Goal: Transaction & Acquisition: Purchase product/service

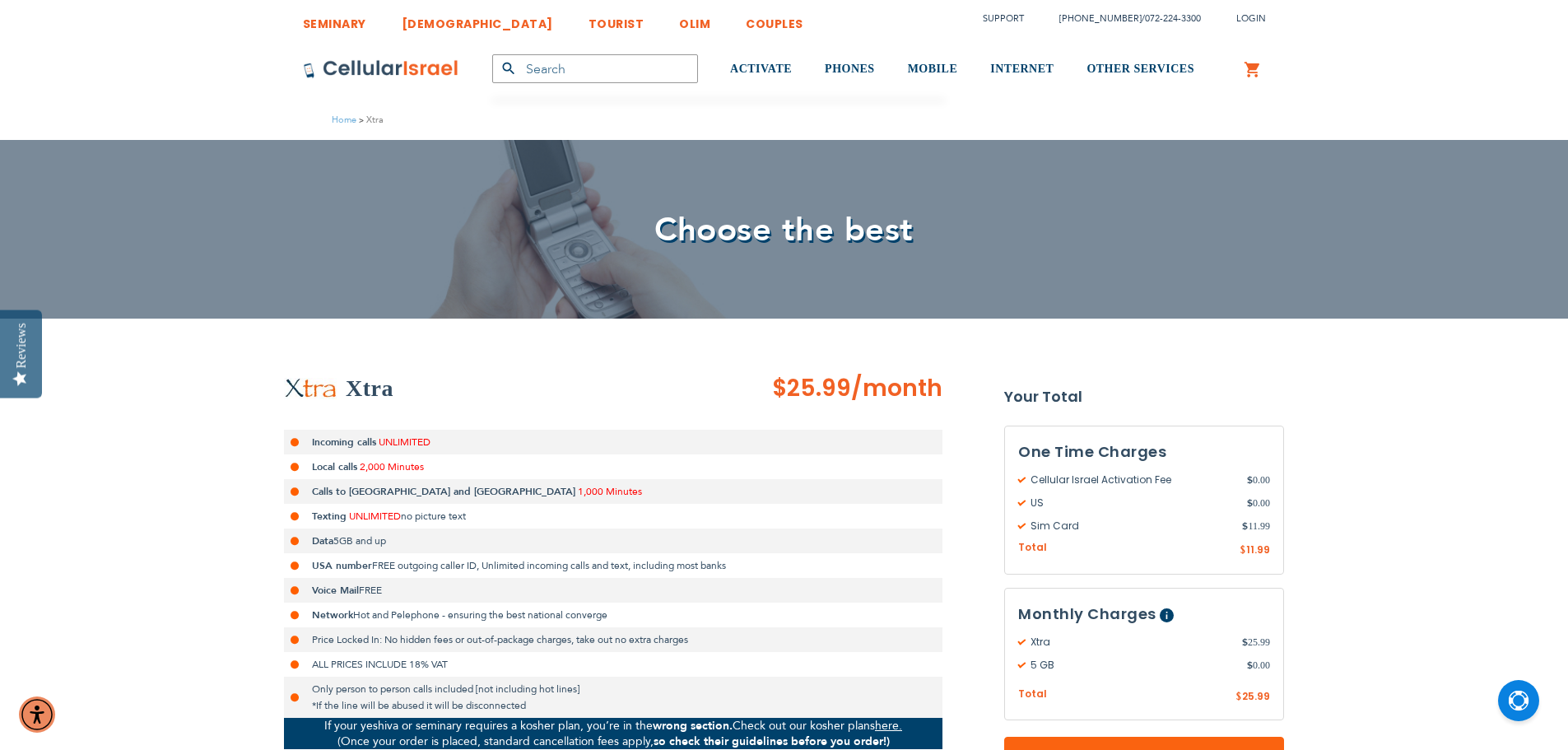
click at [367, 567] on strong "USA number" at bounding box center [342, 565] width 60 height 13
drag, startPoint x: 367, startPoint y: 567, endPoint x: 538, endPoint y: 574, distance: 171.1
click at [534, 582] on ul "Incoming calls UNLIMITED Local calls 2,000 Minutes Calls to [GEOGRAPHIC_DATA] a…" at bounding box center [613, 573] width 658 height 288
click at [538, 574] on li "USA number FREE outgoing caller ID, Unlimited incoming calls and text, includin…" at bounding box center [613, 565] width 658 height 25
drag, startPoint x: 538, startPoint y: 574, endPoint x: 456, endPoint y: 559, distance: 83.4
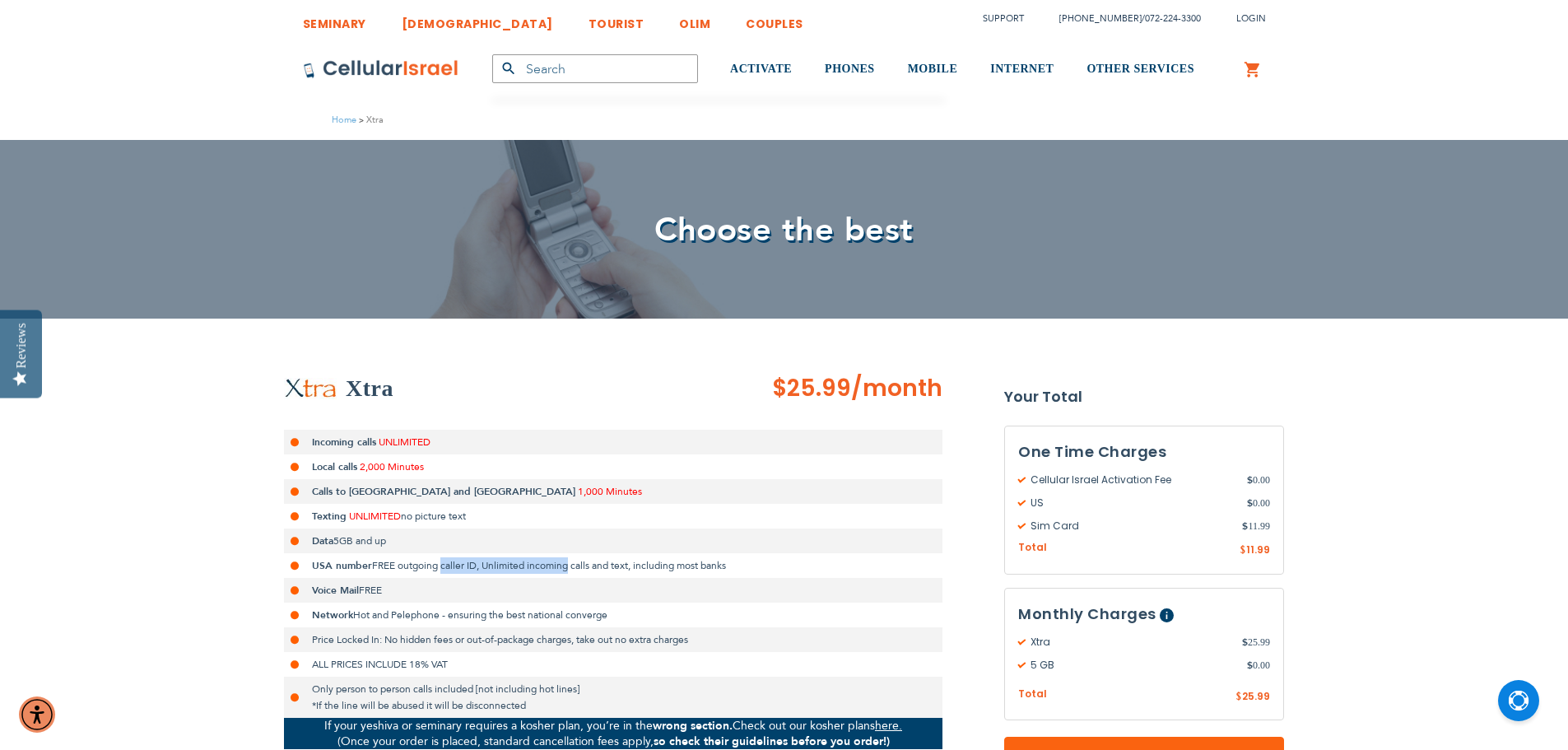
click at [456, 559] on li "USA number FREE outgoing caller ID, Unlimited incoming calls and text, includin…" at bounding box center [613, 565] width 658 height 25
click at [456, 559] on span "FREE outgoing caller ID, Unlimited incoming calls and text, including most banks" at bounding box center [550, 565] width 354 height 13
drag, startPoint x: 456, startPoint y: 559, endPoint x: 543, endPoint y: 573, distance: 88.1
click at [543, 573] on li "USA number FREE outgoing caller ID, Unlimited incoming calls and text, includin…" at bounding box center [613, 565] width 658 height 25
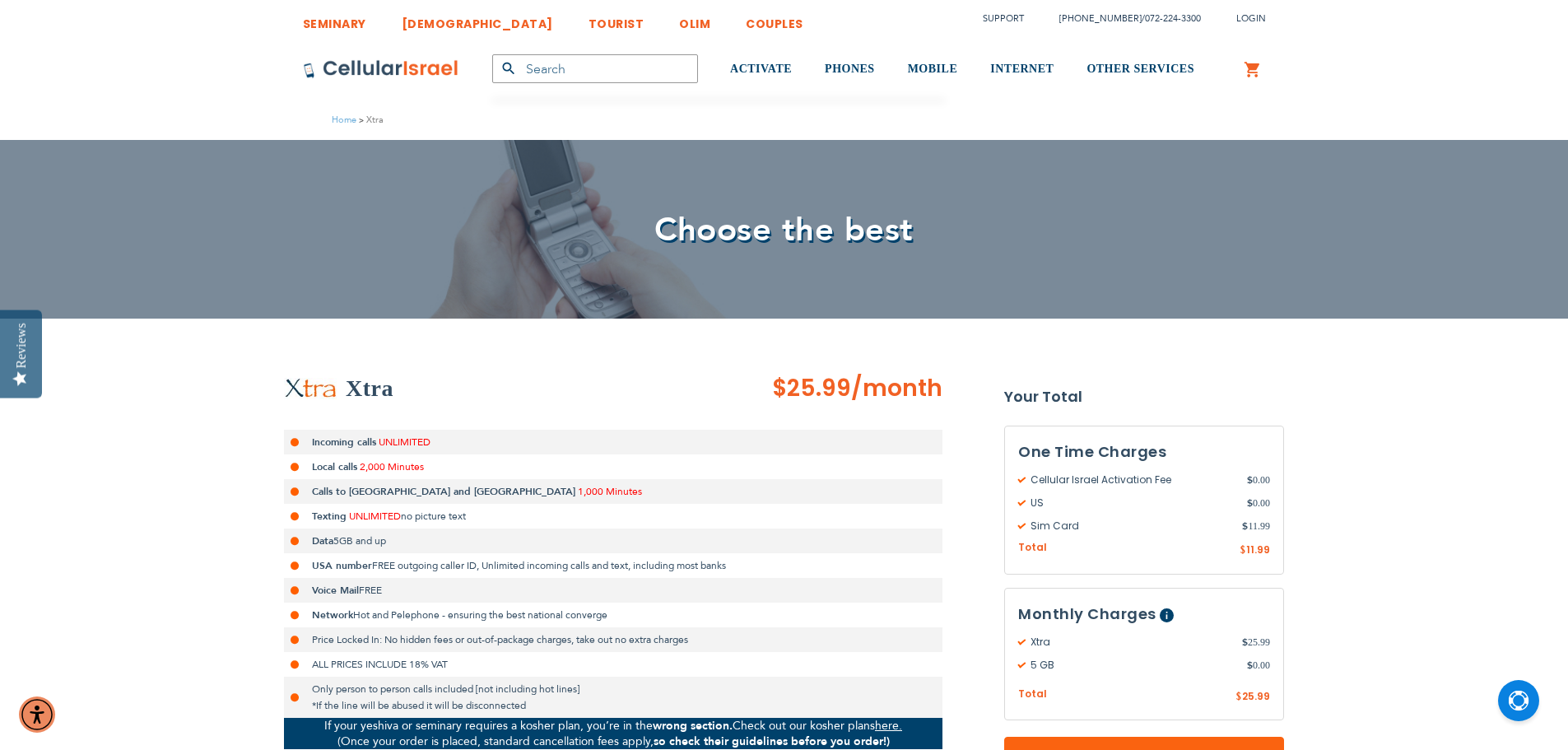
click at [547, 570] on span "FREE outgoing caller ID, Unlimited incoming calls and text, including most banks" at bounding box center [550, 565] width 354 height 13
drag, startPoint x: 547, startPoint y: 570, endPoint x: 472, endPoint y: 556, distance: 76.3
click at [472, 556] on li "USA number FREE outgoing caller ID, Unlimited incoming calls and text, includin…" at bounding box center [613, 565] width 658 height 25
drag, startPoint x: 472, startPoint y: 556, endPoint x: 557, endPoint y: 570, distance: 86.1
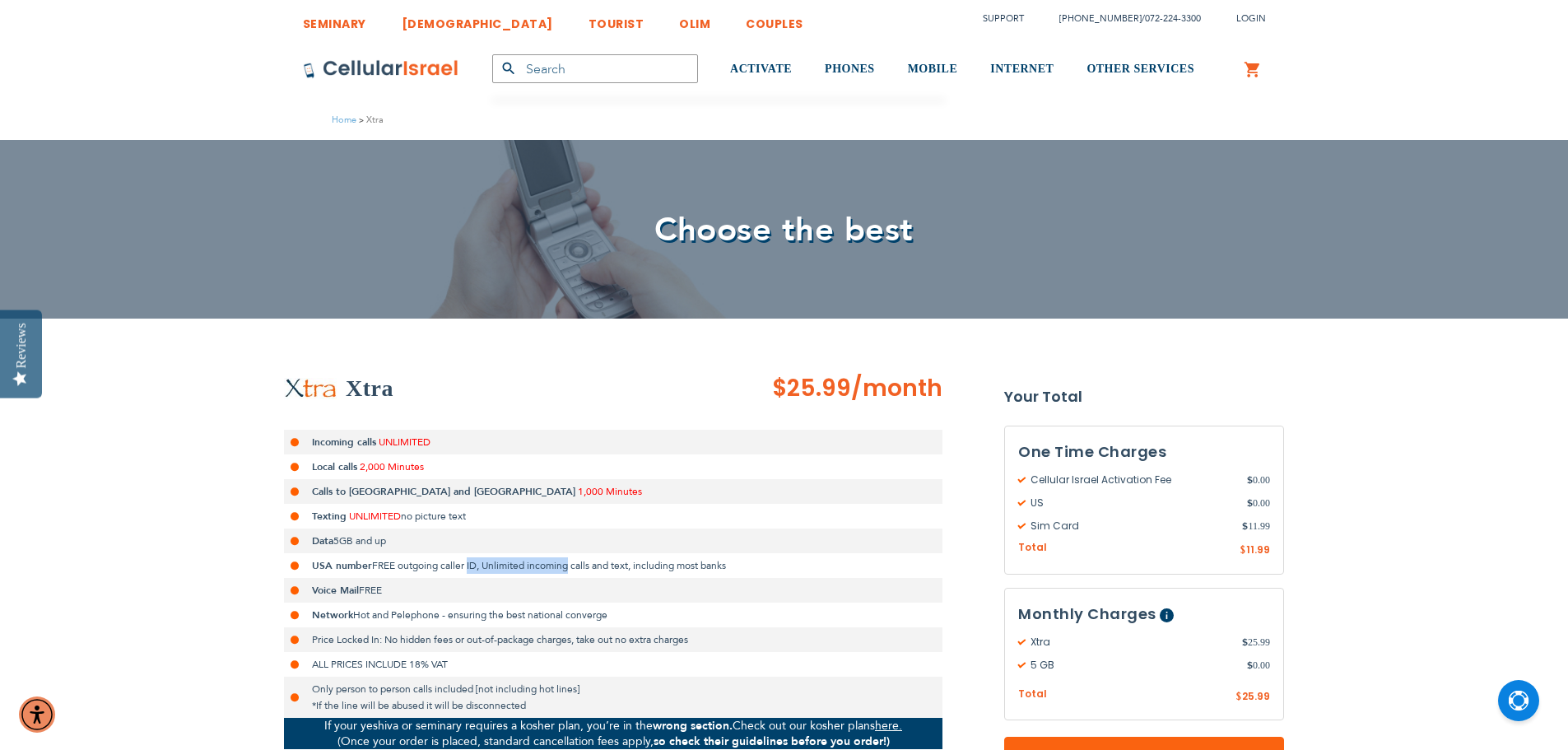
click at [557, 570] on li "USA number FREE outgoing caller ID, Unlimited incoming calls and text, includin…" at bounding box center [613, 565] width 658 height 25
click at [557, 570] on span "FREE outgoing caller ID, Unlimited incoming calls and text, including most banks" at bounding box center [550, 565] width 354 height 13
drag, startPoint x: 557, startPoint y: 570, endPoint x: 478, endPoint y: 556, distance: 80.2
click at [478, 556] on li "USA number FREE outgoing caller ID, Unlimited incoming calls and text, includin…" at bounding box center [613, 565] width 658 height 25
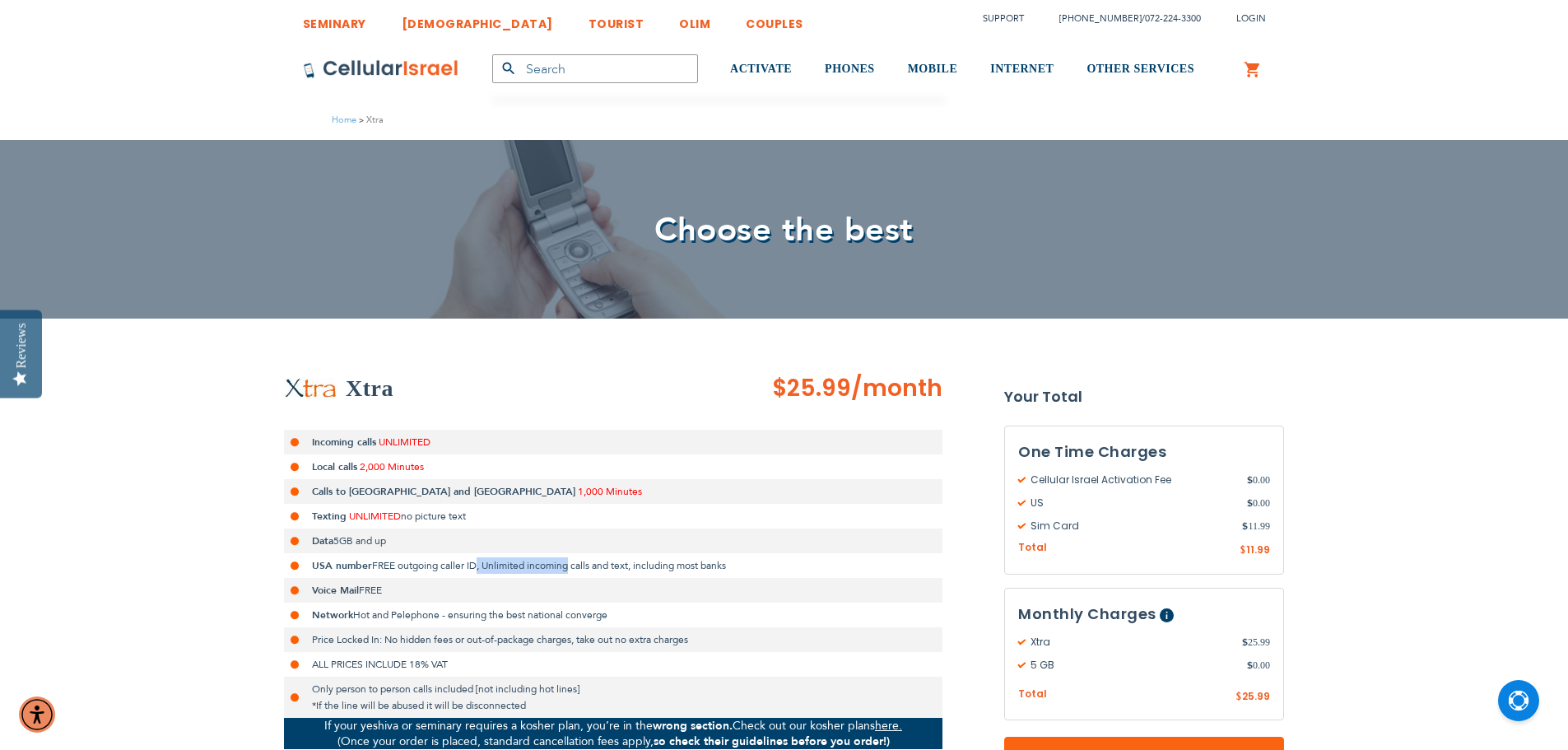
drag, startPoint x: 478, startPoint y: 556, endPoint x: 557, endPoint y: 567, distance: 79.8
click at [557, 567] on li "USA number FREE outgoing caller ID, Unlimited incoming calls and text, includin…" at bounding box center [613, 565] width 658 height 25
click at [557, 567] on span "FREE outgoing caller ID, Unlimited incoming calls and text, including most banks" at bounding box center [550, 565] width 354 height 13
drag, startPoint x: 557, startPoint y: 567, endPoint x: 458, endPoint y: 554, distance: 99.8
click at [458, 554] on li "USA number FREE outgoing caller ID, Unlimited incoming calls and text, includin…" at bounding box center [613, 565] width 658 height 25
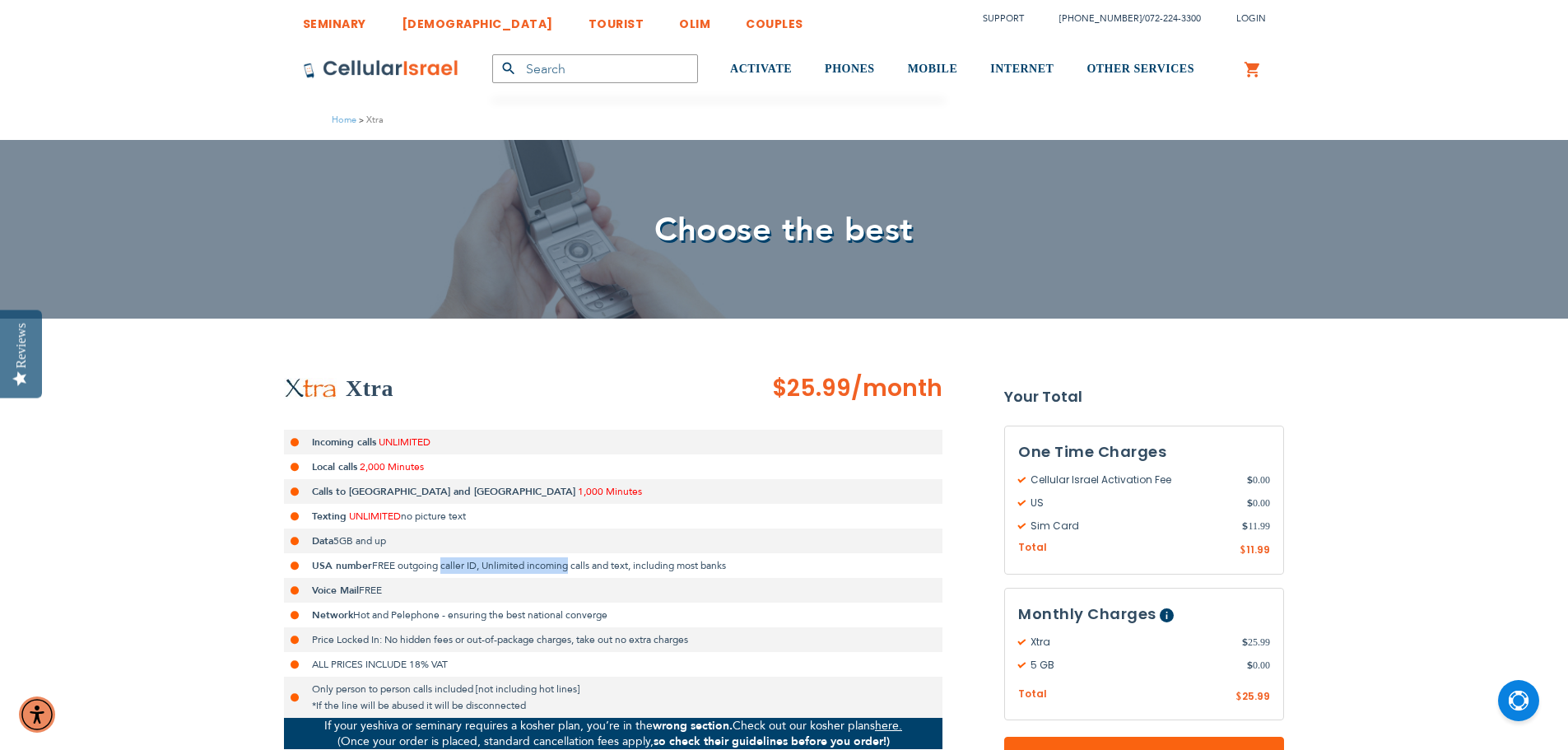
click at [458, 554] on li "USA number FREE outgoing caller ID, Unlimited incoming calls and text, includin…" at bounding box center [613, 565] width 658 height 25
drag, startPoint x: 458, startPoint y: 554, endPoint x: 538, endPoint y: 568, distance: 81.2
click at [538, 568] on li "USA number FREE outgoing caller ID, Unlimited incoming calls and text, includin…" at bounding box center [613, 565] width 658 height 25
click at [538, 568] on span "FREE outgoing caller ID, Unlimited incoming calls and text, including most banks" at bounding box center [550, 565] width 354 height 13
drag, startPoint x: 538, startPoint y: 568, endPoint x: 458, endPoint y: 555, distance: 81.0
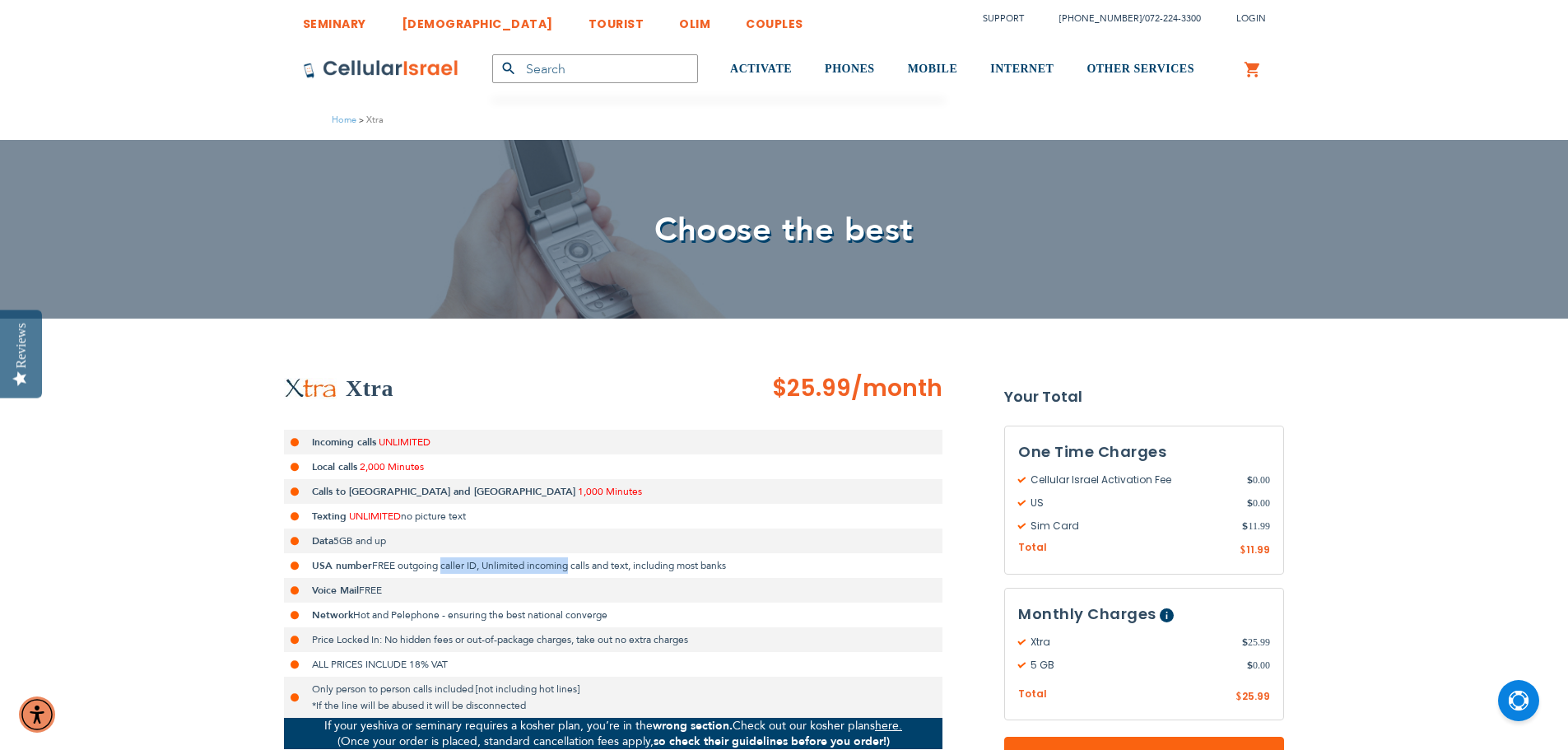
click at [458, 555] on li "USA number FREE outgoing caller ID, Unlimited incoming calls and text, includin…" at bounding box center [613, 565] width 658 height 25
drag, startPoint x: 458, startPoint y: 555, endPoint x: 552, endPoint y: 575, distance: 96.1
click at [552, 575] on li "USA number FREE outgoing caller ID, Unlimited incoming calls and text, includin…" at bounding box center [613, 565] width 658 height 25
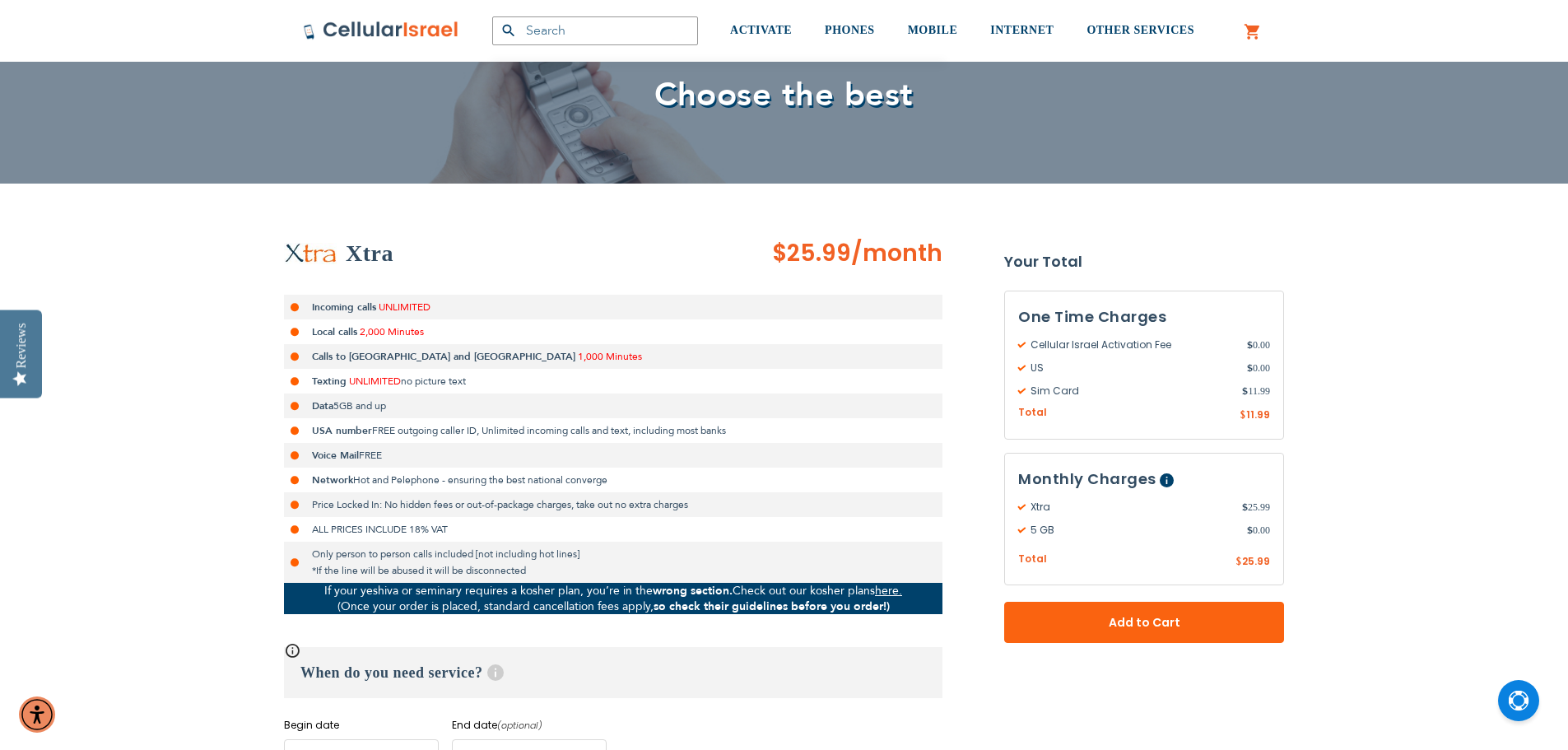
scroll to position [165, 0]
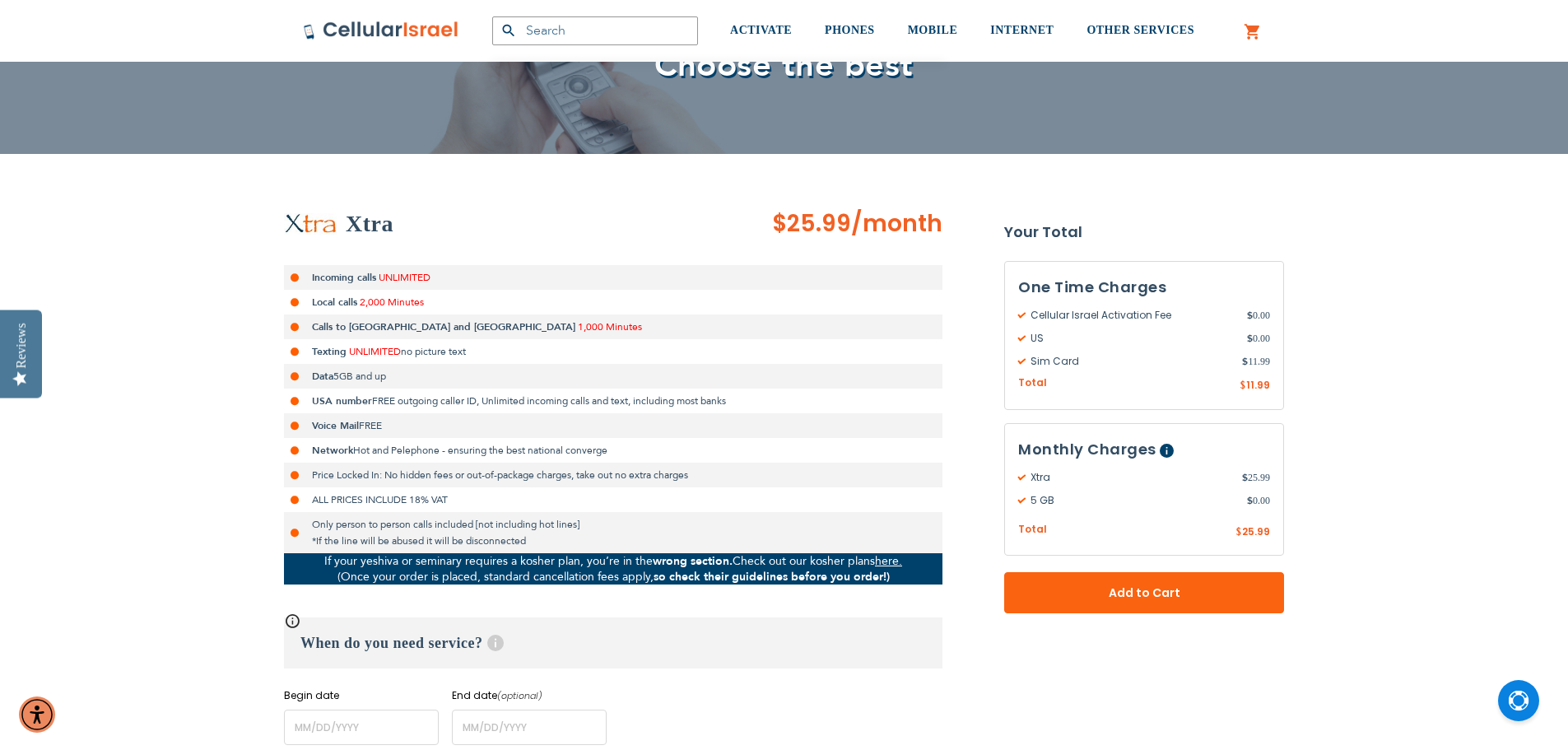
click at [415, 520] on li "Only person to person calls included [not including hot lines] *If the line wil…" at bounding box center [613, 532] width 658 height 41
drag, startPoint x: 415, startPoint y: 520, endPoint x: 436, endPoint y: 534, distance: 25.2
click at [436, 534] on li "Only person to person calls included [not including hot lines] *If the line wil…" at bounding box center [613, 532] width 658 height 41
drag, startPoint x: 436, startPoint y: 534, endPoint x: 401, endPoint y: 520, distance: 37.7
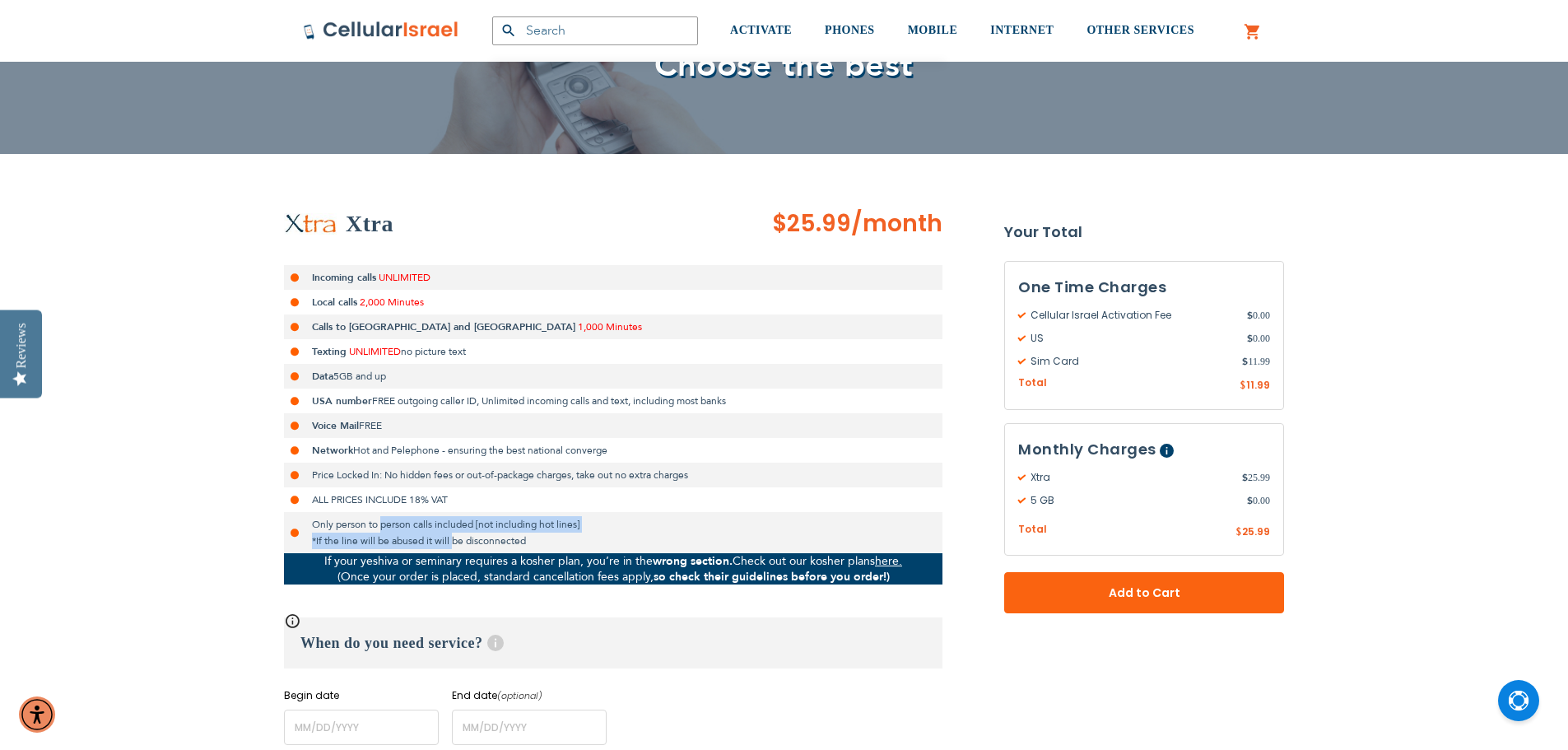
click at [401, 520] on li "Only person to person calls included [not including hot lines] *If the line wil…" at bounding box center [613, 532] width 658 height 41
drag, startPoint x: 401, startPoint y: 520, endPoint x: 442, endPoint y: 541, distance: 46.1
click at [442, 541] on li "Only person to person calls included [not including hot lines] *If the line wil…" at bounding box center [613, 532] width 658 height 41
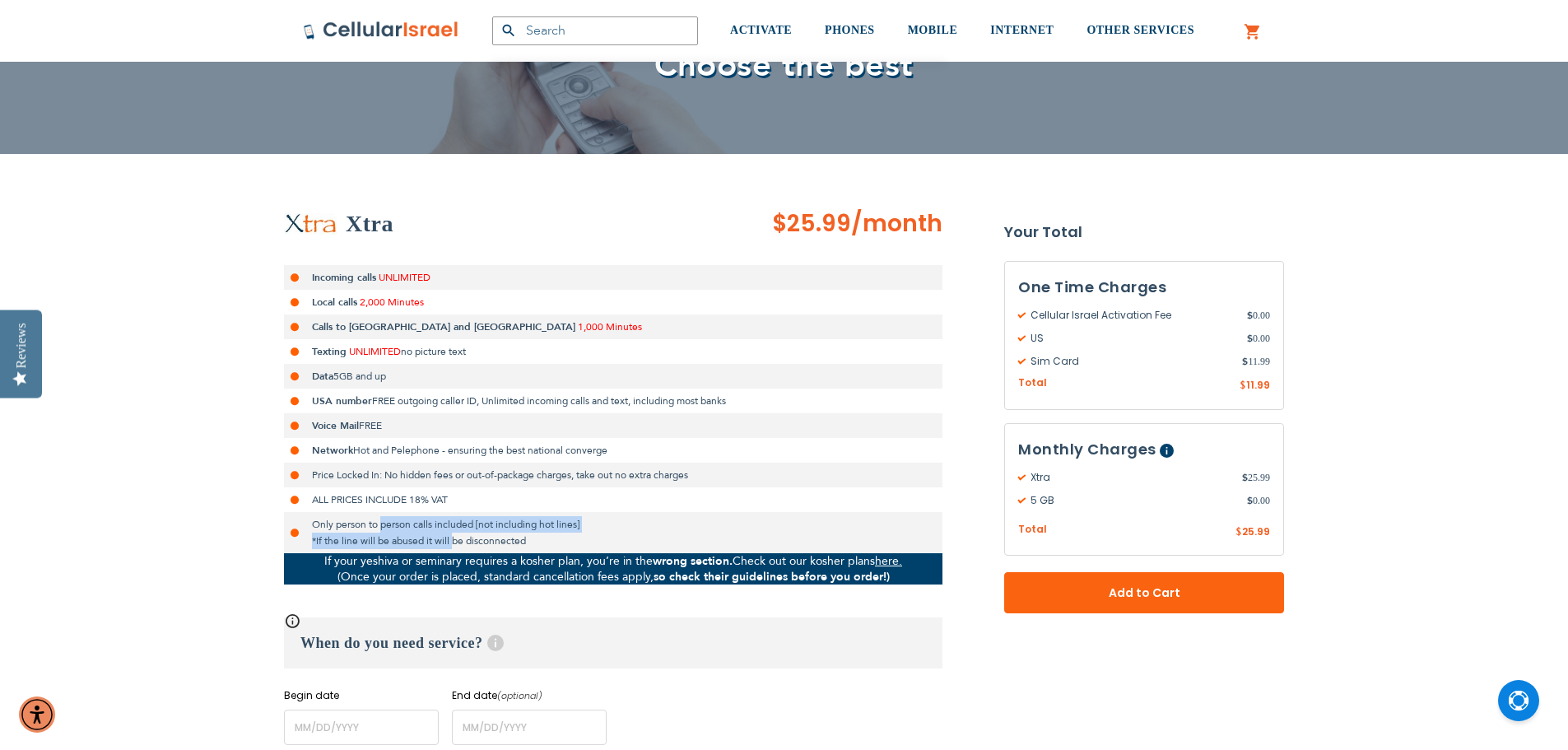
drag, startPoint x: 442, startPoint y: 541, endPoint x: 402, endPoint y: 522, distance: 44.3
click at [402, 522] on li "Only person to person calls included [not including hot lines] *If the line wil…" at bounding box center [613, 532] width 658 height 41
drag, startPoint x: 402, startPoint y: 522, endPoint x: 432, endPoint y: 537, distance: 33.5
click at [432, 537] on li "Only person to person calls included [not including hot lines] *If the line wil…" at bounding box center [613, 532] width 658 height 41
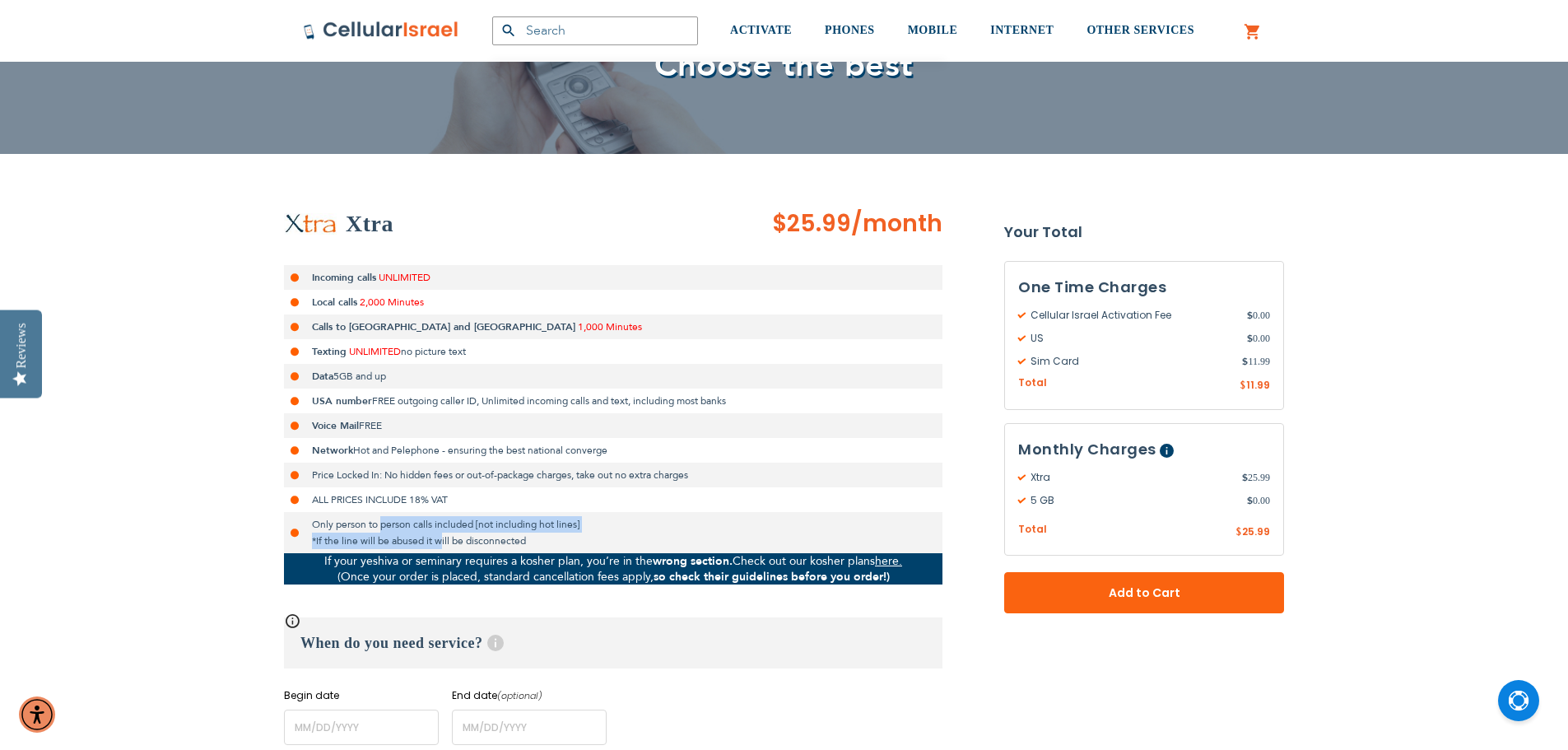
click at [432, 537] on li "Only person to person calls included [not including hot lines] *If the line wil…" at bounding box center [613, 532] width 658 height 41
click at [444, 561] on p "If your yeshiva or seminary requires a kosher plan, you’re in the wrong section…" at bounding box center [613, 569] width 658 height 32
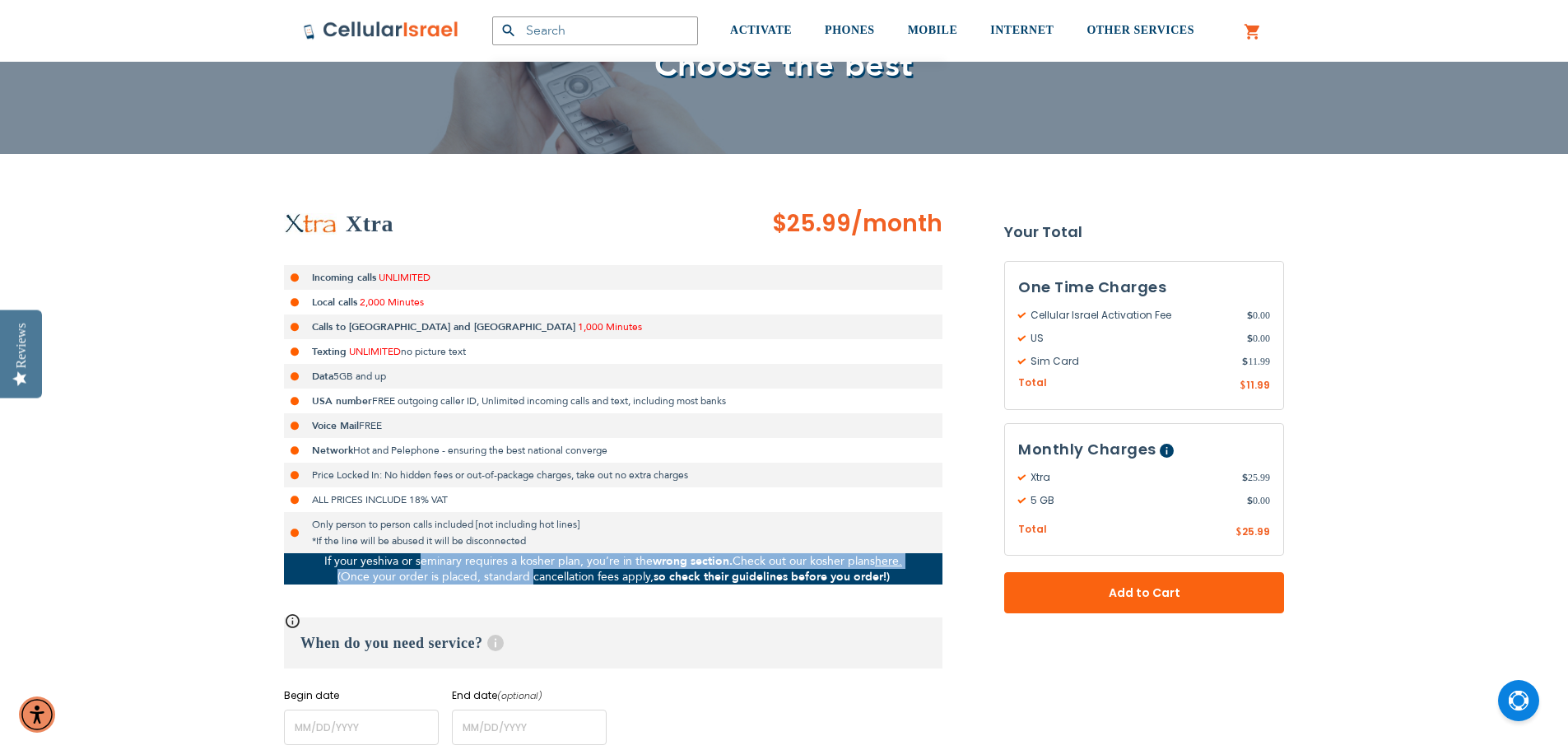
drag, startPoint x: 444, startPoint y: 561, endPoint x: 499, endPoint y: 577, distance: 57.3
click at [499, 577] on p "If your yeshiva or seminary requires a kosher plan, you’re in the wrong section…" at bounding box center [613, 569] width 658 height 32
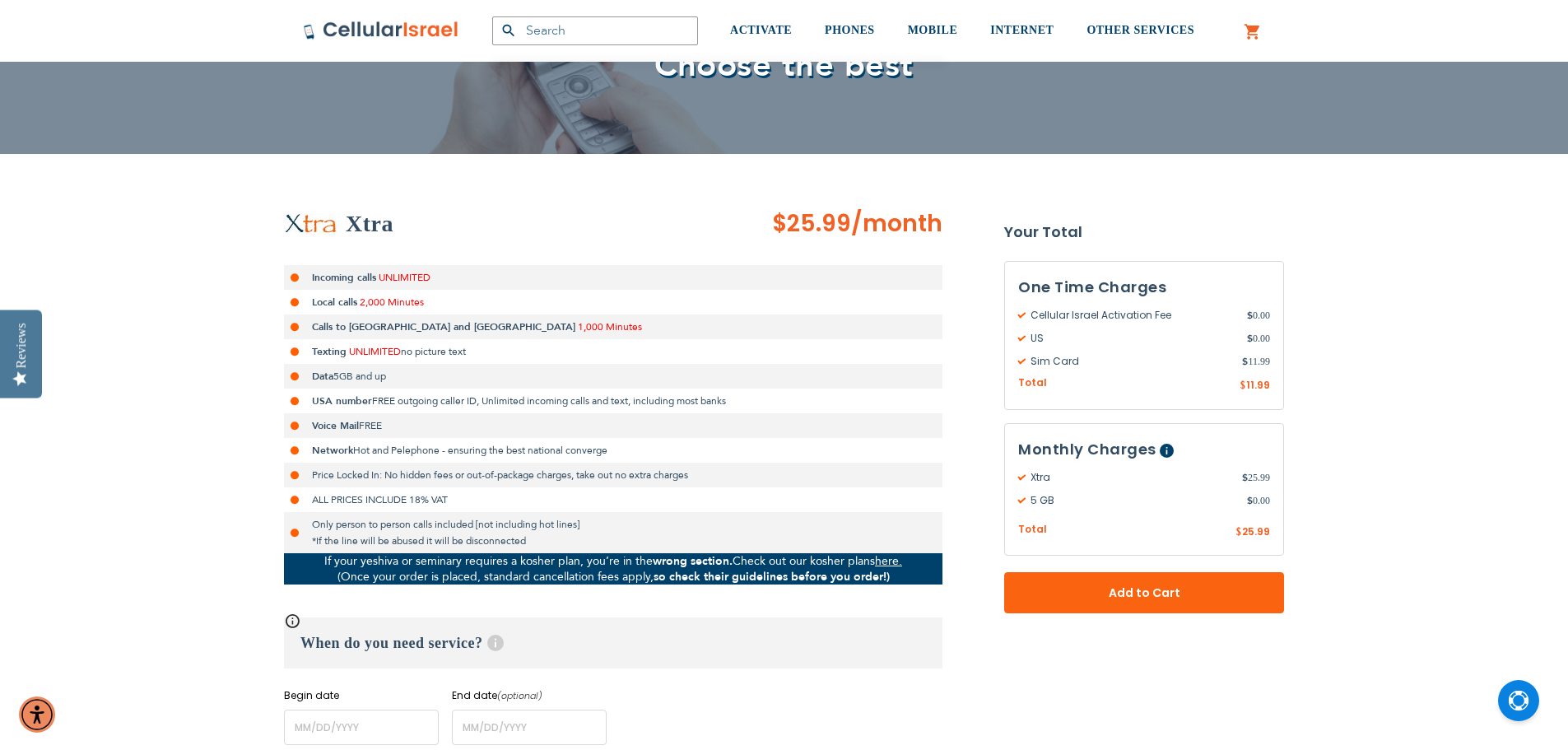
click at [909, 231] on span "/month" at bounding box center [897, 224] width 91 height 33
drag, startPoint x: 909, startPoint y: 231, endPoint x: 831, endPoint y: 222, distance: 78.5
click at [831, 222] on span "$25.99 /month" at bounding box center [857, 224] width 170 height 33
click at [831, 222] on span "$25.99" at bounding box center [812, 223] width 79 height 32
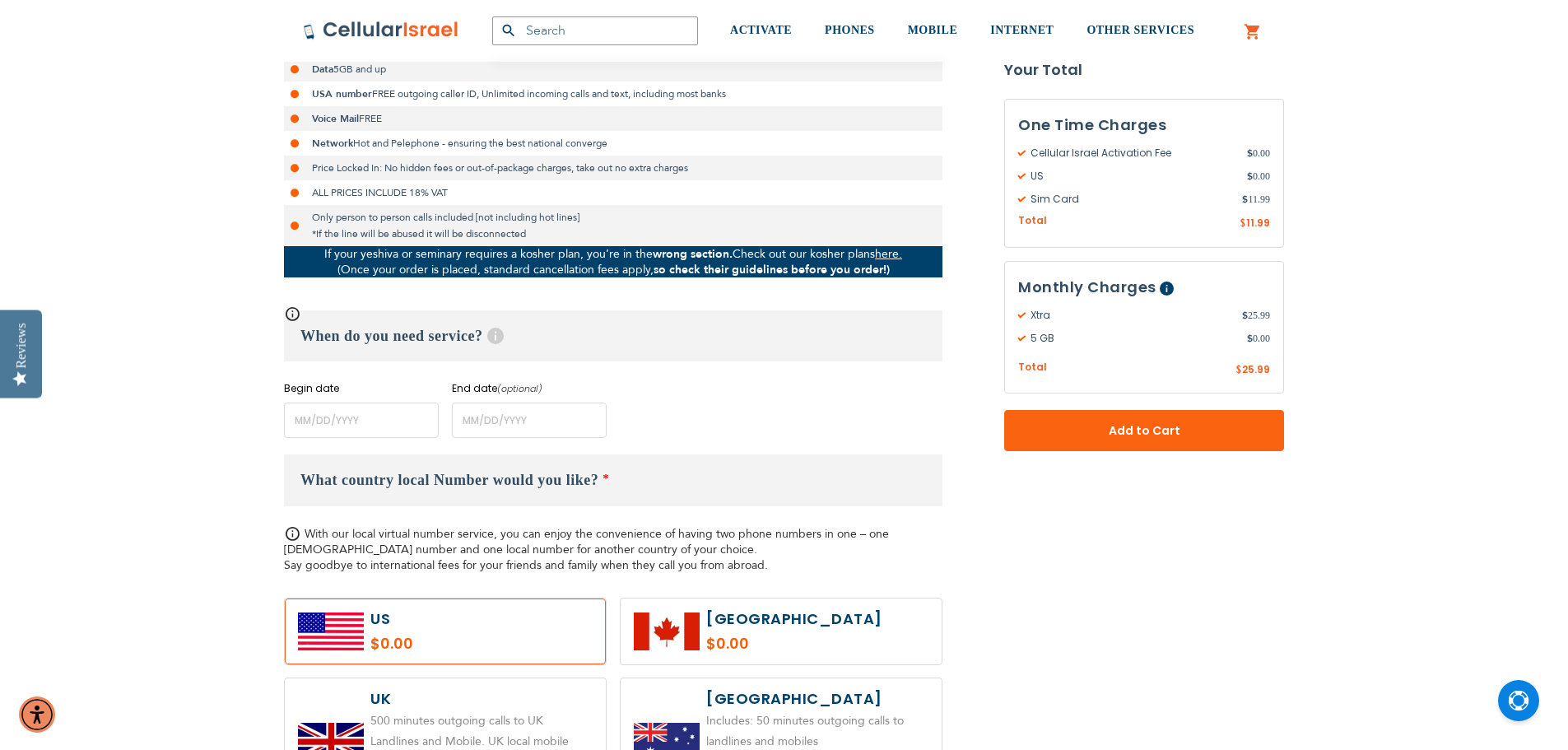
scroll to position [658, 0]
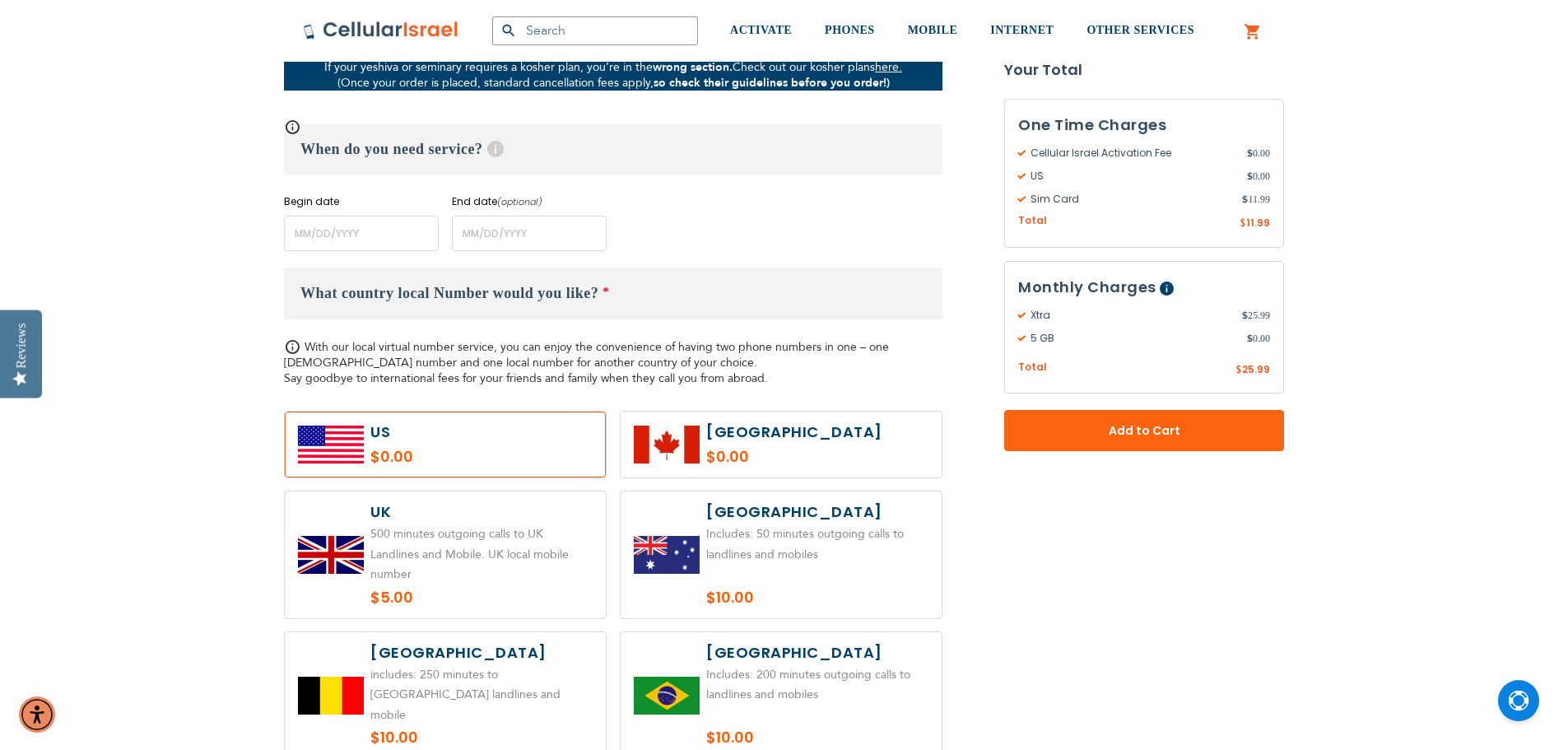
click at [501, 375] on span "With our local virtual number service, you can enjoy the convenience of having …" at bounding box center [586, 363] width 605 height 47
drag, startPoint x: 501, startPoint y: 375, endPoint x: 435, endPoint y: 368, distance: 66.4
click at [435, 368] on span "With our local virtual number service, you can enjoy the convenience of having …" at bounding box center [586, 363] width 605 height 47
click at [428, 375] on span "With our local virtual number service, you can enjoy the convenience of having …" at bounding box center [586, 363] width 605 height 47
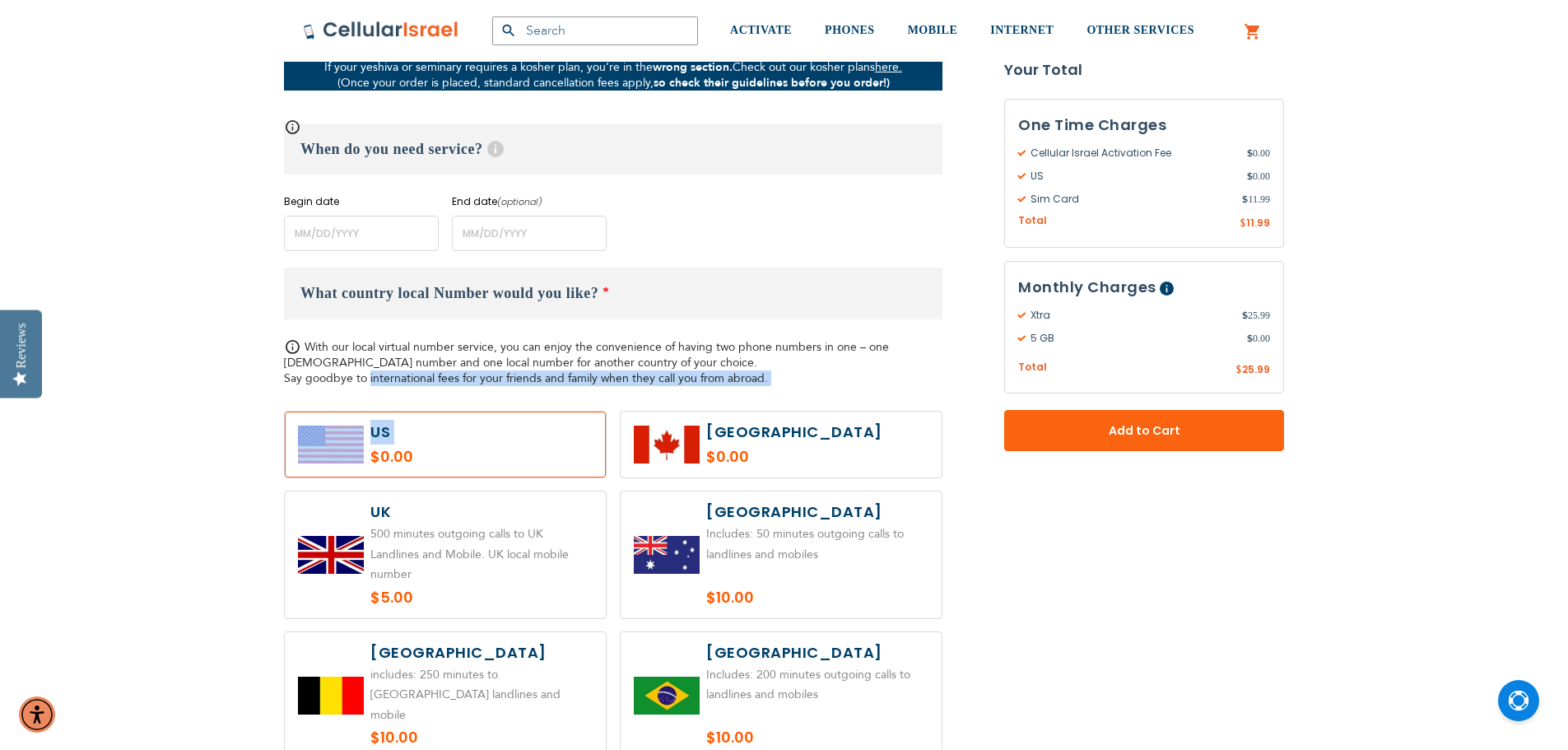
drag, startPoint x: 428, startPoint y: 375, endPoint x: 524, endPoint y: 389, distance: 97.0
click at [524, 389] on div "What country local Number would you like? * With our local virtual number servi…" at bounding box center [613, 649] width 658 height 765
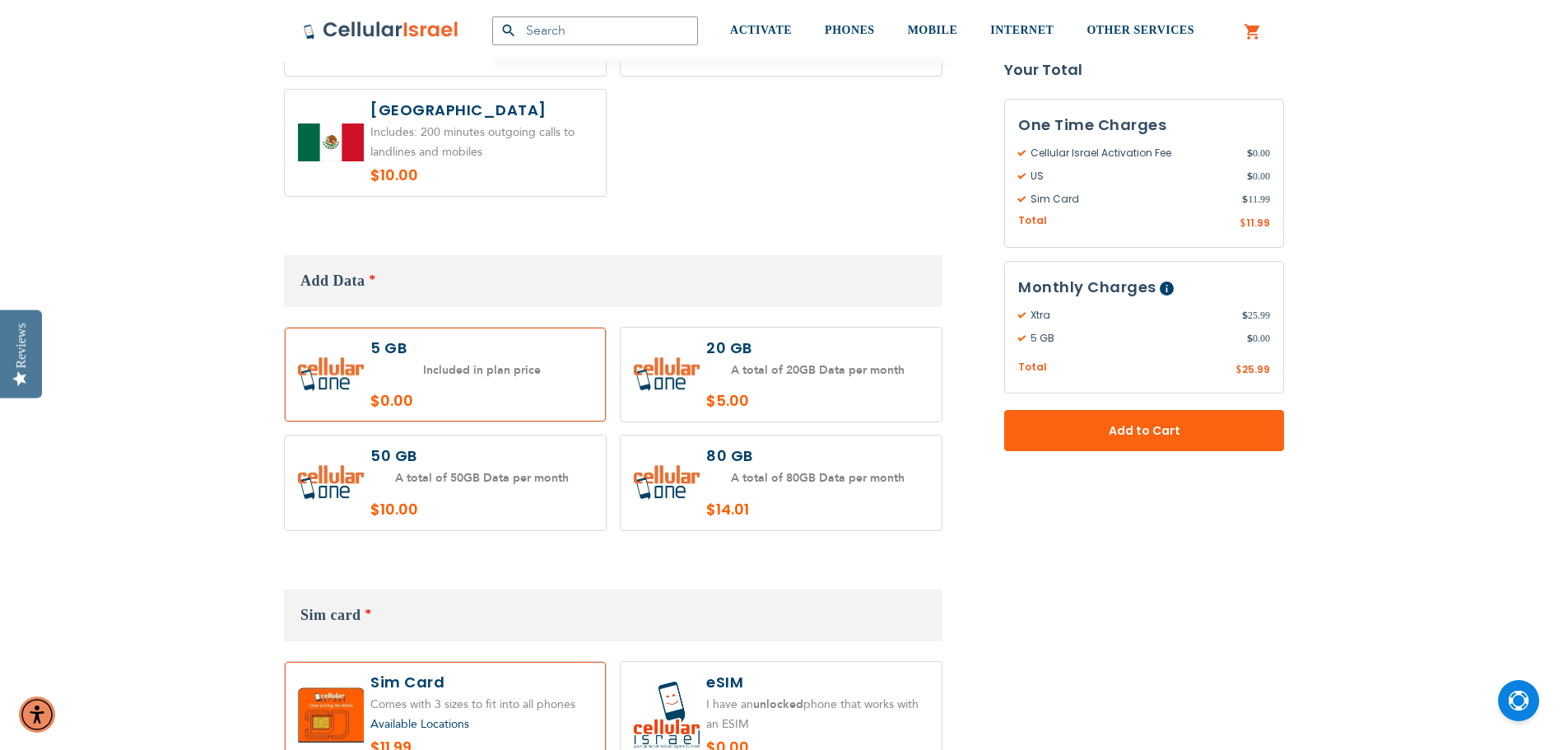
scroll to position [1729, 0]
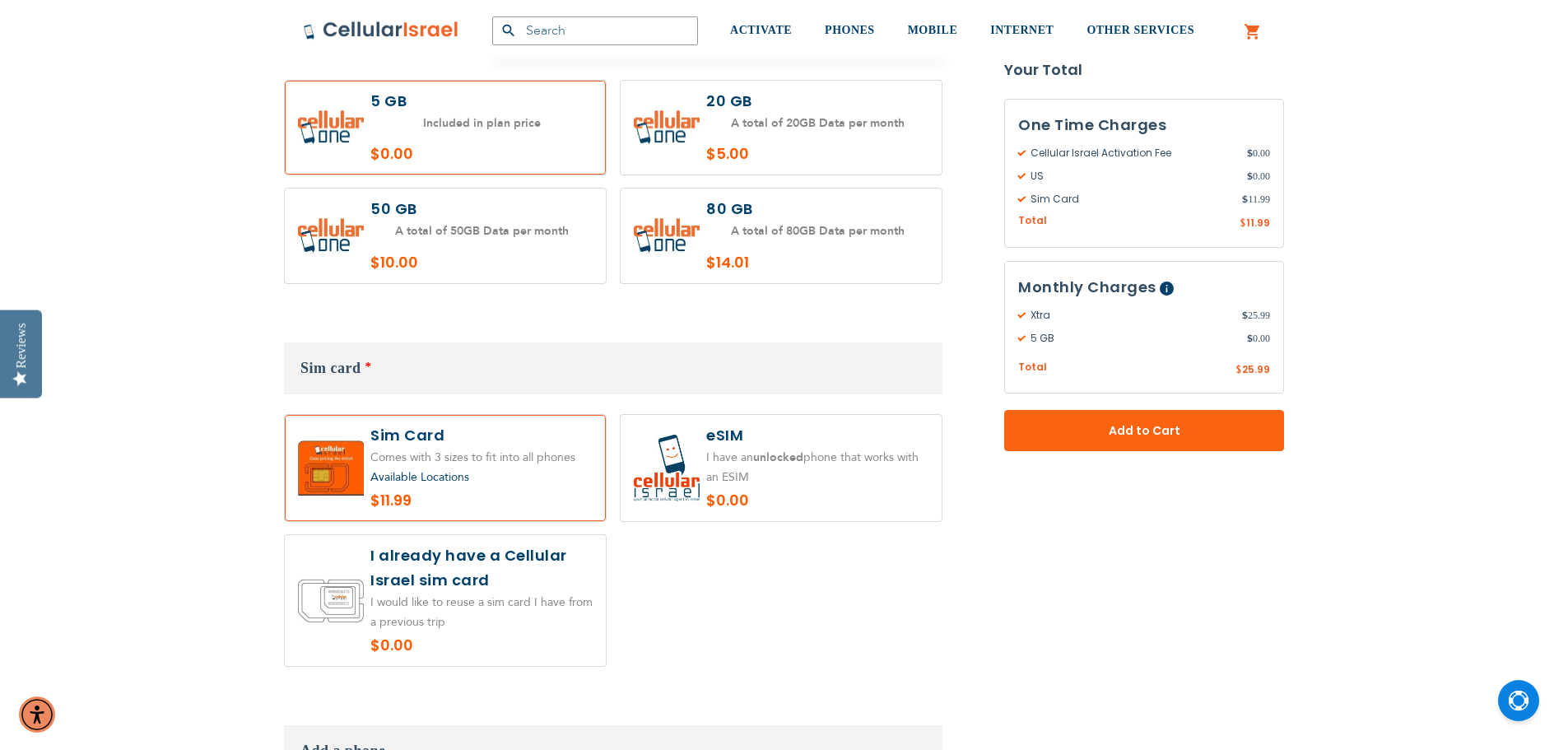
click at [432, 469] on span "Available Locations" at bounding box center [420, 477] width 99 height 16
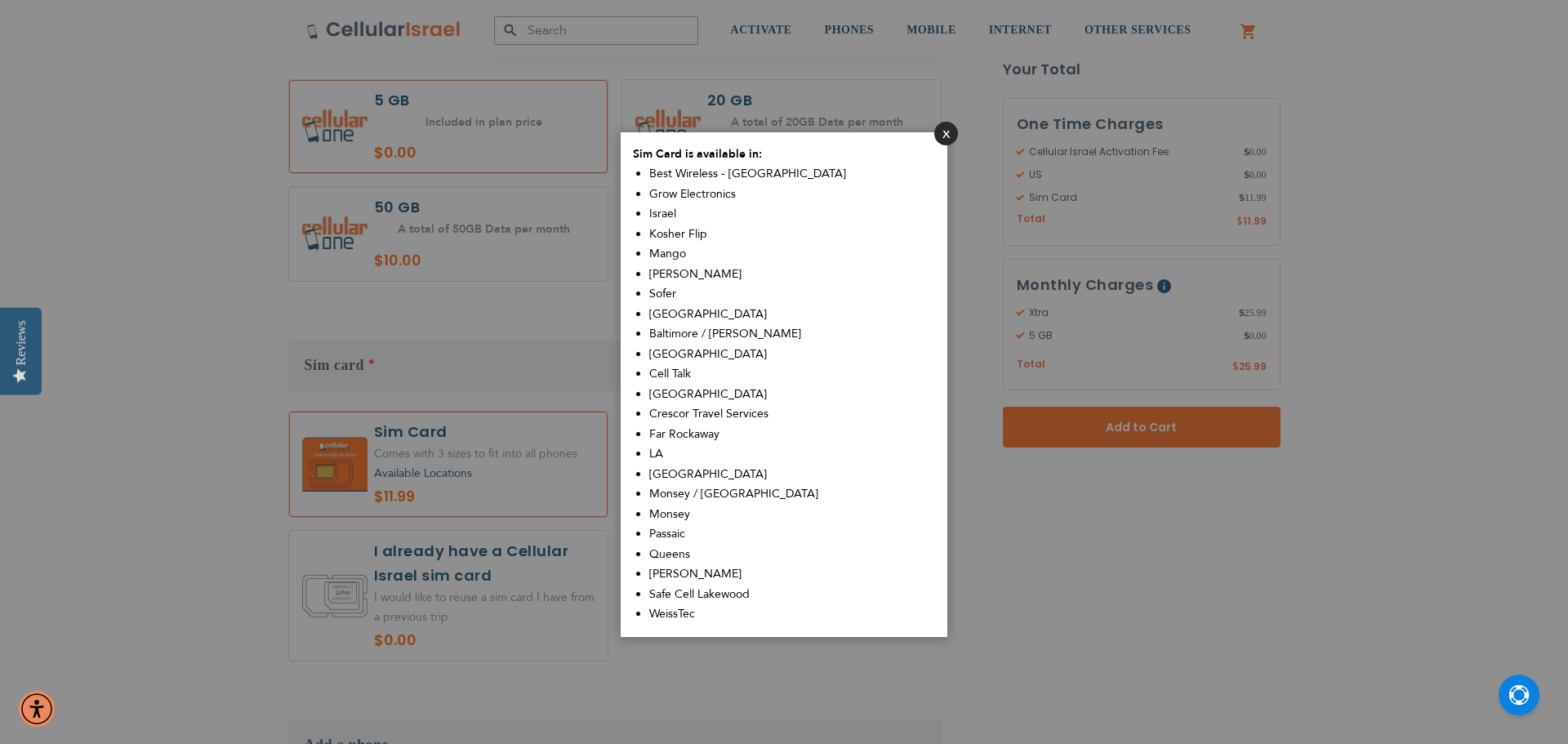
click at [939, 131] on button "Close" at bounding box center [946, 133] width 23 height 23
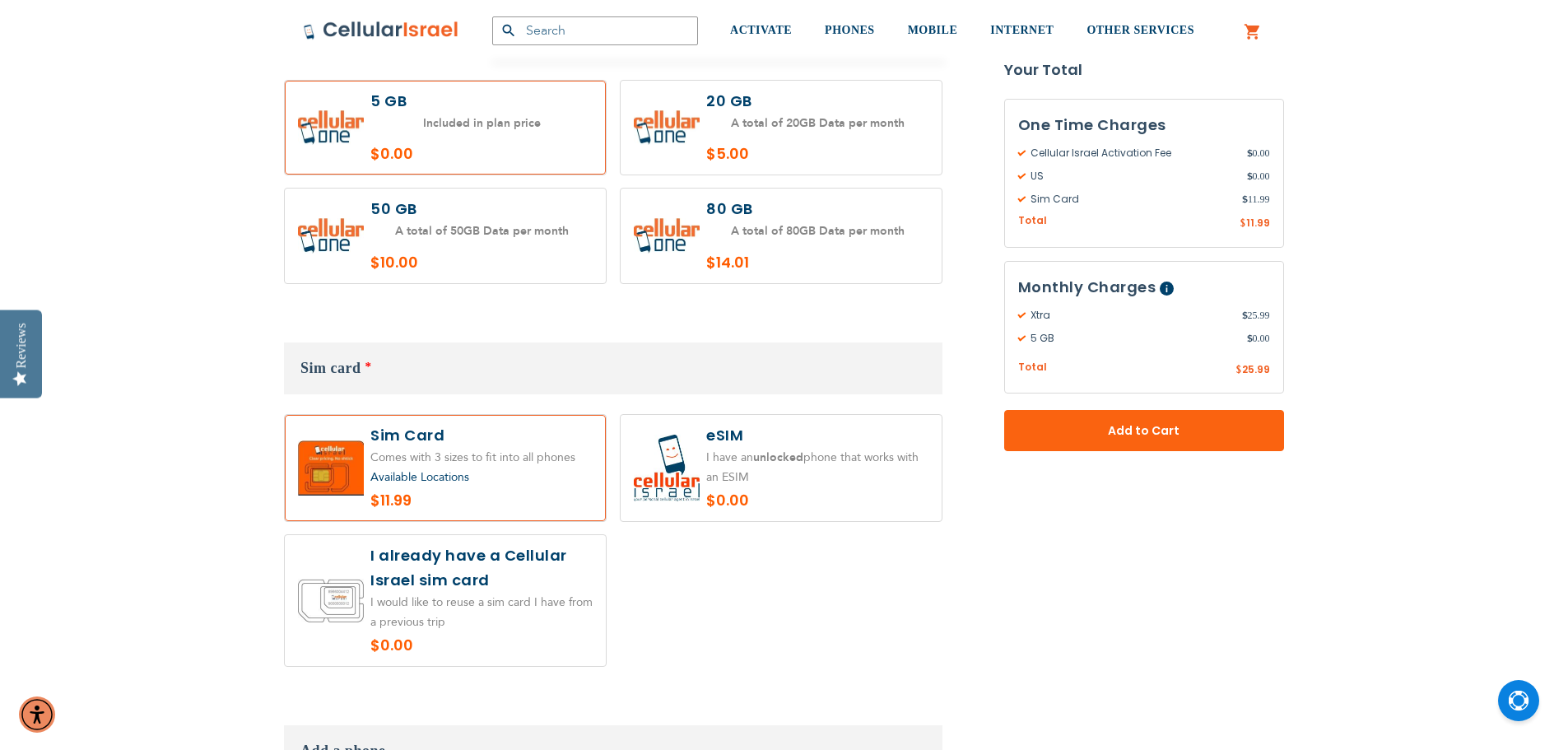
click at [524, 428] on label at bounding box center [445, 467] width 321 height 106
click at [727, 552] on div "Available Locations $11.99" at bounding box center [613, 546] width 658 height 265
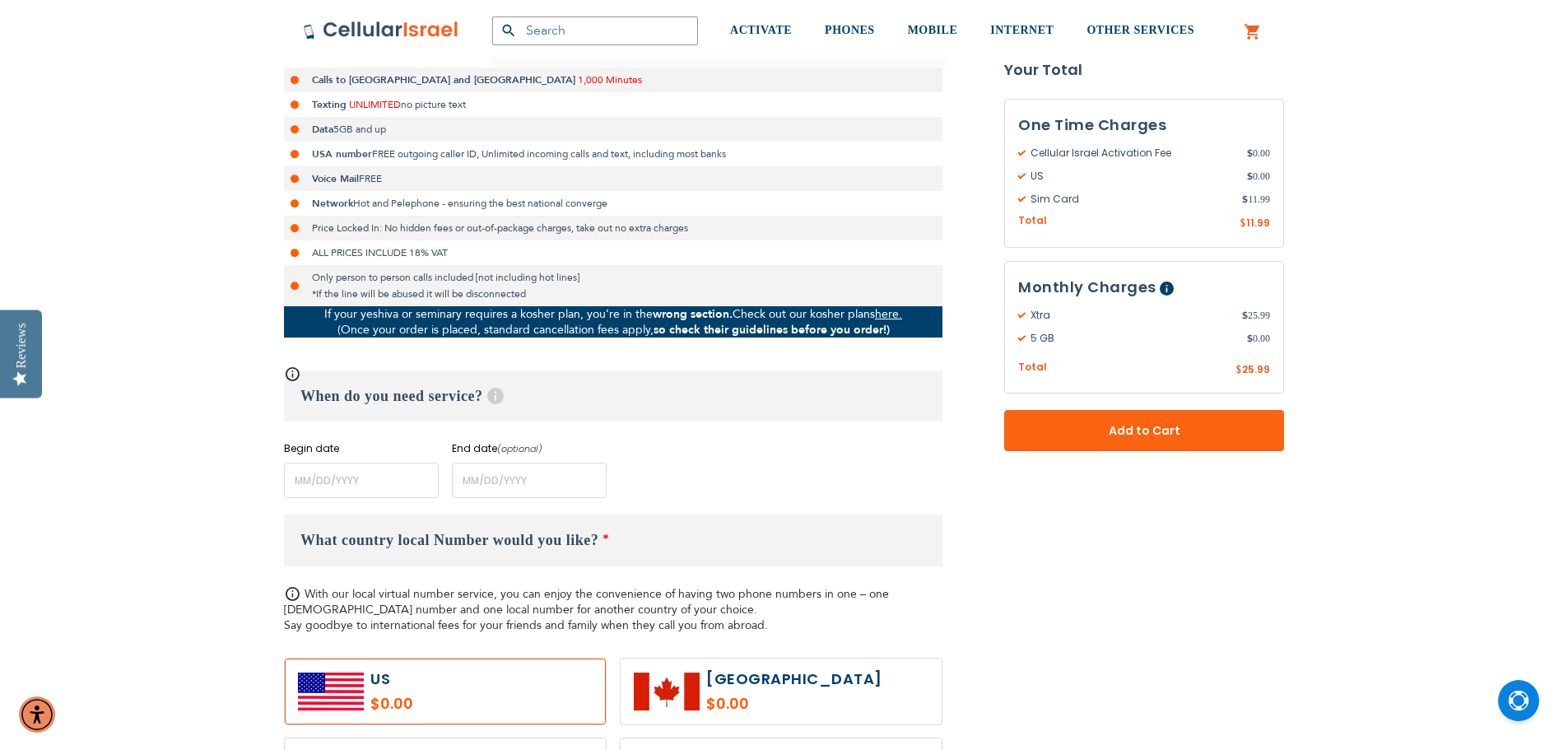
scroll to position [329, 0]
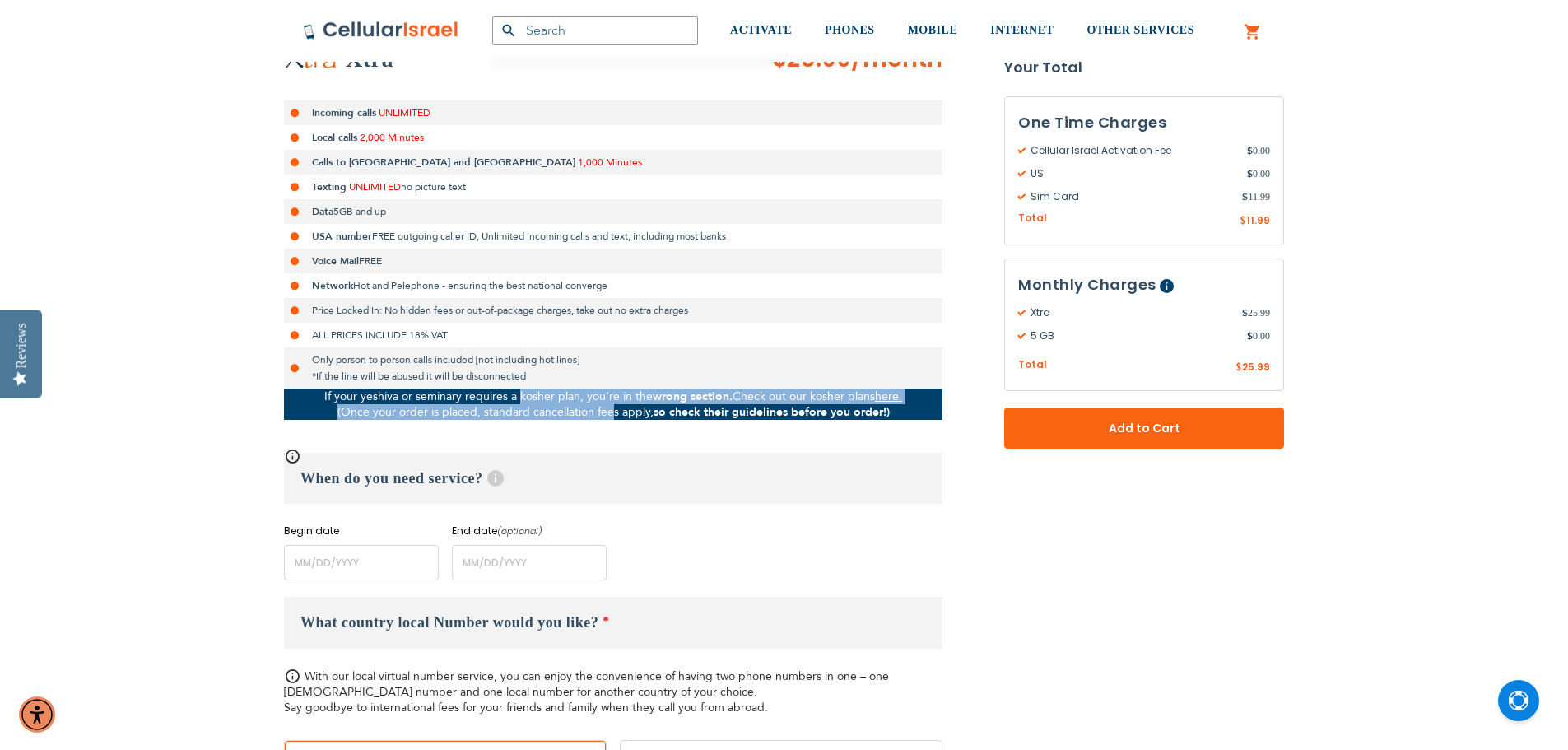
drag, startPoint x: 514, startPoint y: 395, endPoint x: 605, endPoint y: 414, distance: 93.0
click at [605, 414] on p "If your yeshiva or seminary requires a kosher plan, you’re in the wrong section…" at bounding box center [613, 404] width 658 height 32
drag, startPoint x: 605, startPoint y: 414, endPoint x: 493, endPoint y: 390, distance: 114.5
click at [493, 390] on p "If your yeshiva or seminary requires a kosher plan, you’re in the wrong section…" at bounding box center [613, 404] width 658 height 32
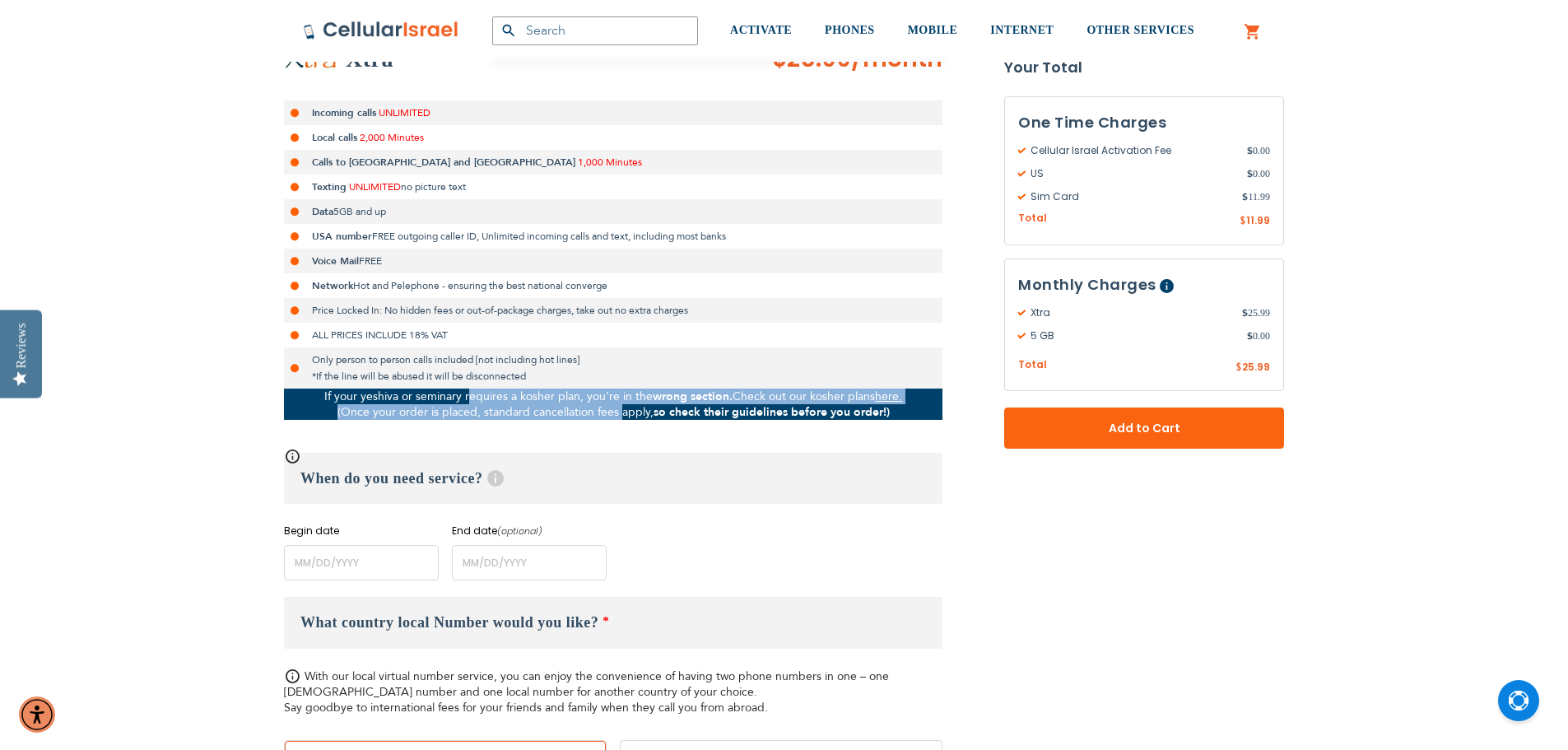
click at [493, 390] on p "If your yeshiva or seminary requires a kosher plan, you’re in the wrong section…" at bounding box center [613, 404] width 658 height 32
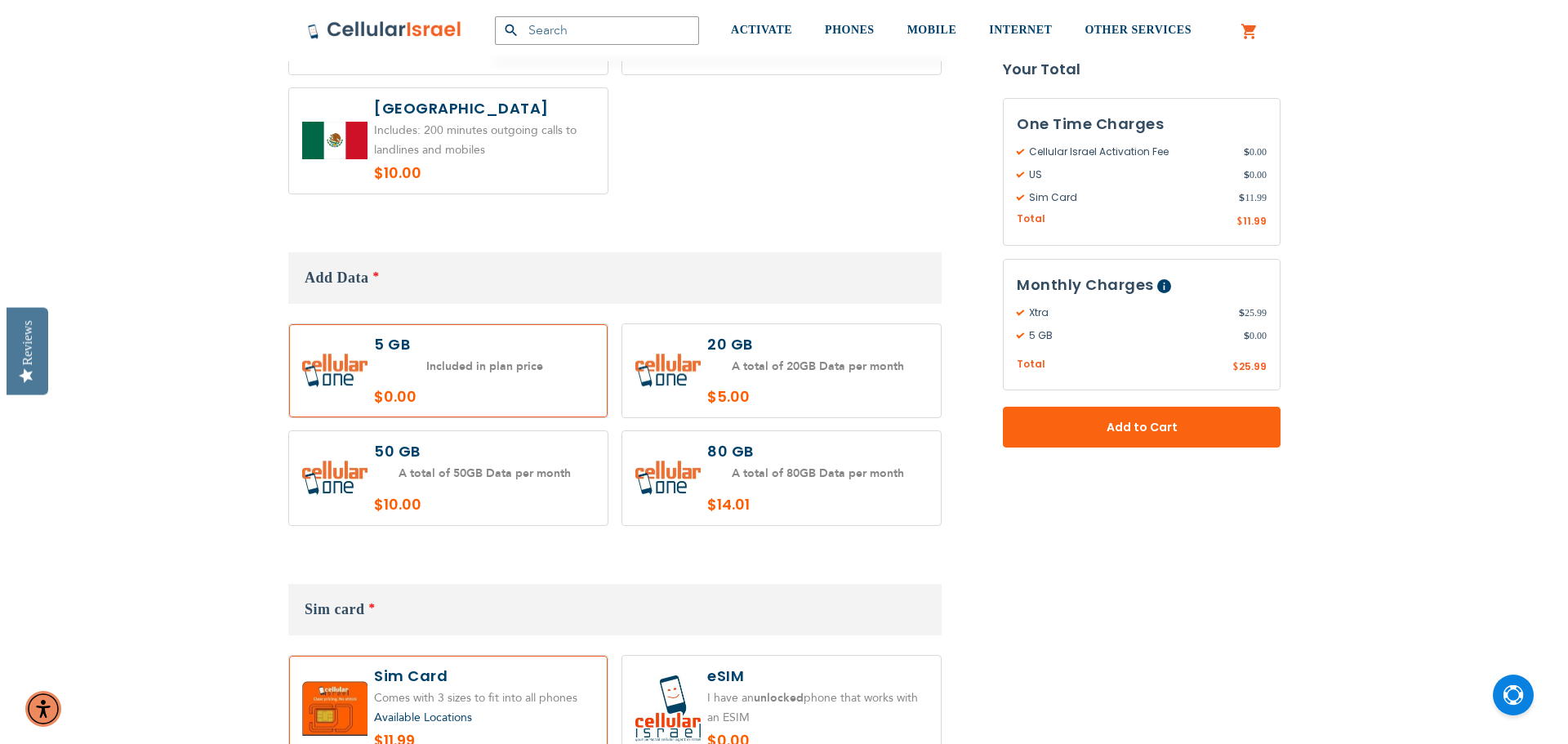
scroll to position [1633, 0]
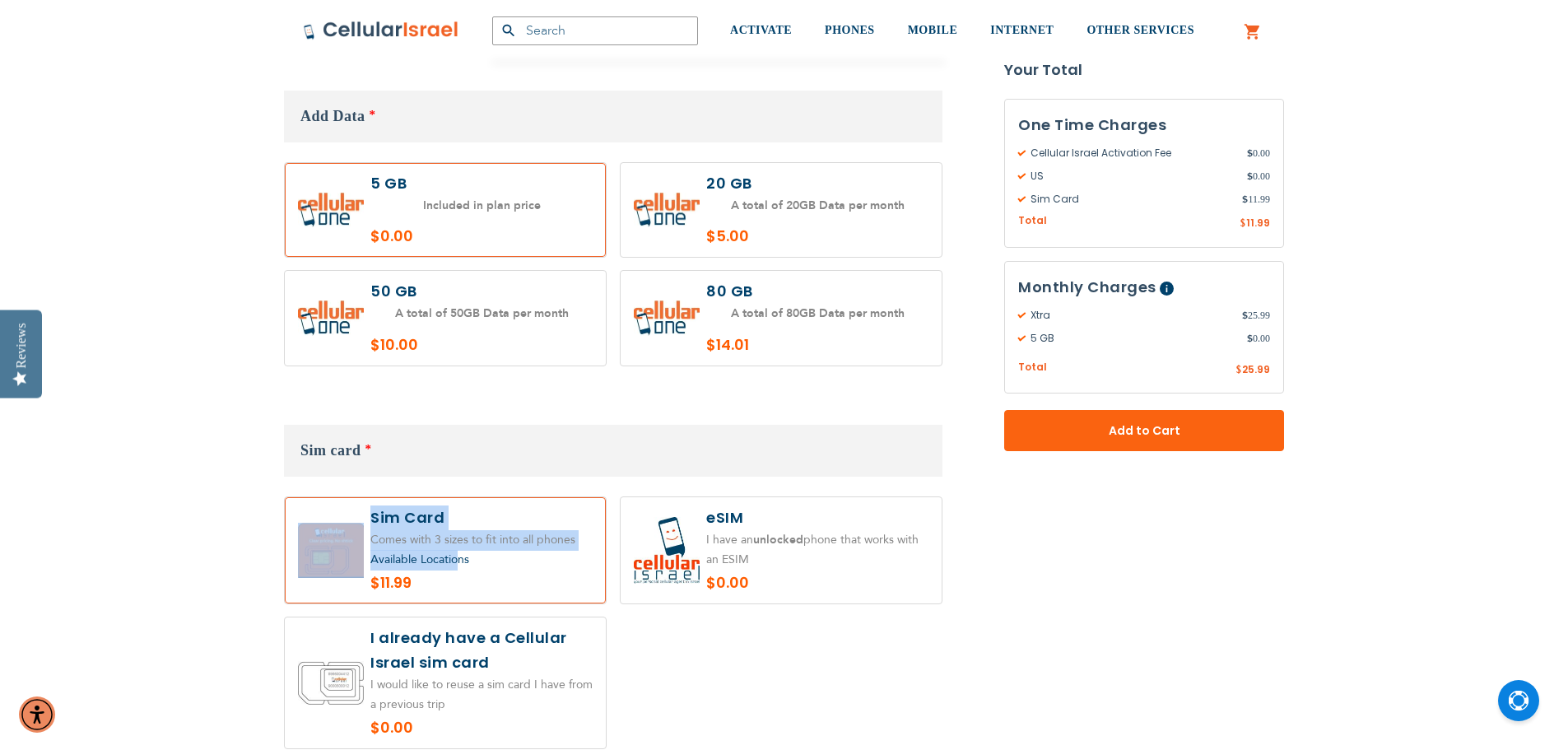
drag, startPoint x: 470, startPoint y: 522, endPoint x: 458, endPoint y: 531, distance: 15.0
click at [458, 531] on div "Available Locations $11.99" at bounding box center [445, 550] width 294 height 89
click at [458, 551] on span "Available Locations" at bounding box center [420, 559] width 99 height 16
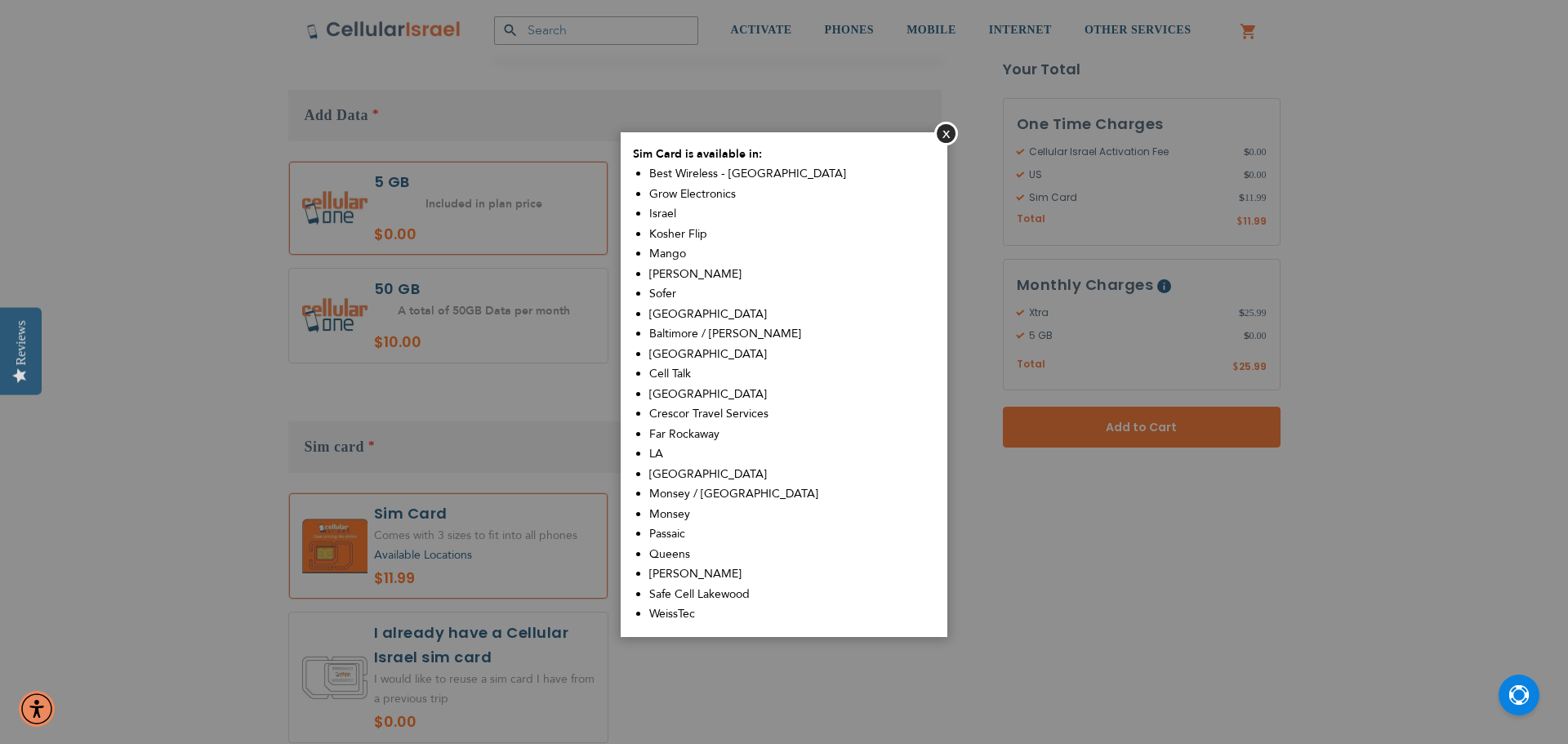
click at [691, 206] on li "Israel" at bounding box center [792, 214] width 286 height 20
click at [662, 218] on span "Israel" at bounding box center [662, 214] width 27 height 16
drag, startPoint x: 662, startPoint y: 218, endPoint x: 680, endPoint y: 274, distance: 58.8
click at [680, 274] on ul "Best Wireless - [GEOGRAPHIC_DATA] Grow Electronics [GEOGRAPHIC_DATA] Kosher Fli…" at bounding box center [792, 395] width 286 height 461
click at [680, 274] on span "[PERSON_NAME]" at bounding box center [695, 274] width 92 height 16
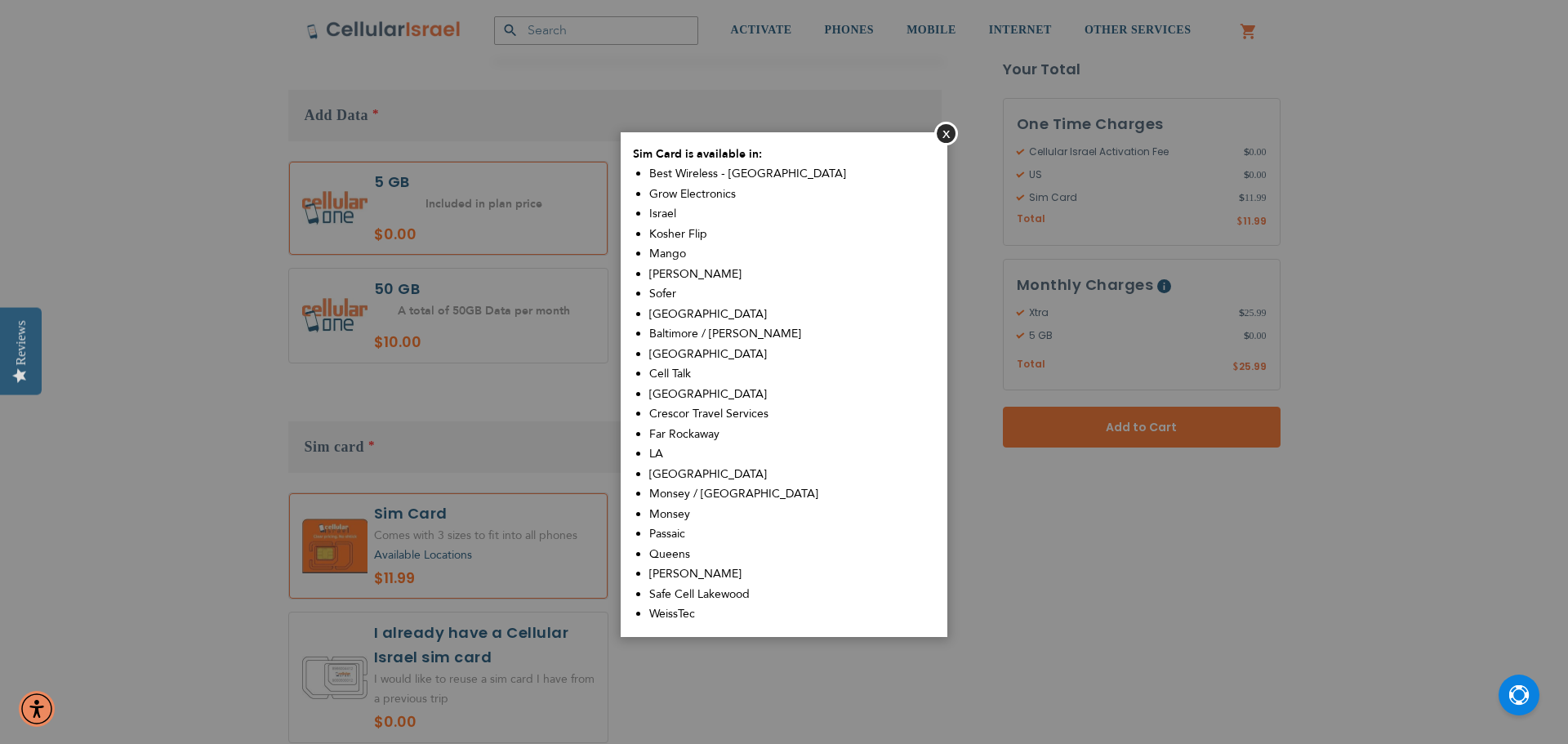
click at [667, 289] on span "Sofer" at bounding box center [662, 294] width 27 height 16
drag, startPoint x: 667, startPoint y: 289, endPoint x: 673, endPoint y: 243, distance: 46.4
click at [673, 243] on ul "Best Wireless - [GEOGRAPHIC_DATA] Grow Electronics [GEOGRAPHIC_DATA] Kosher Fli…" at bounding box center [792, 395] width 286 height 461
click at [673, 243] on li "Kosher Flip" at bounding box center [792, 234] width 286 height 20
click at [1501, 682] on button "Open Chat" at bounding box center [1518, 694] width 41 height 41
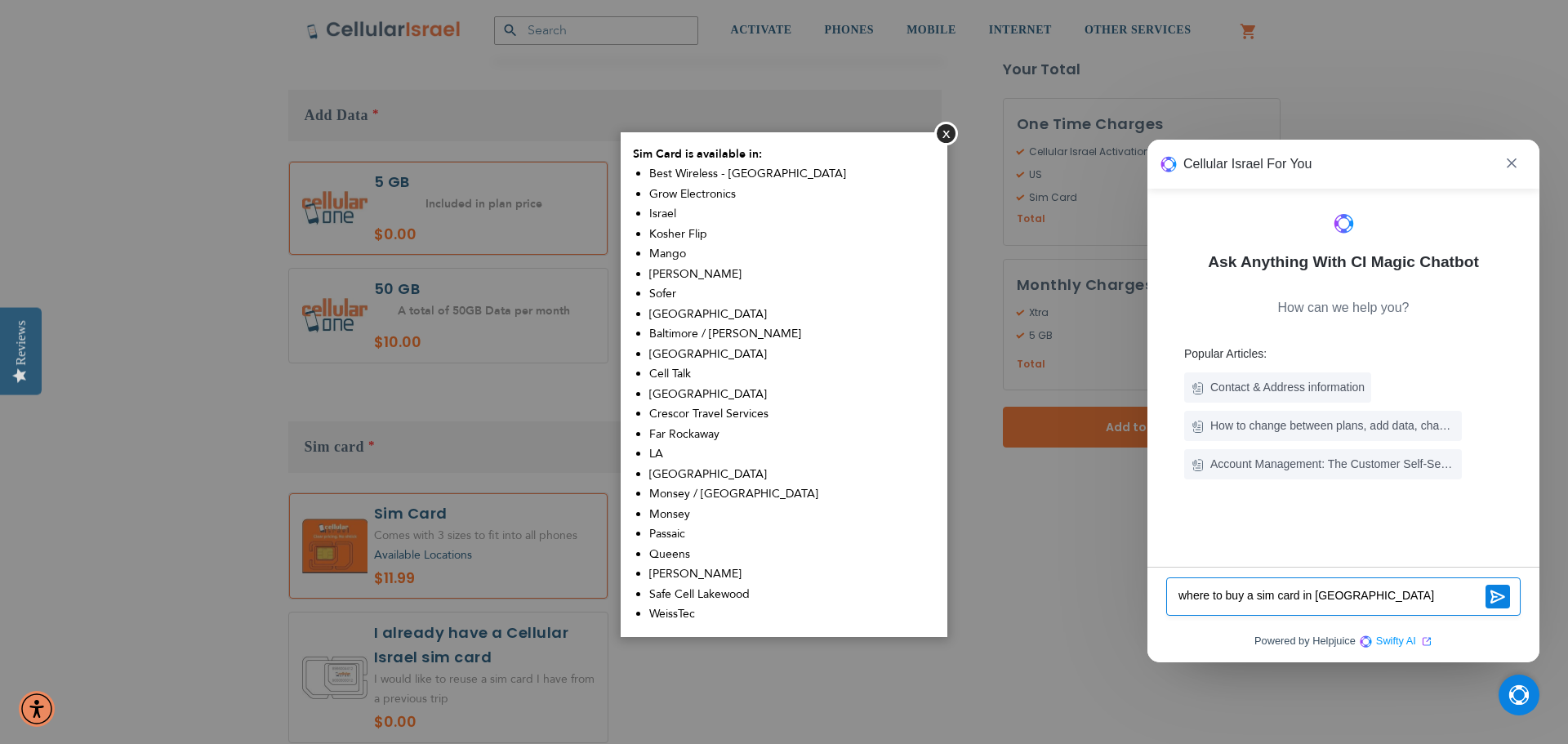
type textarea "where to buy a sim card in [GEOGRAPHIC_DATA]?"
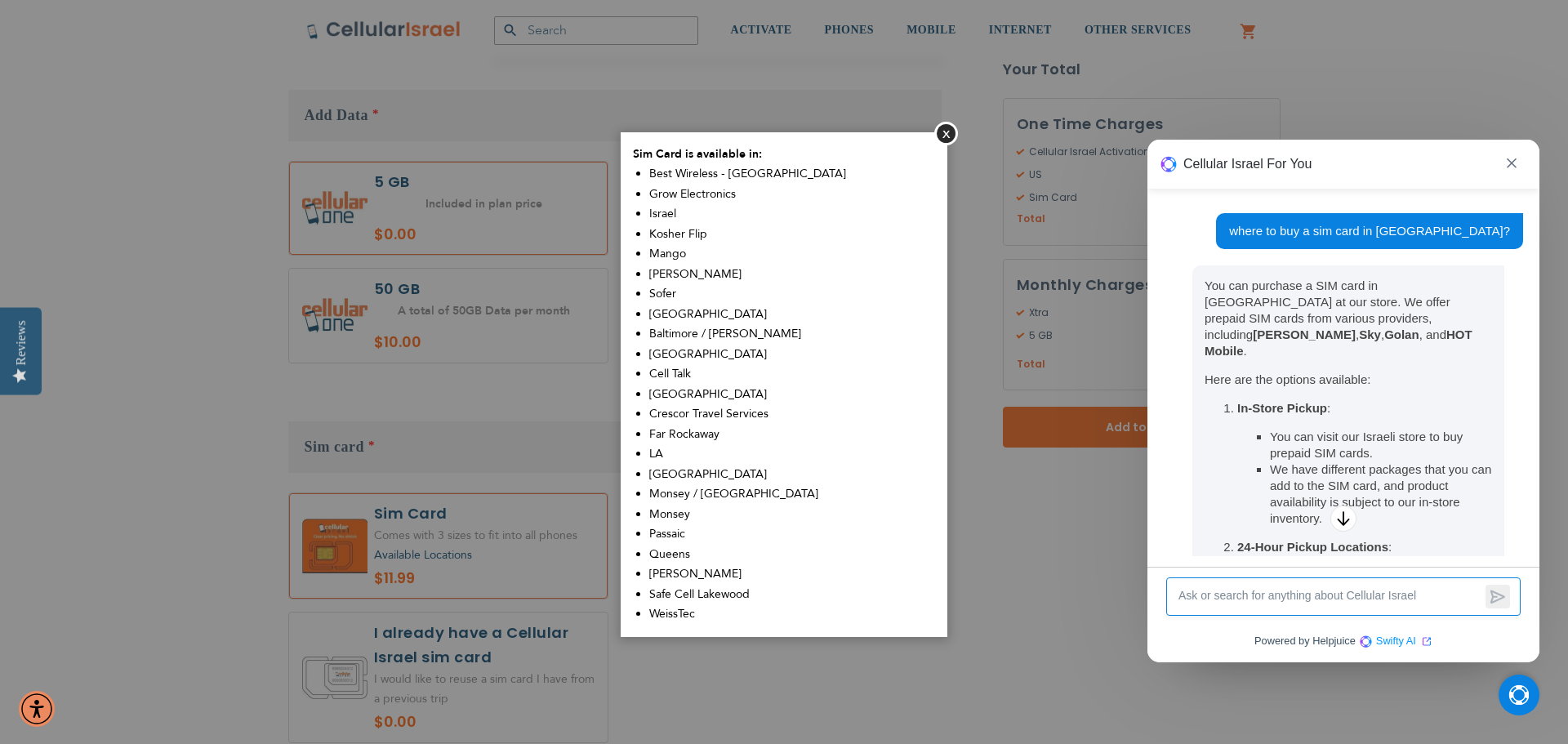
scroll to position [0, 0]
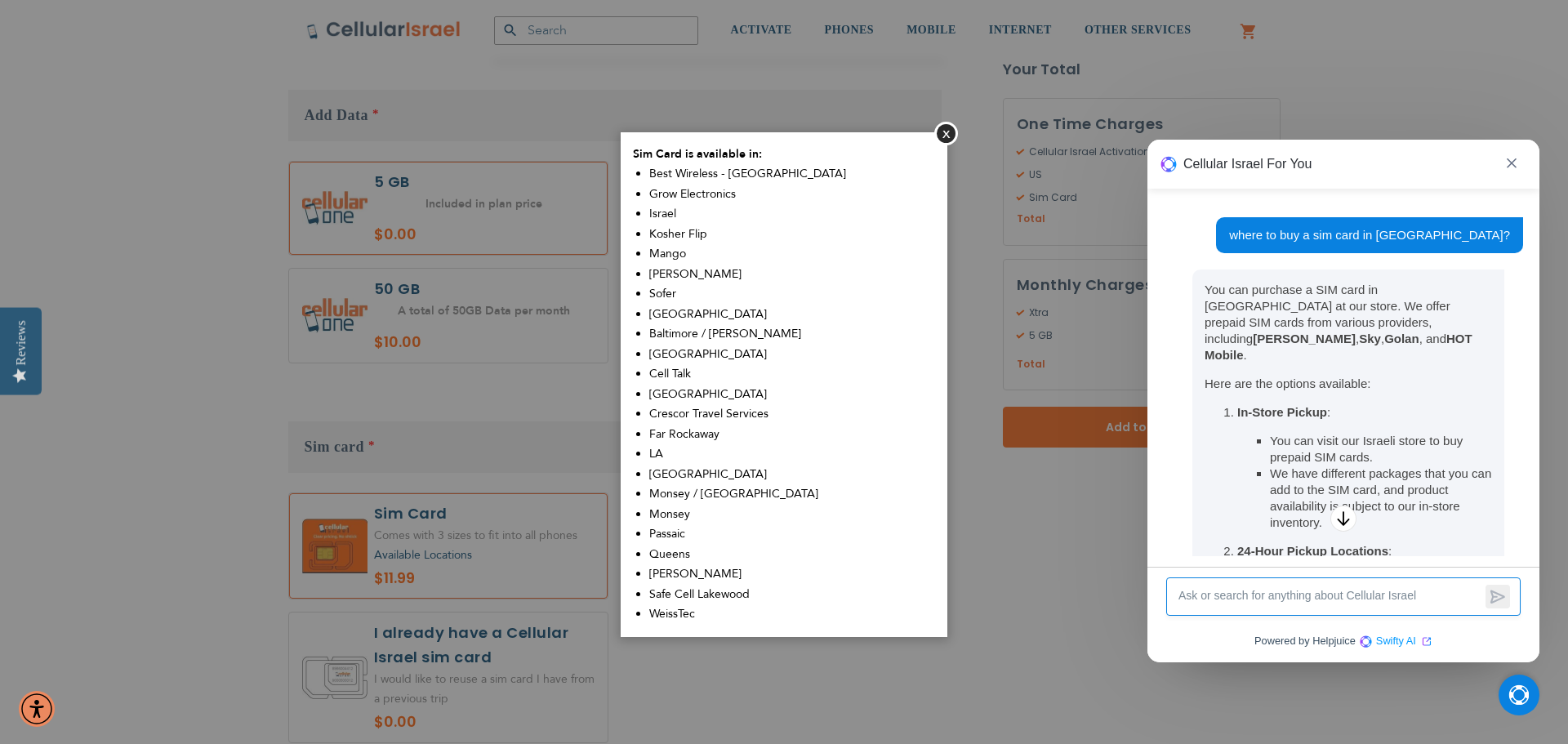
drag, startPoint x: 1286, startPoint y: 294, endPoint x: 1326, endPoint y: 322, distance: 48.8
click at [1326, 322] on p "You can purchase a SIM card in [GEOGRAPHIC_DATA] at our store. We offer prepaid…" at bounding box center [1348, 322] width 288 height 82
click at [1359, 331] on strong "Sky" at bounding box center [1369, 338] width 22 height 14
drag, startPoint x: 1326, startPoint y: 322, endPoint x: 1291, endPoint y: 290, distance: 47.4
click at [1291, 290] on p "You can purchase a SIM card in [GEOGRAPHIC_DATA] at our store. We offer prepaid…" at bounding box center [1348, 322] width 288 height 82
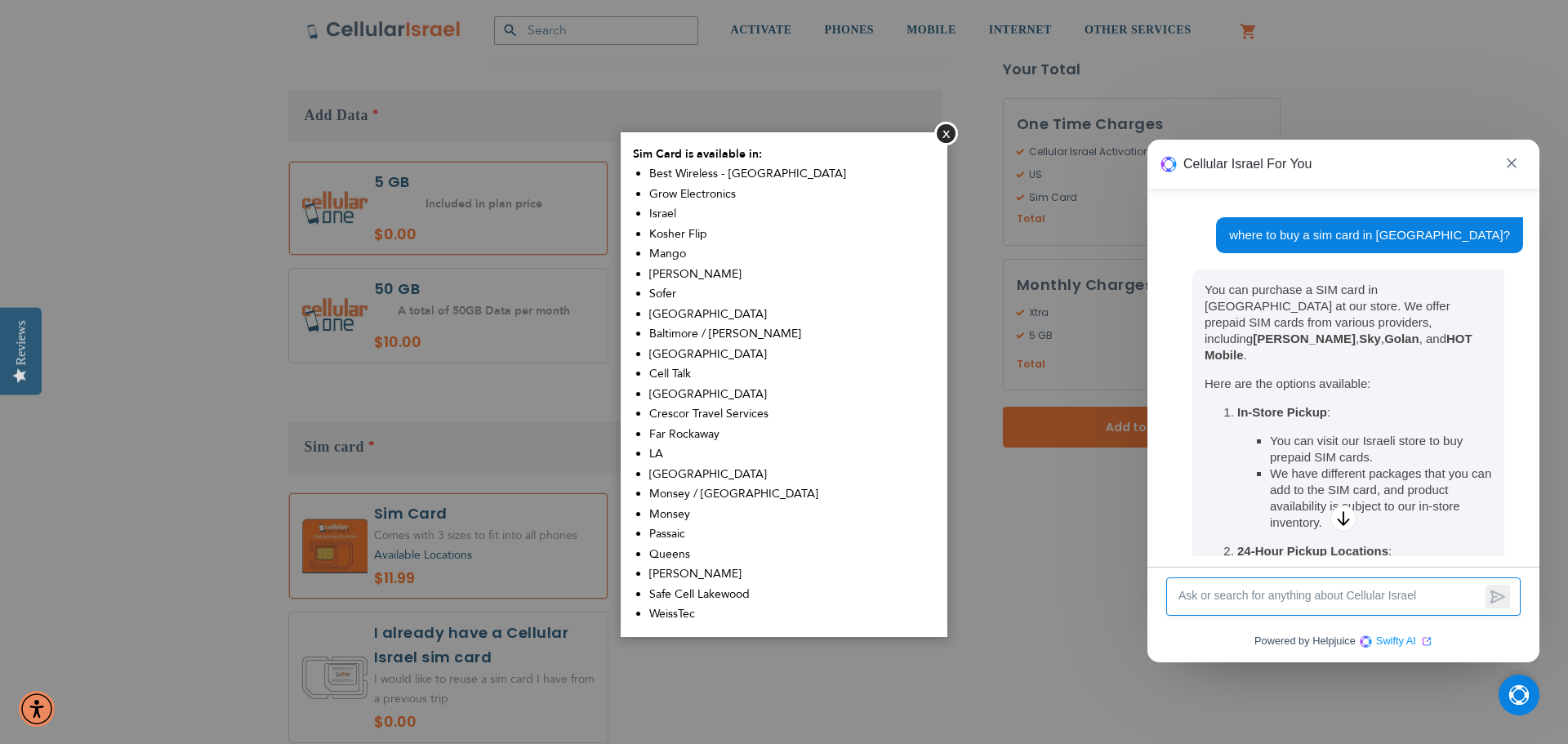
click at [1291, 290] on p "You can purchase a SIM card in [GEOGRAPHIC_DATA] at our store. We offer prepaid…" at bounding box center [1348, 322] width 288 height 82
drag, startPoint x: 1311, startPoint y: 403, endPoint x: 1315, endPoint y: 415, distance: 12.6
click at [1315, 433] on li "You can visit our Israeli store to buy prepaid SIM cards." at bounding box center [1381, 449] width 223 height 33
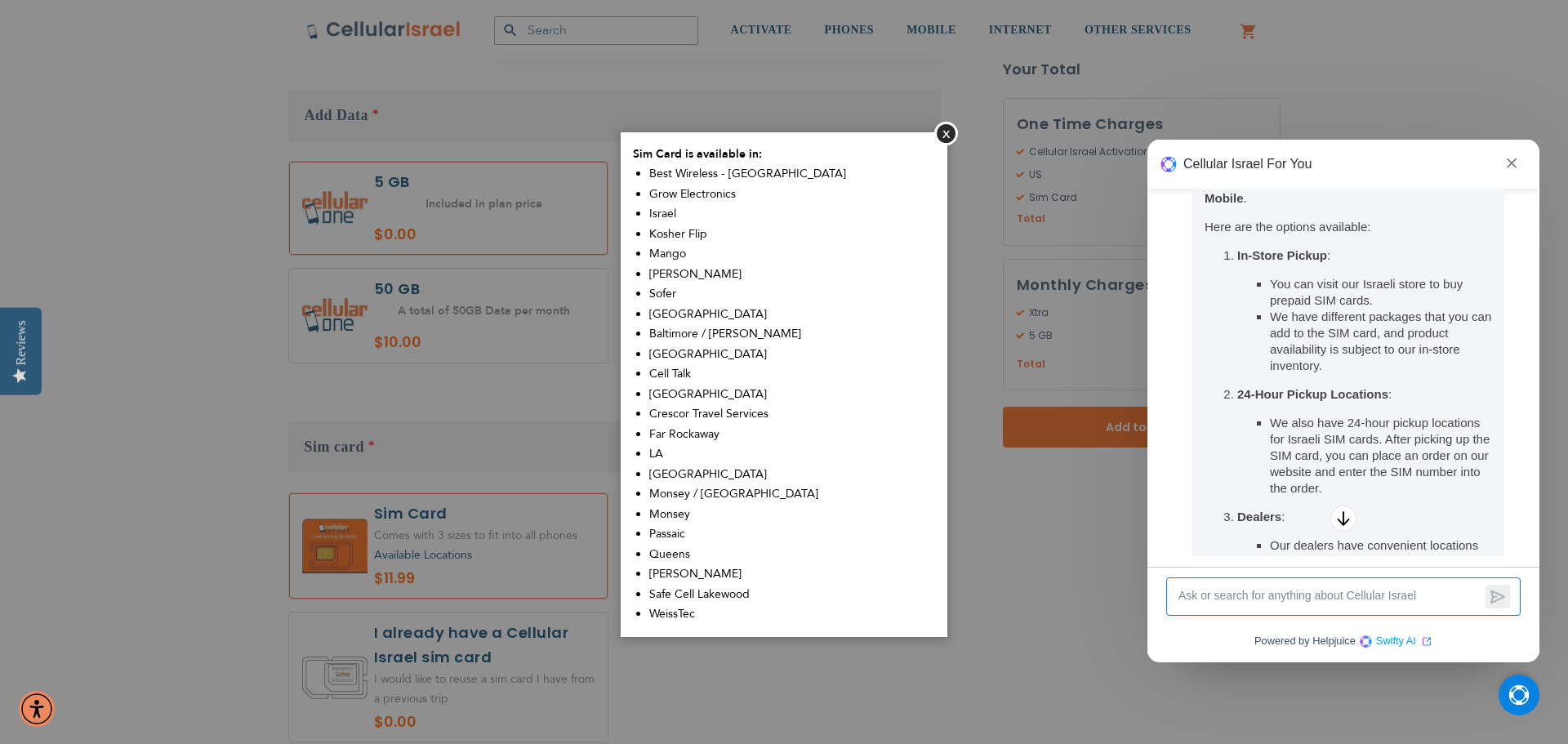
scroll to position [163, 0]
drag, startPoint x: 1352, startPoint y: 388, endPoint x: 1370, endPoint y: 419, distance: 35.8
click at [1370, 419] on li "We also have 24-hour pickup locations for Israeli SIM cards. After picking up t…" at bounding box center [1381, 449] width 223 height 82
drag, startPoint x: 1379, startPoint y: 429, endPoint x: 1349, endPoint y: 389, distance: 50.0
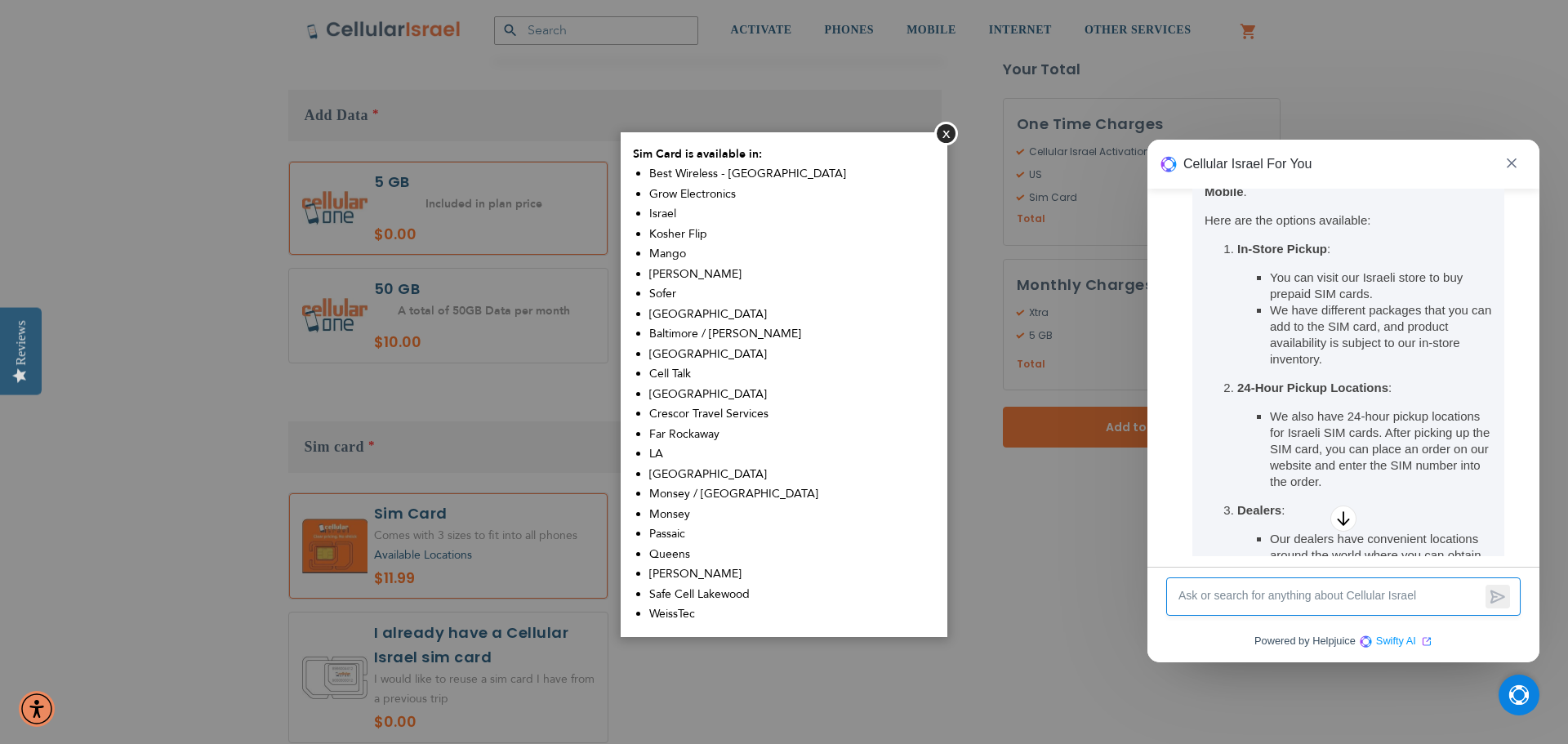
click at [1349, 409] on li "We also have 24-hour pickup locations for Israeli SIM cards. After picking up t…" at bounding box center [1381, 449] width 223 height 82
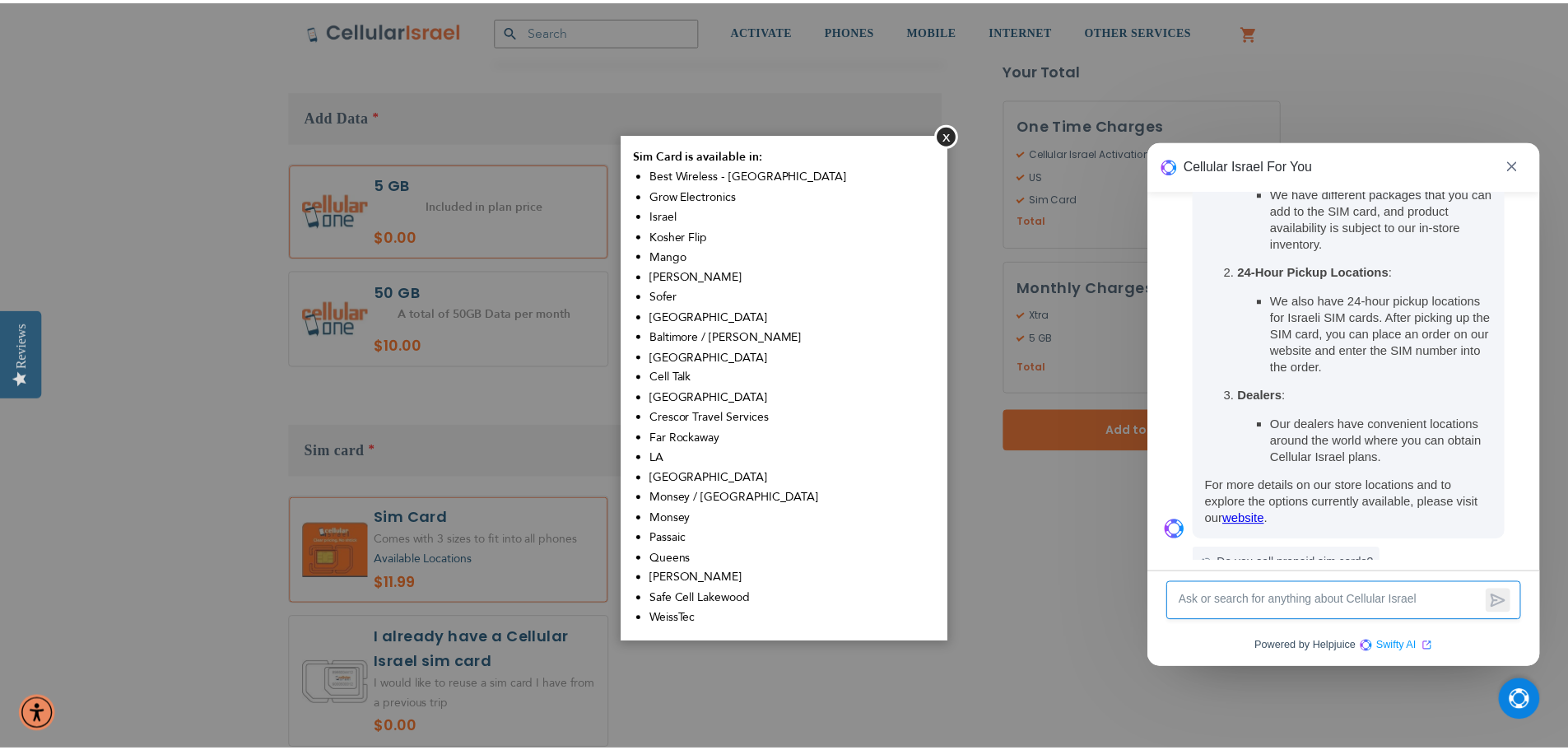
scroll to position [293, 0]
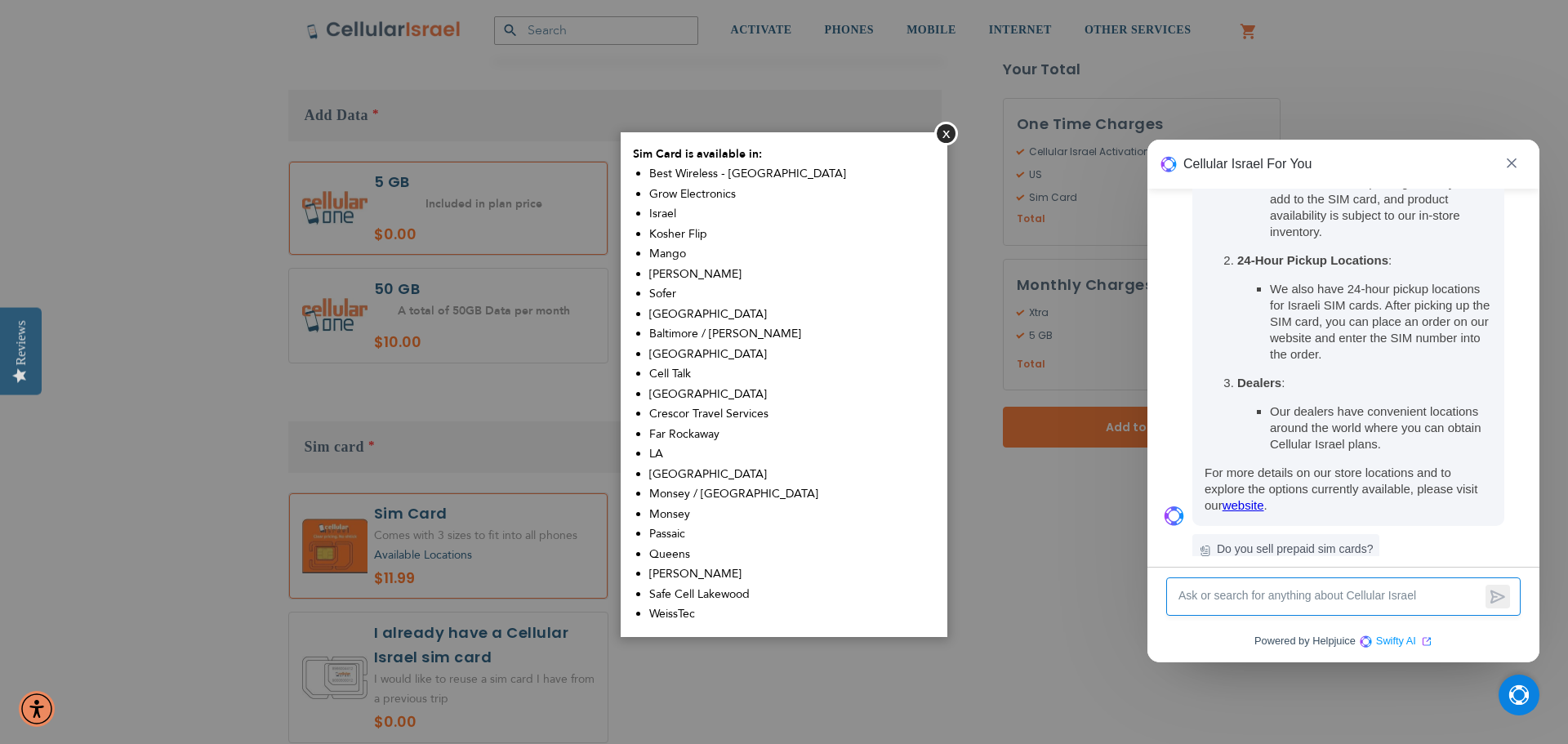
drag, startPoint x: 1333, startPoint y: 387, endPoint x: 1333, endPoint y: 402, distance: 15.0
click at [1333, 403] on li "Our dealers have convenient locations around the world where you can obtain Cel…" at bounding box center [1381, 428] width 223 height 49
drag, startPoint x: 1312, startPoint y: 430, endPoint x: 1360, endPoint y: 454, distance: 53.7
click at [1360, 454] on p "You can purchase a SIM card in [GEOGRAPHIC_DATA] at our store. We offer prepaid…" at bounding box center [1347, 252] width 312 height 547
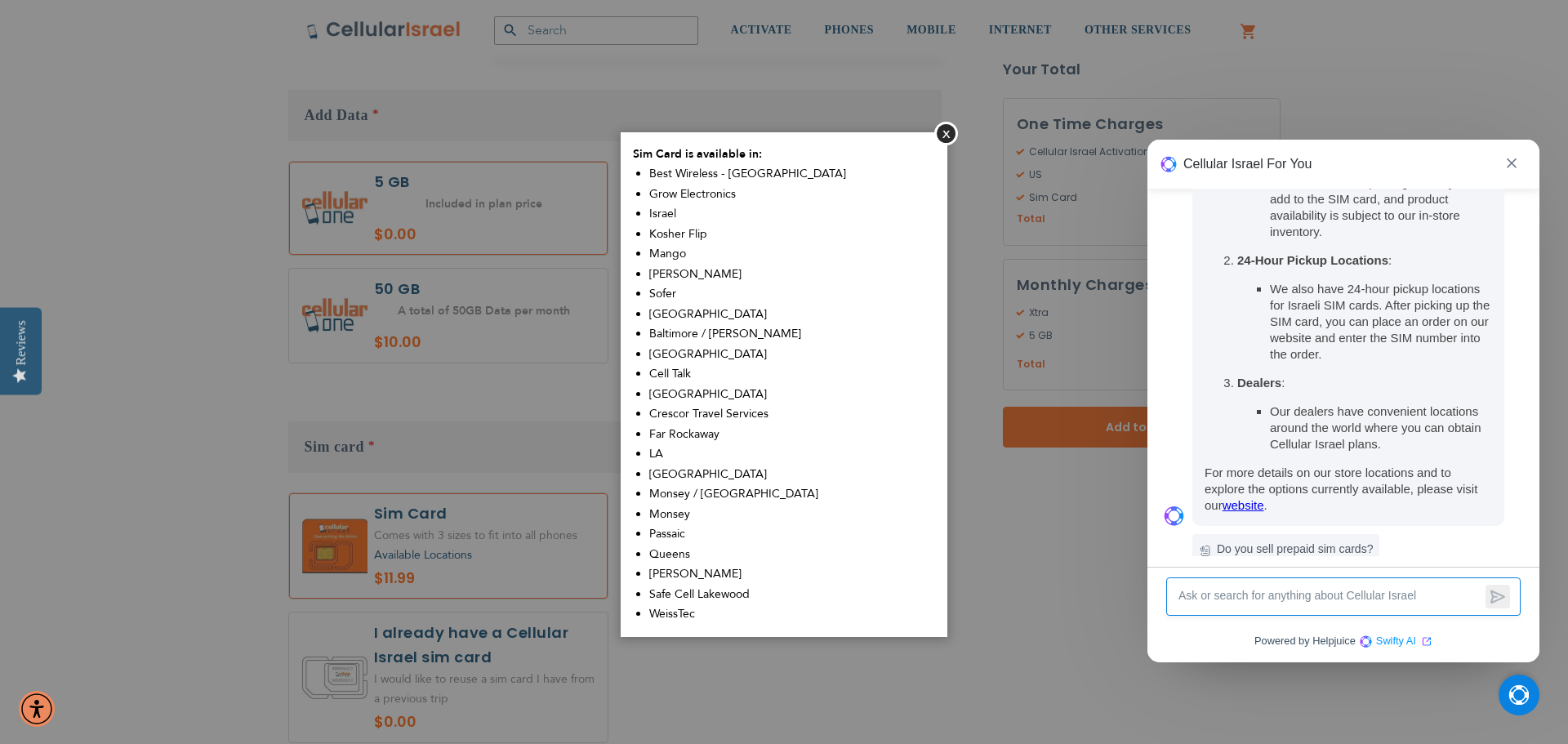
click at [1361, 464] on p "For more details on our store locations and to explore the options currently av…" at bounding box center [1348, 488] width 288 height 49
drag, startPoint x: 1361, startPoint y: 454, endPoint x: 1321, endPoint y: 437, distance: 43.5
click at [1321, 464] on p "For more details on our store locations and to explore the options currently av…" at bounding box center [1348, 488] width 288 height 49
click at [949, 131] on button "Close" at bounding box center [946, 133] width 23 height 23
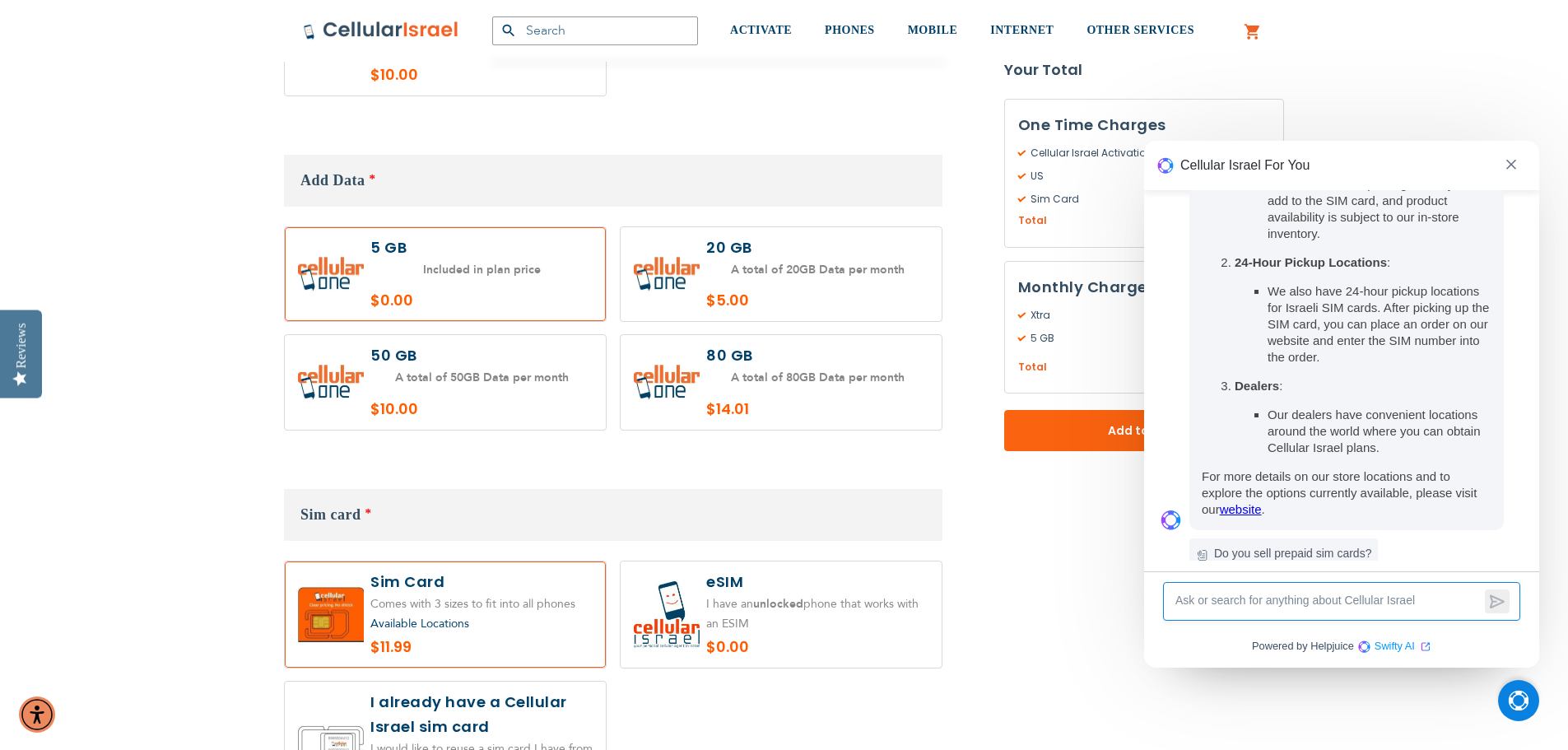
scroll to position [1482, 0]
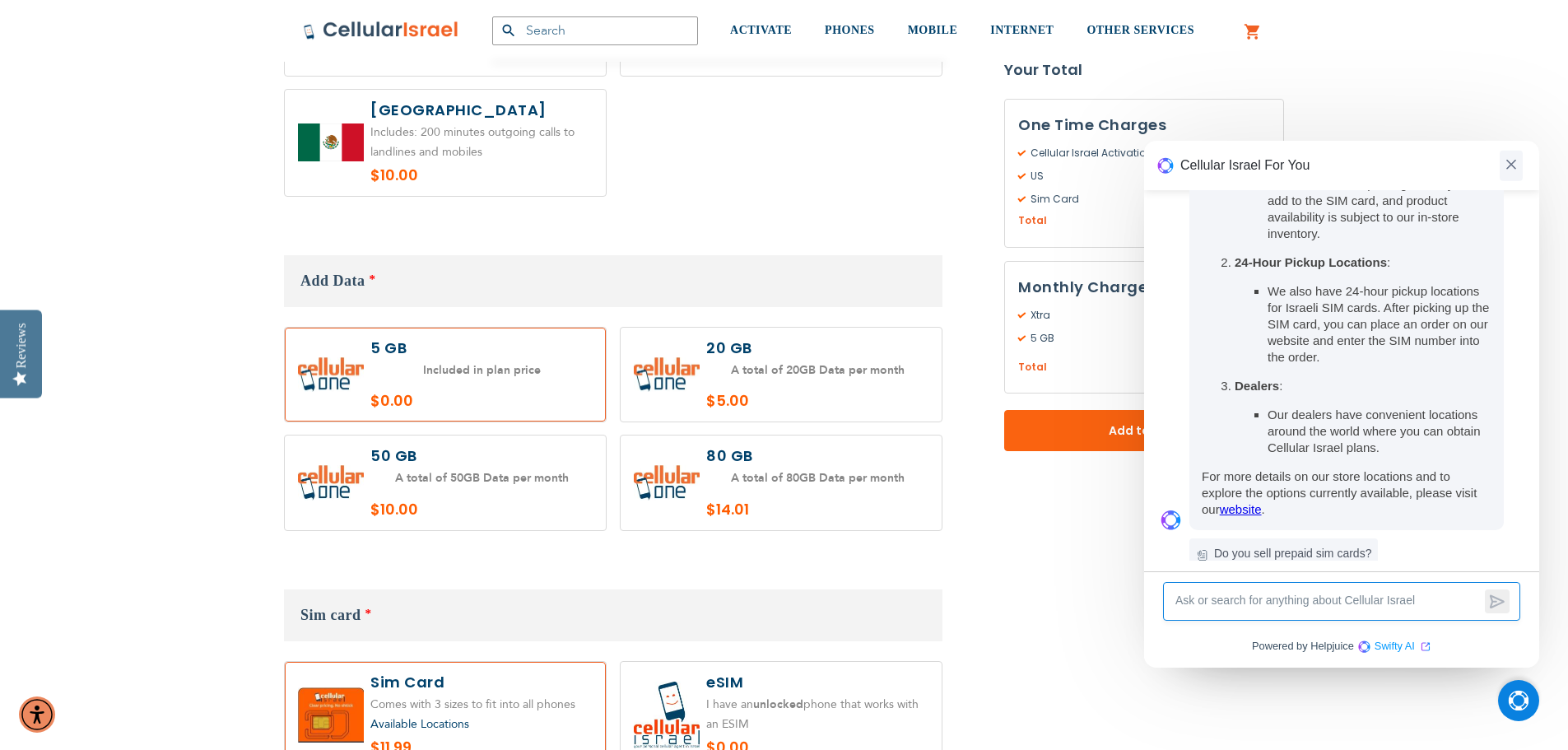
click at [1507, 161] on img at bounding box center [1511, 164] width 10 height 10
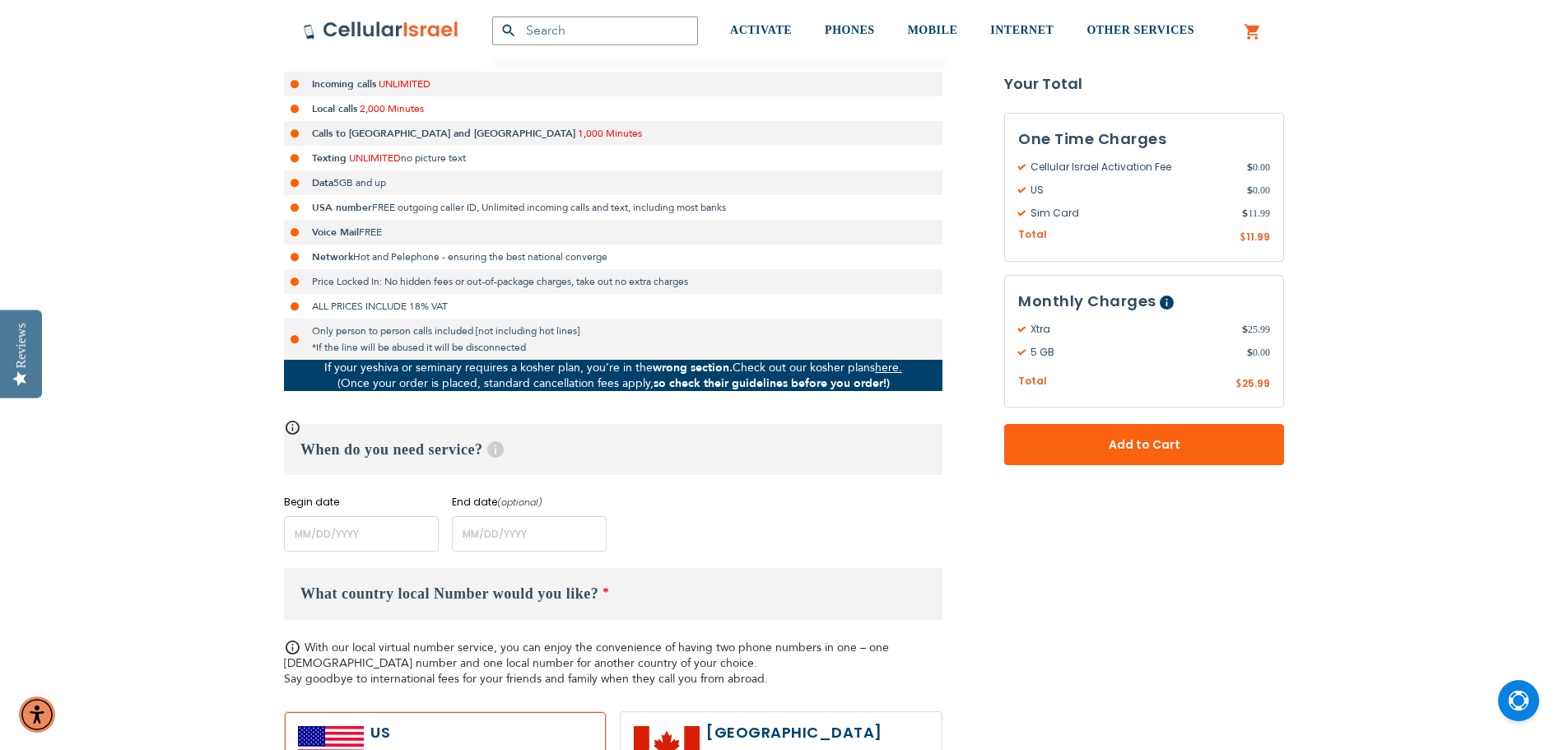
scroll to position [329, 0]
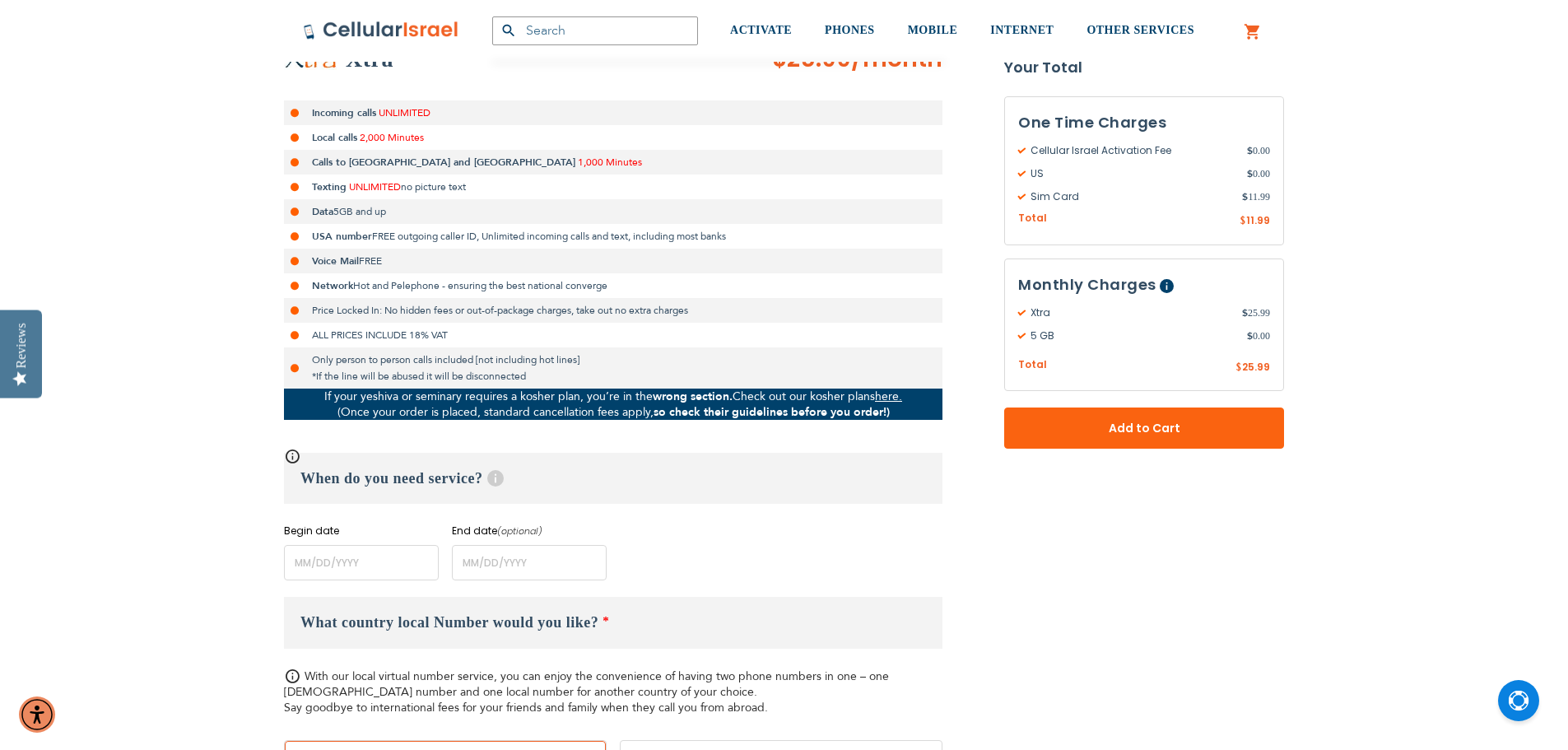
click at [578, 159] on span "1,000 Minutes" at bounding box center [609, 162] width 64 height 13
drag, startPoint x: 440, startPoint y: 159, endPoint x: 458, endPoint y: 159, distance: 18.0
click at [578, 159] on span "1,000 Minutes" at bounding box center [609, 162] width 64 height 13
drag, startPoint x: 458, startPoint y: 159, endPoint x: 445, endPoint y: 159, distance: 13.0
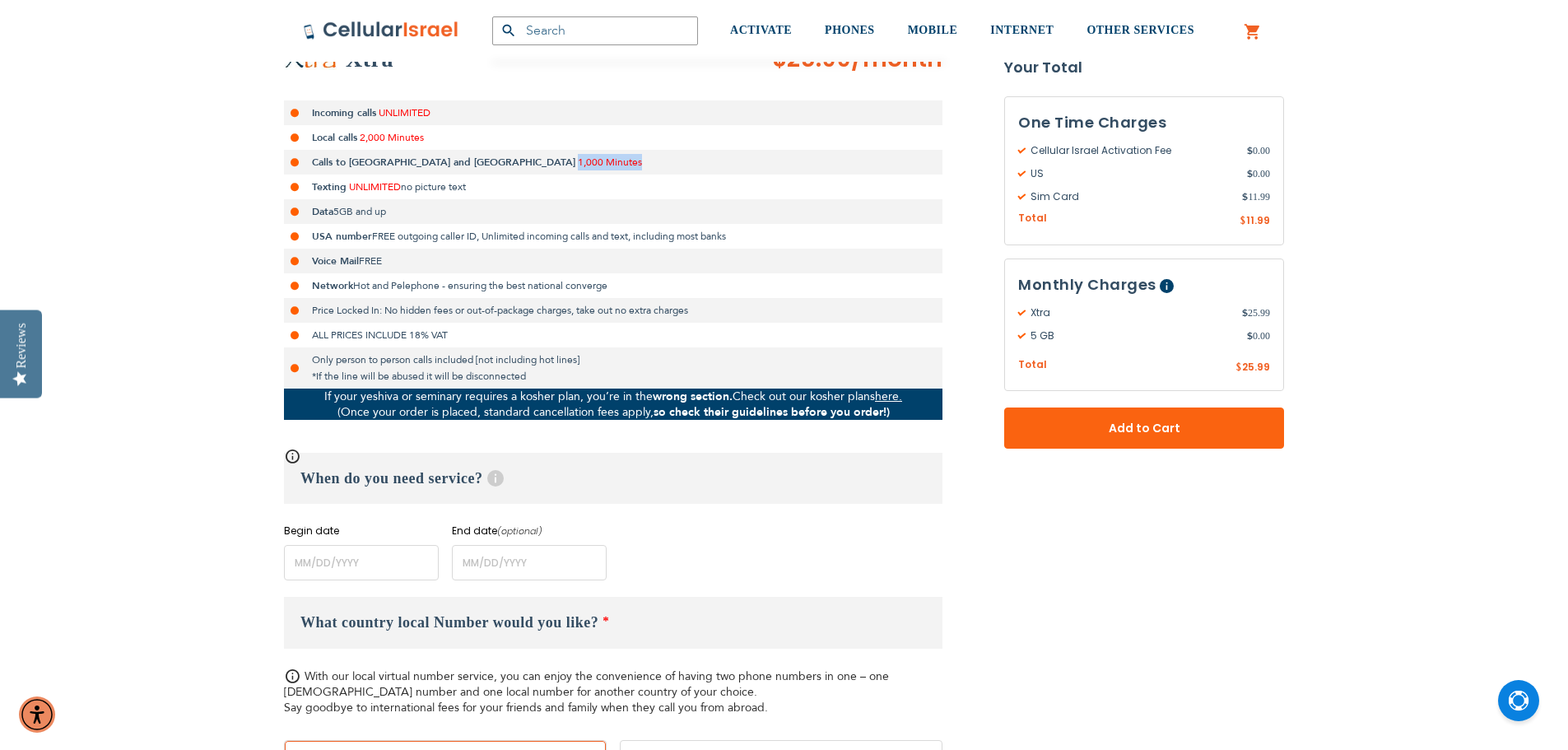
click at [578, 159] on span "1,000 Minutes" at bounding box center [609, 162] width 64 height 13
drag, startPoint x: 445, startPoint y: 159, endPoint x: 473, endPoint y: 164, distance: 28.4
click at [578, 164] on span "1,000 Minutes" at bounding box center [609, 162] width 64 height 13
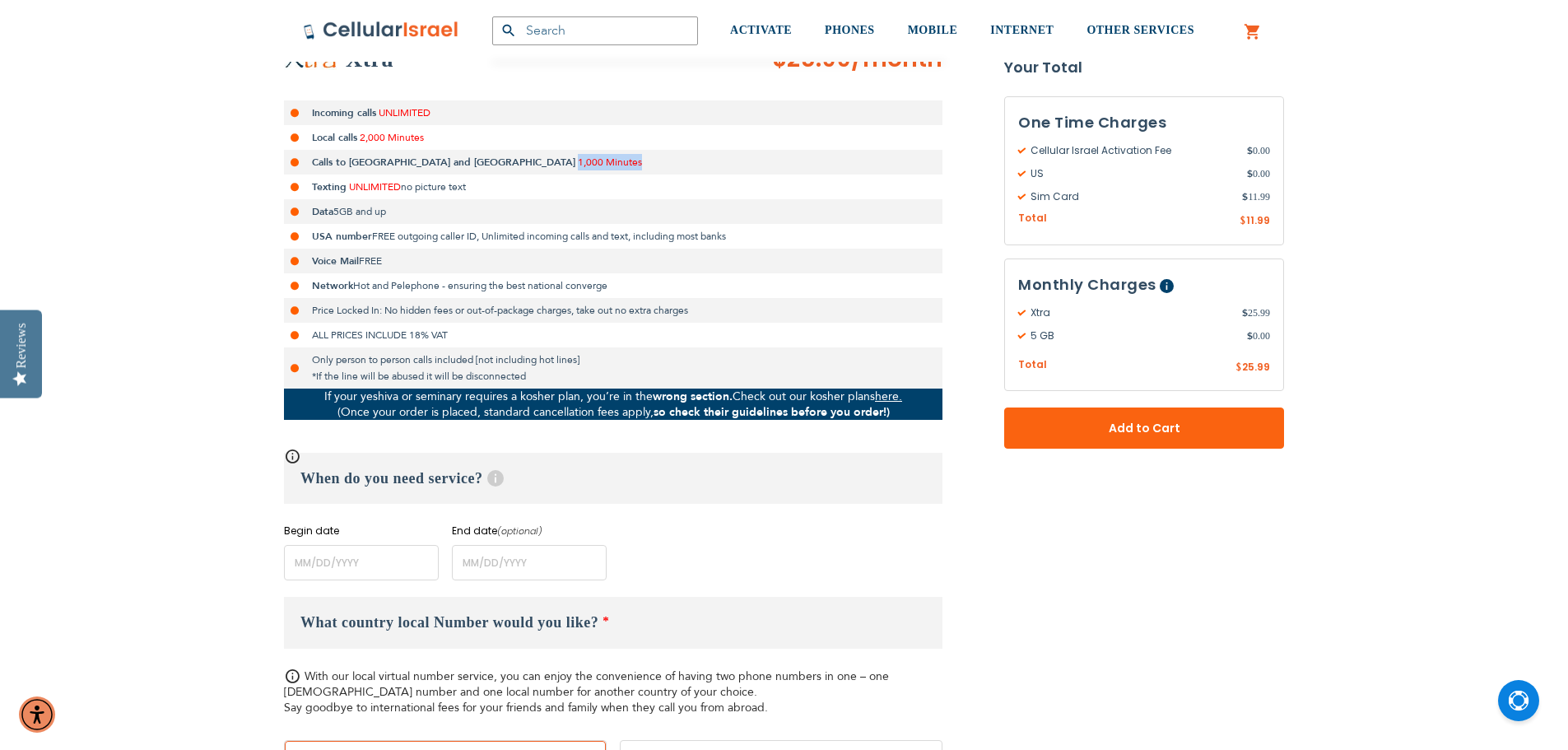
drag, startPoint x: 473, startPoint y: 164, endPoint x: 451, endPoint y: 161, distance: 22.2
click at [578, 161] on span "1,000 Minutes" at bounding box center [609, 162] width 64 height 13
drag, startPoint x: 451, startPoint y: 161, endPoint x: 468, endPoint y: 161, distance: 17.0
click at [578, 161] on span "1,000 Minutes" at bounding box center [609, 162] width 64 height 13
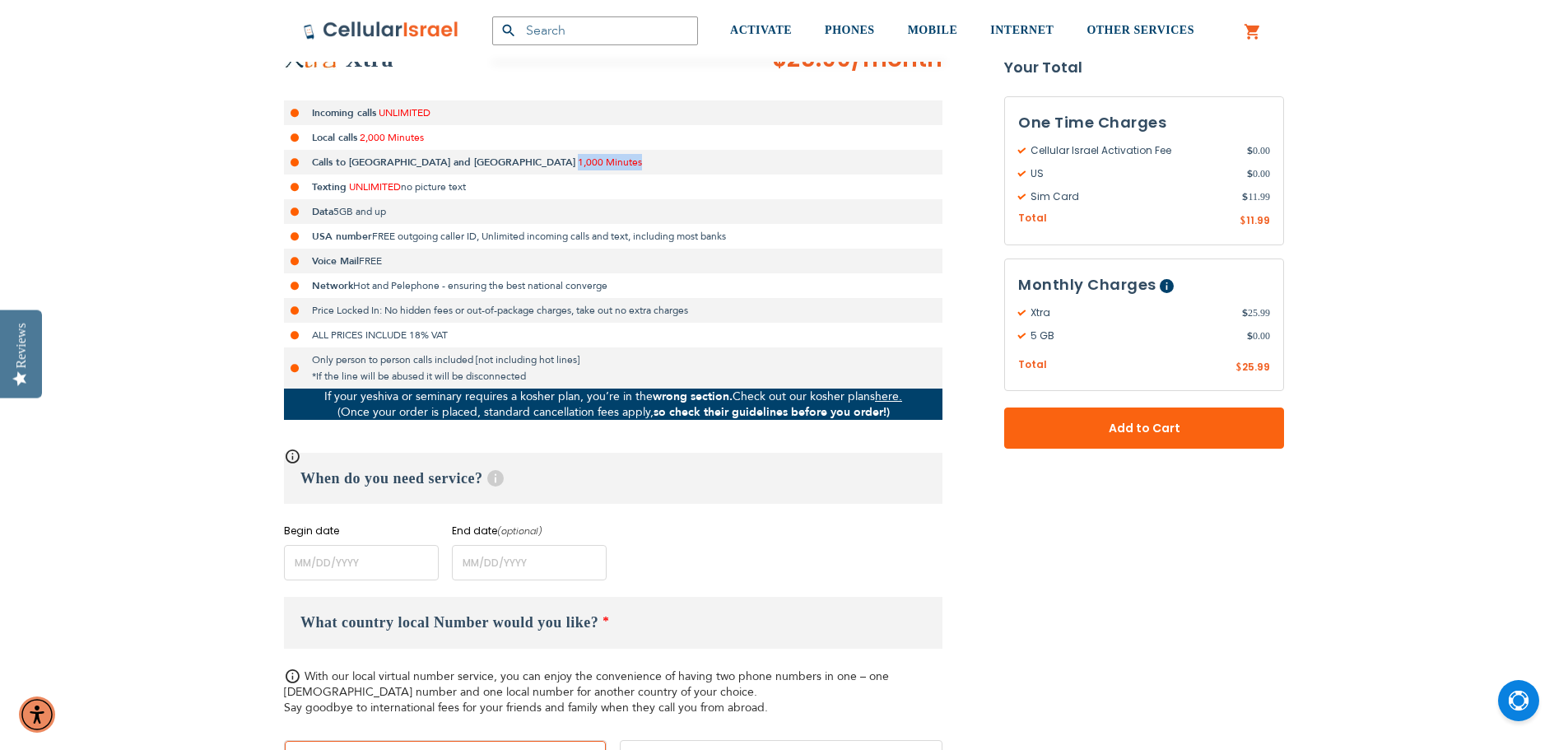
click at [578, 161] on span "1,000 Minutes" at bounding box center [609, 162] width 64 height 13
drag, startPoint x: 468, startPoint y: 161, endPoint x: 443, endPoint y: 158, distance: 25.2
click at [578, 158] on span "1,000 Minutes" at bounding box center [609, 162] width 64 height 13
drag, startPoint x: 443, startPoint y: 158, endPoint x: 472, endPoint y: 161, distance: 29.2
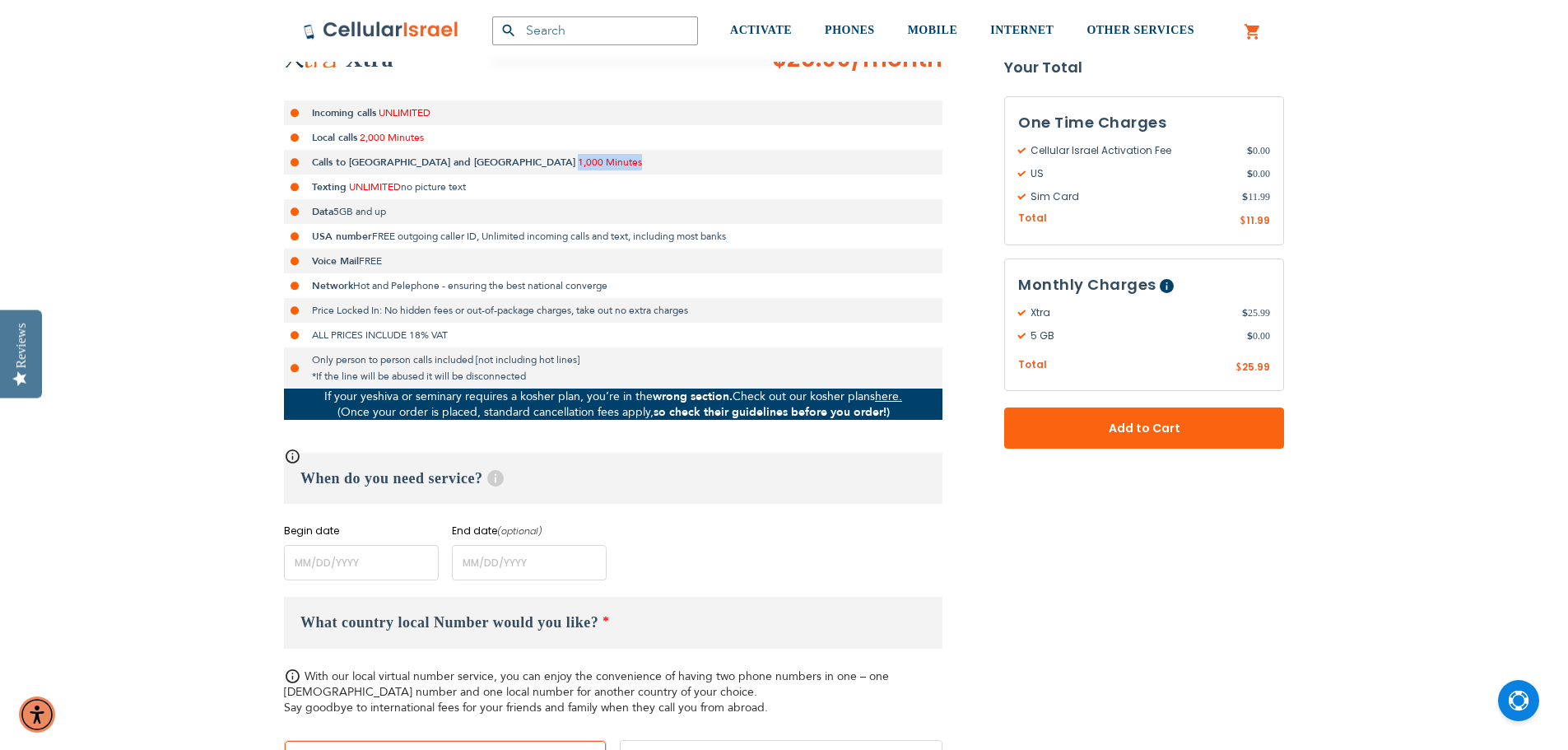
click at [578, 161] on span "1,000 Minutes" at bounding box center [609, 162] width 64 height 13
drag, startPoint x: 472, startPoint y: 161, endPoint x: 447, endPoint y: 159, distance: 25.1
click at [578, 159] on span "1,000 Minutes" at bounding box center [609, 162] width 64 height 13
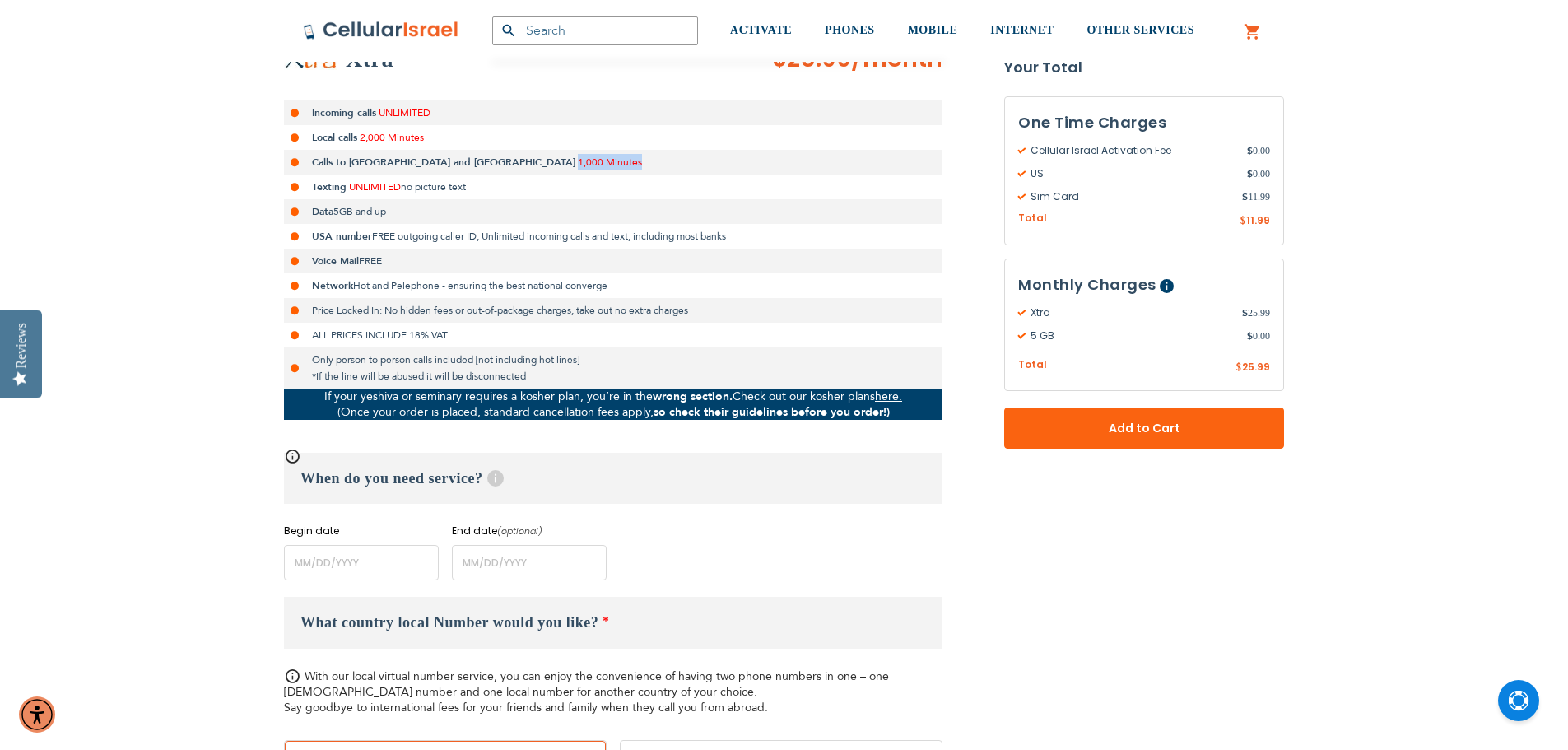
drag, startPoint x: 447, startPoint y: 159, endPoint x: 461, endPoint y: 159, distance: 14.0
click at [578, 159] on span "1,000 Minutes" at bounding box center [609, 162] width 64 height 13
drag, startPoint x: 461, startPoint y: 159, endPoint x: 446, endPoint y: 154, distance: 15.8
click at [446, 154] on li "Calls to [GEOGRAPHIC_DATA] and [GEOGRAPHIC_DATA] 1,000 Minutes" at bounding box center [613, 162] width 658 height 25
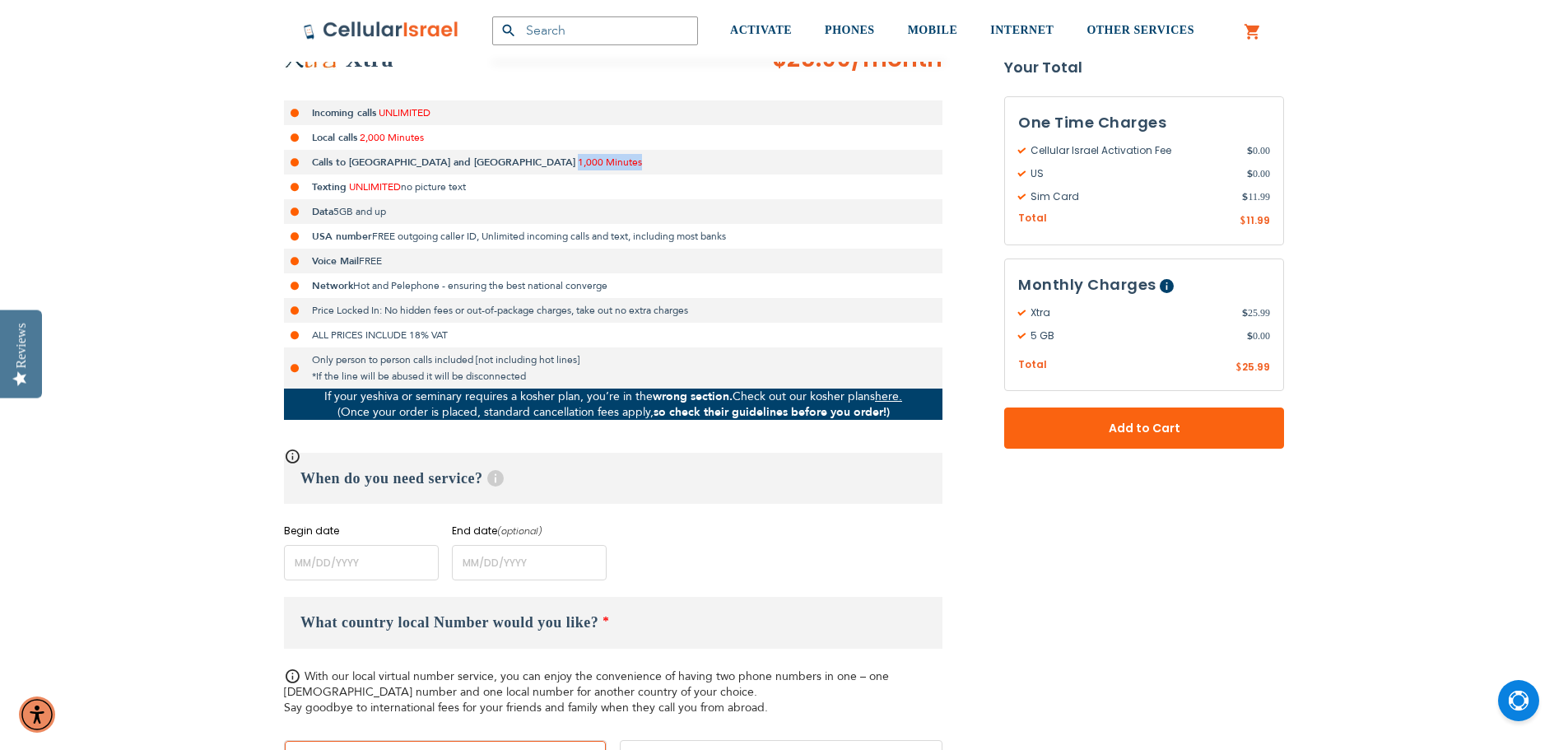
click at [446, 154] on li "Calls to [GEOGRAPHIC_DATA] and [GEOGRAPHIC_DATA] 1,000 Minutes" at bounding box center [613, 162] width 658 height 25
drag, startPoint x: 446, startPoint y: 154, endPoint x: 467, endPoint y: 158, distance: 21.4
click at [467, 158] on li "Calls to [GEOGRAPHIC_DATA] and [GEOGRAPHIC_DATA] 1,000 Minutes" at bounding box center [613, 162] width 658 height 25
click at [578, 158] on span "1,000 Minutes" at bounding box center [609, 162] width 64 height 13
drag, startPoint x: 467, startPoint y: 158, endPoint x: 451, endPoint y: 157, distance: 16.0
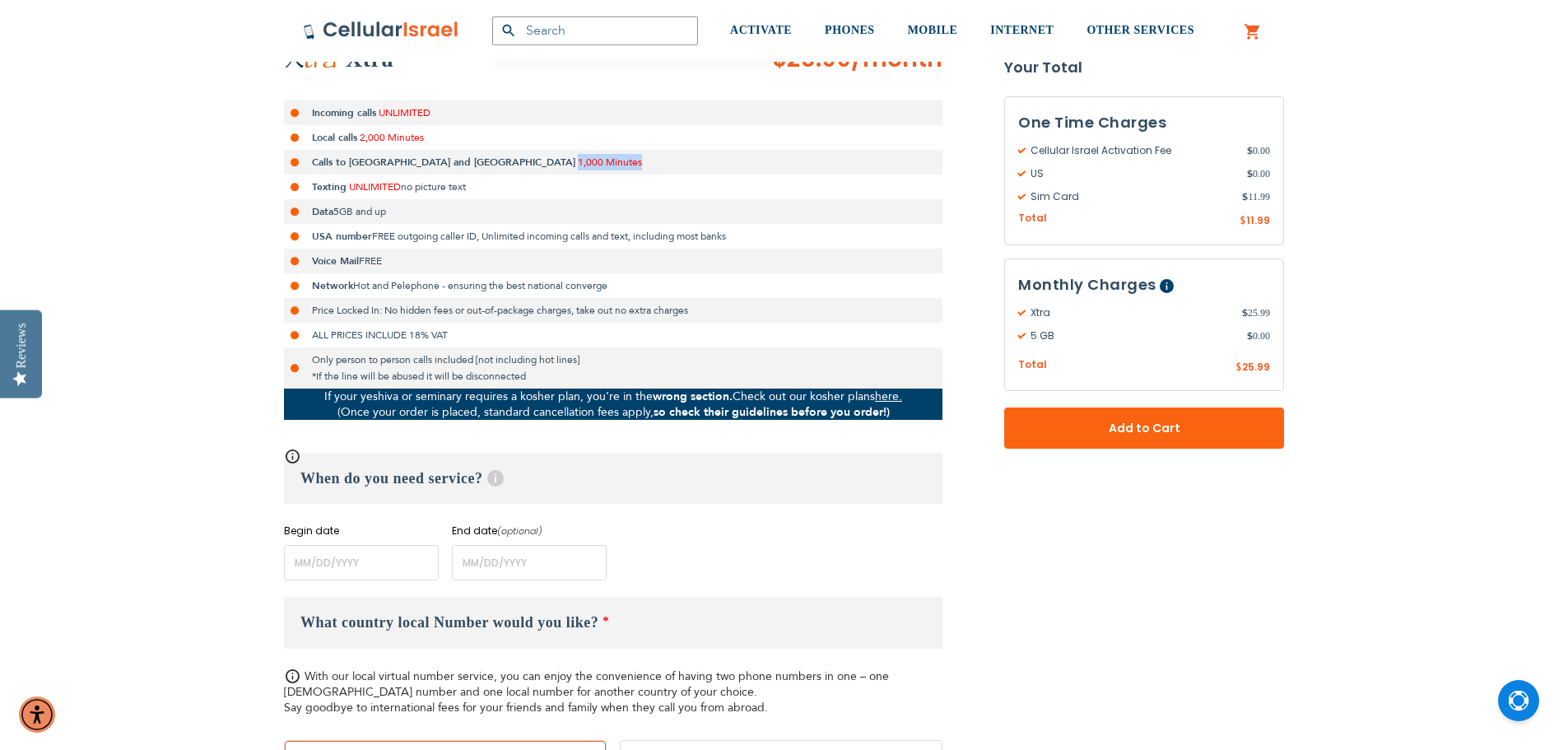
click at [578, 157] on span "1,000 Minutes" at bounding box center [609, 162] width 64 height 13
drag, startPoint x: 451, startPoint y: 157, endPoint x: 472, endPoint y: 160, distance: 21.2
click at [578, 160] on span "1,000 Minutes" at bounding box center [609, 162] width 64 height 13
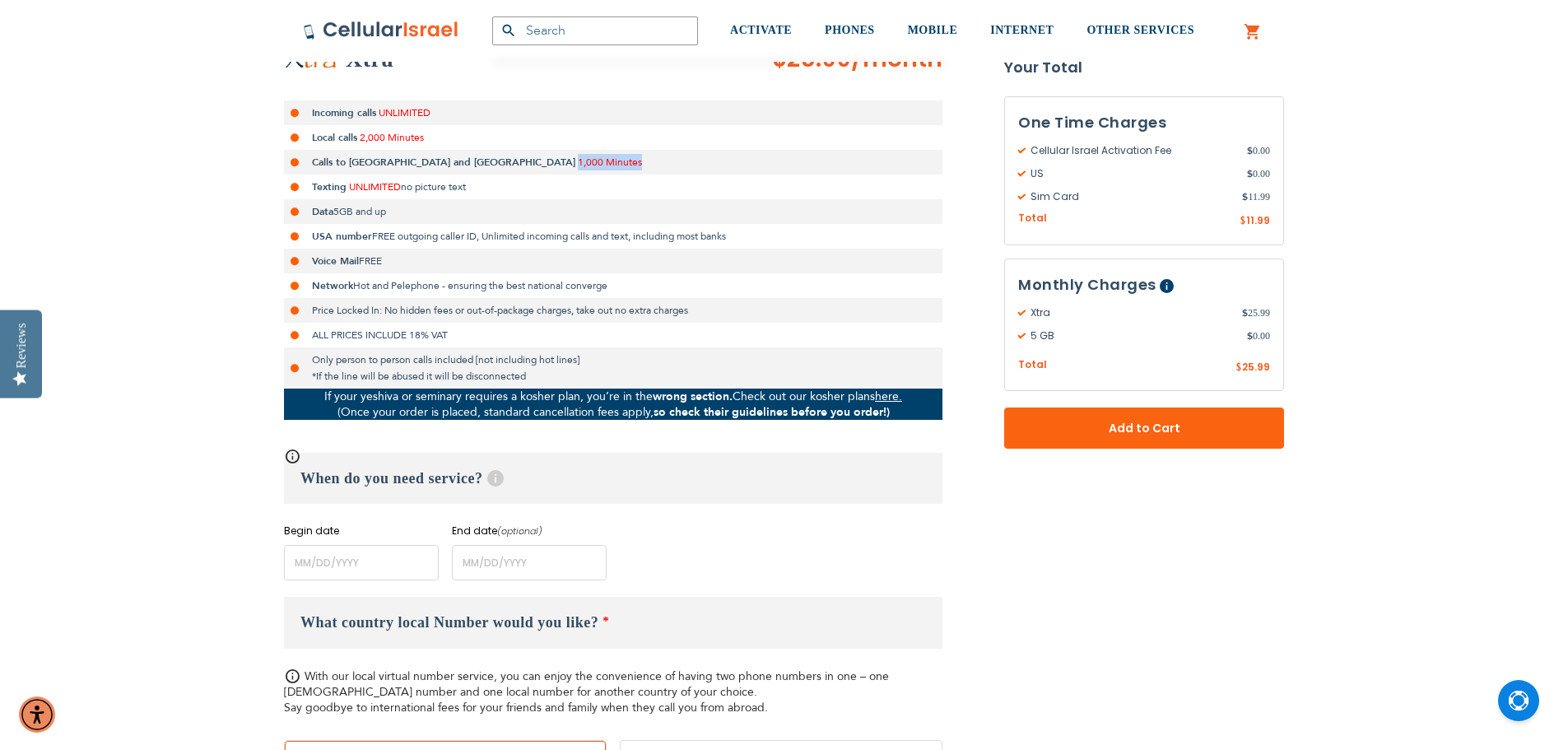
drag, startPoint x: 472, startPoint y: 160, endPoint x: 451, endPoint y: 160, distance: 21.0
click at [578, 160] on span "1,000 Minutes" at bounding box center [609, 162] width 64 height 13
drag, startPoint x: 451, startPoint y: 160, endPoint x: 471, endPoint y: 160, distance: 20.0
click at [578, 160] on span "1,000 Minutes" at bounding box center [609, 162] width 64 height 13
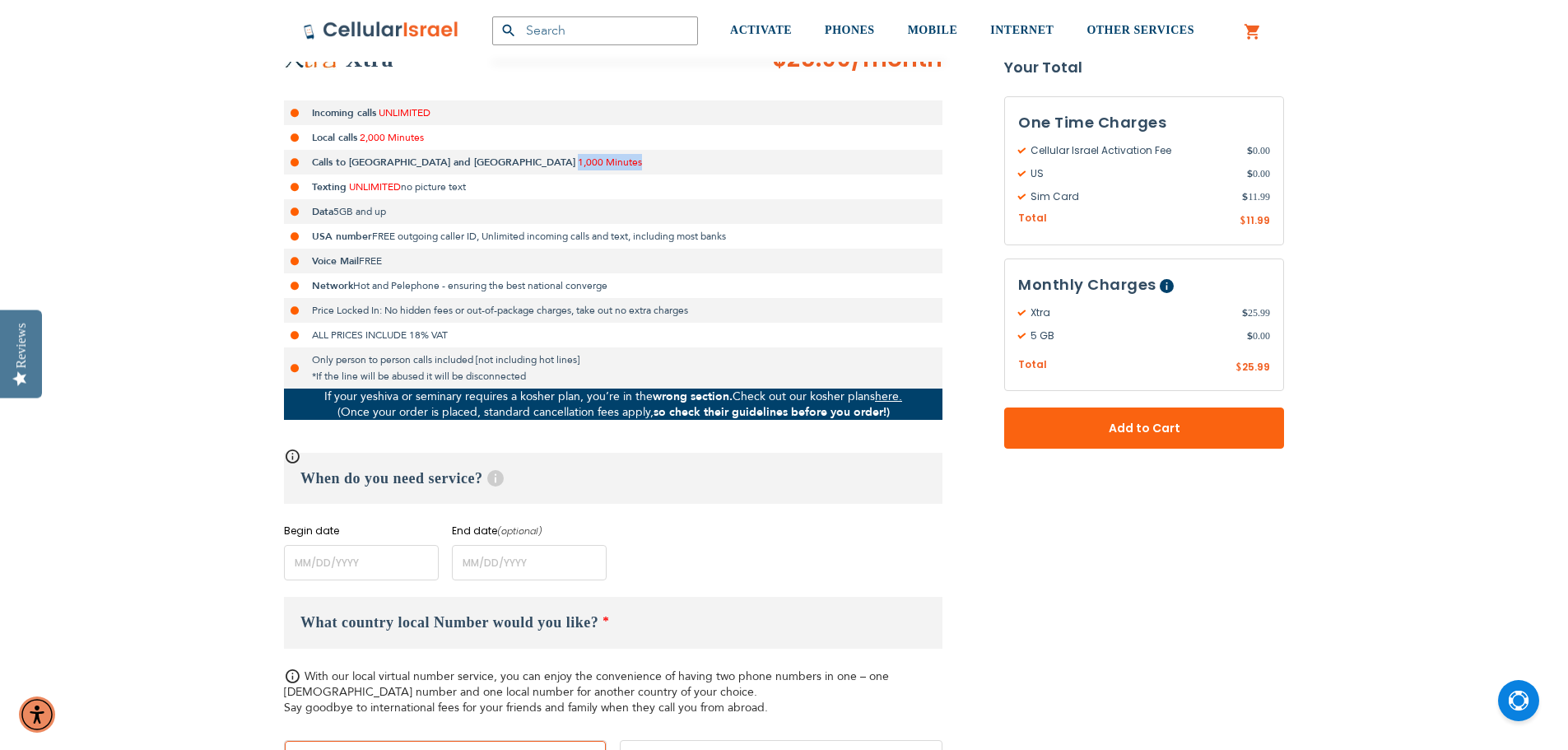
click at [578, 160] on span "1,000 Minutes" at bounding box center [609, 162] width 64 height 13
click at [578, 161] on span "1,000 Minutes" at bounding box center [609, 162] width 64 height 13
drag, startPoint x: 472, startPoint y: 161, endPoint x: 448, endPoint y: 160, distance: 24.0
click at [578, 160] on span "1,000 Minutes" at bounding box center [609, 162] width 64 height 13
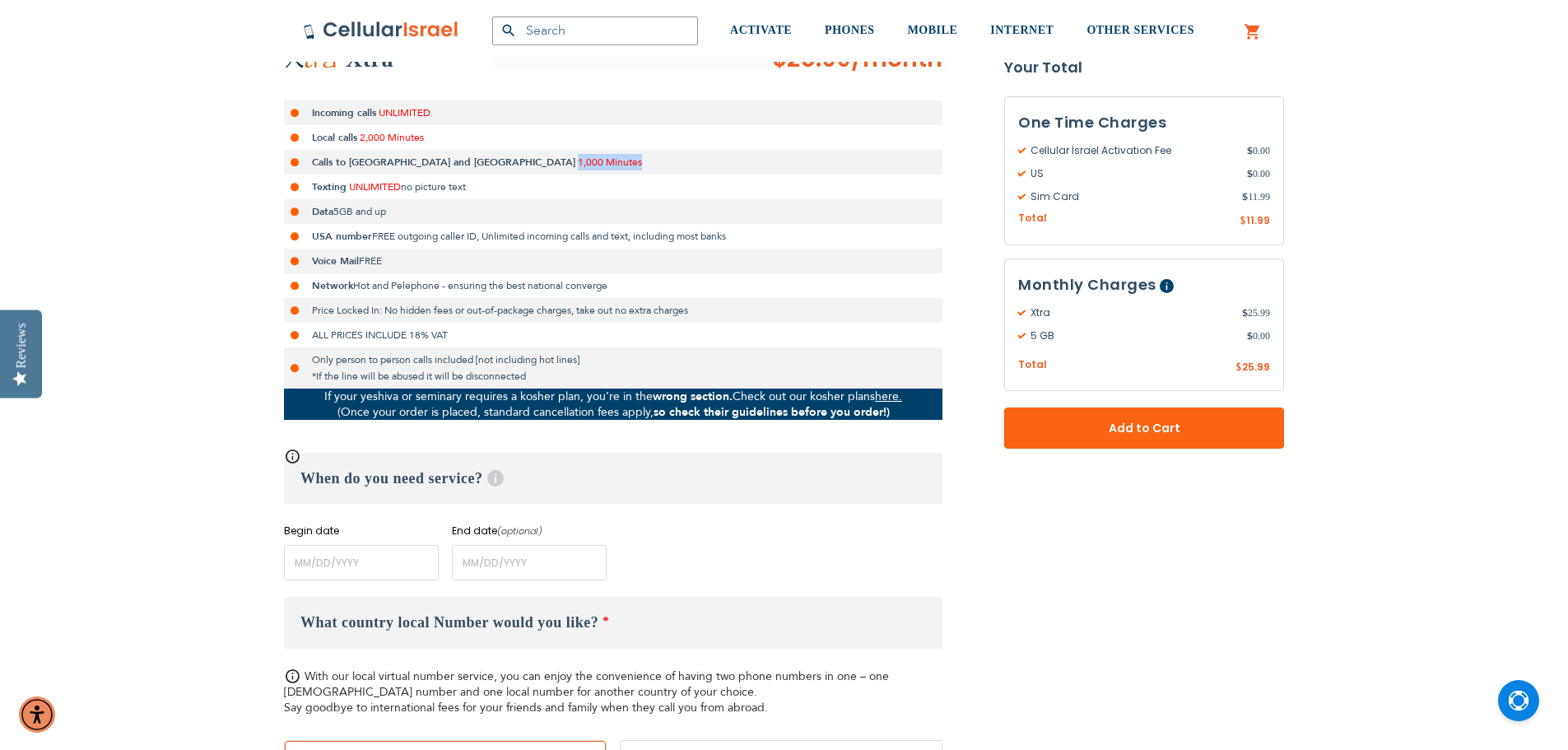
drag, startPoint x: 448, startPoint y: 160, endPoint x: 458, endPoint y: 160, distance: 10.0
click at [578, 160] on span "1,000 Minutes" at bounding box center [609, 162] width 64 height 13
drag, startPoint x: 458, startPoint y: 160, endPoint x: 441, endPoint y: 157, distance: 17.3
click at [578, 157] on span "1,000 Minutes" at bounding box center [609, 162] width 64 height 13
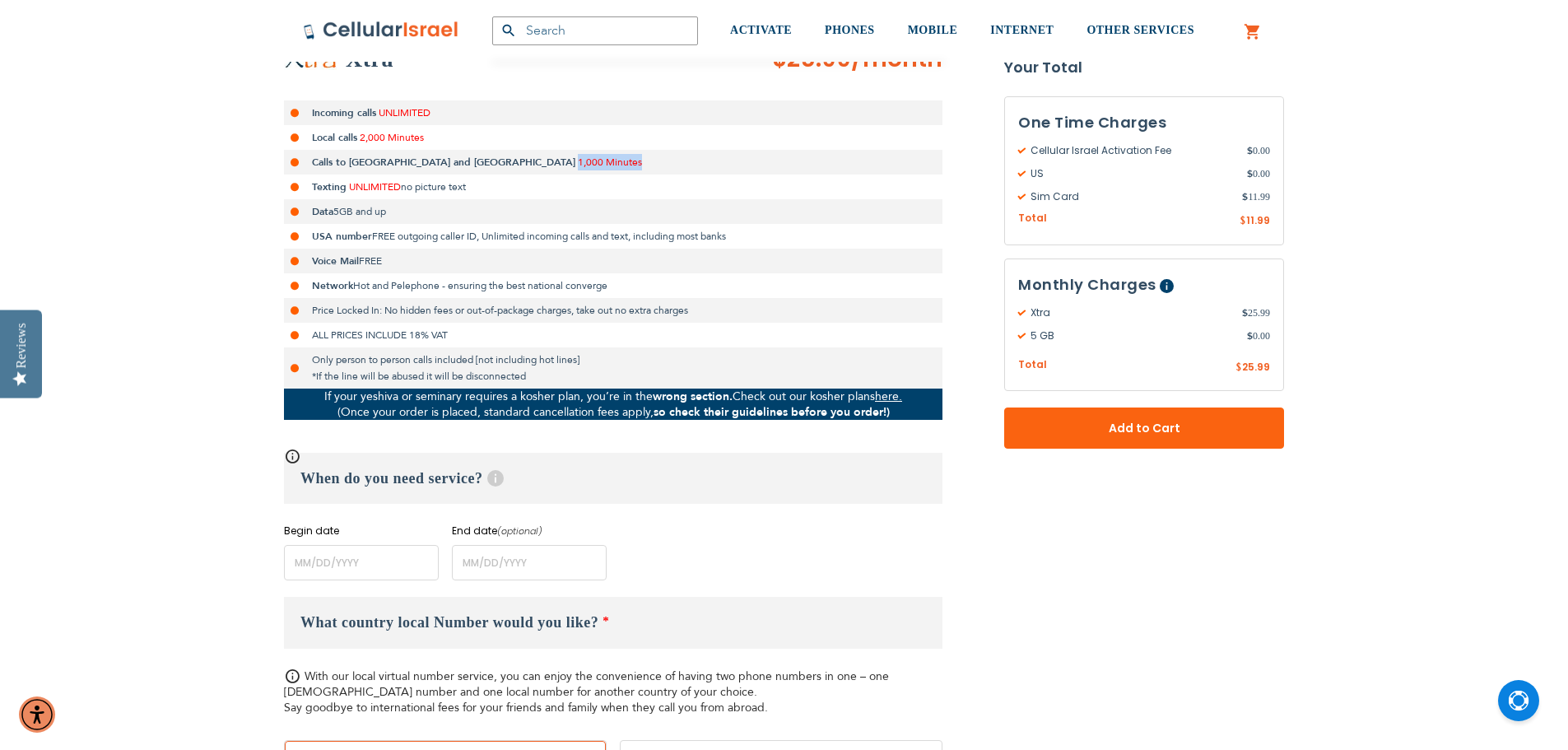
click at [578, 157] on span "1,000 Minutes" at bounding box center [609, 162] width 64 height 13
drag, startPoint x: 440, startPoint y: 157, endPoint x: 459, endPoint y: 158, distance: 19.0
click at [578, 158] on span "1,000 Minutes" at bounding box center [609, 162] width 64 height 13
click at [578, 159] on span "1,000 Minutes" at bounding box center [609, 162] width 64 height 13
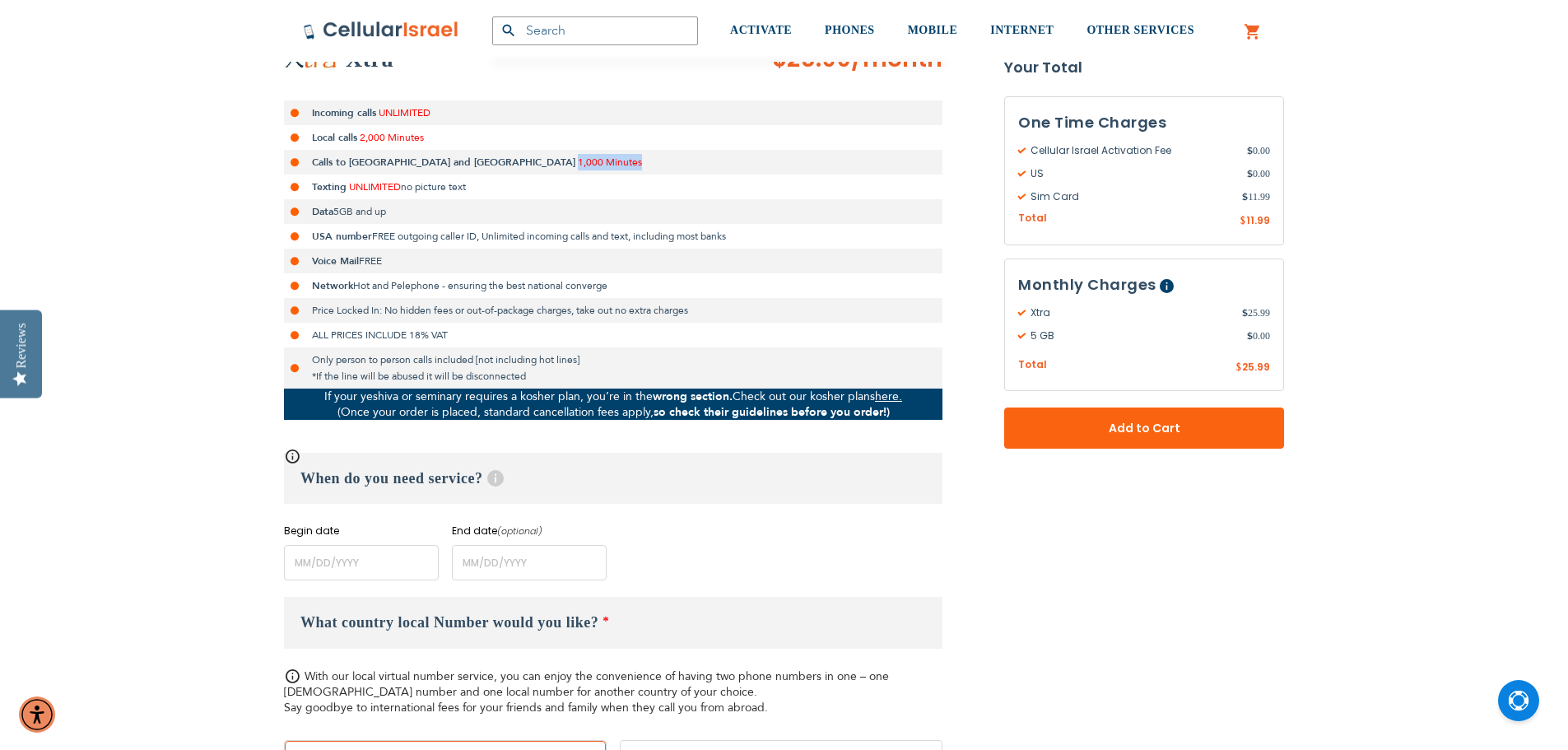
drag, startPoint x: 462, startPoint y: 159, endPoint x: 450, endPoint y: 159, distance: 12.0
click at [578, 159] on span "1,000 Minutes" at bounding box center [609, 162] width 64 height 13
drag, startPoint x: 450, startPoint y: 159, endPoint x: 473, endPoint y: 162, distance: 23.2
click at [578, 162] on span "1,000 Minutes" at bounding box center [609, 162] width 64 height 13
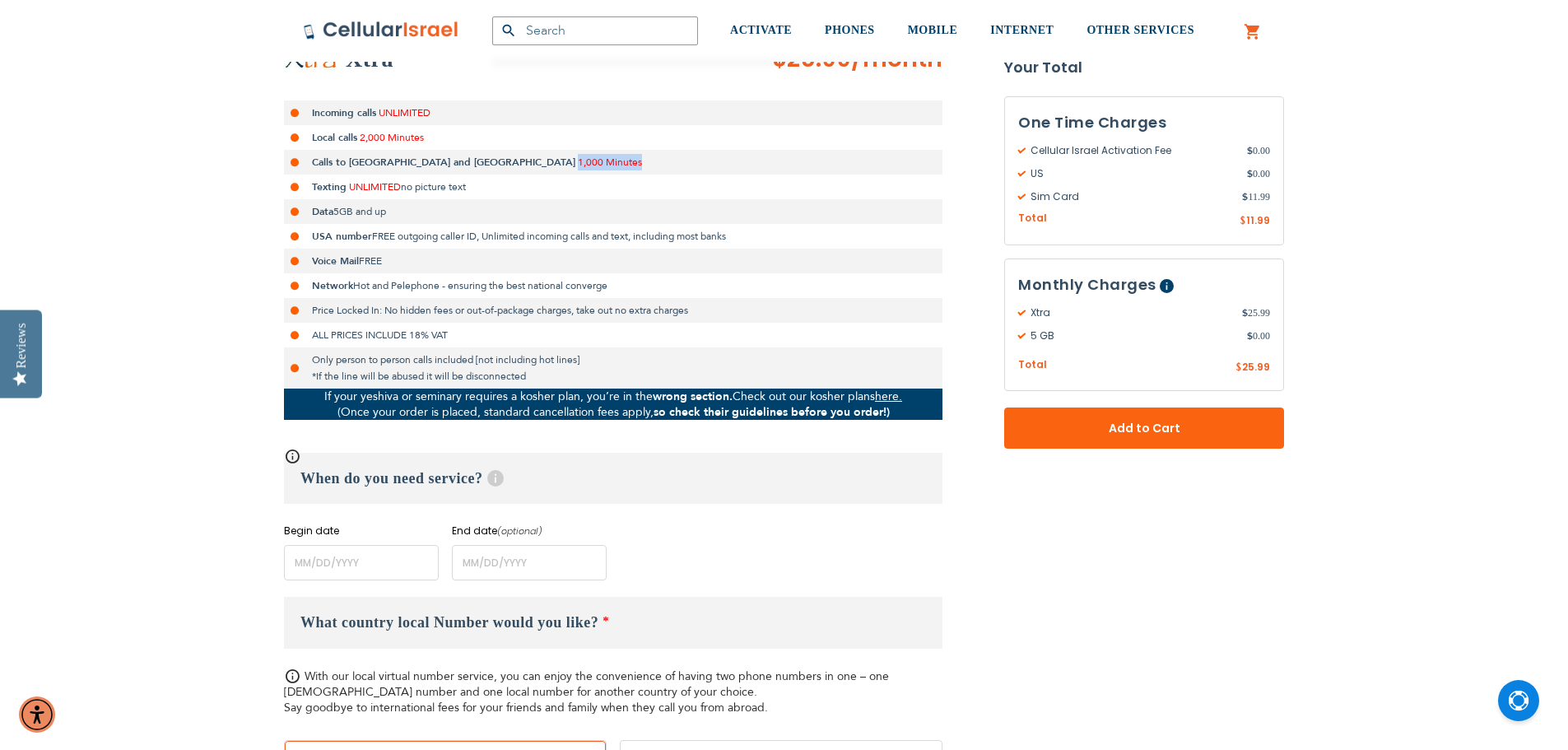
click at [578, 162] on span "1,000 Minutes" at bounding box center [609, 162] width 64 height 13
drag, startPoint x: 473, startPoint y: 162, endPoint x: 451, endPoint y: 159, distance: 22.2
click at [578, 159] on span "1,000 Minutes" at bounding box center [609, 162] width 64 height 13
drag, startPoint x: 451, startPoint y: 159, endPoint x: 472, endPoint y: 163, distance: 21.4
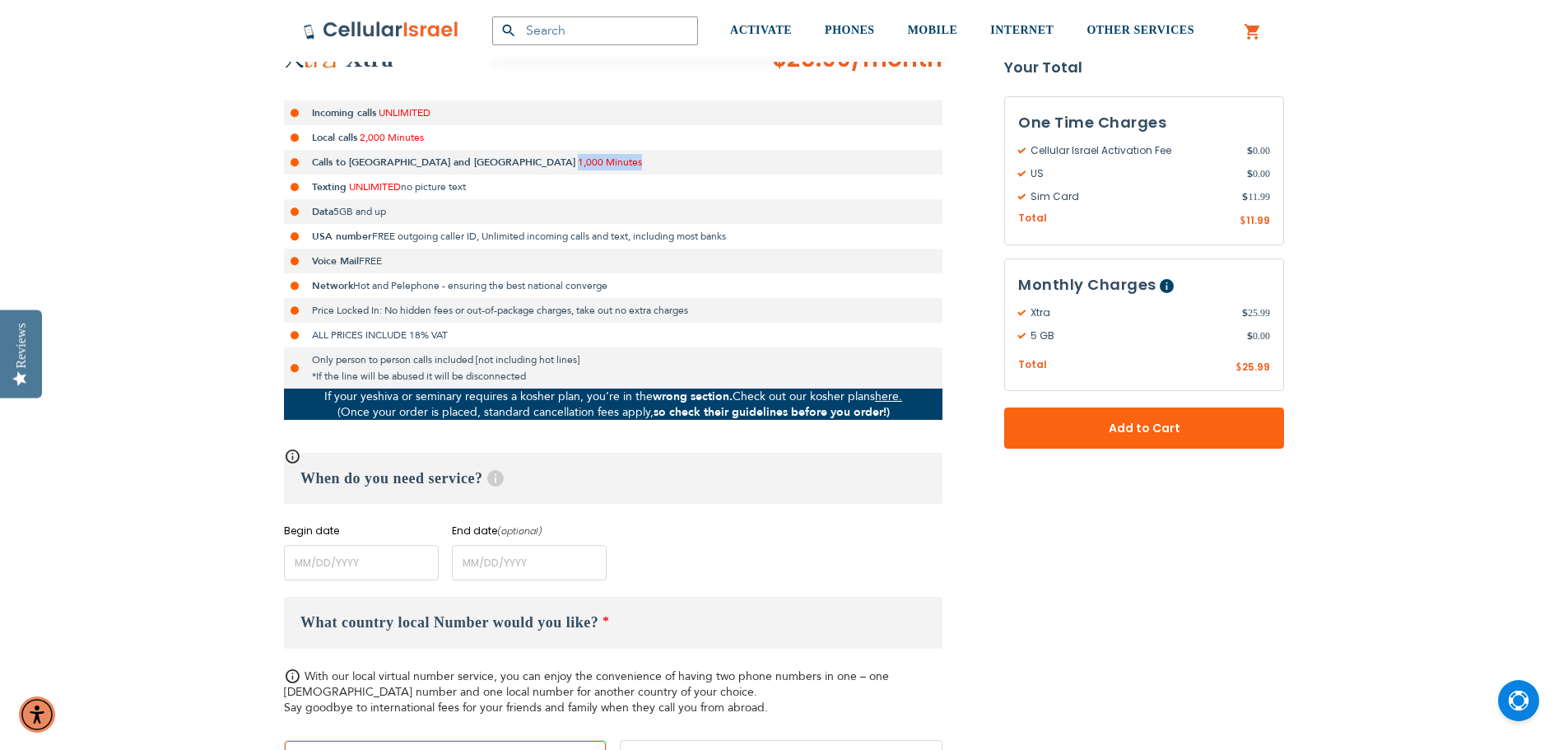
click at [578, 163] on span "1,000 Minutes" at bounding box center [609, 162] width 64 height 13
drag, startPoint x: 472, startPoint y: 163, endPoint x: 447, endPoint y: 159, distance: 25.3
click at [578, 159] on span "1,000 Minutes" at bounding box center [609, 162] width 64 height 13
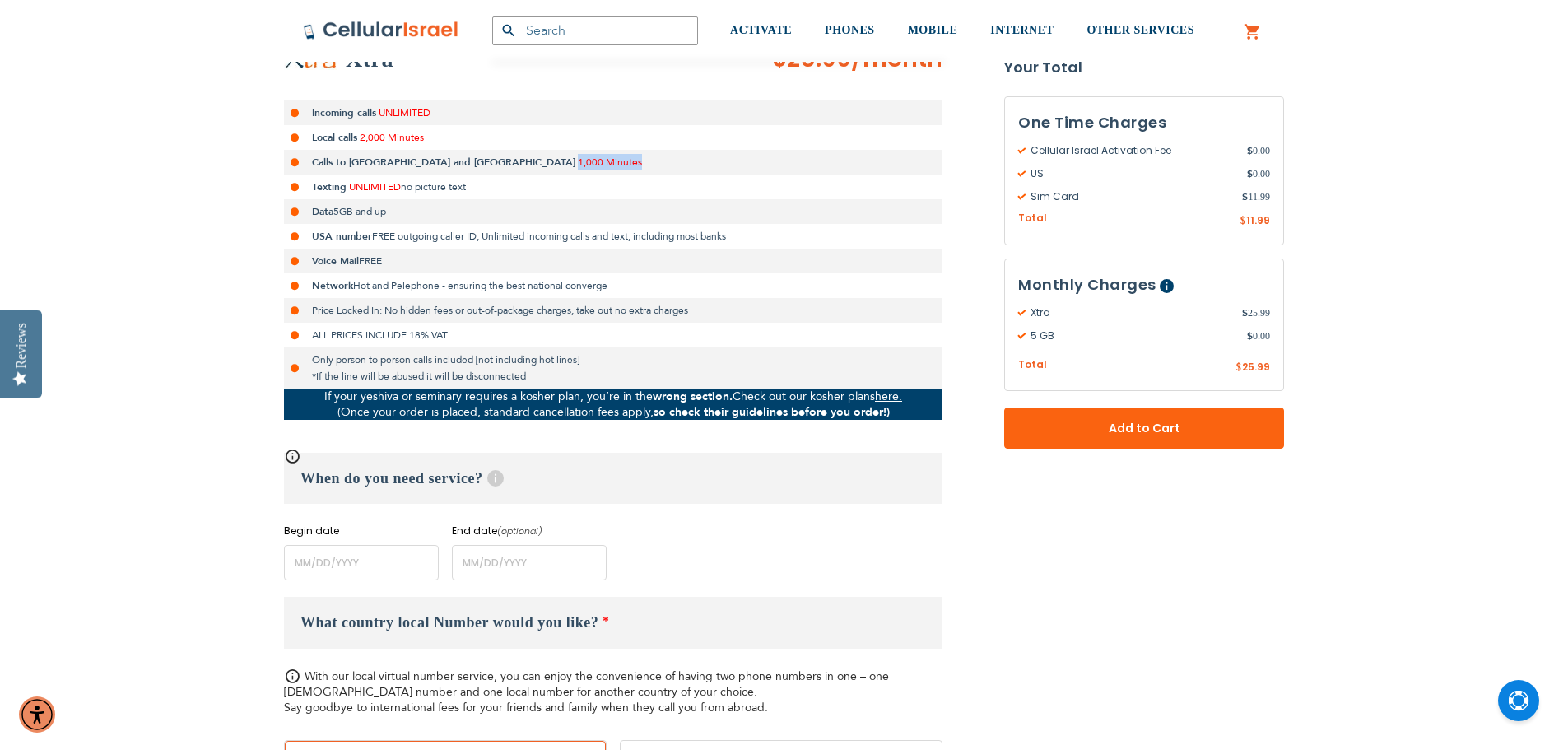
drag, startPoint x: 447, startPoint y: 159, endPoint x: 471, endPoint y: 164, distance: 24.5
click at [578, 164] on span "1,000 Minutes" at bounding box center [609, 162] width 64 height 13
drag, startPoint x: 471, startPoint y: 164, endPoint x: 441, endPoint y: 159, distance: 30.4
click at [578, 159] on span "1,000 Minutes" at bounding box center [609, 162] width 64 height 13
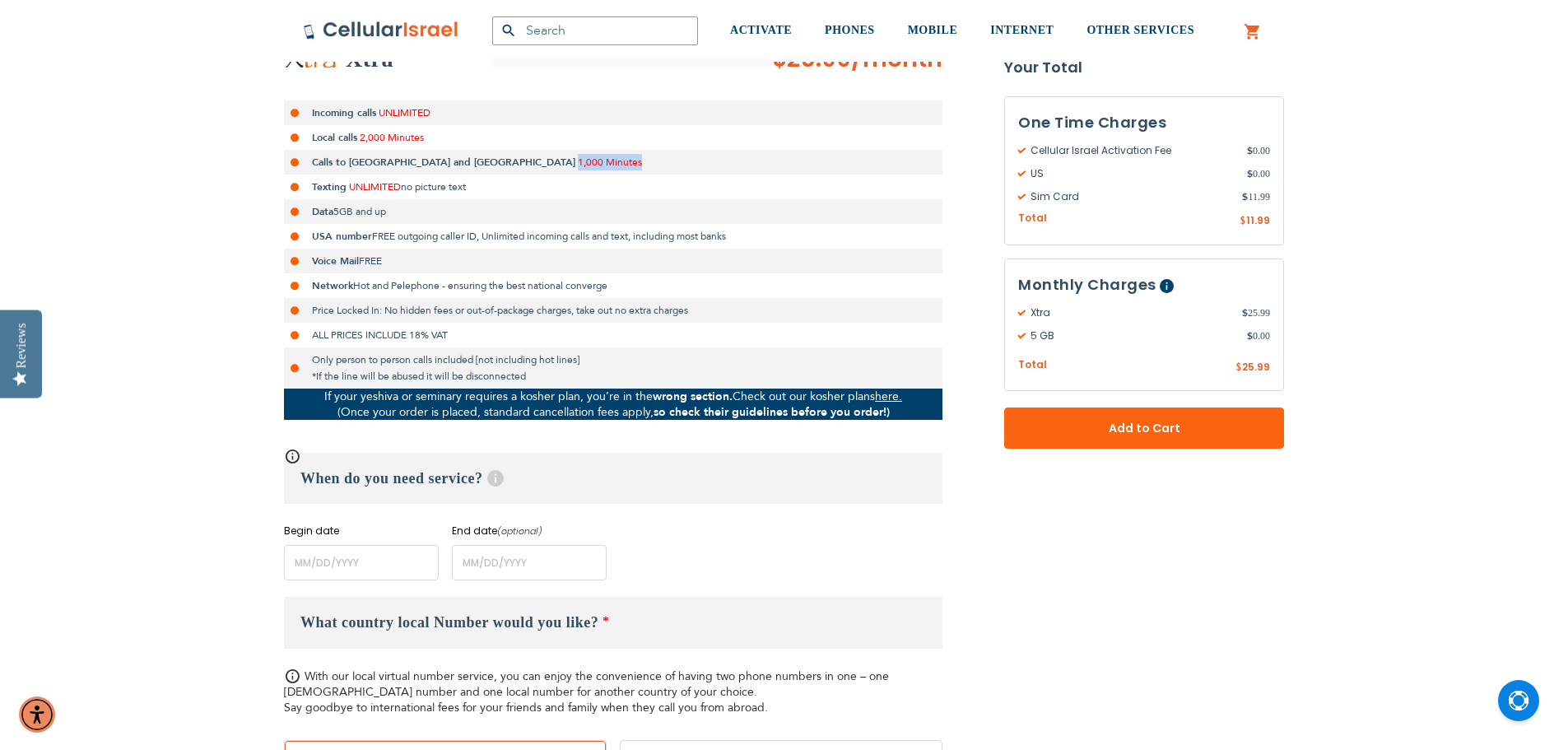
click at [578, 159] on span "1,000 Minutes" at bounding box center [609, 162] width 64 height 13
drag, startPoint x: 441, startPoint y: 159, endPoint x: 458, endPoint y: 162, distance: 17.3
click at [578, 162] on span "1,000 Minutes" at bounding box center [609, 162] width 64 height 13
drag, startPoint x: 458, startPoint y: 162, endPoint x: 446, endPoint y: 159, distance: 12.4
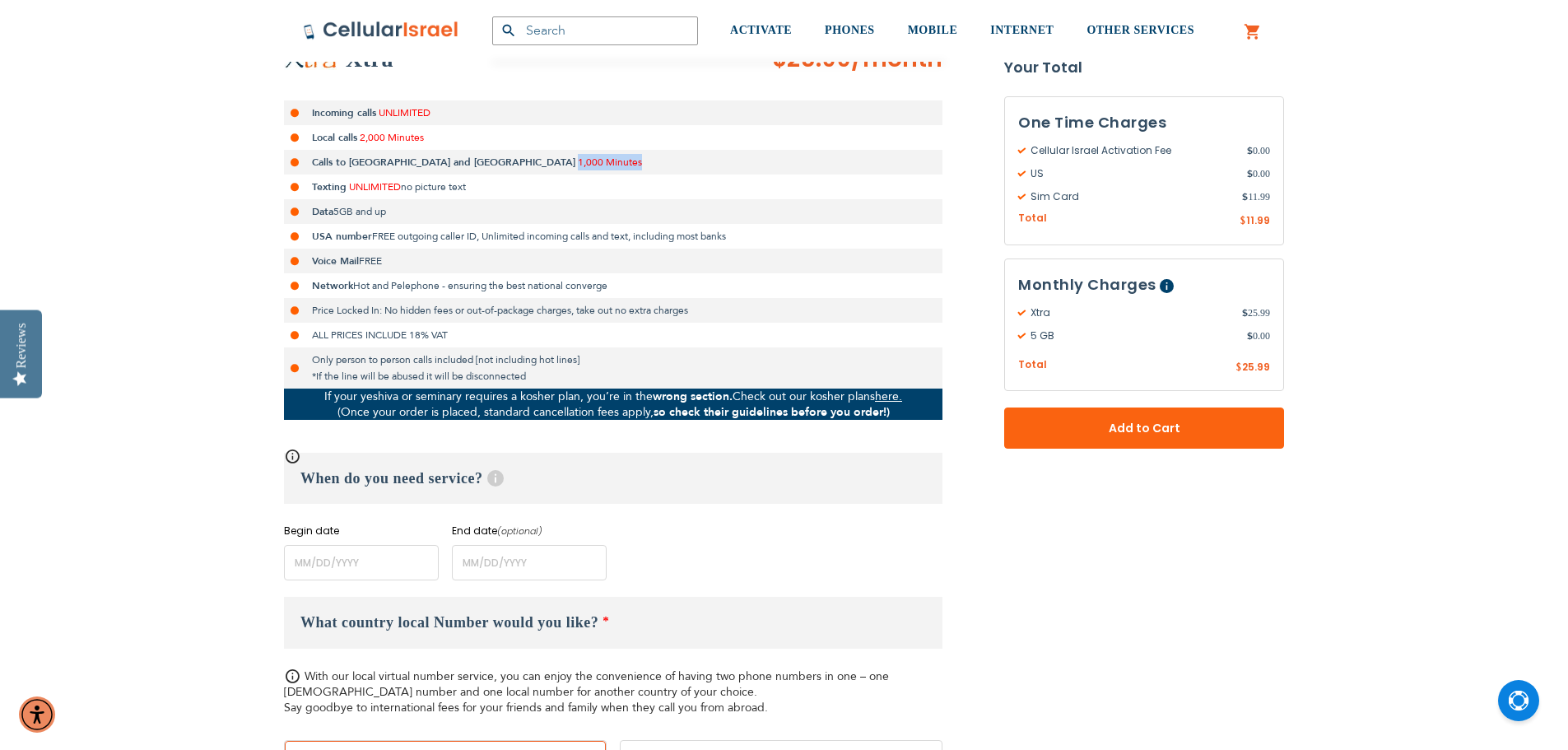
click at [578, 159] on span "1,000 Minutes" at bounding box center [609, 162] width 64 height 13
drag, startPoint x: 446, startPoint y: 159, endPoint x: 472, endPoint y: 164, distance: 26.5
click at [578, 164] on span "1,000 Minutes" at bounding box center [609, 162] width 64 height 13
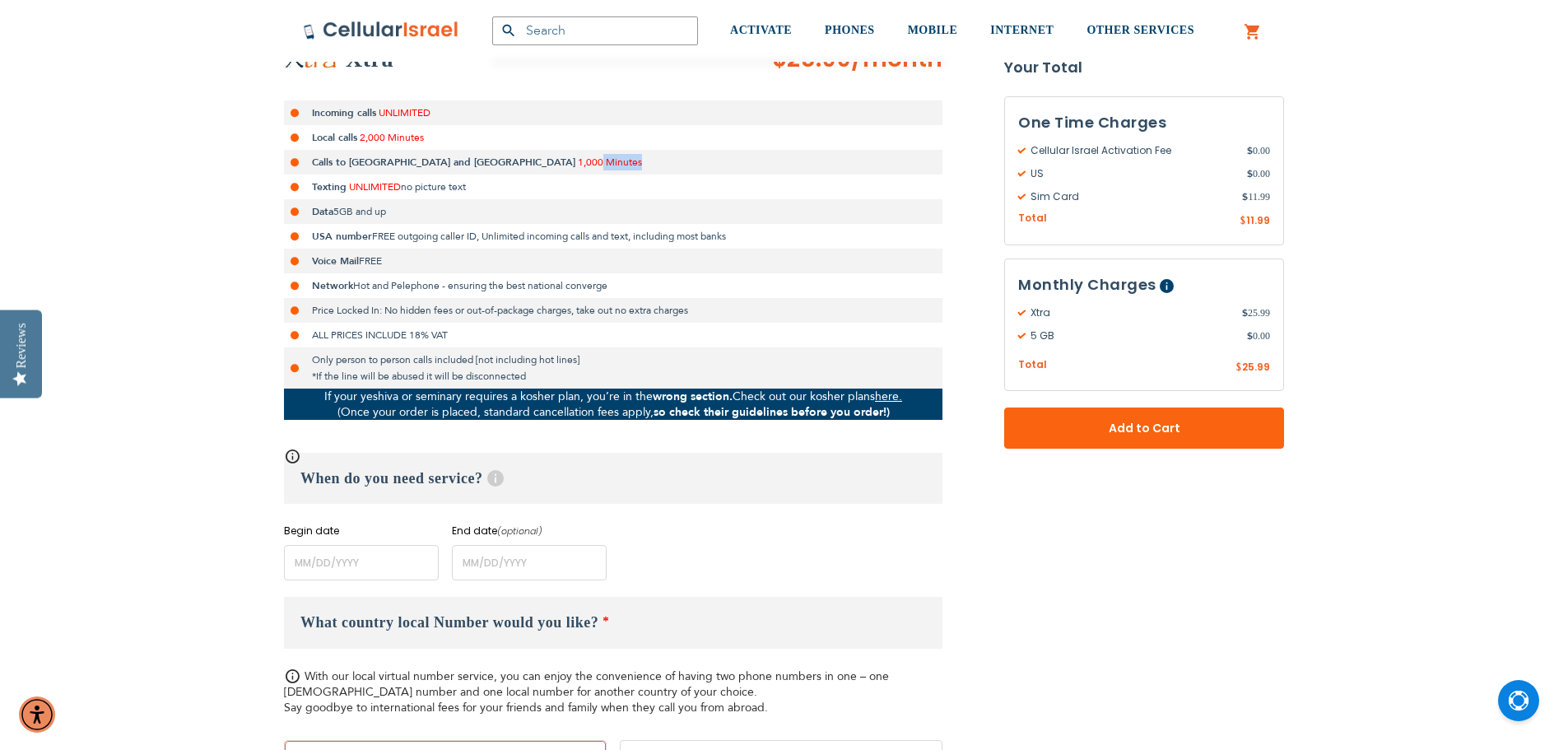
drag, startPoint x: 472, startPoint y: 164, endPoint x: 452, endPoint y: 163, distance: 20.0
click at [578, 163] on span "1,000 Minutes" at bounding box center [609, 162] width 64 height 13
drag
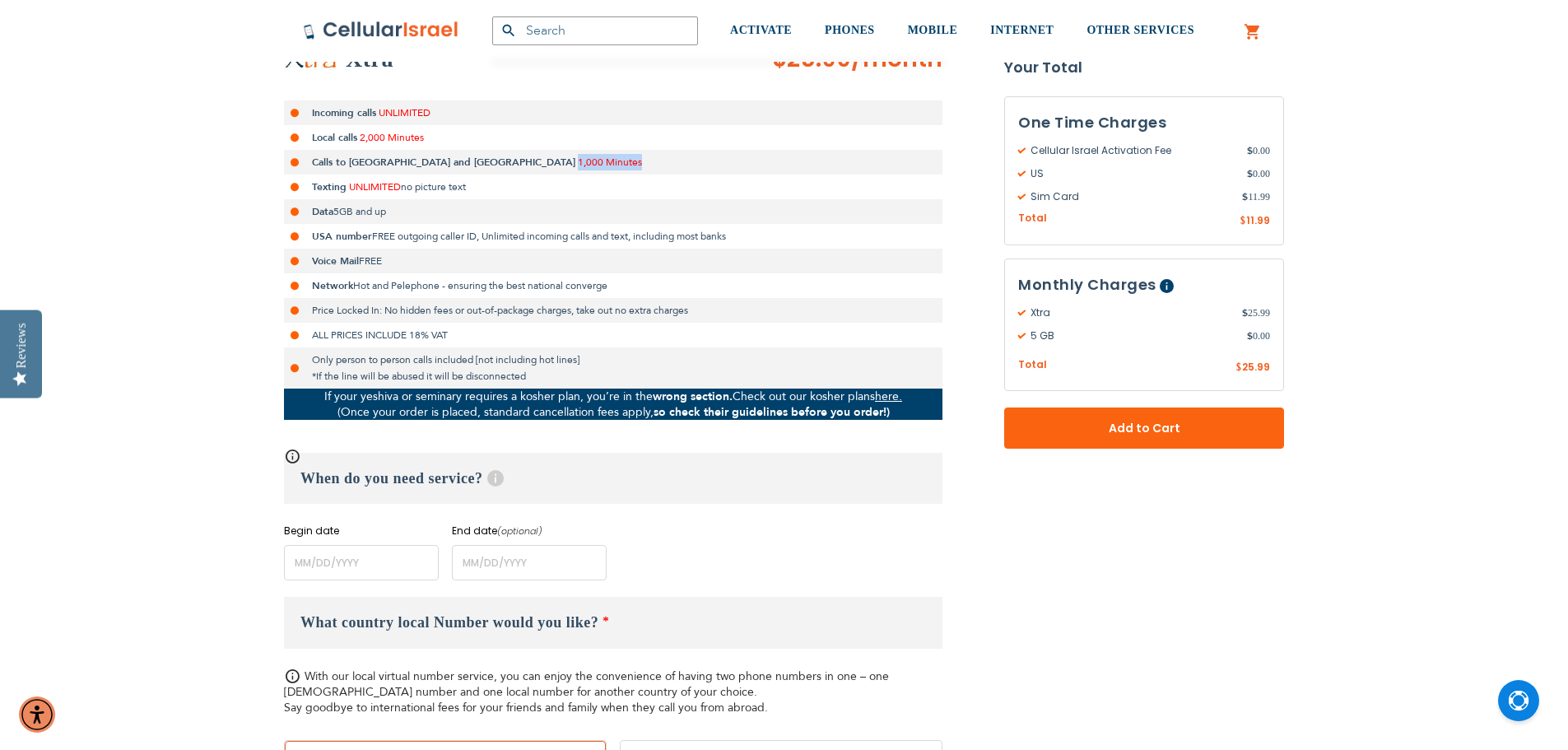
click at [578, 164] on span "1,000 Minutes" at bounding box center [609, 162] width 64 height 13
click at [578, 161] on span "1,000 Minutes" at bounding box center [609, 162] width 64 height 13
click at [404, 349] on li "Only person to person calls included [not including hot lines] *If the line wil…" at bounding box center [613, 367] width 658 height 41
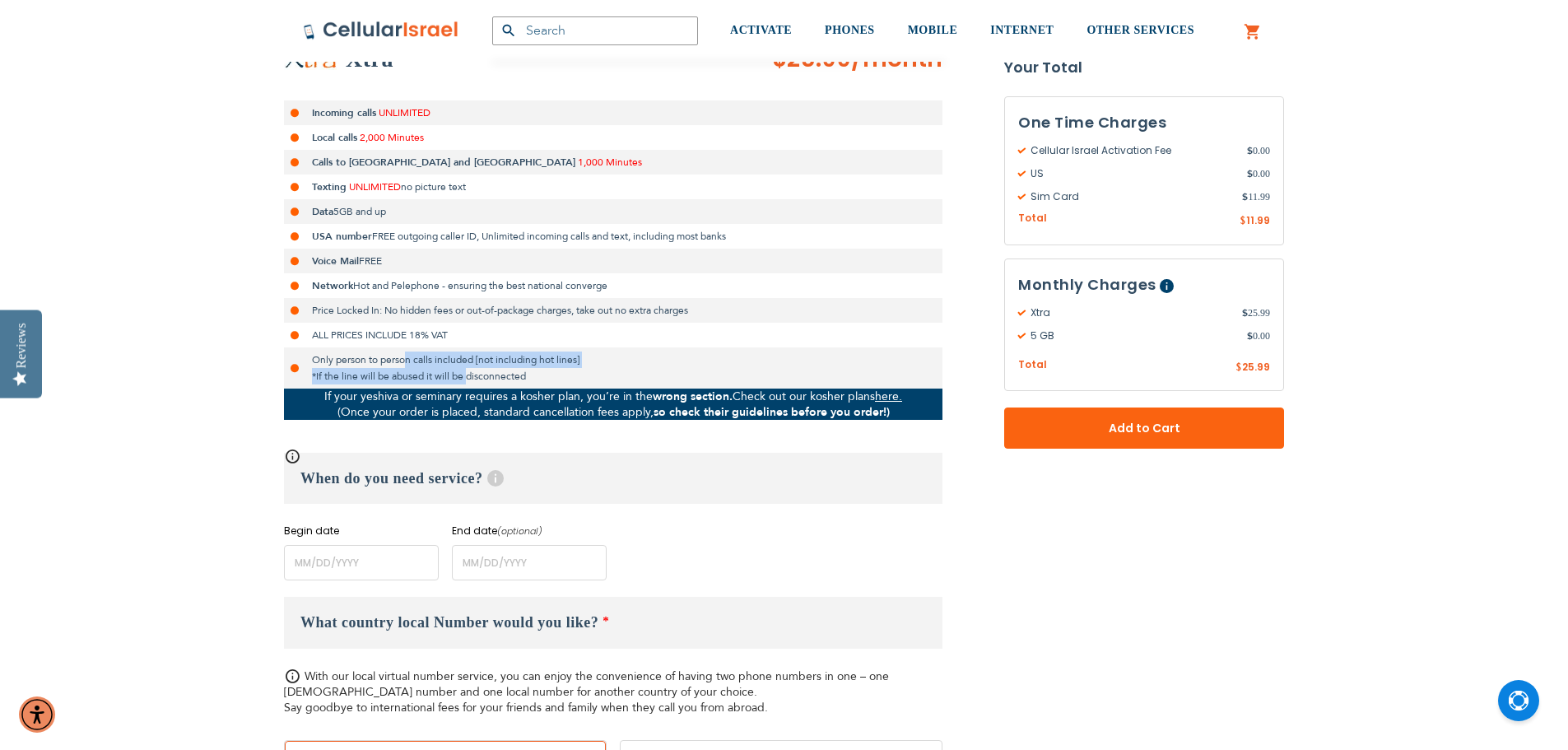
click at [404, 349] on li "Only person to person calls included [not including hot lines] *If the line wil…" at bounding box center [613, 367] width 658 height 41
click at [442, 375] on li "Only person to person calls included [not including hot lines] *If the line wil…" at bounding box center [613, 367] width 658 height 41
click at [399, 357] on li "Only person to person calls included [not including hot lines] *If the line wil…" at bounding box center [613, 367] width 658 height 41
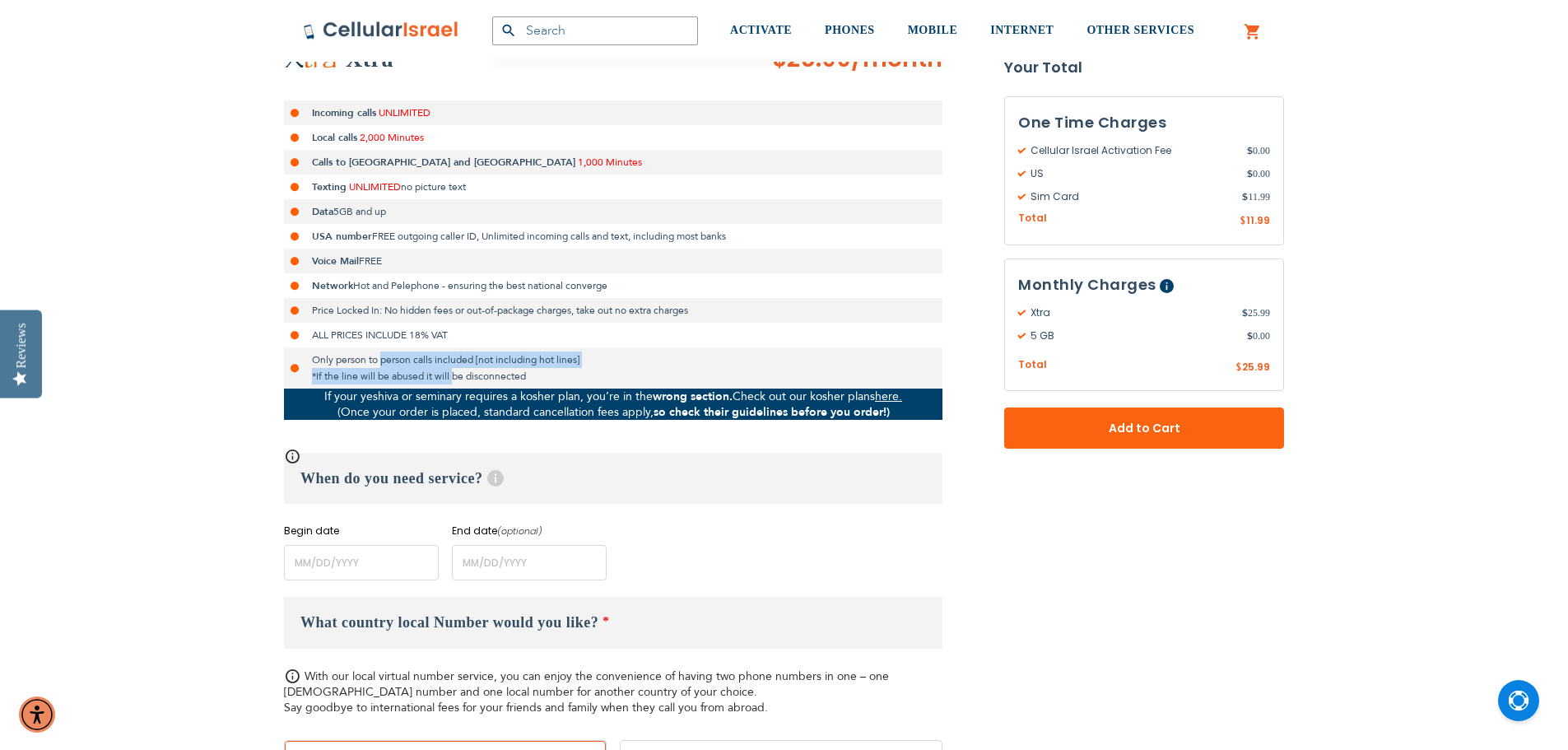
click at [449, 382] on li "Only person to person calls included [not including hot lines] *If the line wil…" at bounding box center [613, 367] width 658 height 41
click at [454, 380] on li "Only person to person calls included [not including hot lines] *If the line wil…" at bounding box center [613, 367] width 658 height 41
click at [409, 354] on li "Only person to person calls included [not including hot lines] *If the line wil…" at bounding box center [613, 367] width 658 height 41
click at [403, 354] on li "Only person to person calls included [not including hot lines] *If the line wil…" at bounding box center [613, 367] width 658 height 41
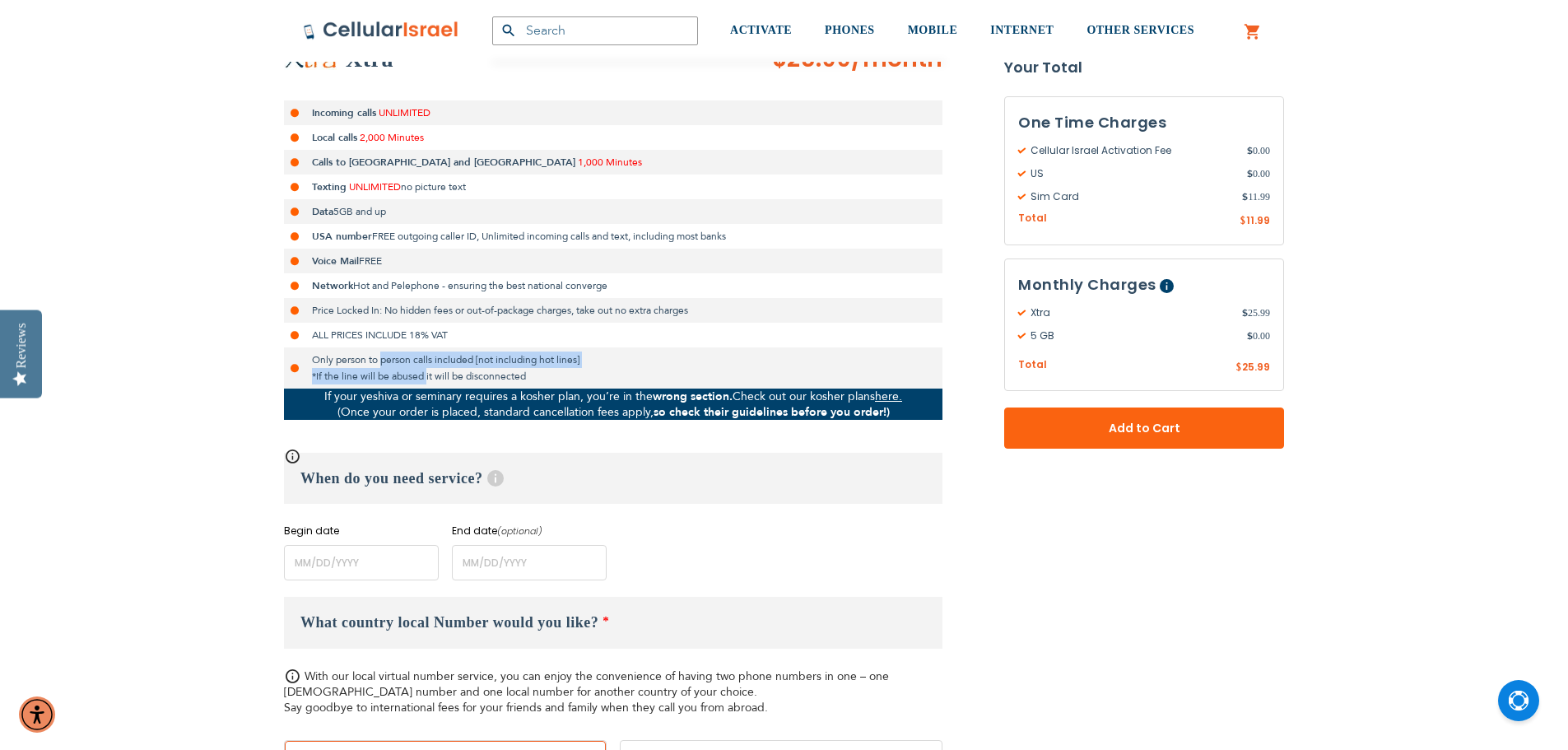
click at [412, 371] on li "Only person to person calls included [not including hot lines] *If the line wil…" at bounding box center [613, 367] width 658 height 41
click at [414, 371] on li "Only person to person calls included [not including hot lines] *If the line wil…" at bounding box center [613, 367] width 658 height 41
click at [394, 356] on li "Only person to person calls included [not including hot lines] *If the line wil…" at bounding box center [613, 367] width 658 height 41
click at [402, 376] on li "Only person to person calls included [not including hot lines] *If the line wil…" at bounding box center [613, 367] width 658 height 41
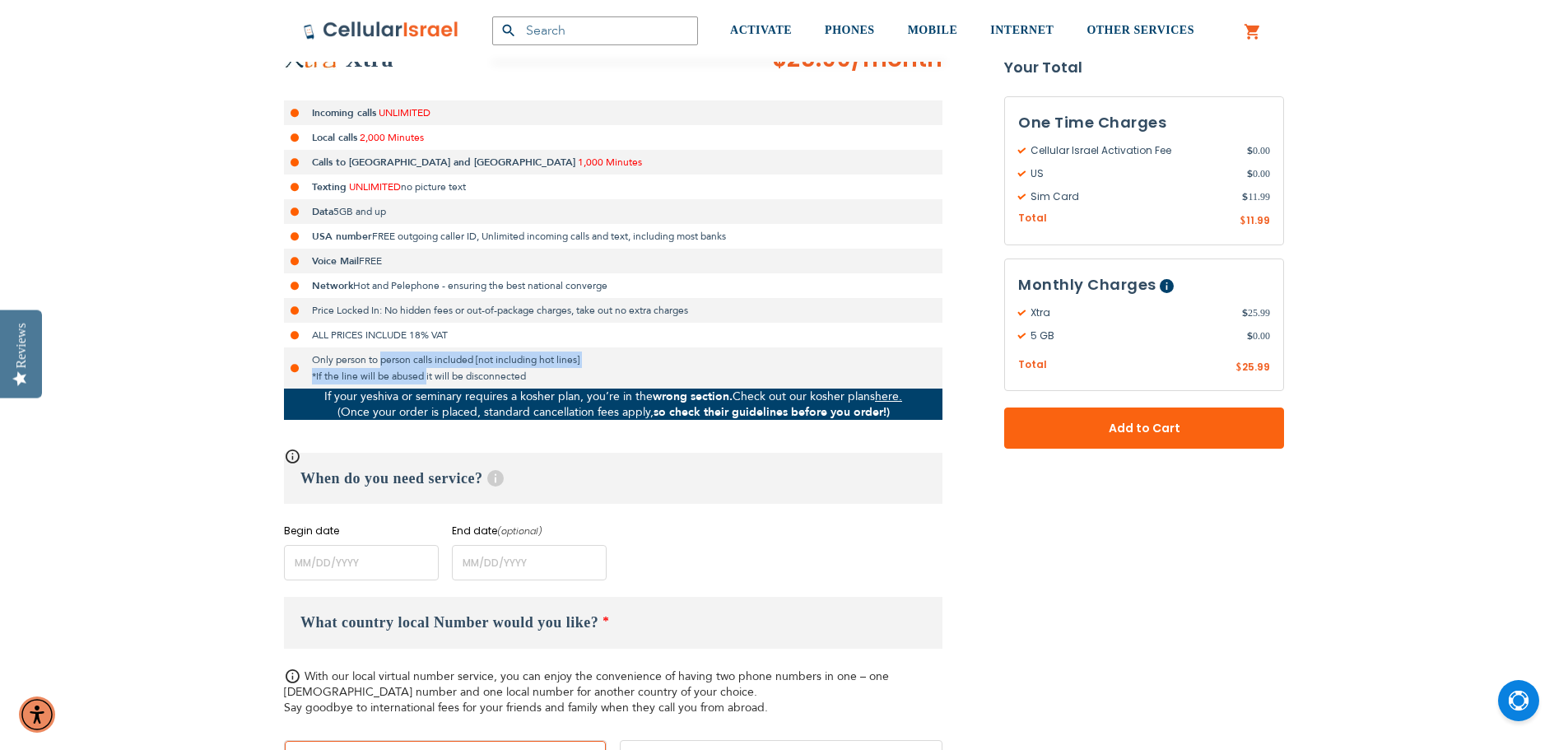
click at [403, 376] on li "Only person to person calls included [not including hot lines] *If the line wil…" at bounding box center [613, 367] width 658 height 41
click at [387, 360] on li "Only person to person calls included [not including hot lines] *If the line wil…" at bounding box center [613, 367] width 658 height 41
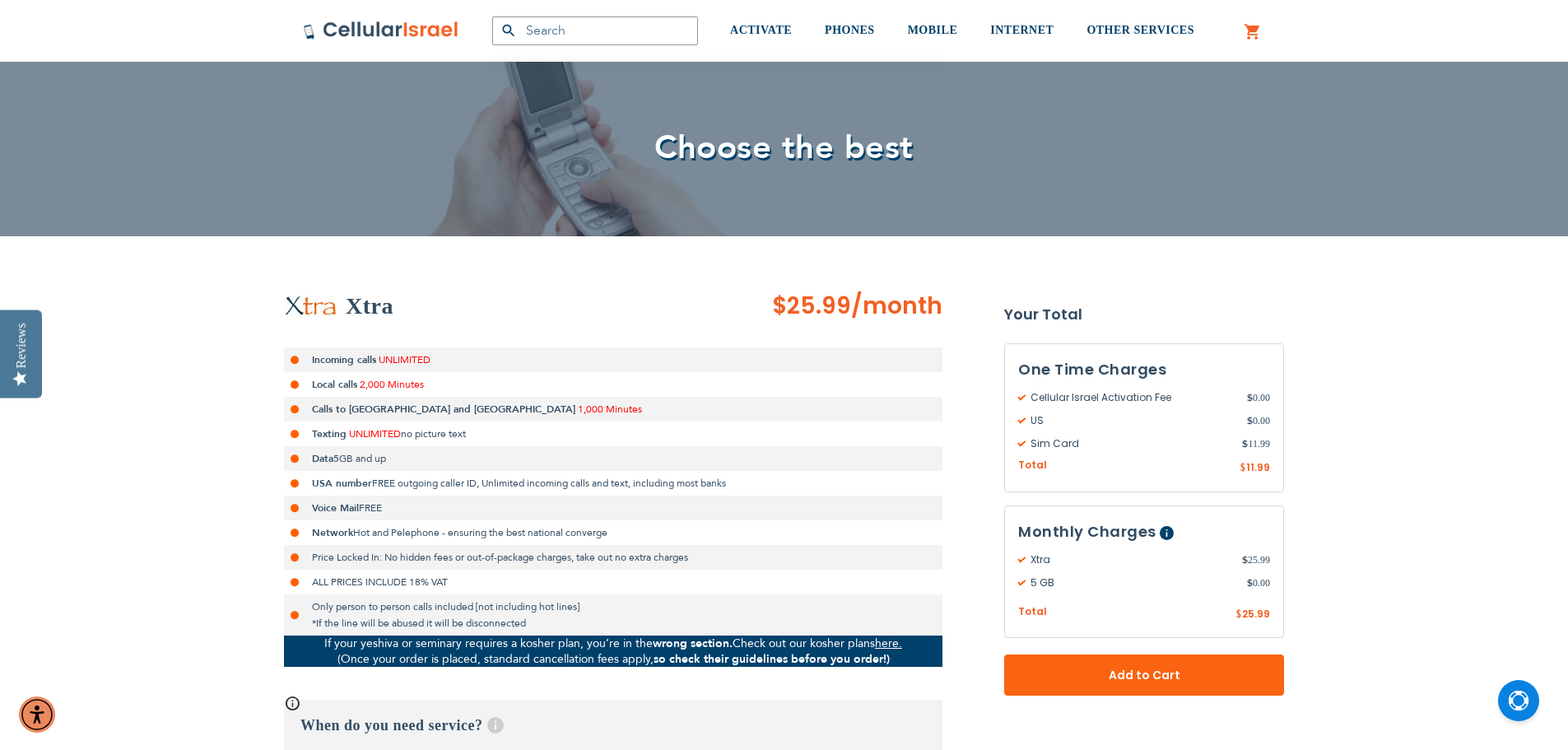
scroll to position [0, 0]
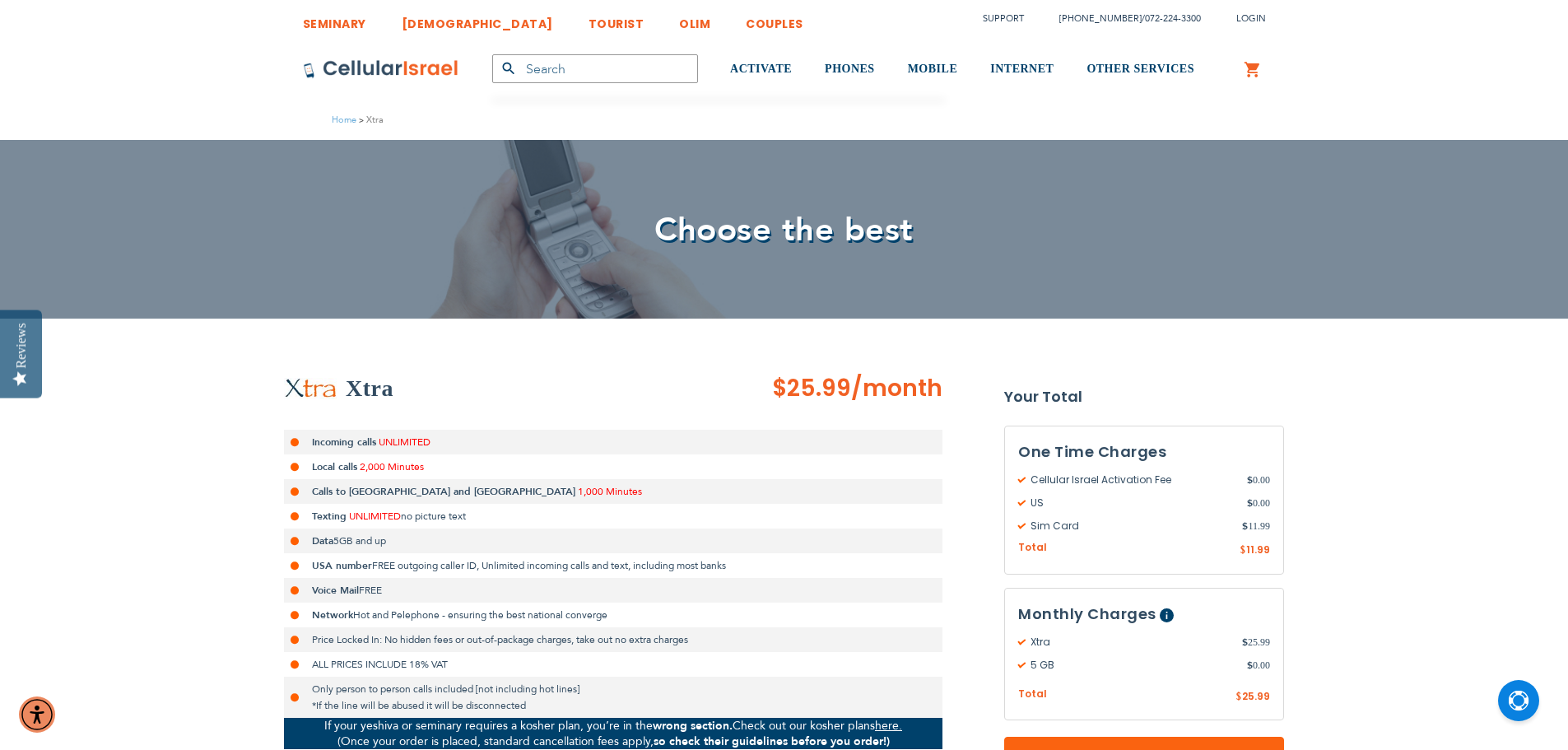
click at [894, 395] on span "/month" at bounding box center [897, 389] width 91 height 33
click at [840, 391] on span "$25.99 /month" at bounding box center [857, 389] width 170 height 33
click at [840, 391] on span "$25.99" at bounding box center [812, 388] width 79 height 32
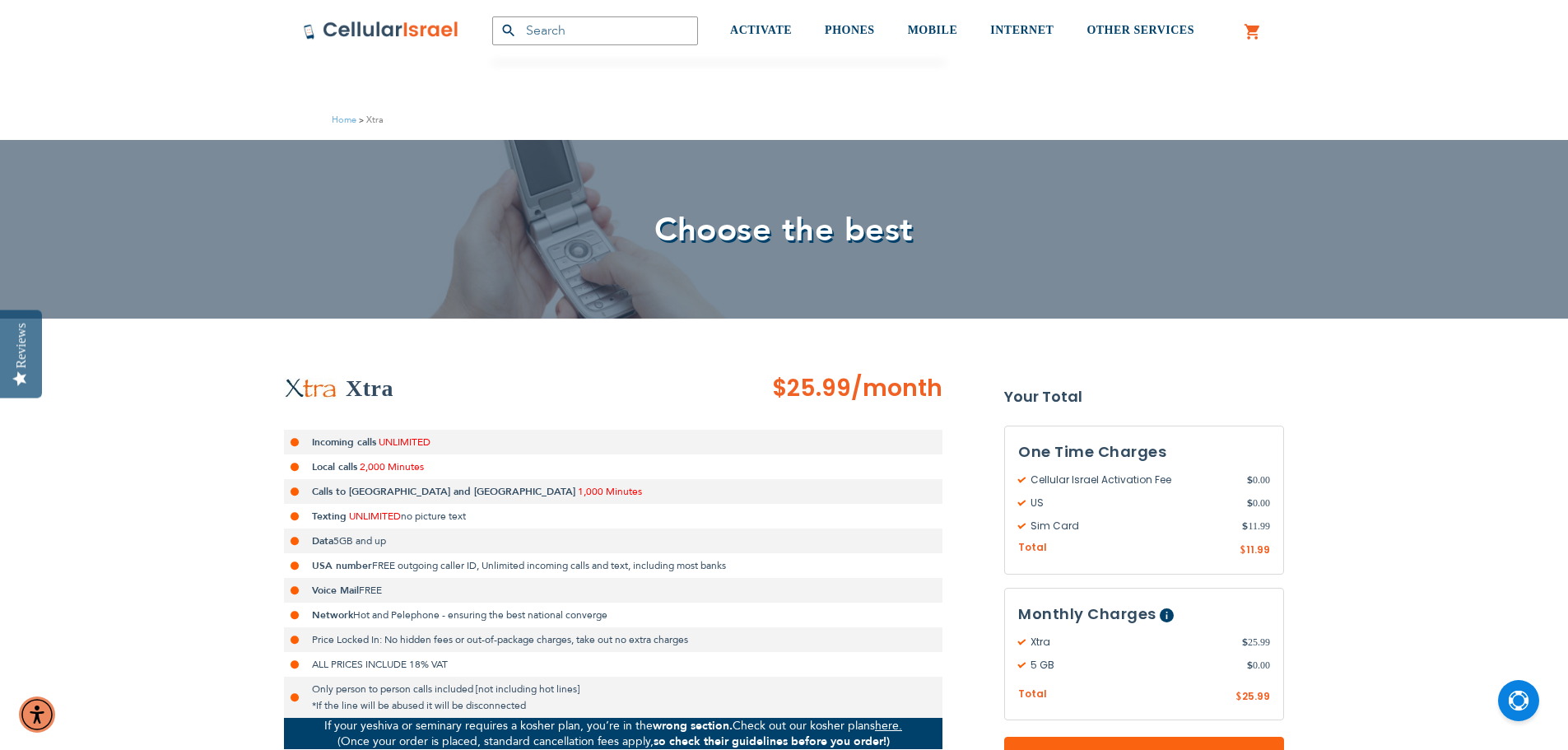
scroll to position [247, 0]
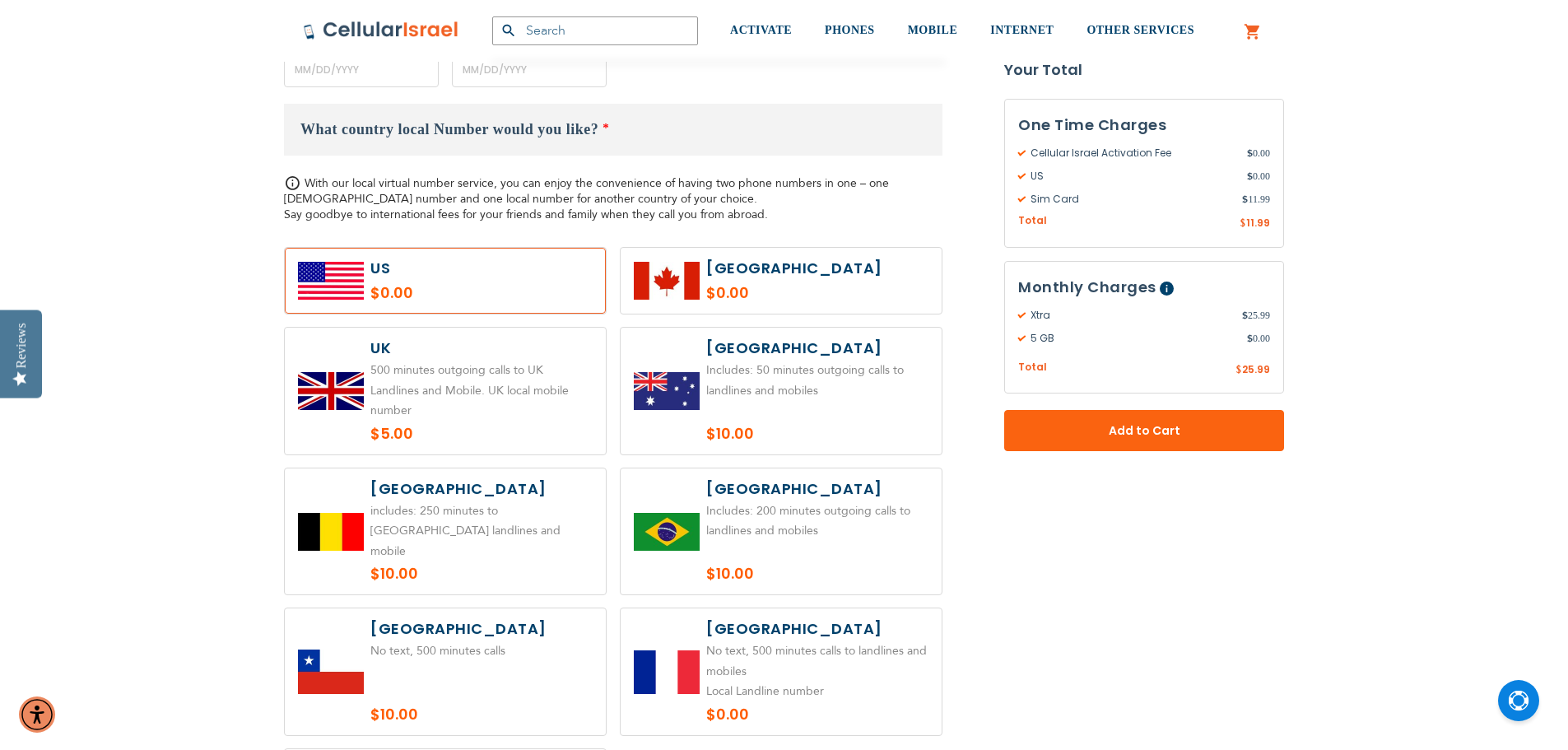
scroll to position [823, 0]
click at [509, 280] on label at bounding box center [445, 279] width 321 height 66
click at [455, 138] on h3 "What country local Number would you like? *" at bounding box center [613, 128] width 658 height 52
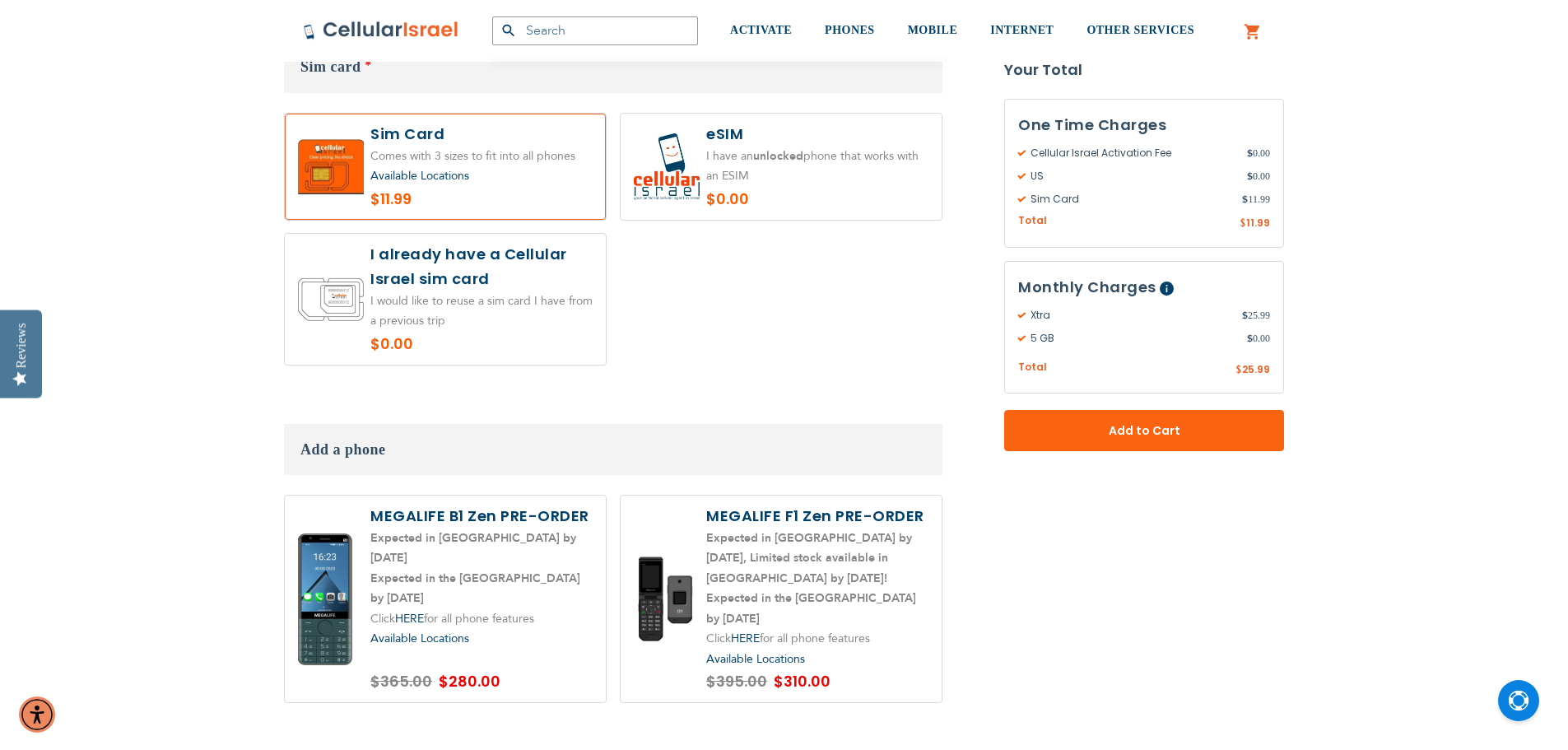
scroll to position [2057, 0]
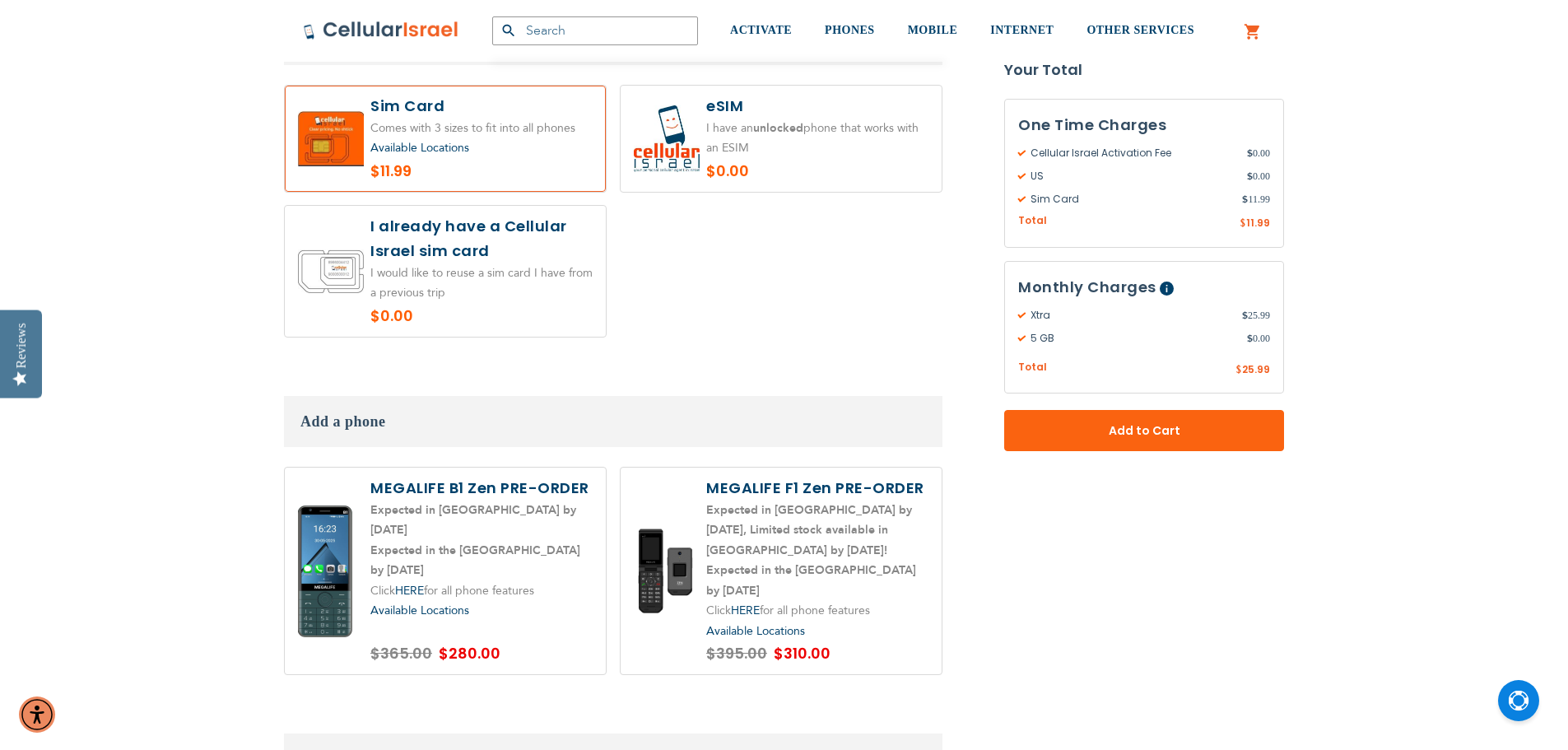
click at [487, 271] on label at bounding box center [445, 271] width 321 height 131
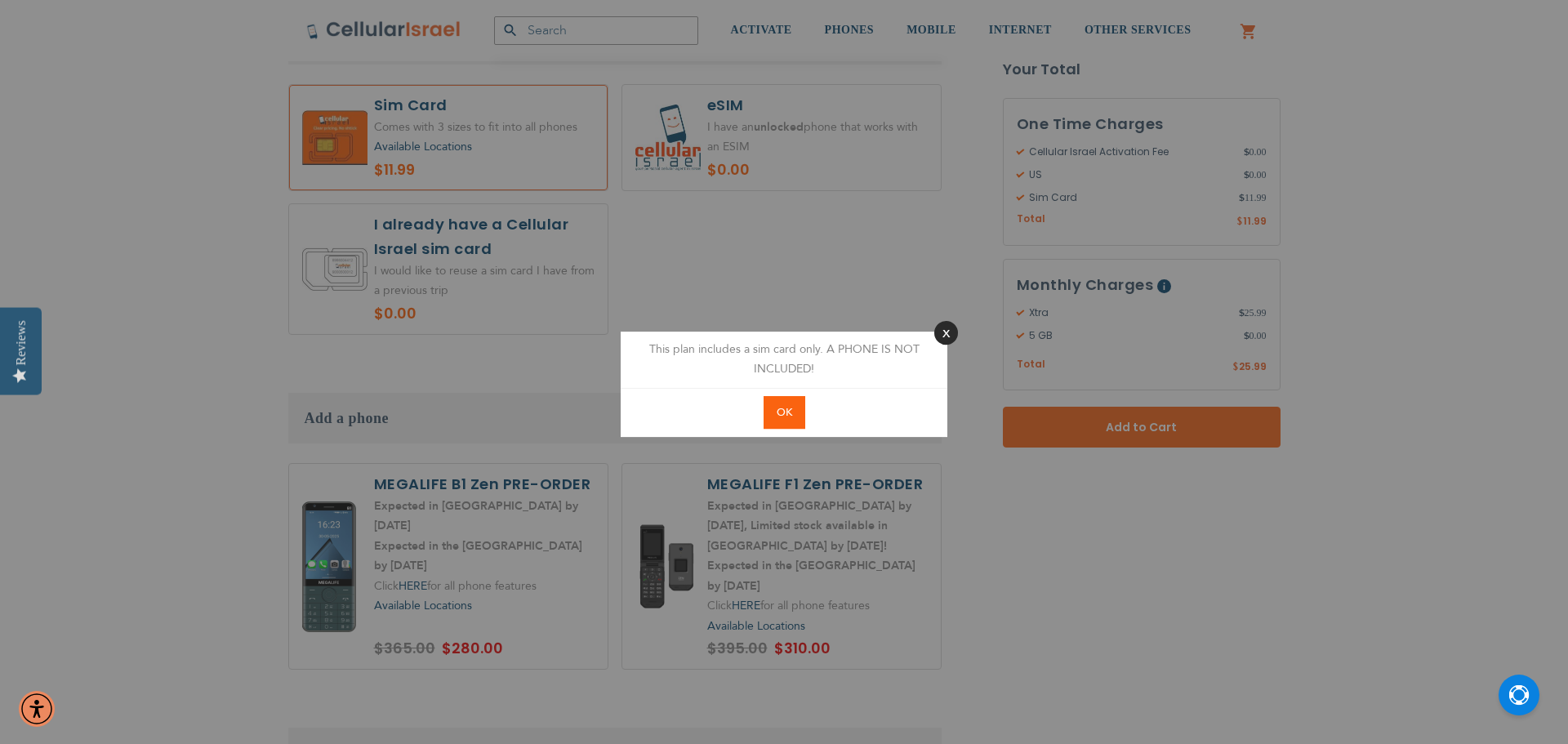
click at [941, 338] on button "Close" at bounding box center [946, 332] width 23 height 23
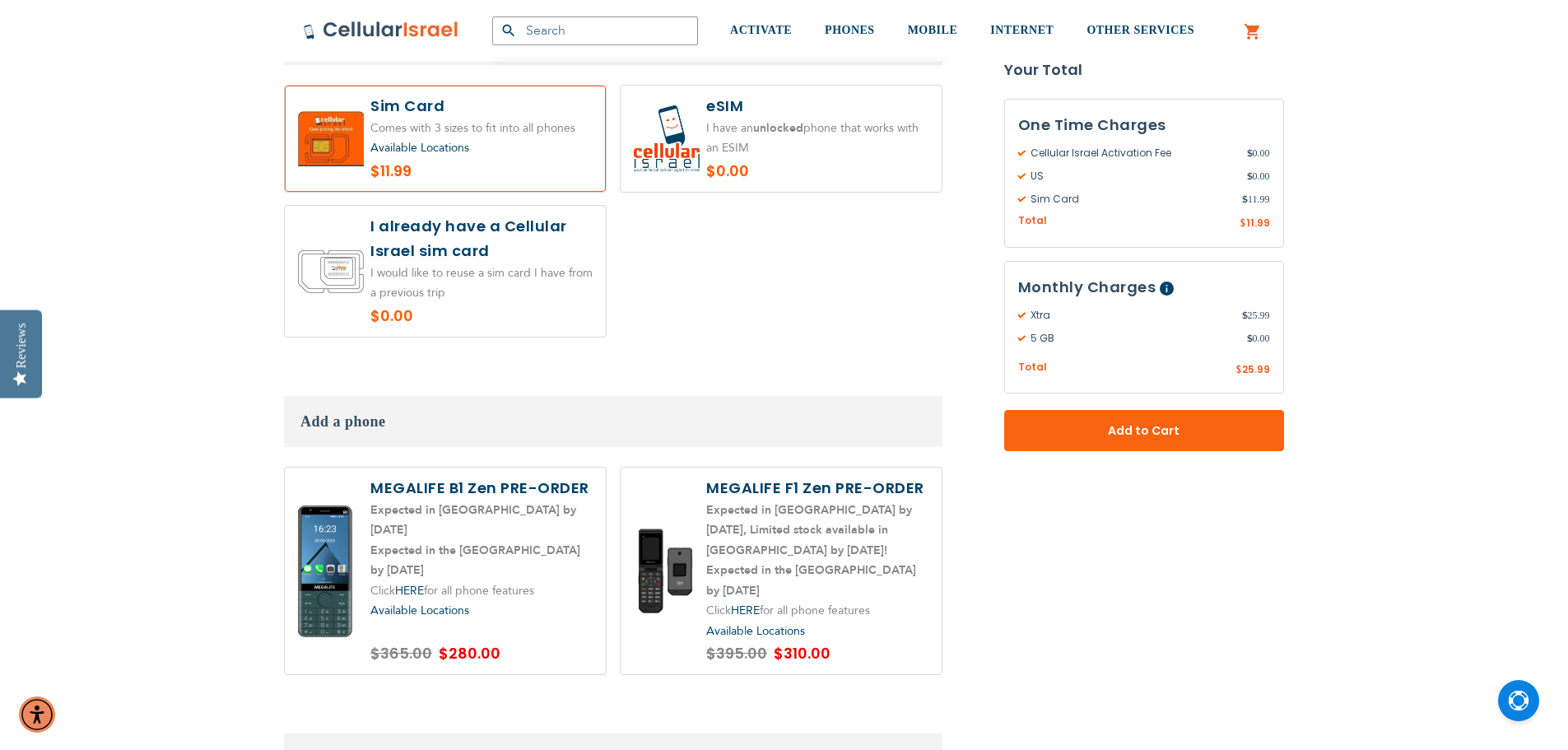
click at [489, 138] on div "Available Locations" at bounding box center [482, 148] width 223 height 20
click at [451, 140] on span "Available Locations" at bounding box center [420, 148] width 99 height 16
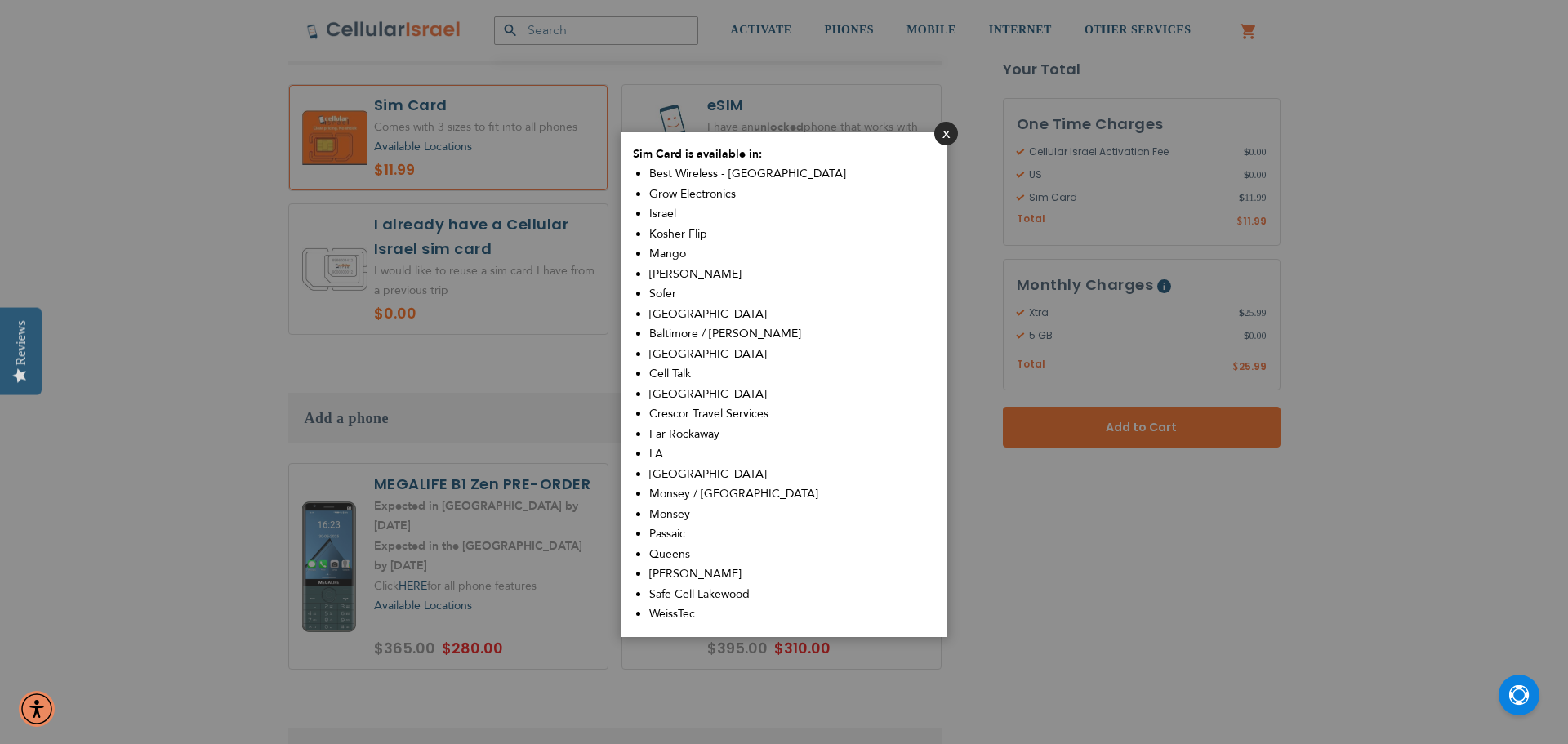
click at [946, 135] on button "Close" at bounding box center [946, 133] width 23 height 23
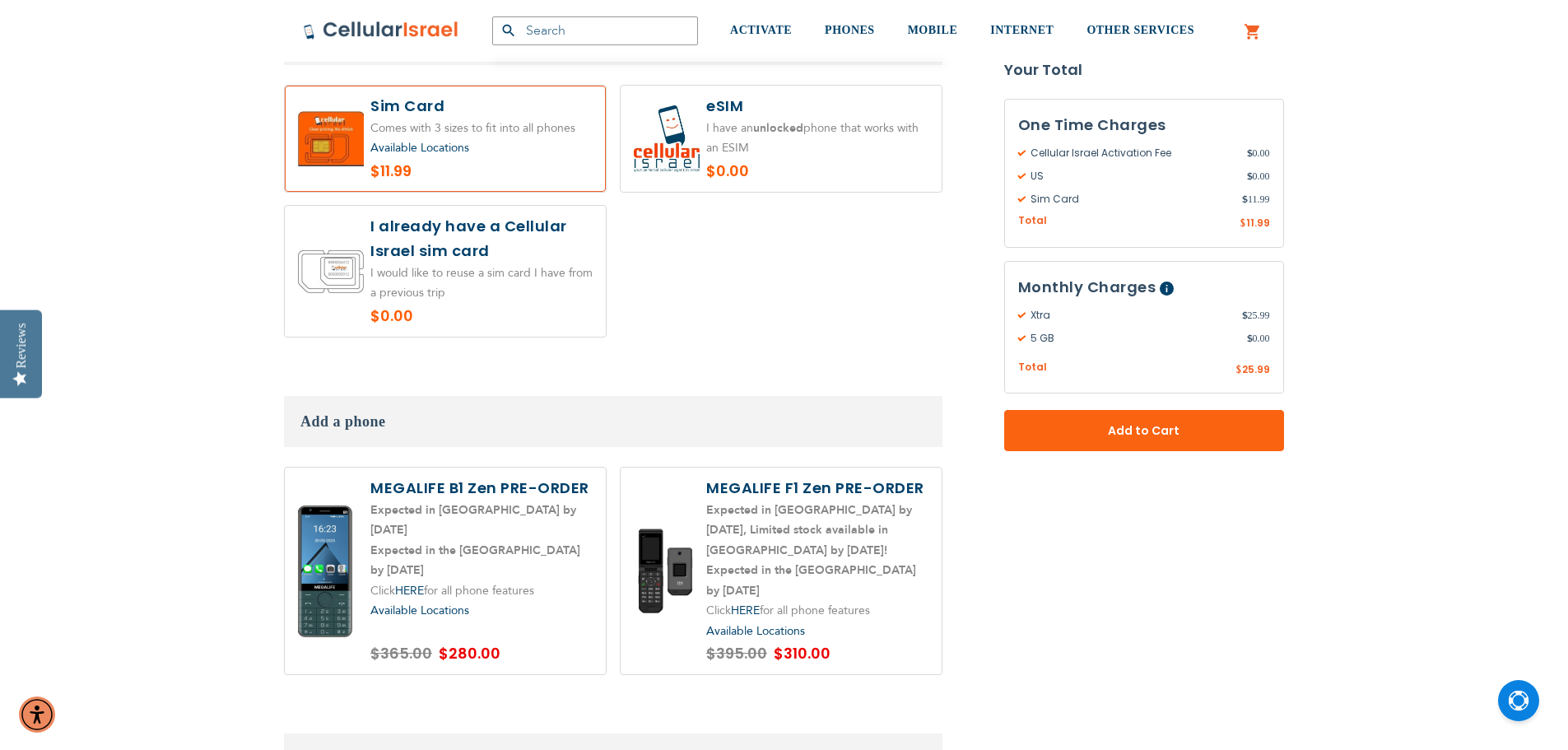
click at [449, 140] on span "Available Locations" at bounding box center [420, 148] width 99 height 16
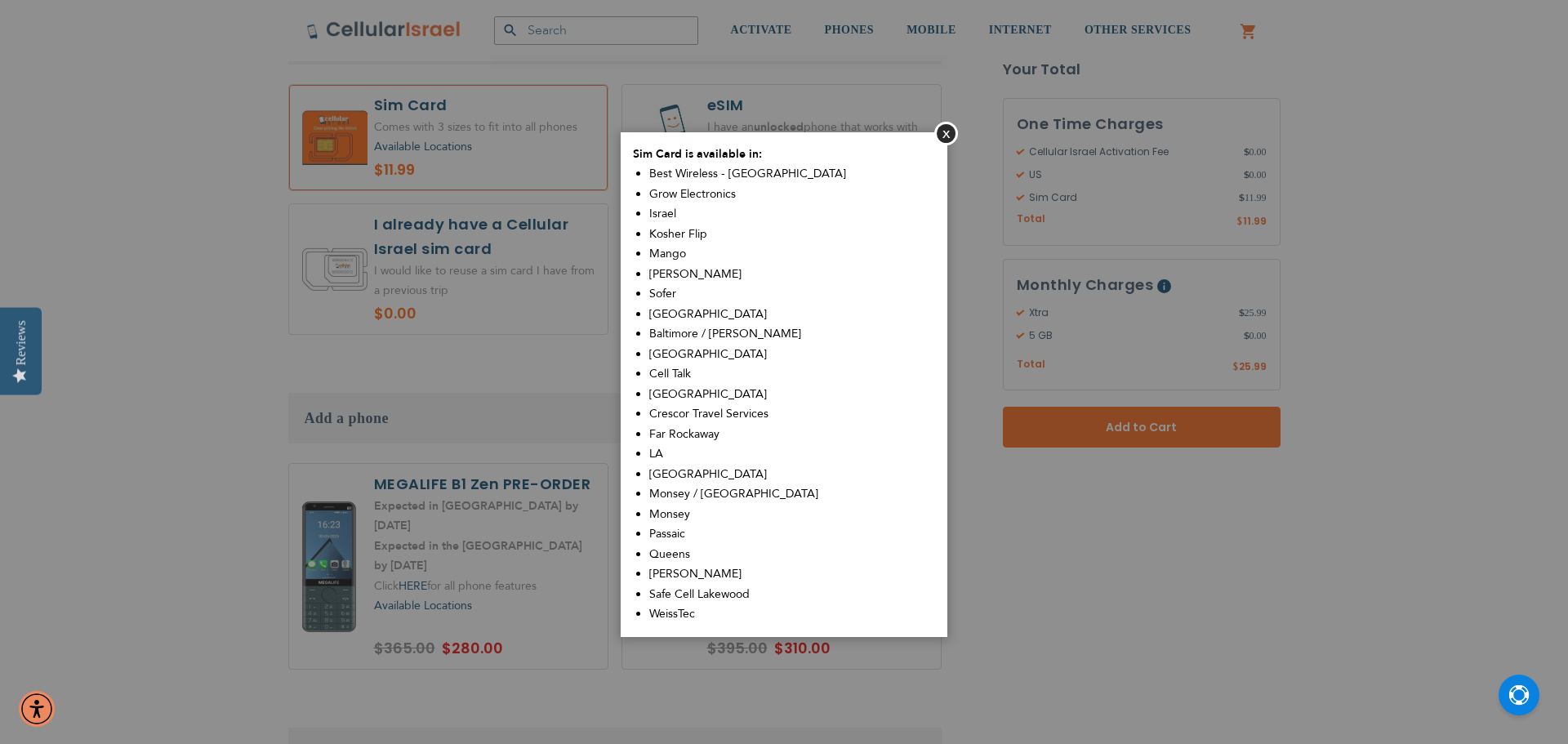
drag, startPoint x: 469, startPoint y: 106, endPoint x: 568, endPoint y: 116, distance: 99.5
click at [470, 106] on aside "Close Sim Card is available in: Best Wireless - [GEOGRAPHIC_DATA] Grow Electron…" at bounding box center [784, 372] width 1568 height 744
click at [946, 148] on div "Sim Card is available in: Best Wireless - Williamsburg Grow Electronics [GEOGRA…" at bounding box center [784, 384] width 327 height 505
click at [943, 134] on button "Close" at bounding box center [946, 133] width 23 height 23
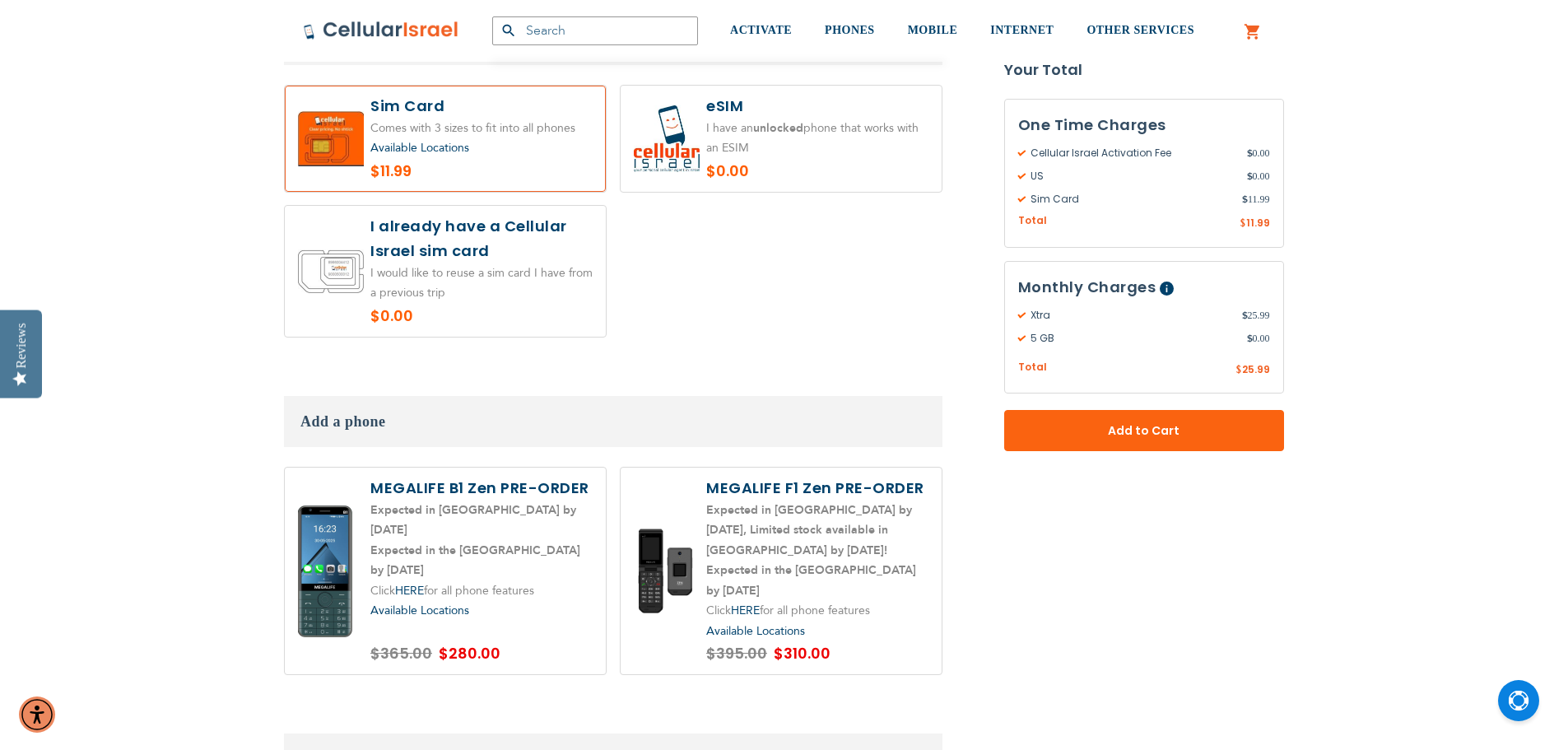
click at [582, 90] on label at bounding box center [445, 138] width 321 height 106
radio input "false"
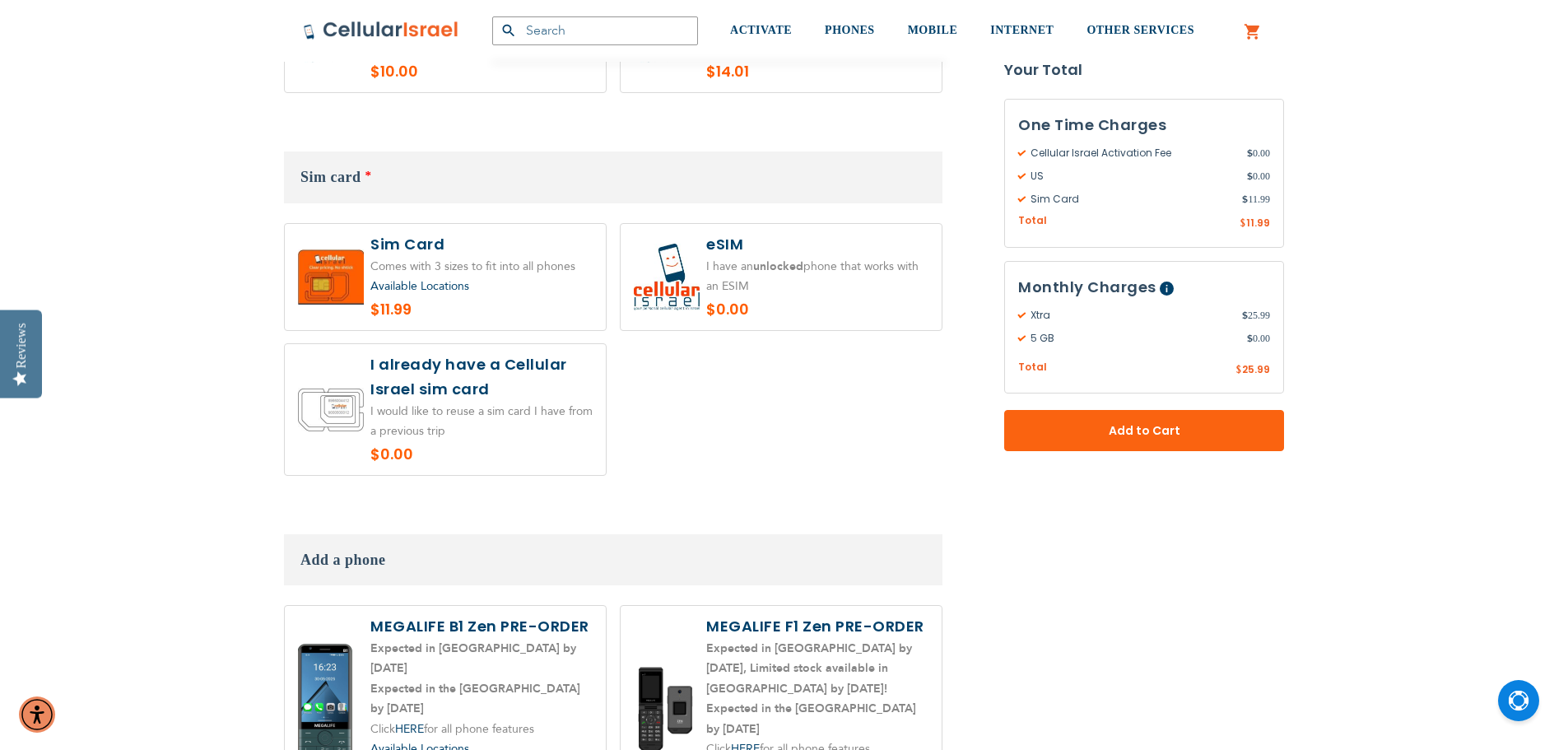
scroll to position [1893, 0]
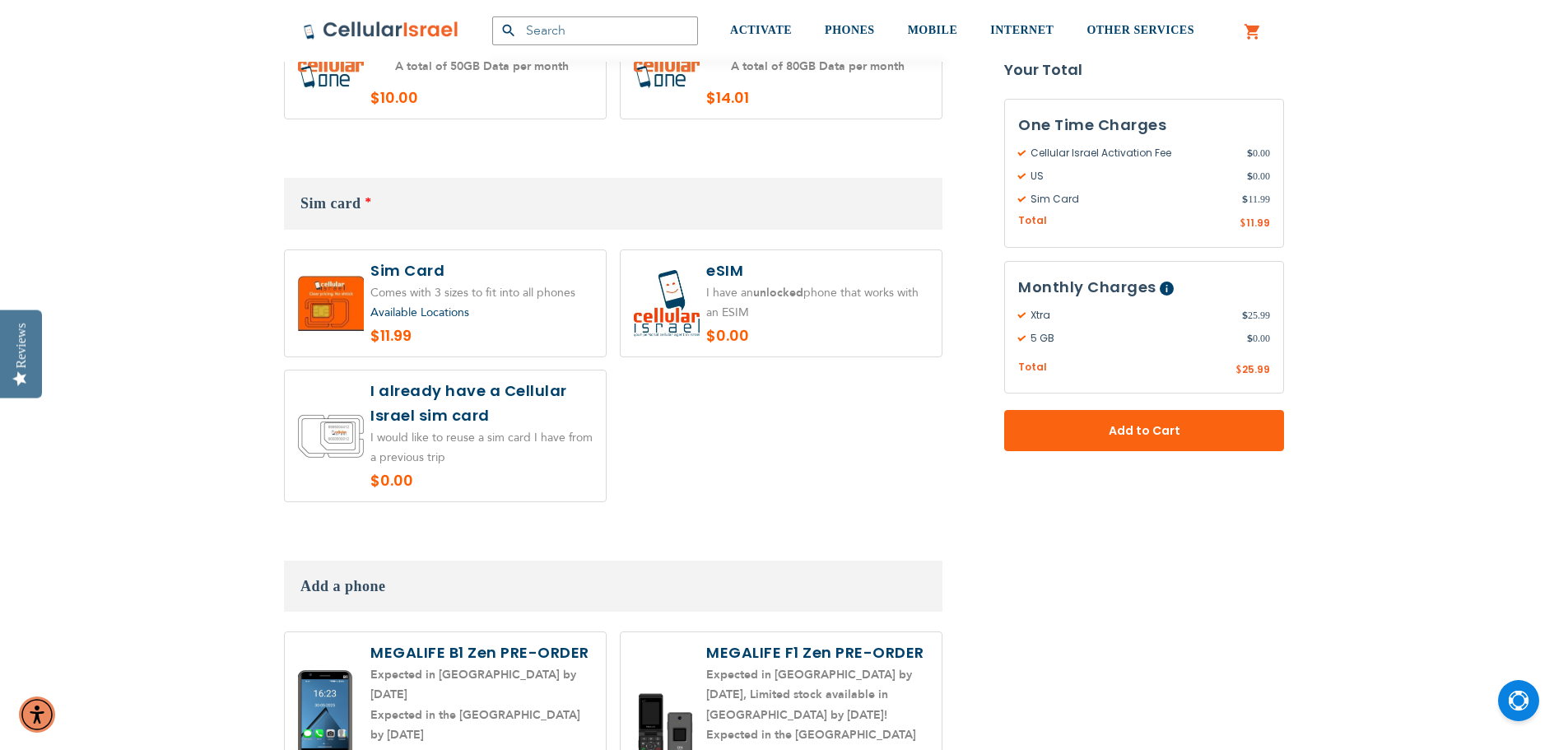
click at [743, 339] on div "Available Locations $11.99" at bounding box center [613, 382] width 658 height 265
click at [748, 322] on label at bounding box center [781, 303] width 321 height 106
radio input "true"
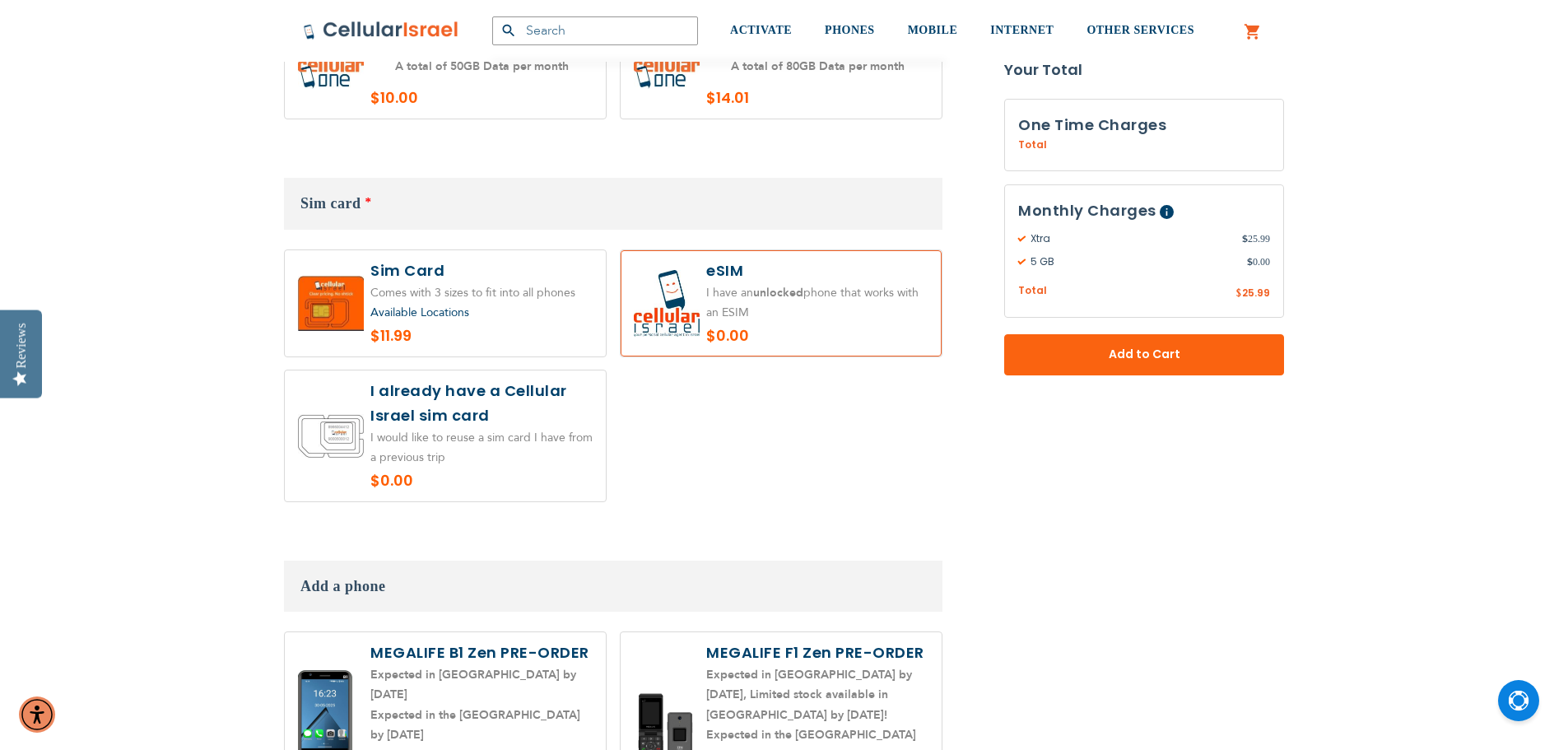
click at [507, 277] on label at bounding box center [445, 303] width 321 height 106
radio input "true"
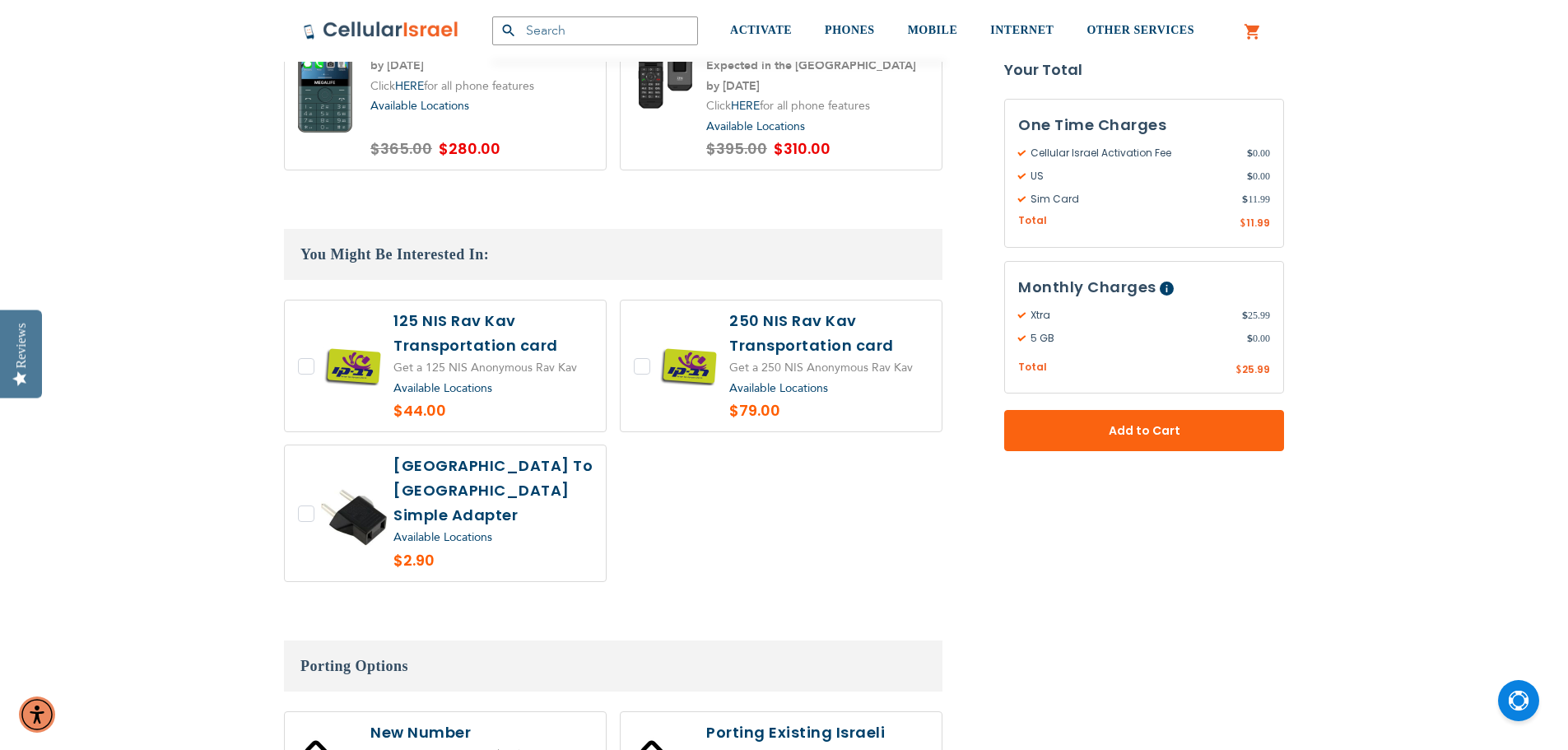
scroll to position [2716, 0]
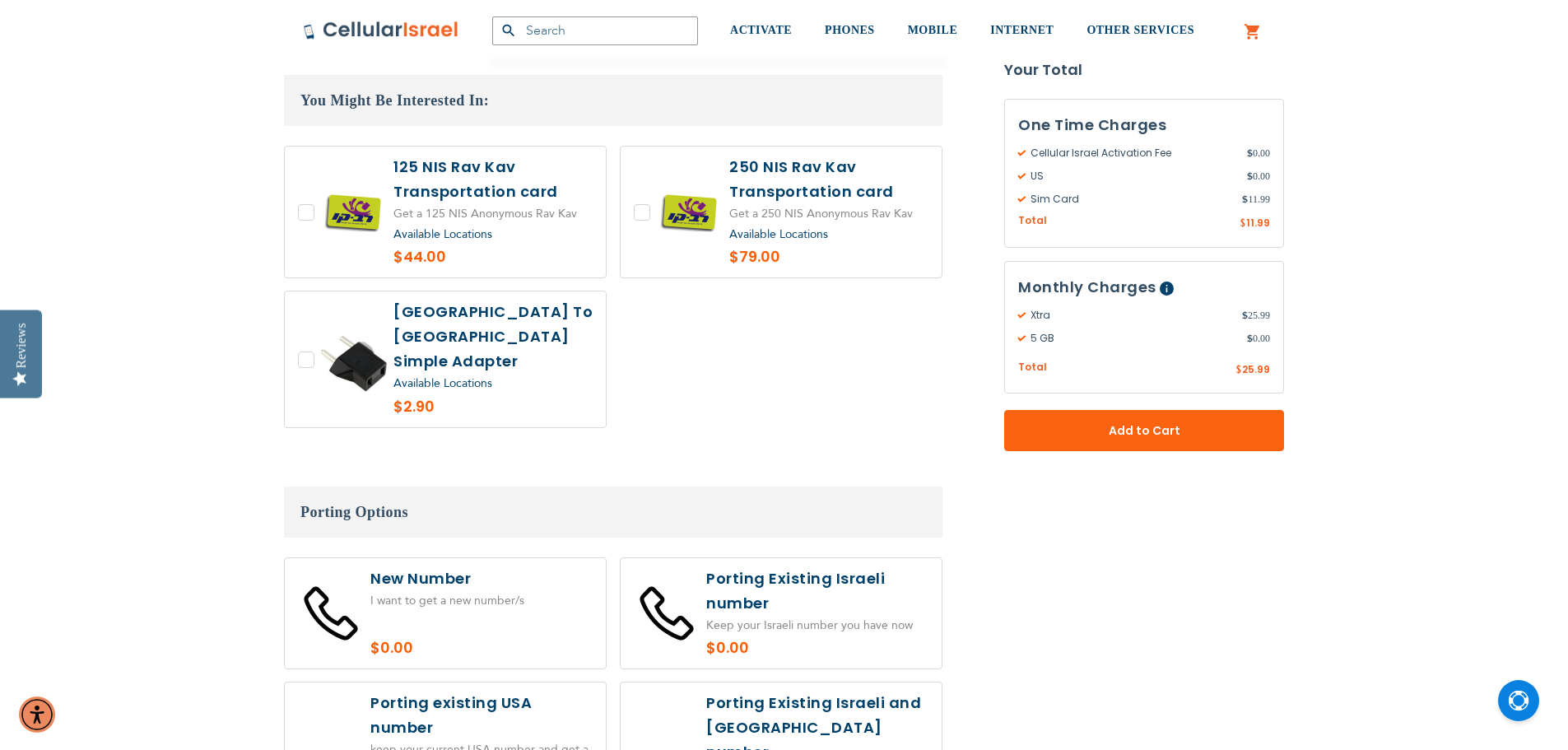
click at [468, 226] on span "Available Locations" at bounding box center [443, 234] width 99 height 16
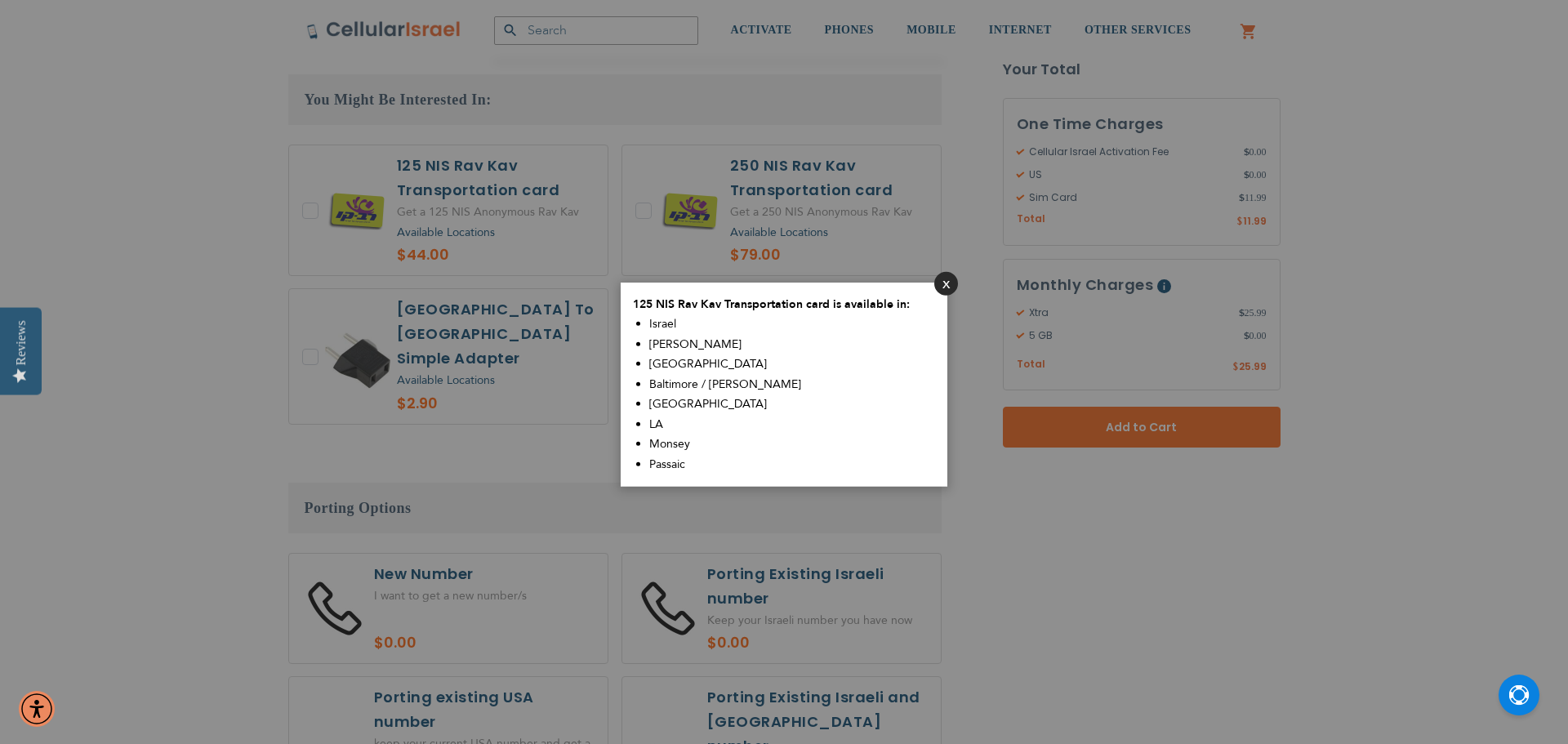
click at [938, 284] on button "Close" at bounding box center [946, 282] width 23 height 23
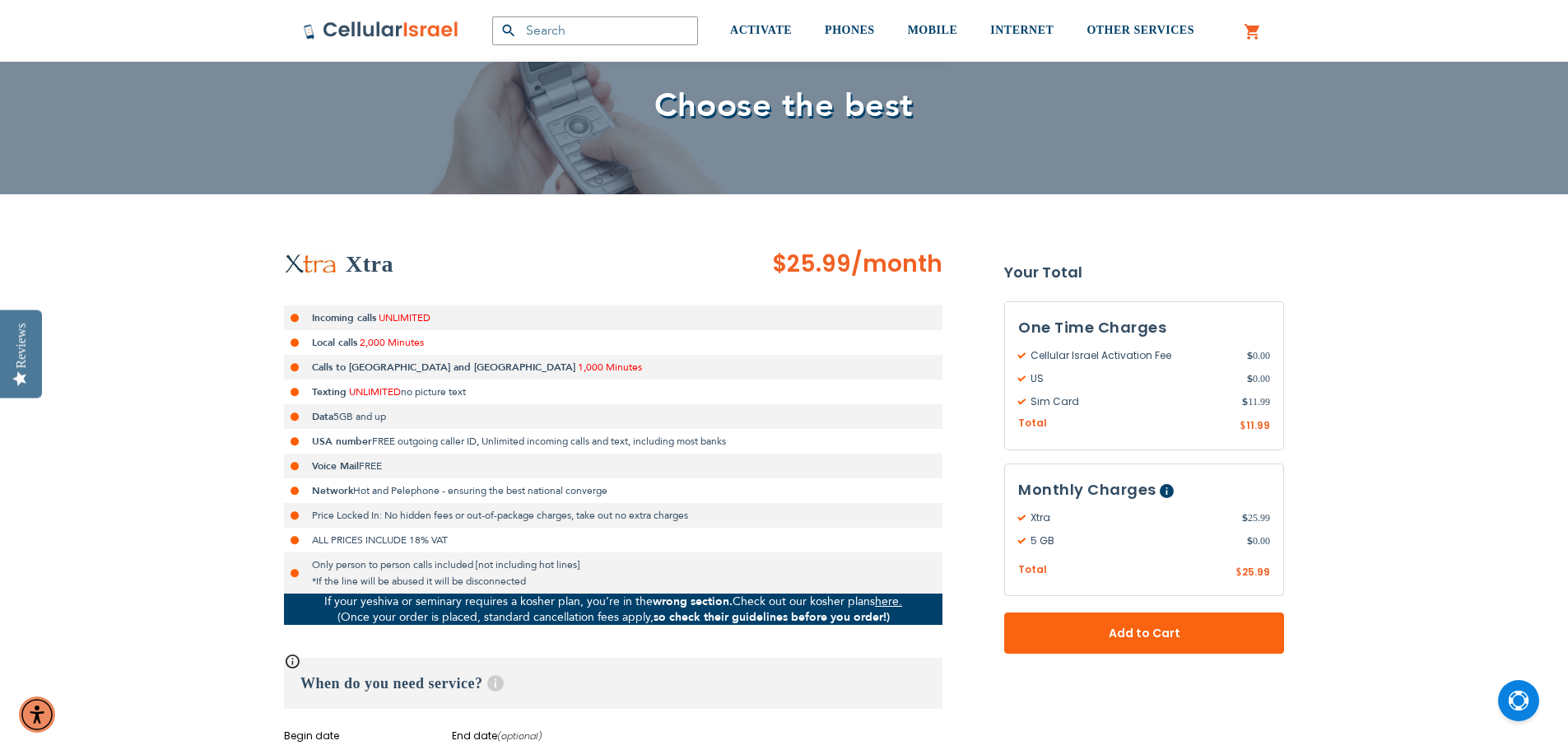
scroll to position [0, 0]
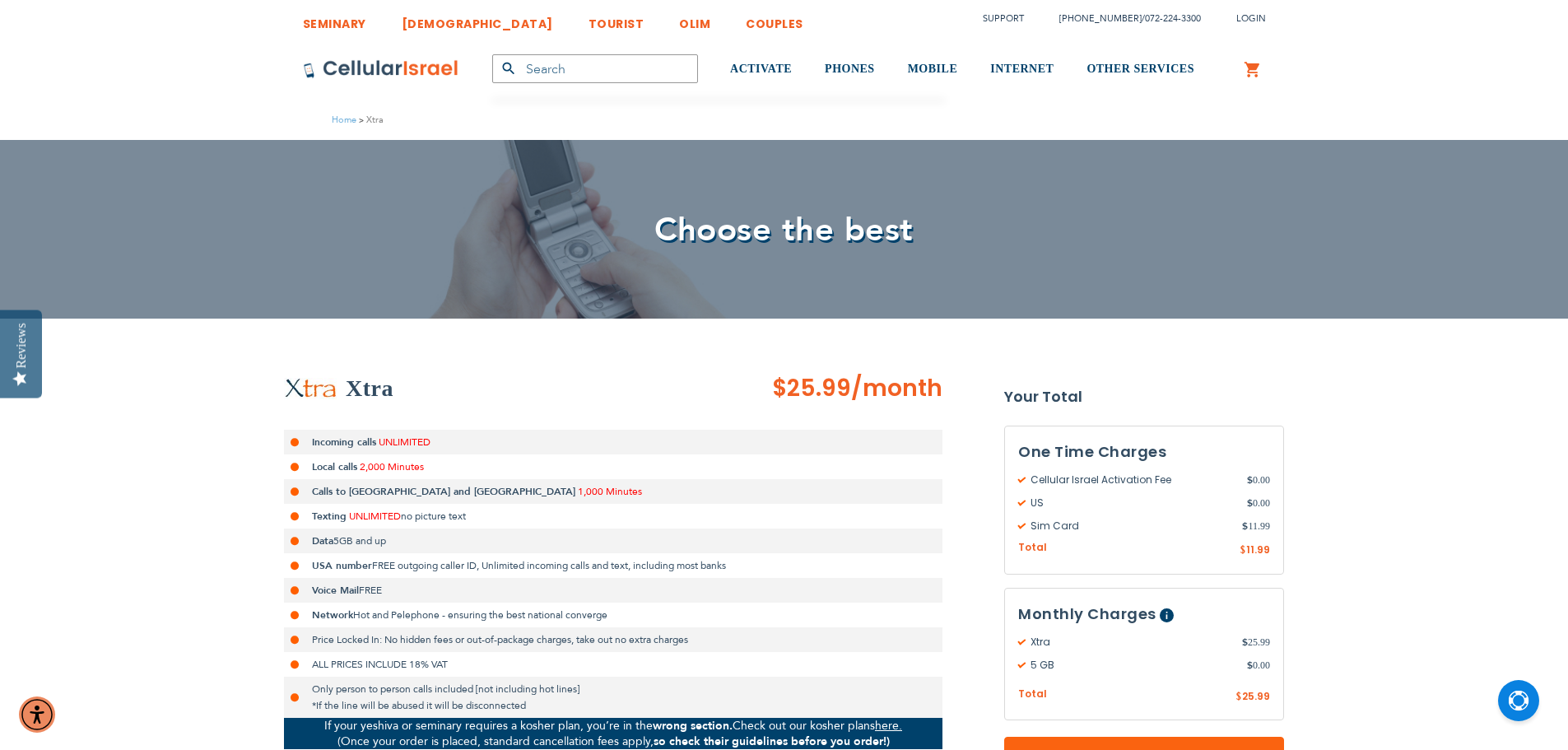
click at [807, 379] on span "$25.99" at bounding box center [812, 388] width 79 height 32
drag, startPoint x: 807, startPoint y: 379, endPoint x: 880, endPoint y: 392, distance: 74.1
click at [880, 392] on span "$25.99 /month" at bounding box center [857, 389] width 170 height 33
click at [880, 392] on span "/month" at bounding box center [897, 389] width 91 height 33
drag, startPoint x: 880, startPoint y: 392, endPoint x: 782, endPoint y: 385, distance: 98.2
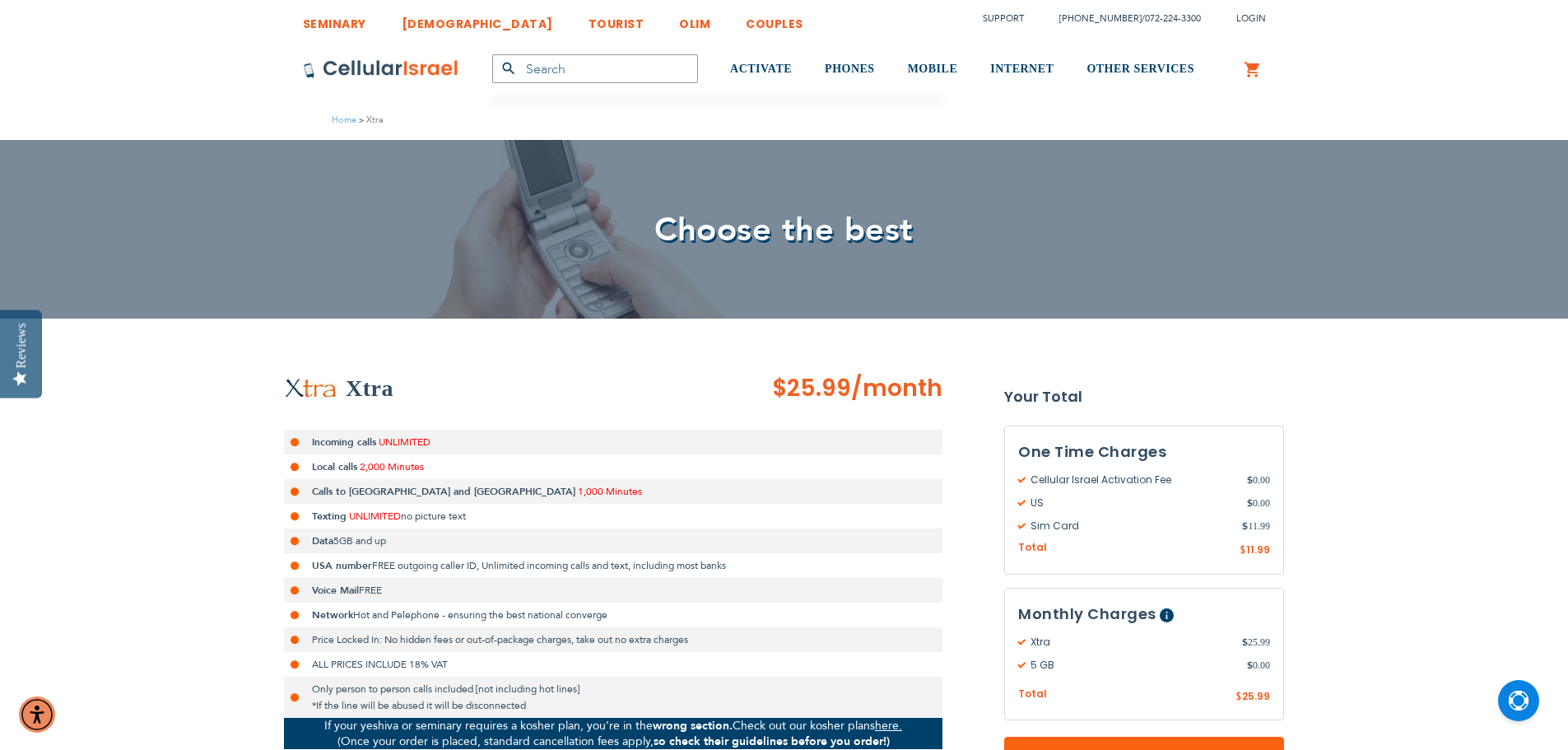
click at [782, 385] on span "$25.99 /month" at bounding box center [857, 389] width 170 height 33
click at [782, 385] on span "$25.99" at bounding box center [812, 388] width 79 height 32
drag, startPoint x: 782, startPoint y: 385, endPoint x: 899, endPoint y: 400, distance: 118.0
click at [899, 400] on span "$25.99 /month" at bounding box center [857, 389] width 170 height 33
click at [899, 400] on span "/month" at bounding box center [897, 389] width 91 height 33
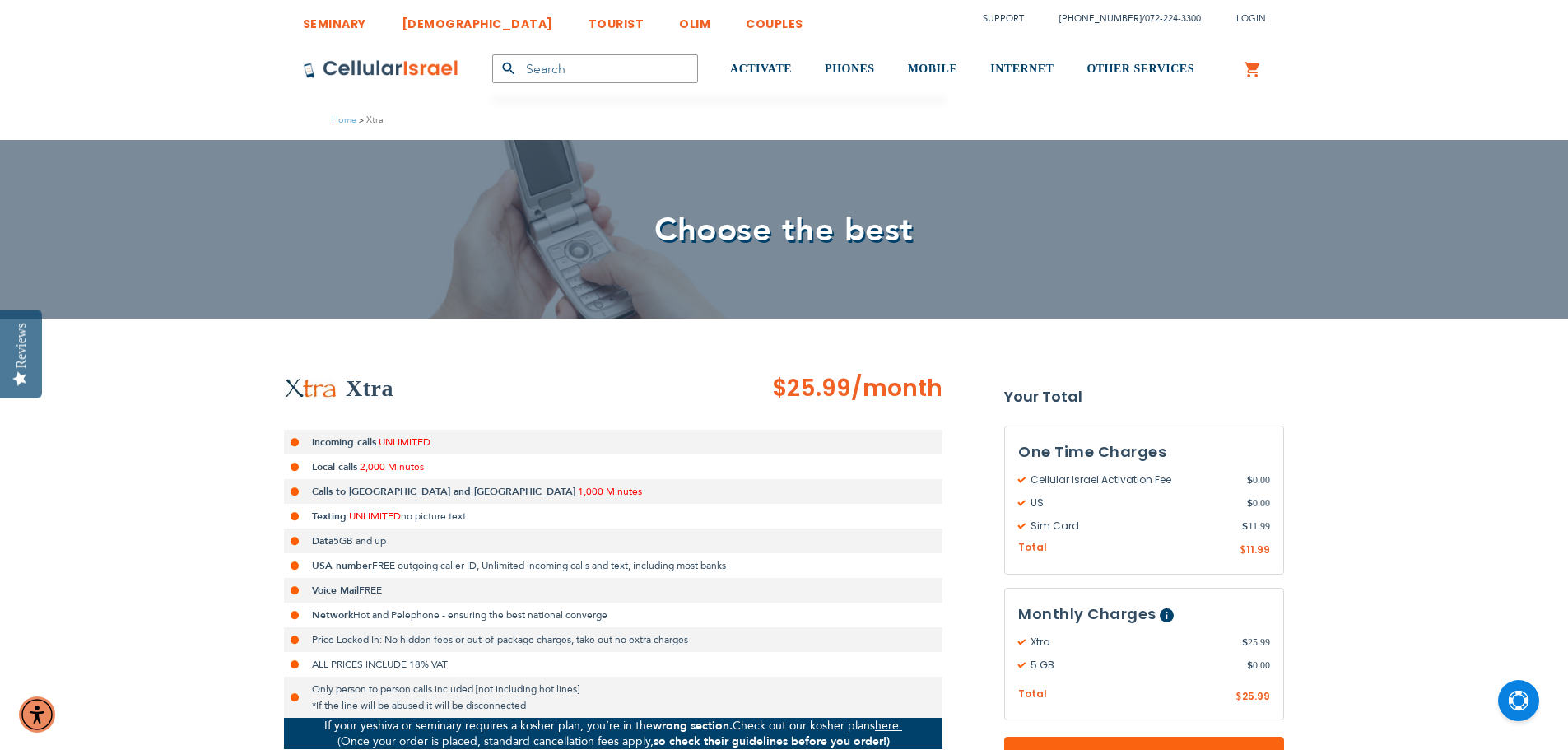
drag, startPoint x: 899, startPoint y: 400, endPoint x: 806, endPoint y: 384, distance: 94.4
click at [806, 384] on span "$25.99 /month" at bounding box center [857, 389] width 170 height 33
click at [806, 384] on span "$25.99" at bounding box center [812, 388] width 79 height 32
drag, startPoint x: 806, startPoint y: 384, endPoint x: 897, endPoint y: 396, distance: 91.8
click at [897, 396] on span "$25.99 /month" at bounding box center [857, 389] width 170 height 33
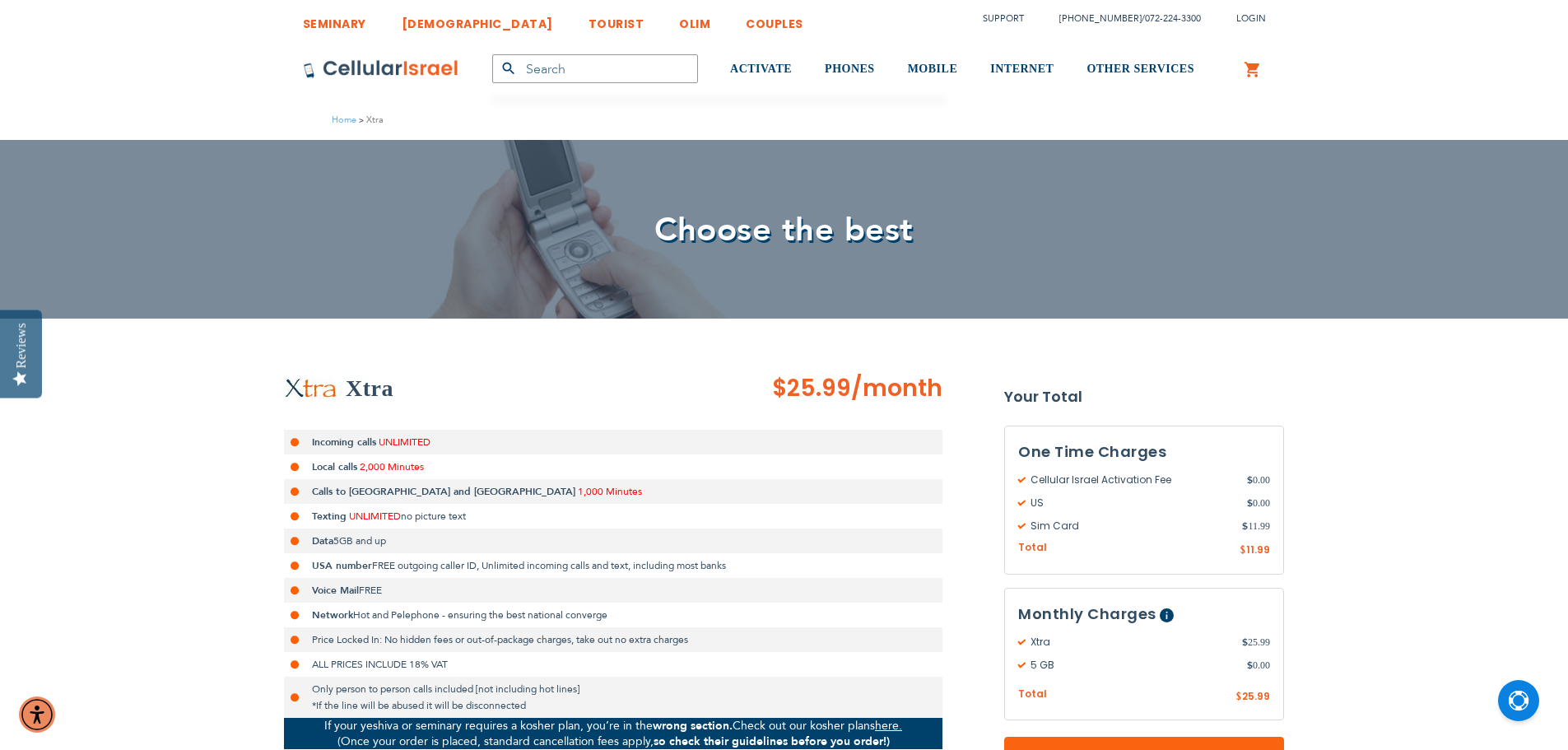
click at [897, 396] on span "/month" at bounding box center [897, 389] width 91 height 33
drag, startPoint x: 897, startPoint y: 396, endPoint x: 827, endPoint y: 386, distance: 70.7
click at [827, 386] on span "$25.99 /month" at bounding box center [857, 389] width 170 height 33
click at [827, 386] on span "$25.99" at bounding box center [812, 388] width 79 height 32
drag, startPoint x: 827, startPoint y: 386, endPoint x: 873, endPoint y: 389, distance: 46.1
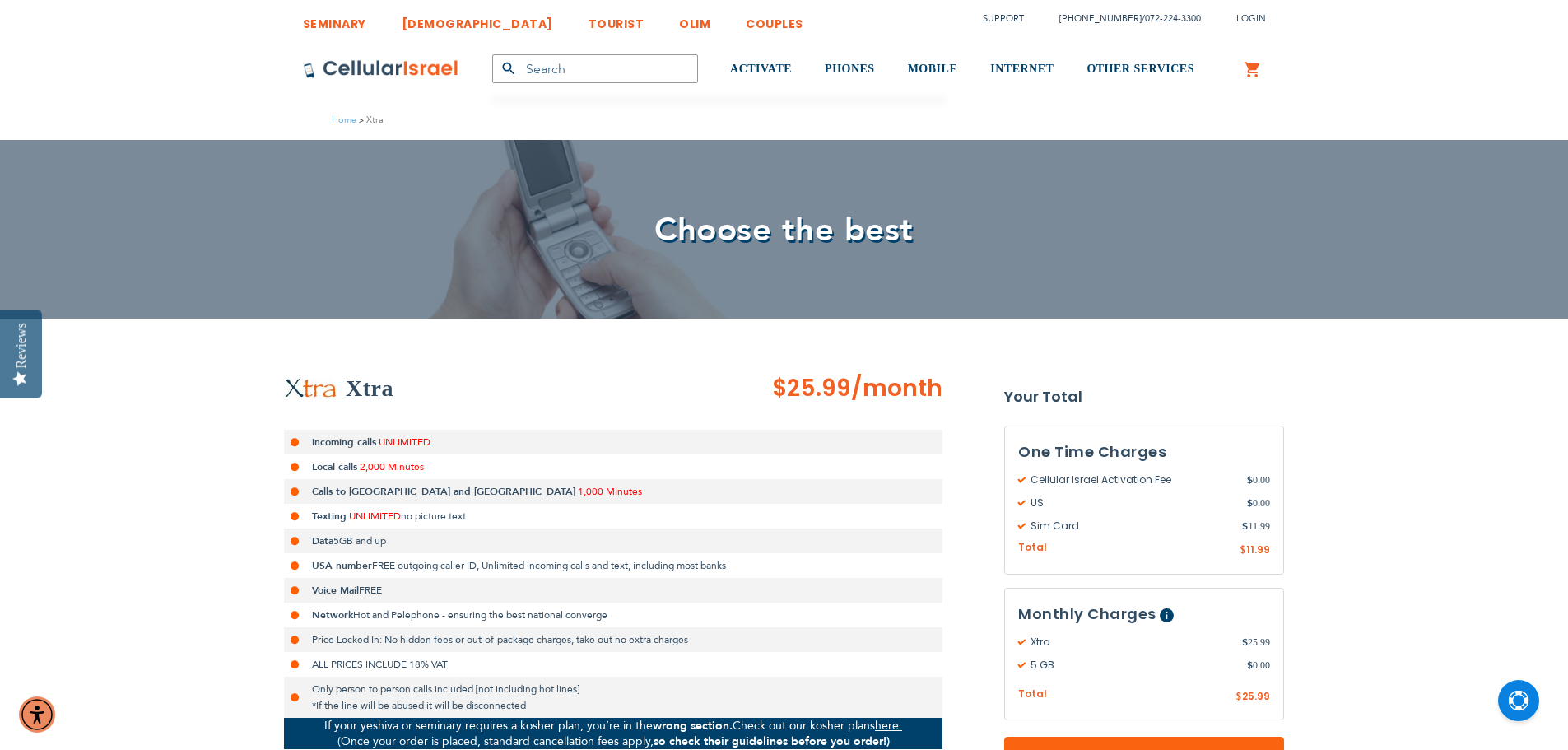
click at [873, 389] on span "$25.99 /month" at bounding box center [857, 389] width 170 height 33
click at [873, 389] on span "/month" at bounding box center [897, 389] width 91 height 33
drag, startPoint x: 873, startPoint y: 389, endPoint x: 843, endPoint y: 386, distance: 30.1
click at [843, 386] on span "$25.99 /month" at bounding box center [857, 389] width 170 height 33
click at [843, 386] on span "$25.99" at bounding box center [812, 388] width 79 height 32
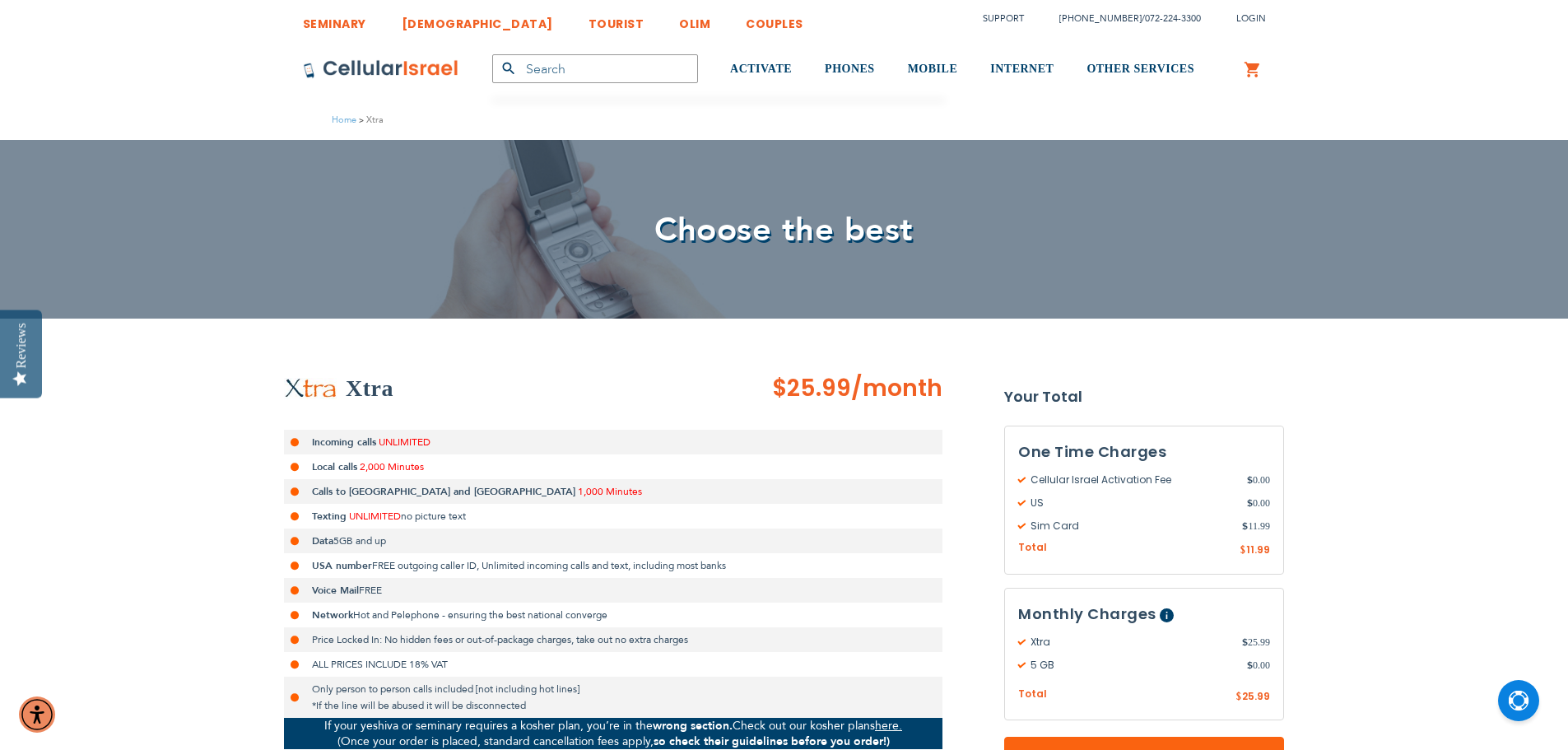
click at [834, 395] on span "$25.99" at bounding box center [812, 388] width 79 height 32
drag, startPoint x: 834, startPoint y: 395, endPoint x: 862, endPoint y: 394, distance: 28.0
click at [862, 394] on span "$25.99 /month" at bounding box center [857, 389] width 170 height 33
click at [862, 394] on span "/month" at bounding box center [897, 389] width 91 height 33
click at [380, 389] on h2 "Xtra" at bounding box center [370, 389] width 47 height 33
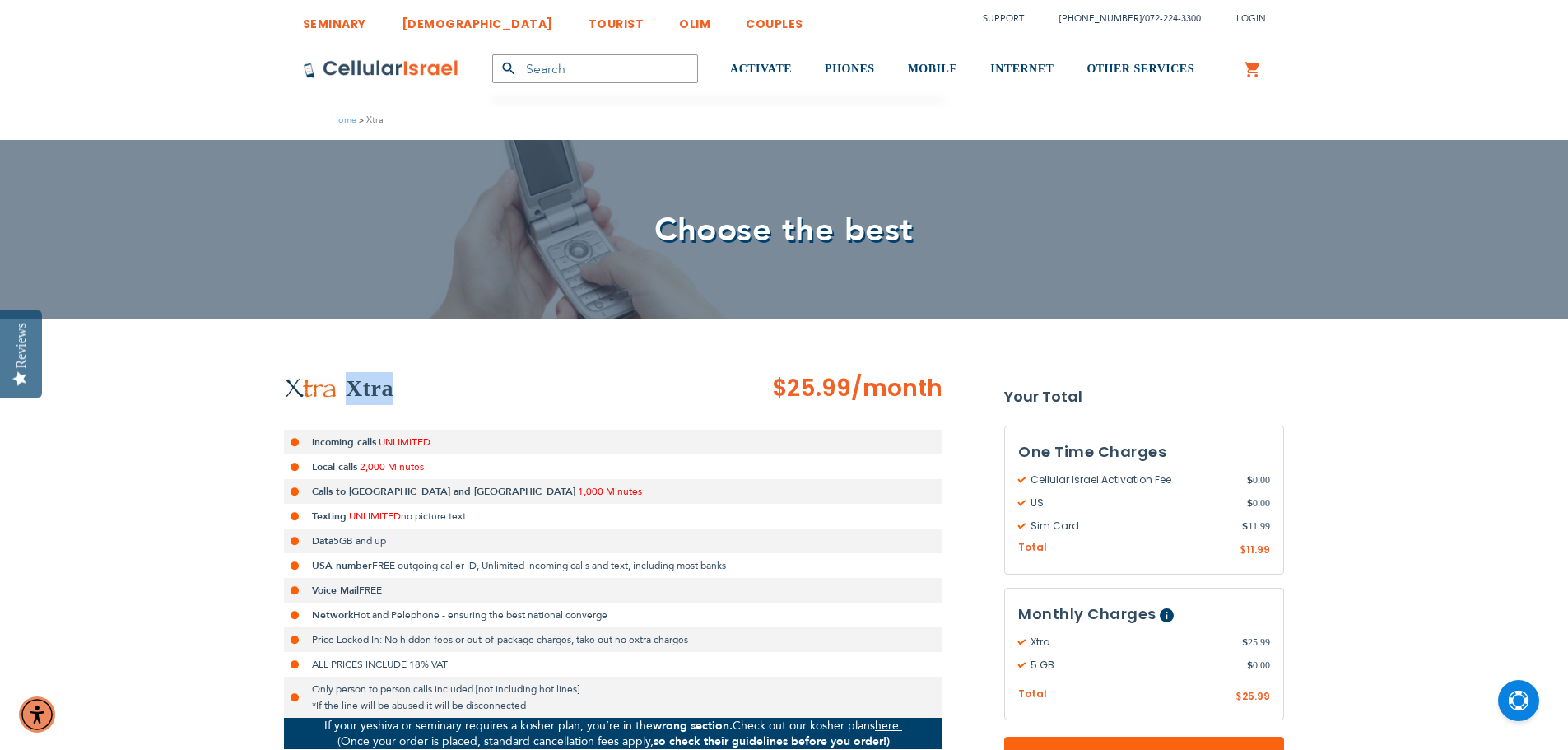
click at [380, 389] on h2 "Xtra" at bounding box center [370, 389] width 47 height 33
drag, startPoint x: 414, startPoint y: 393, endPoint x: 238, endPoint y: 362, distance: 178.7
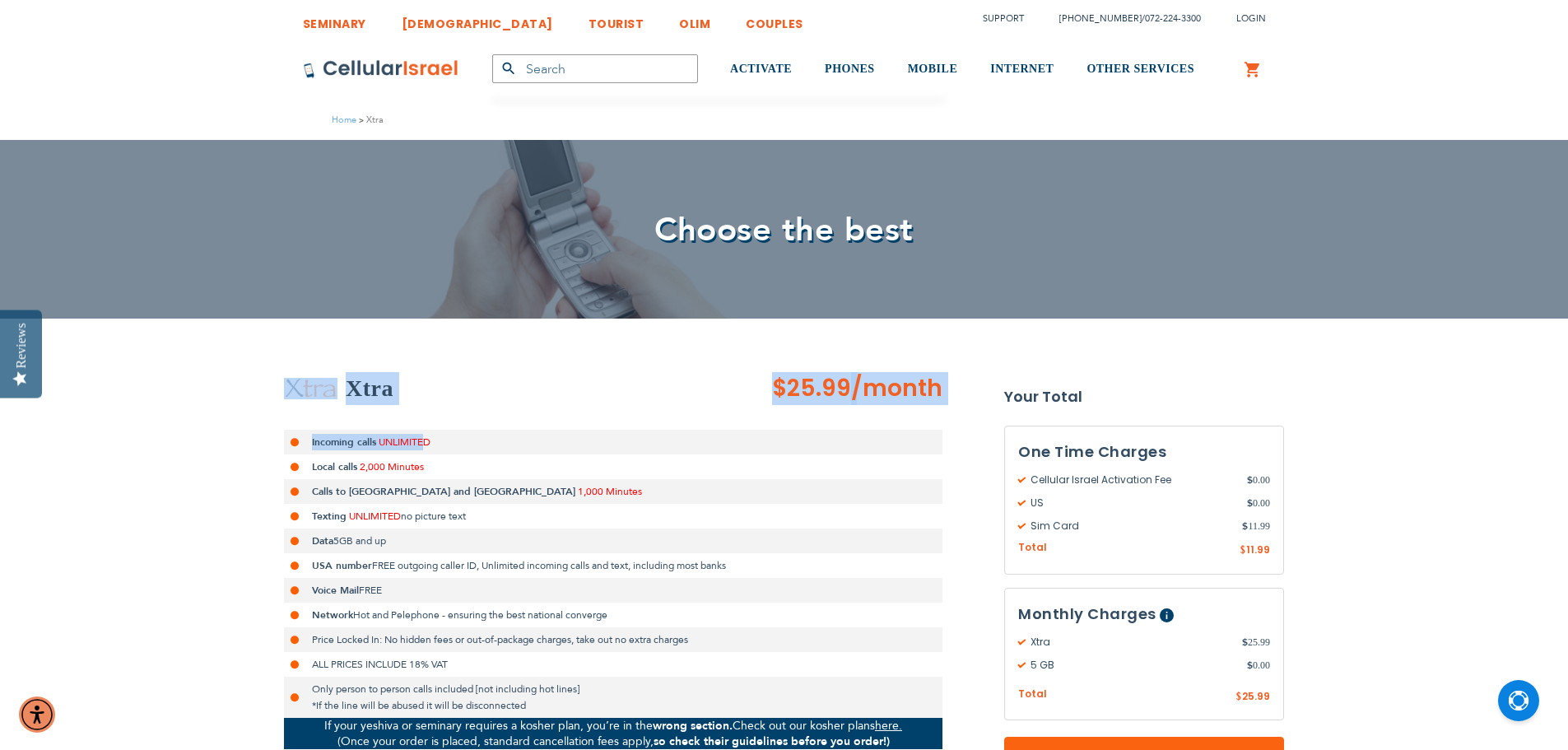
drag, startPoint x: 245, startPoint y: 372, endPoint x: 422, endPoint y: 407, distance: 180.4
drag, startPoint x: 422, startPoint y: 407, endPoint x: 400, endPoint y: 399, distance: 23.4
click at [422, 407] on div "Xtra $25.99 /month Incoming calls UNLIMITED Local calls 2,000 Minutes Calls to …" at bounding box center [613, 640] width 658 height 537
click at [377, 390] on h2 "Xtra" at bounding box center [370, 389] width 47 height 33
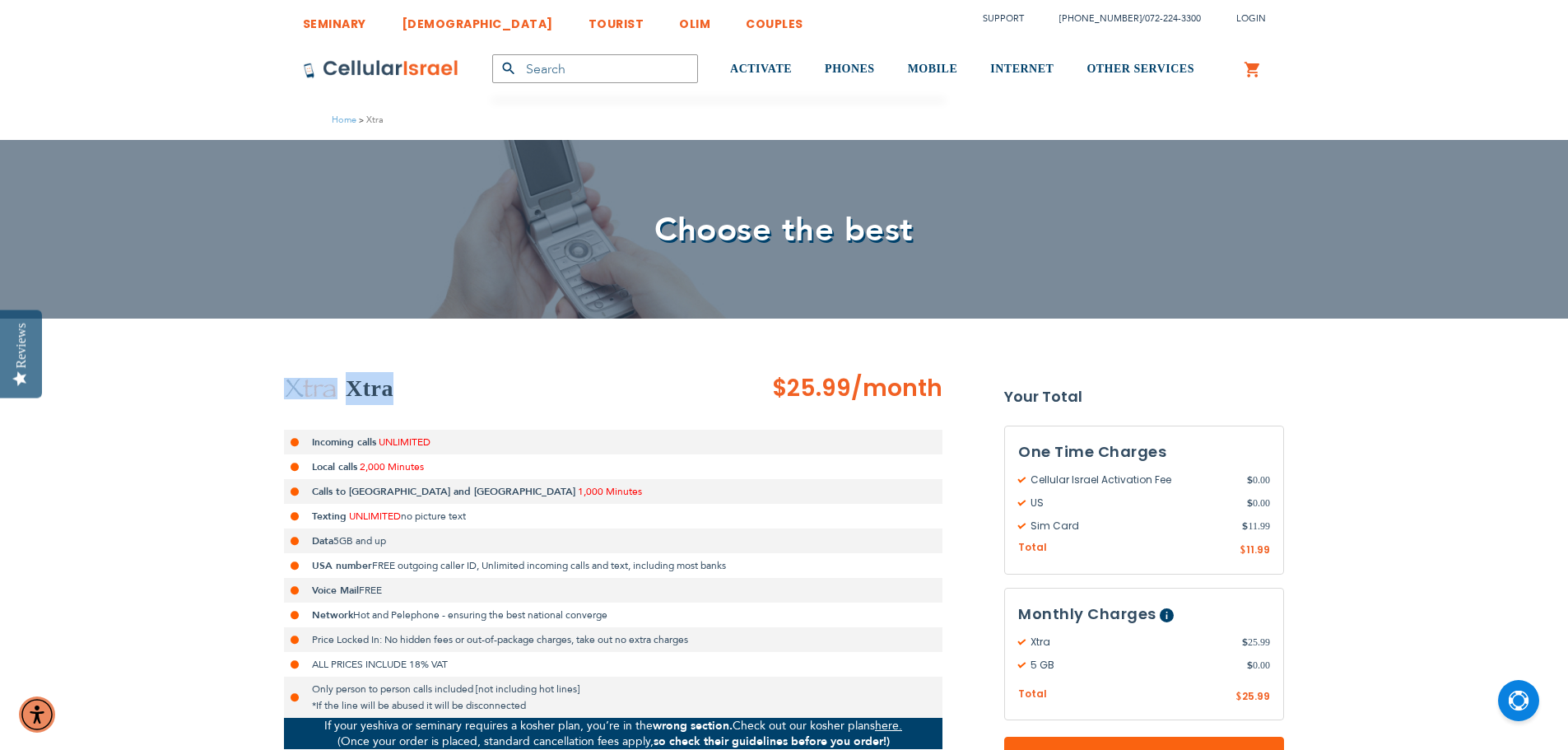
drag, startPoint x: 377, startPoint y: 390, endPoint x: 270, endPoint y: 380, distance: 107.5
click at [346, 387] on h2 "Xtra" at bounding box center [370, 389] width 47 height 33
drag, startPoint x: 346, startPoint y: 387, endPoint x: 261, endPoint y: 372, distance: 86.3
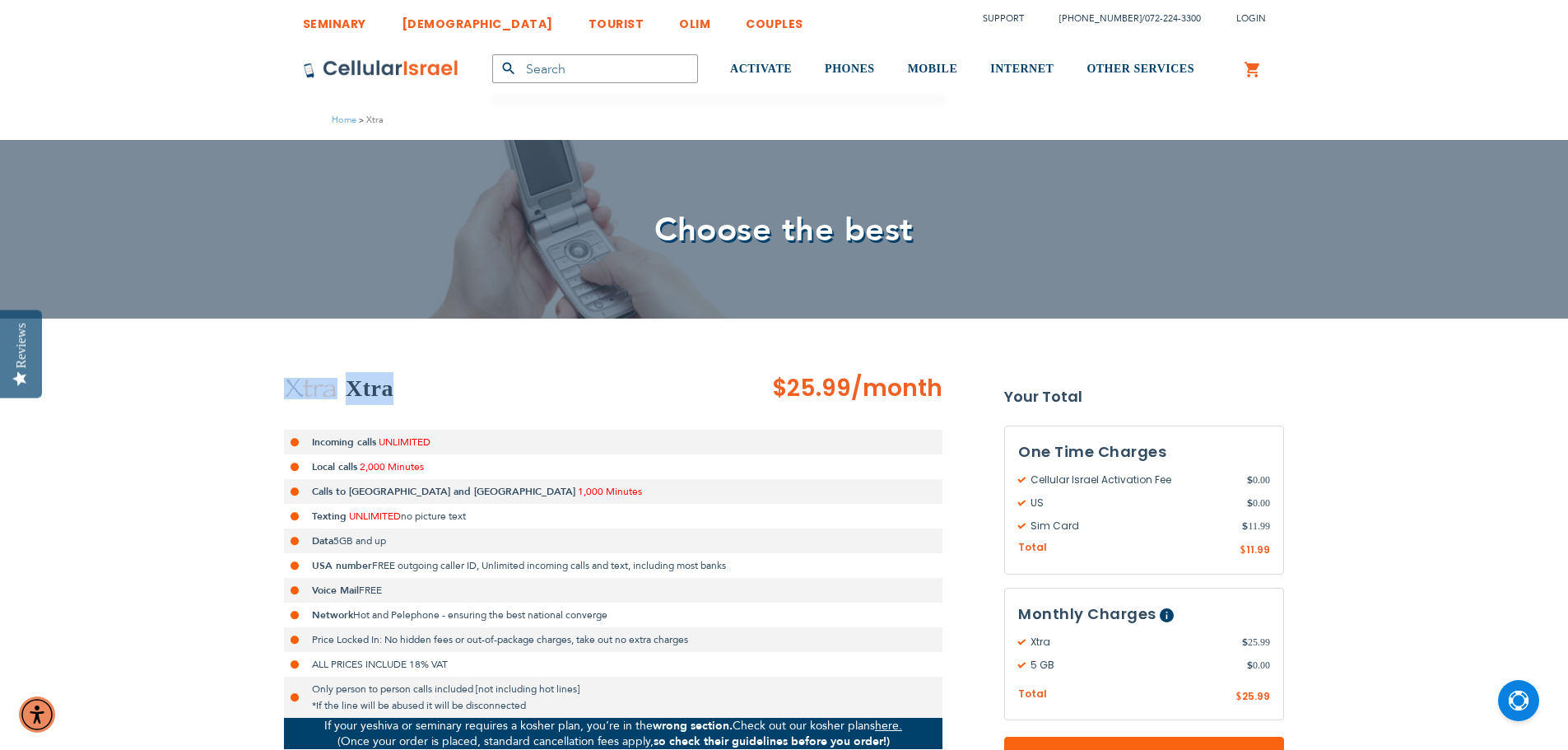
drag, startPoint x: 260, startPoint y: 372, endPoint x: 373, endPoint y: 400, distance: 116.4
click at [373, 400] on h2 "Xtra" at bounding box center [370, 389] width 47 height 33
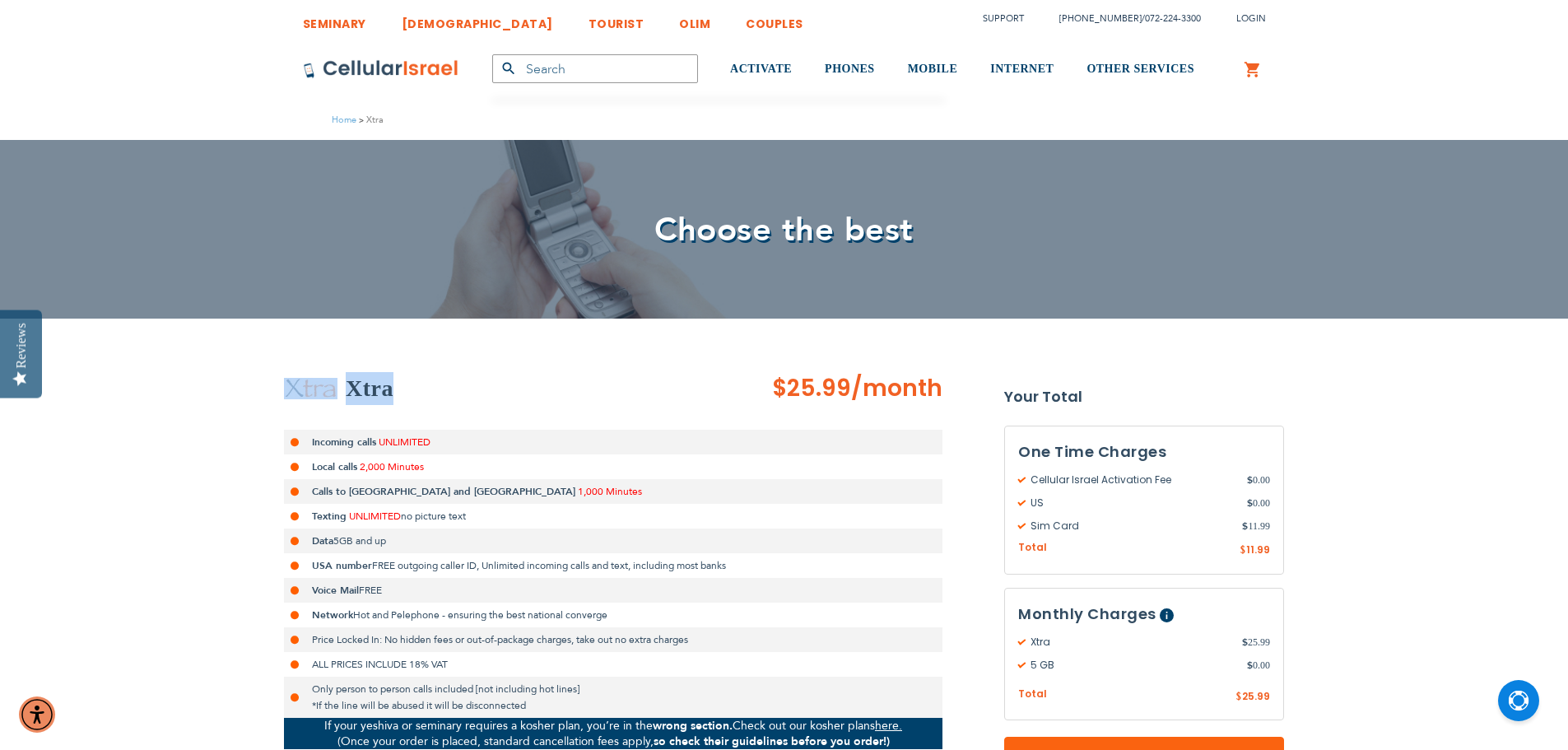
drag, startPoint x: 373, startPoint y: 400, endPoint x: 278, endPoint y: 377, distance: 97.7
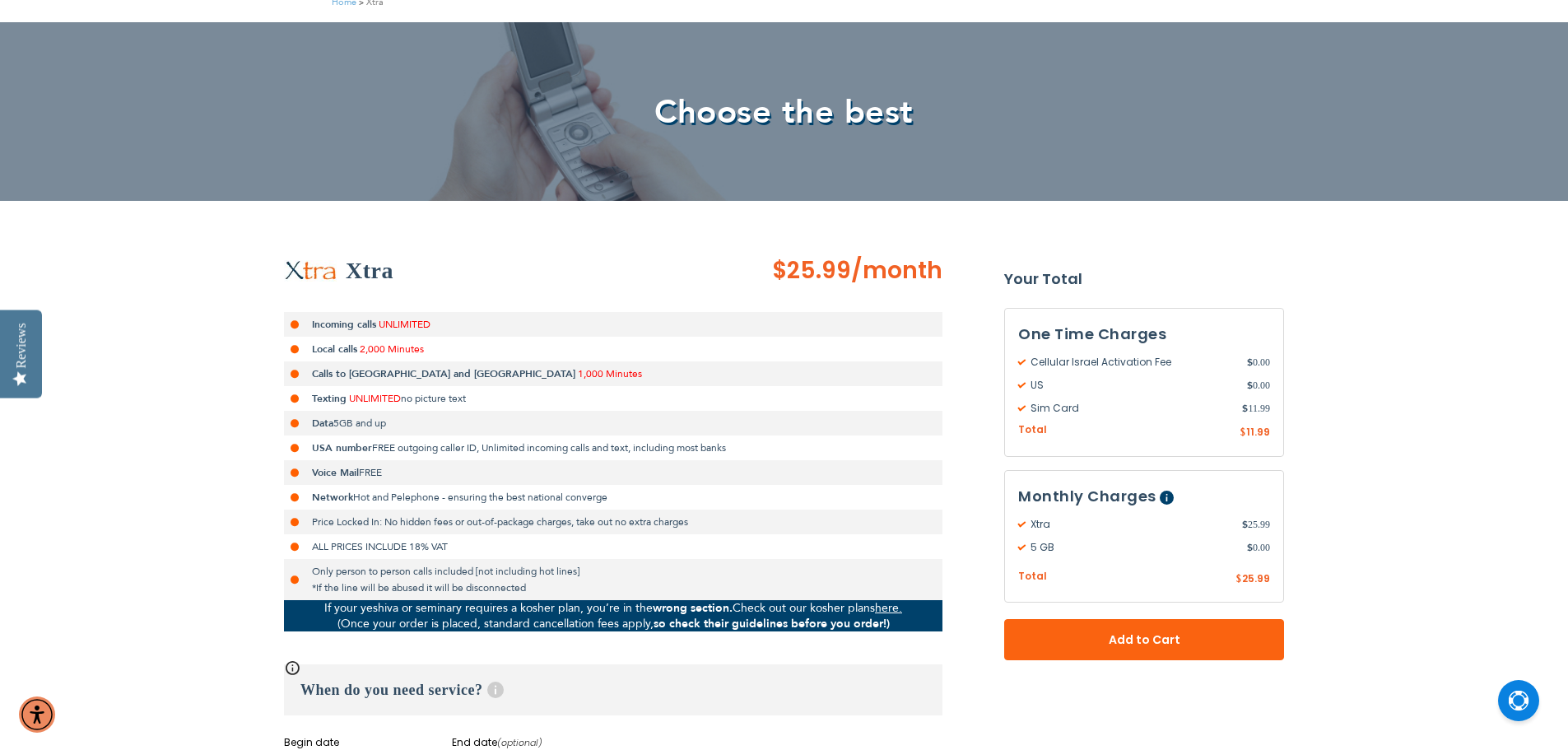
scroll to position [247, 0]
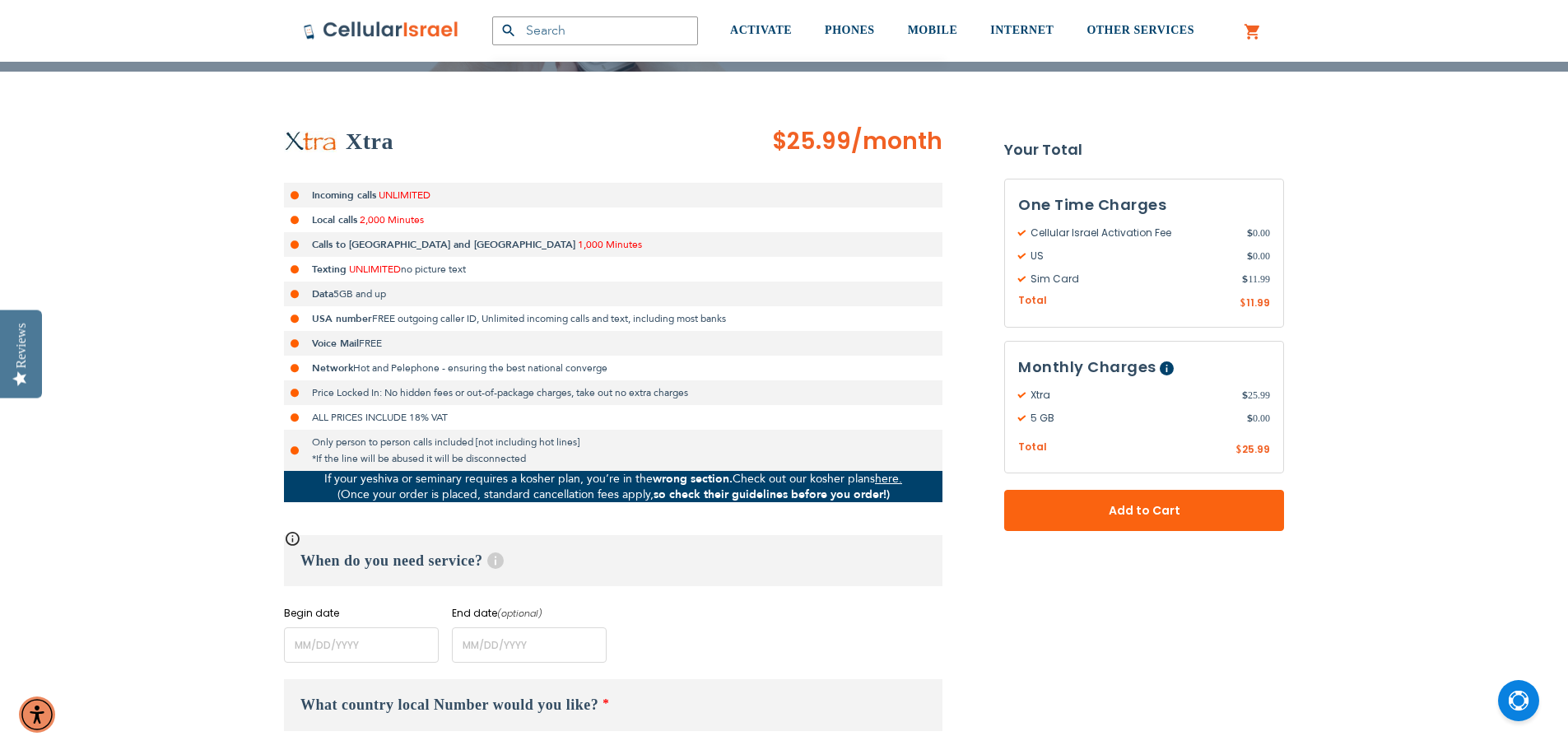
click at [498, 473] on p "If your yeshiva or seminary requires a kosher plan, you’re in the wrong section…" at bounding box center [613, 486] width 658 height 32
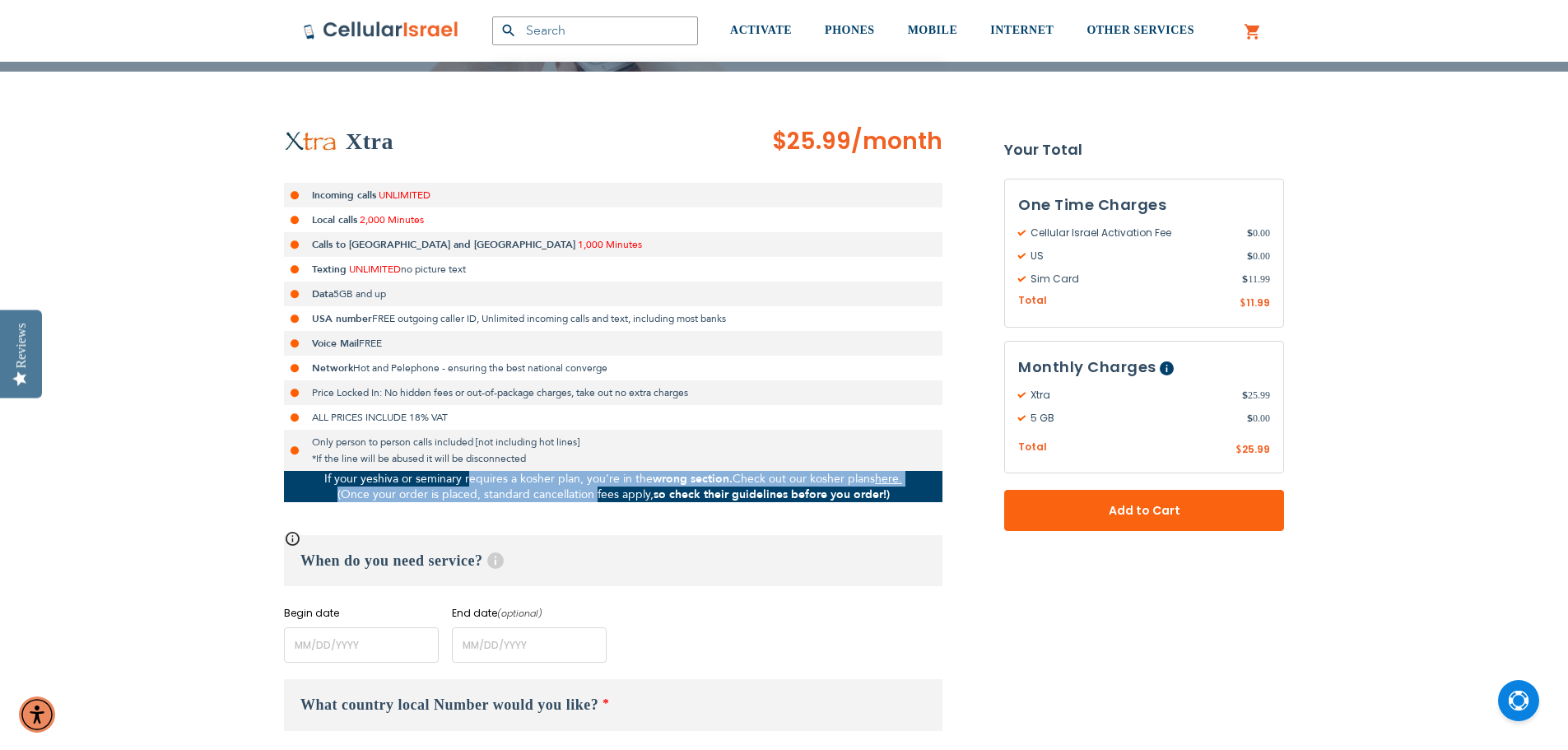
drag, startPoint x: 498, startPoint y: 473, endPoint x: 571, endPoint y: 499, distance: 77.5
click at [571, 499] on p "If your yeshiva or seminary requires a kosher plan, you’re in the wrong section…" at bounding box center [613, 486] width 658 height 32
drag, startPoint x: 571, startPoint y: 499, endPoint x: 489, endPoint y: 478, distance: 84.6
click at [489, 478] on p "If your yeshiva or seminary requires a kosher plan, you’re in the wrong section…" at bounding box center [613, 486] width 658 height 32
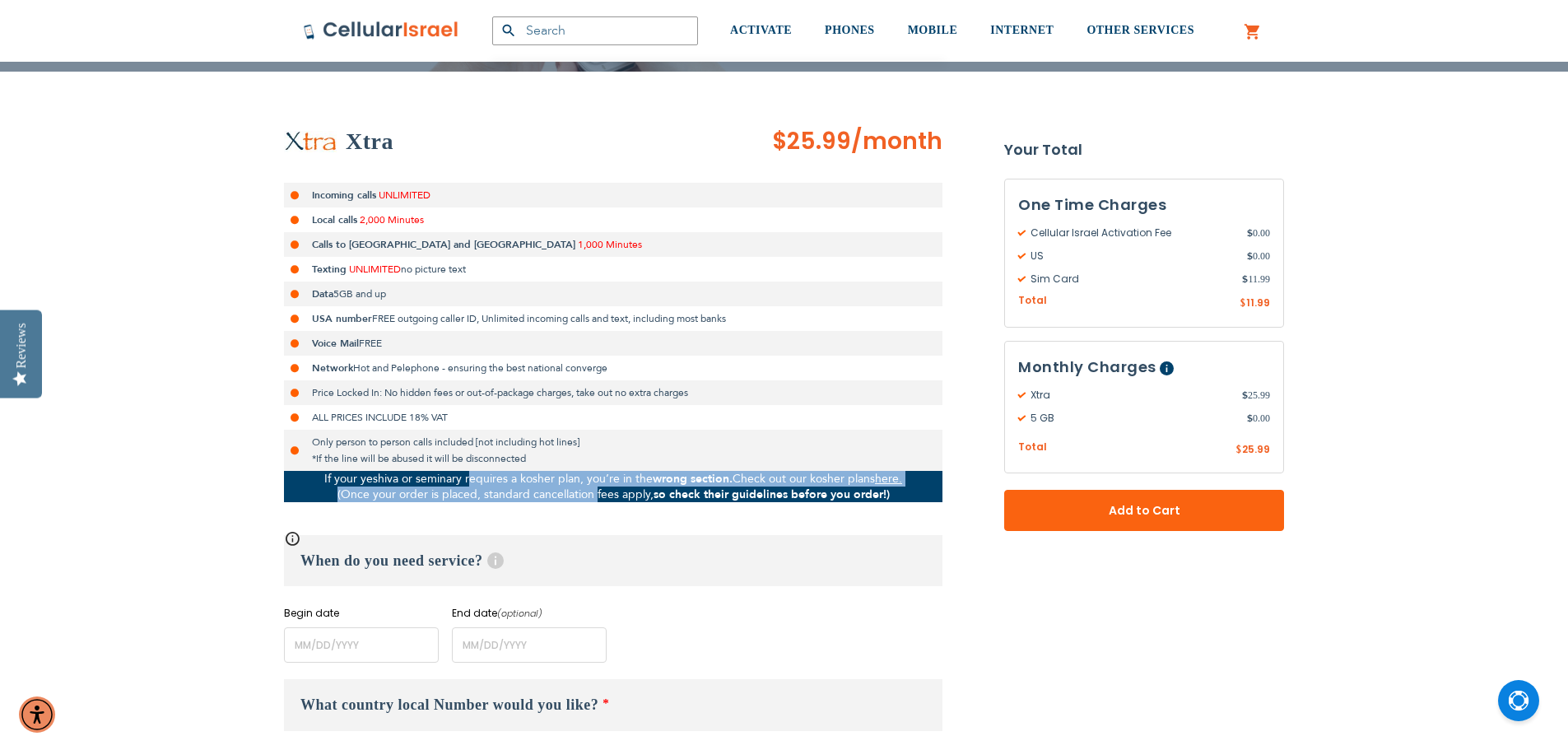
click at [489, 478] on p "If your yeshiva or seminary requires a kosher plan, you’re in the wrong section…" at bounding box center [613, 486] width 658 height 32
drag, startPoint x: 489, startPoint y: 478, endPoint x: 536, endPoint y: 494, distance: 49.6
click at [536, 494] on p "If your yeshiva or seminary requires a kosher plan, you’re in the wrong section…" at bounding box center [613, 486] width 658 height 32
drag, startPoint x: 536, startPoint y: 494, endPoint x: 489, endPoint y: 477, distance: 50.0
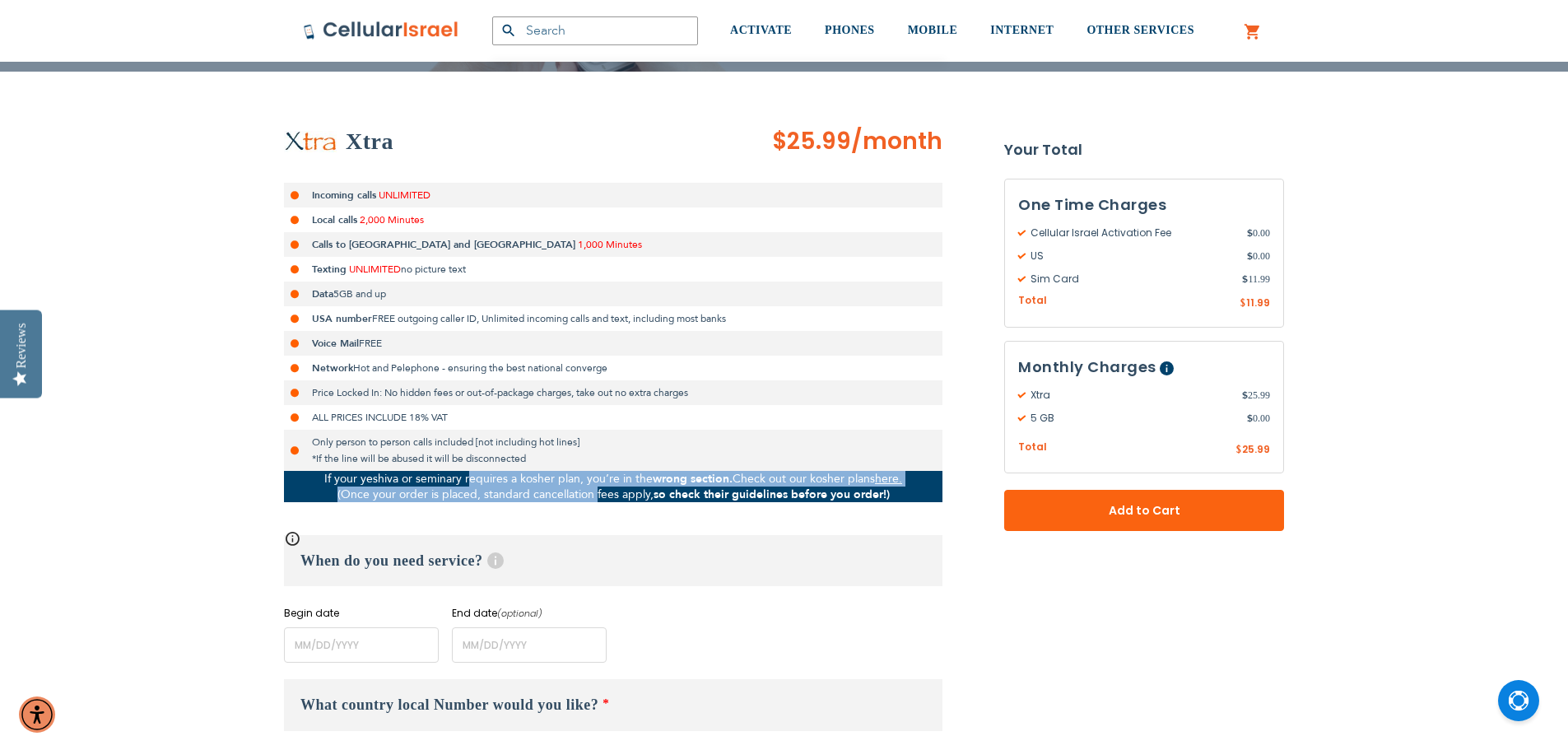
click at [489, 477] on p "If your yeshiva or seminary requires a kosher plan, you’re in the wrong section…" at bounding box center [613, 486] width 658 height 32
drag, startPoint x: 489, startPoint y: 477, endPoint x: 550, endPoint y: 501, distance: 65.6
click at [550, 501] on p "If your yeshiva or seminary requires a kosher plan, you’re in the wrong section…" at bounding box center [613, 486] width 658 height 32
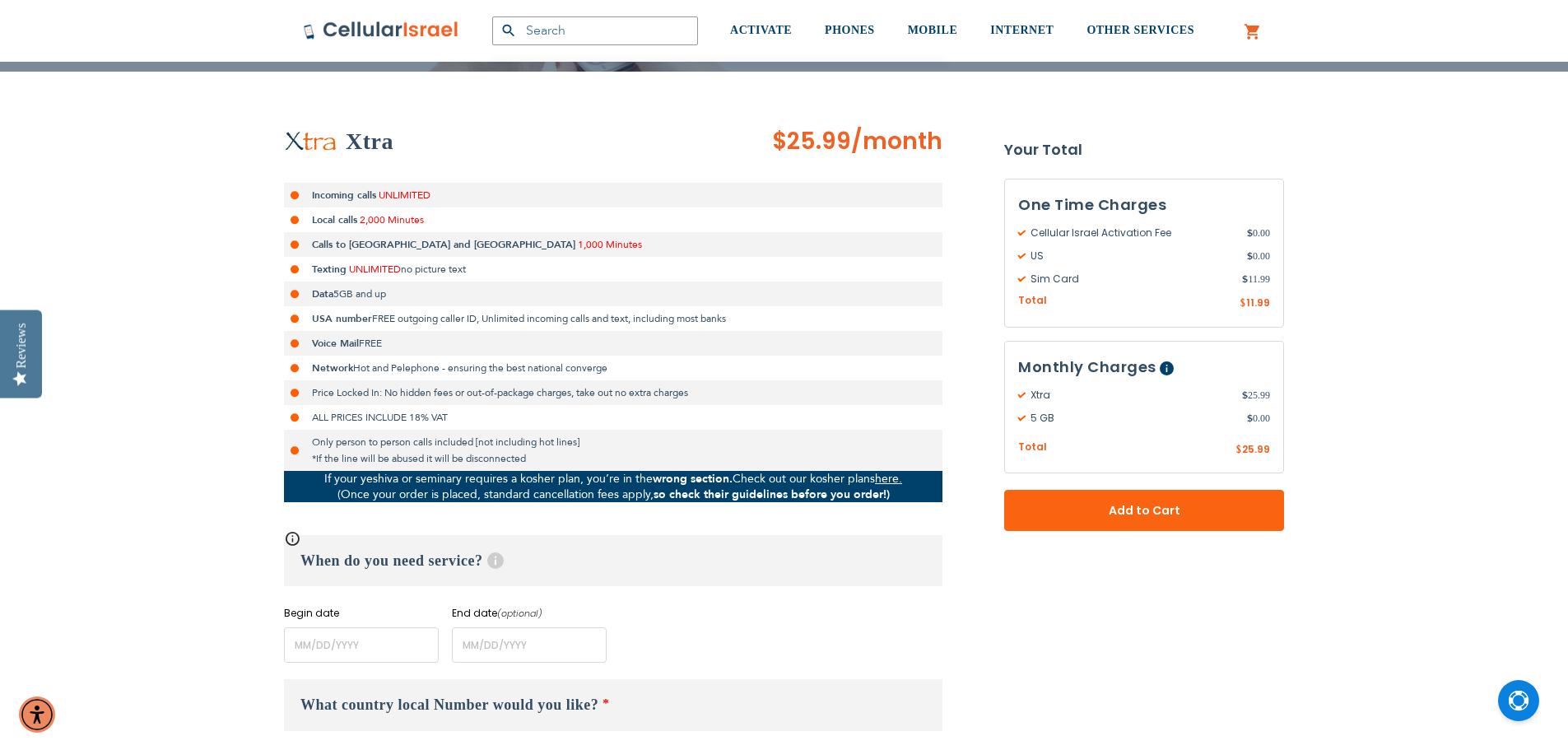
click at [905, 131] on span "/month" at bounding box center [897, 142] width 91 height 33
drag, startPoint x: 905, startPoint y: 131, endPoint x: 823, endPoint y: 135, distance: 82.1
click at [823, 135] on span "$25.99 /month" at bounding box center [857, 142] width 170 height 33
click at [823, 135] on span "$25.99" at bounding box center [812, 141] width 79 height 32
drag, startPoint x: 823, startPoint y: 135, endPoint x: 875, endPoint y: 143, distance: 52.6
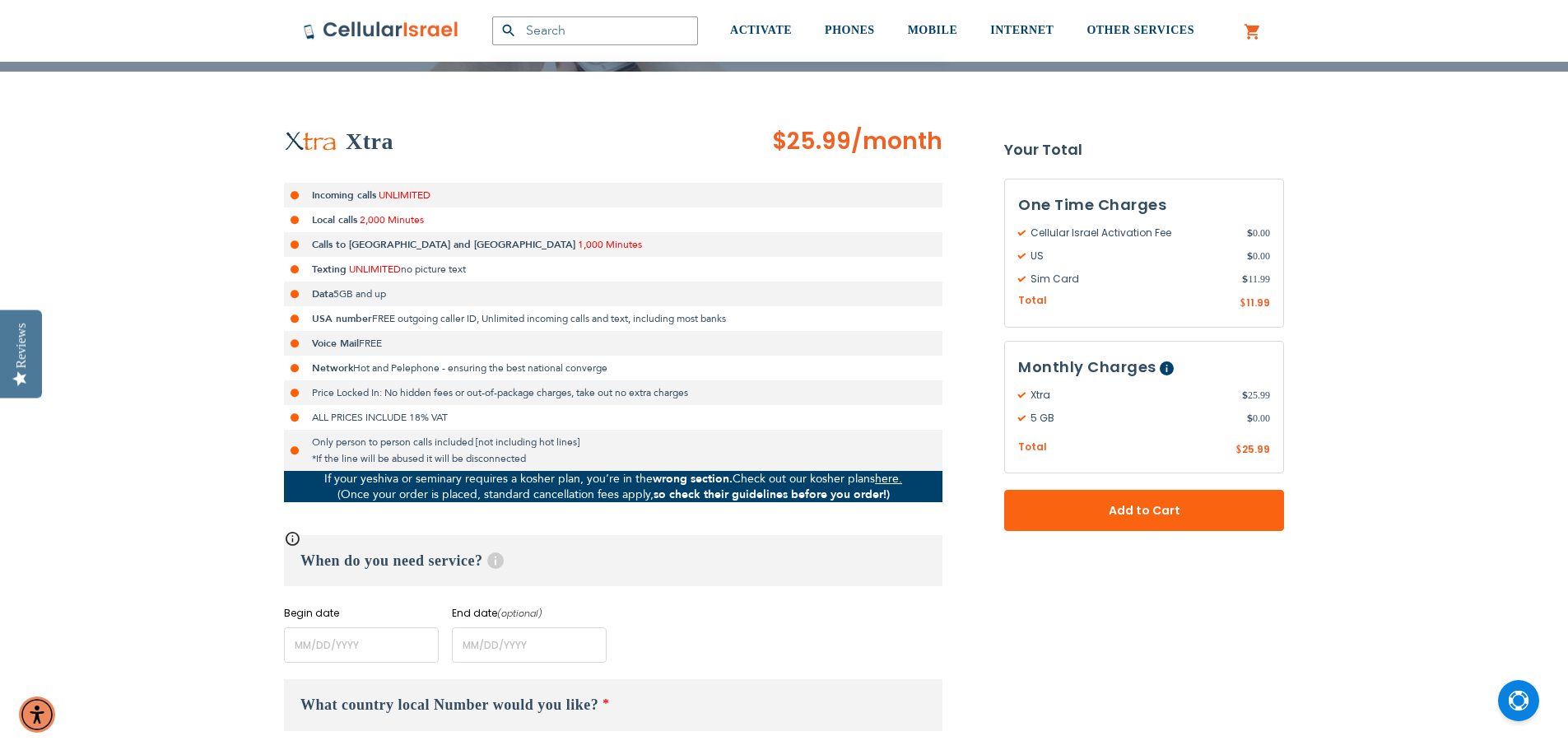
click at [875, 143] on span "$25.99 /month" at bounding box center [857, 142] width 170 height 33
click at [875, 143] on span "/month" at bounding box center [897, 142] width 91 height 33
drag, startPoint x: 875, startPoint y: 143, endPoint x: 819, endPoint y: 139, distance: 56.1
click at [819, 139] on span "$25.99 /month" at bounding box center [857, 142] width 170 height 33
click at [819, 139] on span "$25.99" at bounding box center [812, 141] width 79 height 32
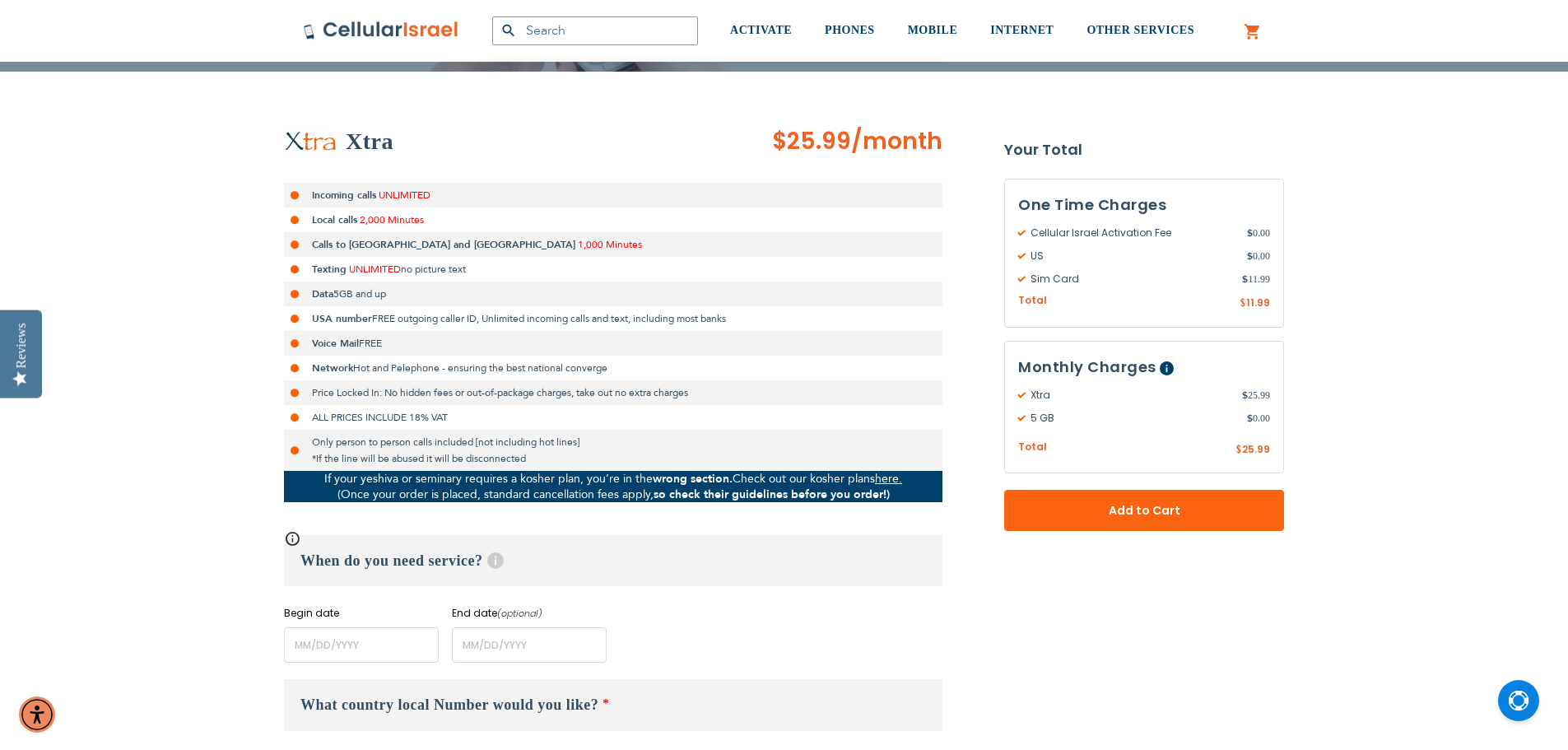
drag, startPoint x: 819, startPoint y: 139, endPoint x: 871, endPoint y: 145, distance: 52.3
click at [871, 145] on span "$25.99 /month" at bounding box center [857, 142] width 170 height 33
click at [871, 145] on span "/month" at bounding box center [897, 142] width 91 height 33
drag, startPoint x: 871, startPoint y: 145, endPoint x: 776, endPoint y: 138, distance: 95.3
click at [776, 138] on span "$25.99 /month" at bounding box center [857, 142] width 170 height 33
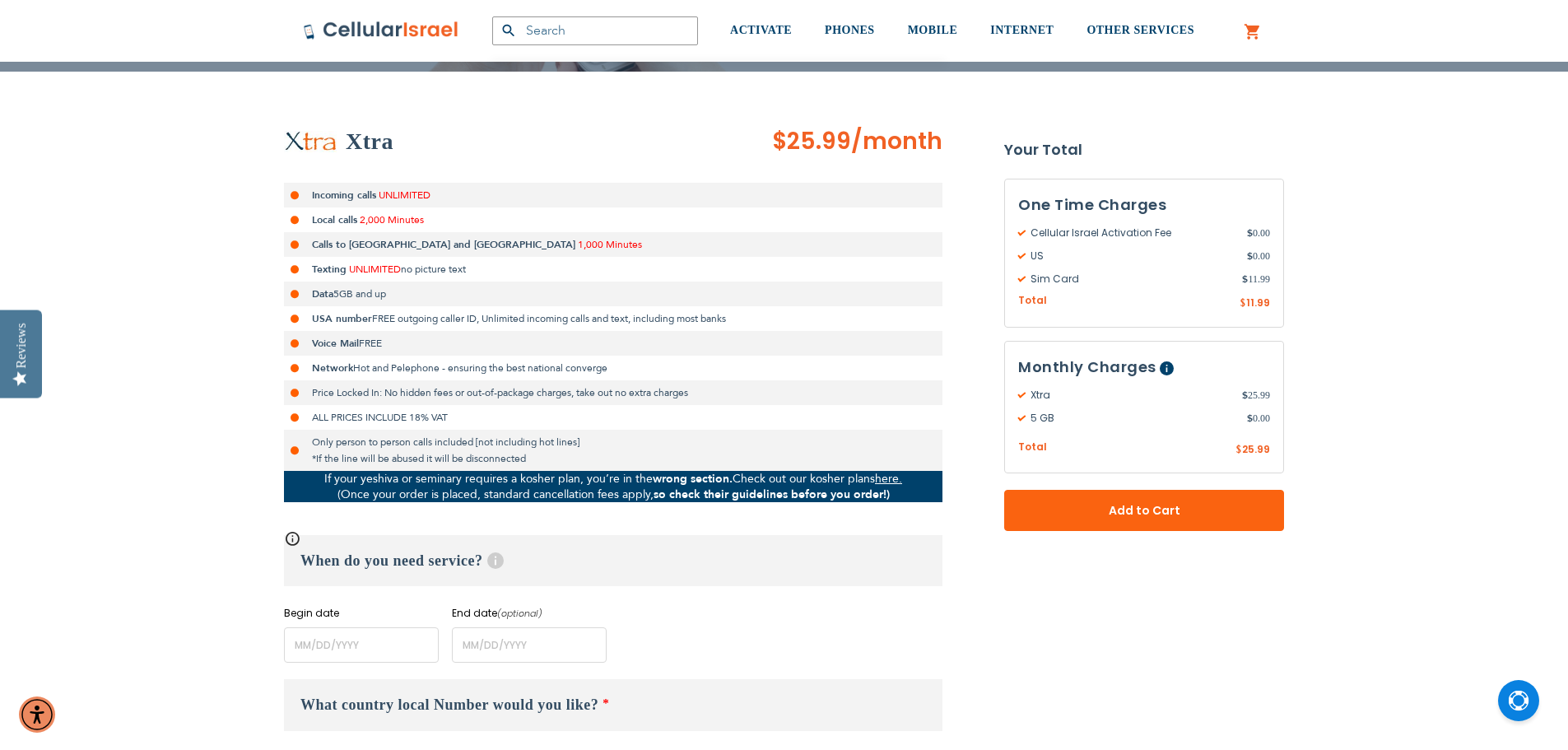
click at [776, 138] on span "$25.99" at bounding box center [812, 141] width 79 height 32
drag, startPoint x: 776, startPoint y: 138, endPoint x: 894, endPoint y: 149, distance: 118.5
click at [894, 149] on span "$25.99 /month" at bounding box center [857, 142] width 170 height 33
click at [894, 149] on span "/month" at bounding box center [897, 142] width 91 height 33
drag, startPoint x: 894, startPoint y: 149, endPoint x: 826, endPoint y: 141, distance: 68.5
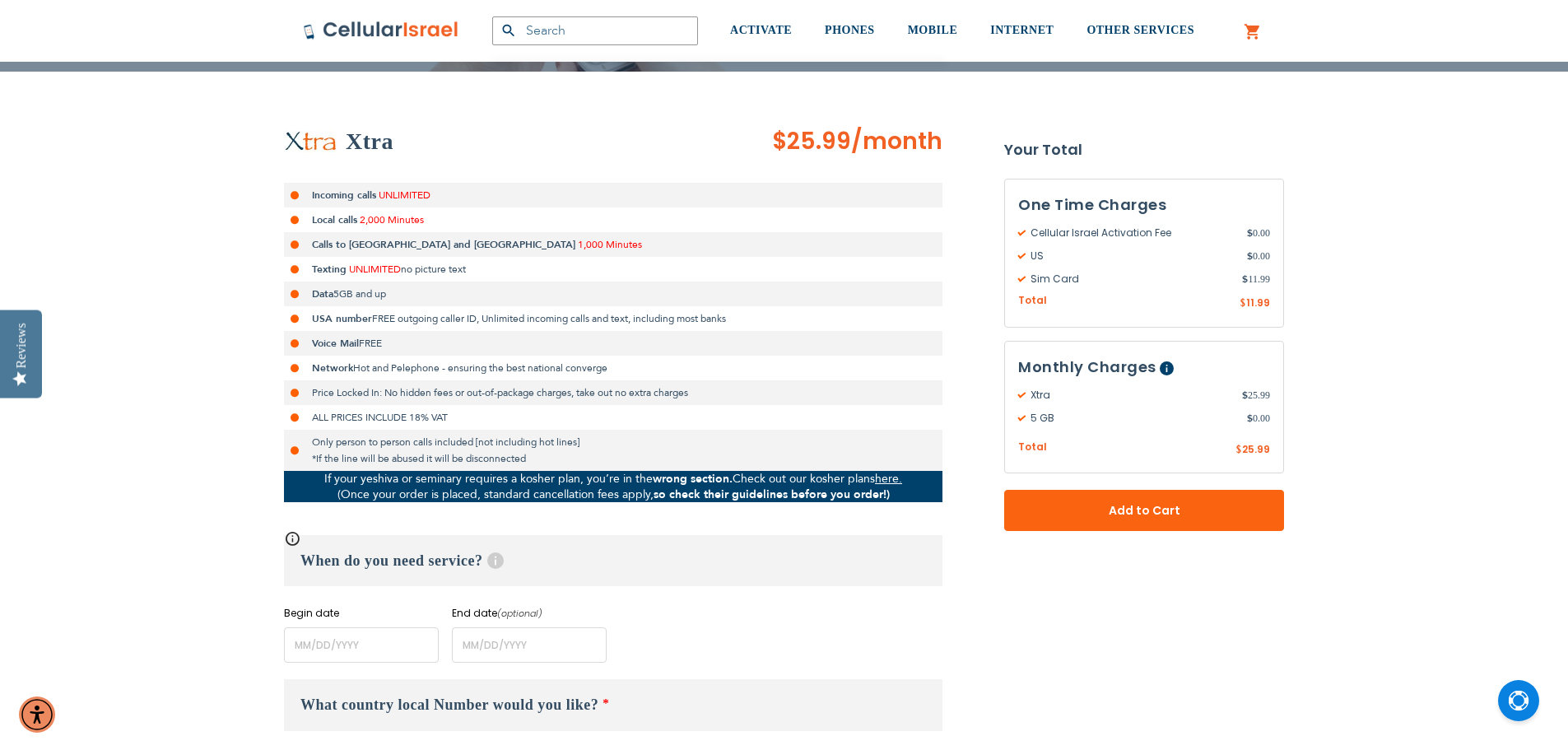
click at [826, 141] on span "$25.99 /month" at bounding box center [857, 142] width 170 height 33
click at [826, 141] on span "$25.99" at bounding box center [812, 141] width 79 height 32
drag, startPoint x: 826, startPoint y: 141, endPoint x: 857, endPoint y: 144, distance: 31.1
click at [857, 144] on span "$25.99 /month" at bounding box center [857, 142] width 170 height 33
click at [857, 144] on span "/month" at bounding box center [897, 142] width 91 height 33
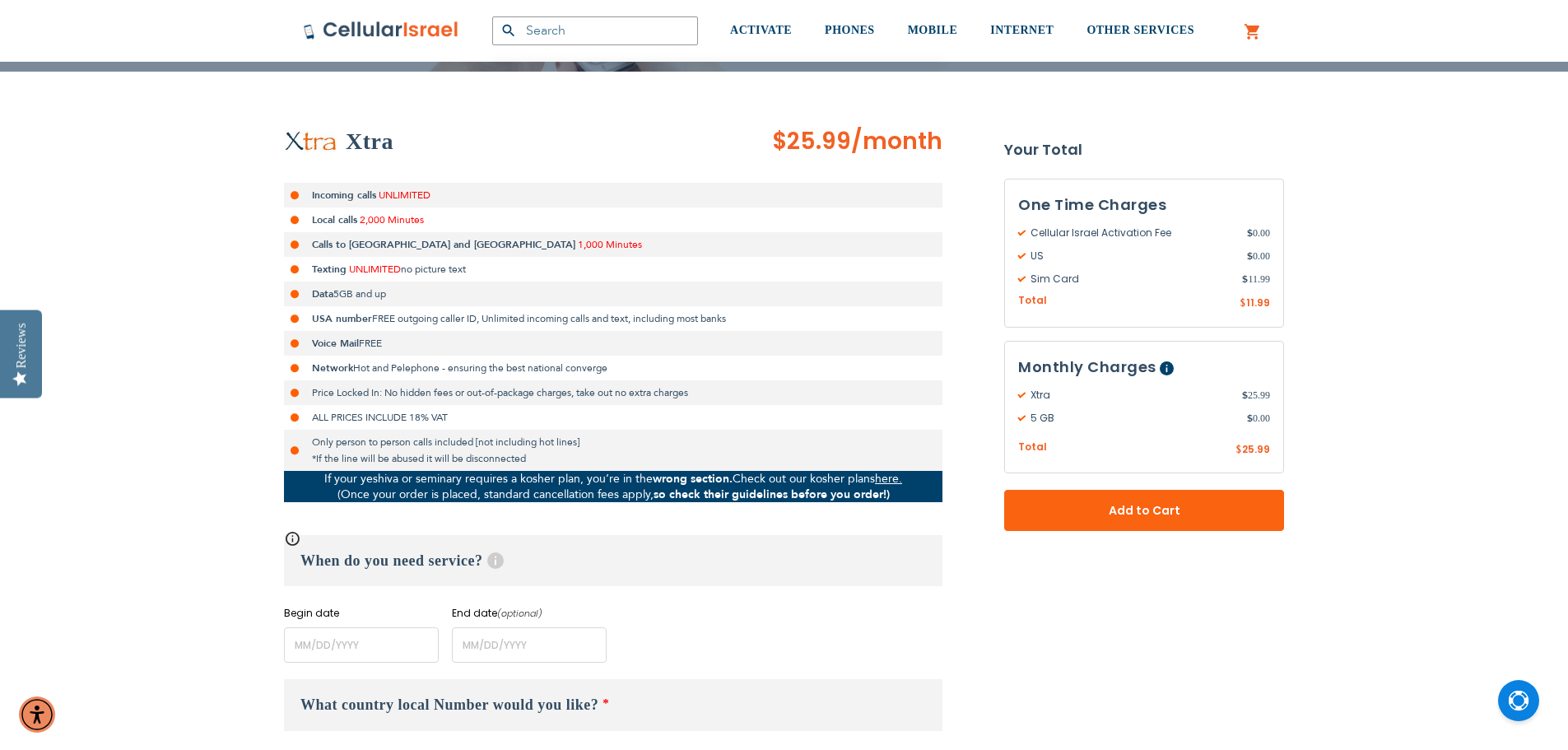
click at [863, 144] on span "/month" at bounding box center [897, 142] width 91 height 33
drag, startPoint x: 863, startPoint y: 144, endPoint x: 803, endPoint y: 138, distance: 60.3
click at [803, 138] on span "$25.99 /month" at bounding box center [857, 142] width 170 height 33
click at [803, 138] on span "$25.99" at bounding box center [812, 141] width 79 height 32
click at [884, 141] on span "/month" at bounding box center [897, 142] width 91 height 33
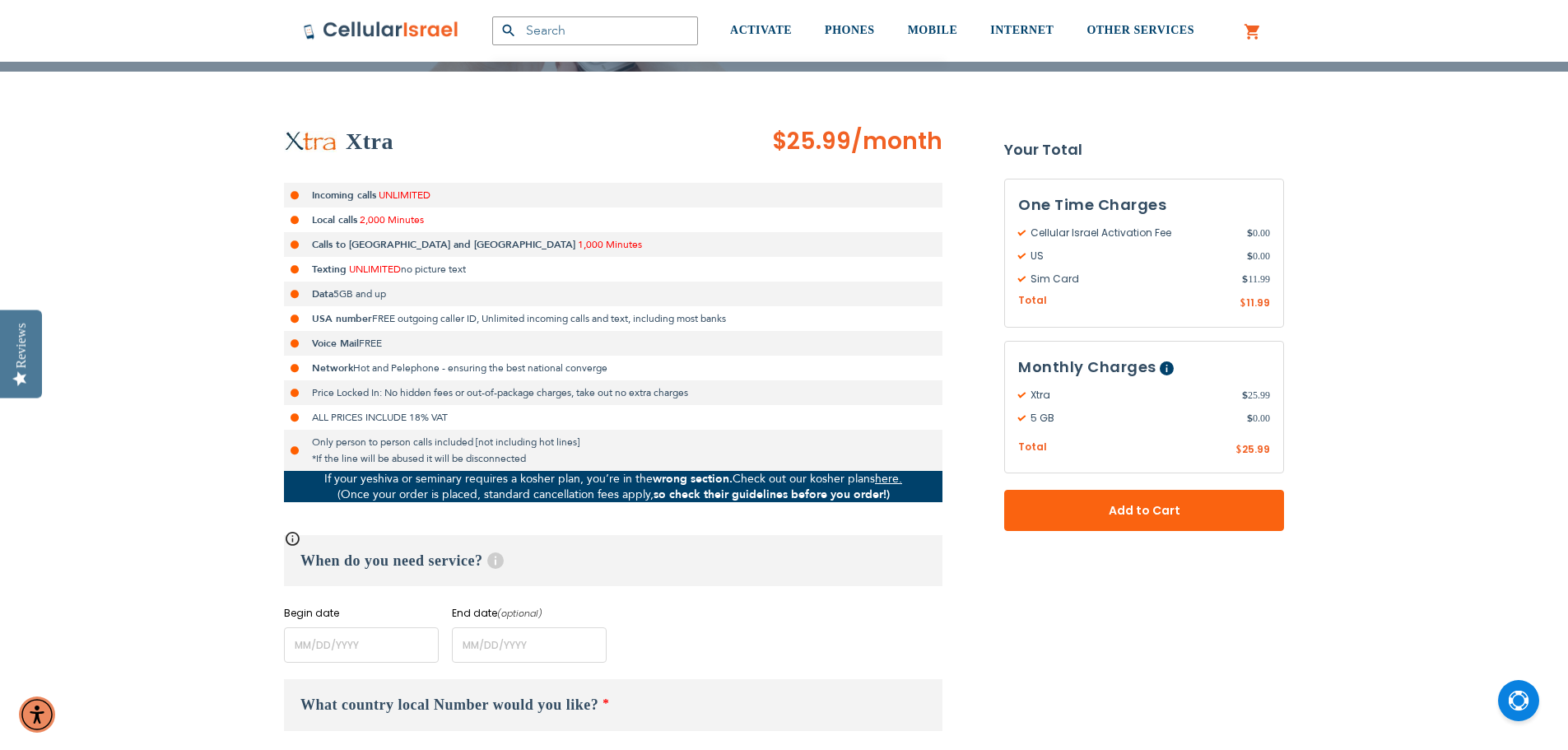
click at [845, 143] on span "$25.99 /month" at bounding box center [857, 142] width 170 height 33
click at [845, 143] on span "$25.99" at bounding box center [812, 141] width 79 height 32
click at [895, 149] on span "$25.99 /month" at bounding box center [857, 142] width 170 height 33
click at [895, 149] on span "/month" at bounding box center [897, 142] width 91 height 33
click at [827, 142] on span "$25.99 /month" at bounding box center [857, 142] width 170 height 33
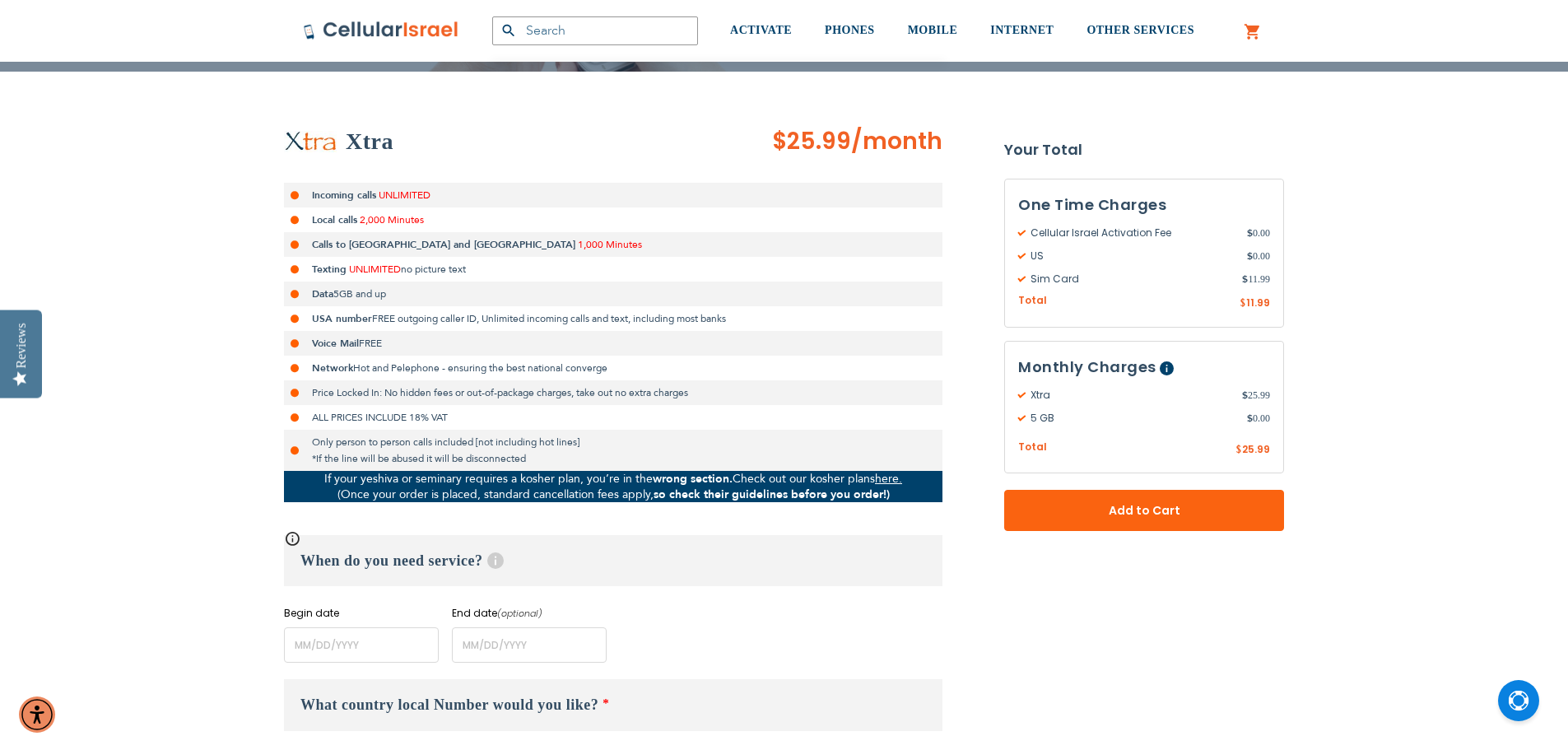
click at [827, 142] on span "$25.99" at bounding box center [812, 141] width 79 height 32
click at [901, 152] on span "$25.99 /month" at bounding box center [857, 142] width 170 height 33
click at [901, 152] on span "/month" at bounding box center [897, 142] width 91 height 33
click at [804, 141] on span "$25.99 /month" at bounding box center [857, 142] width 170 height 33
click at [804, 141] on span "$25.99" at bounding box center [812, 141] width 79 height 32
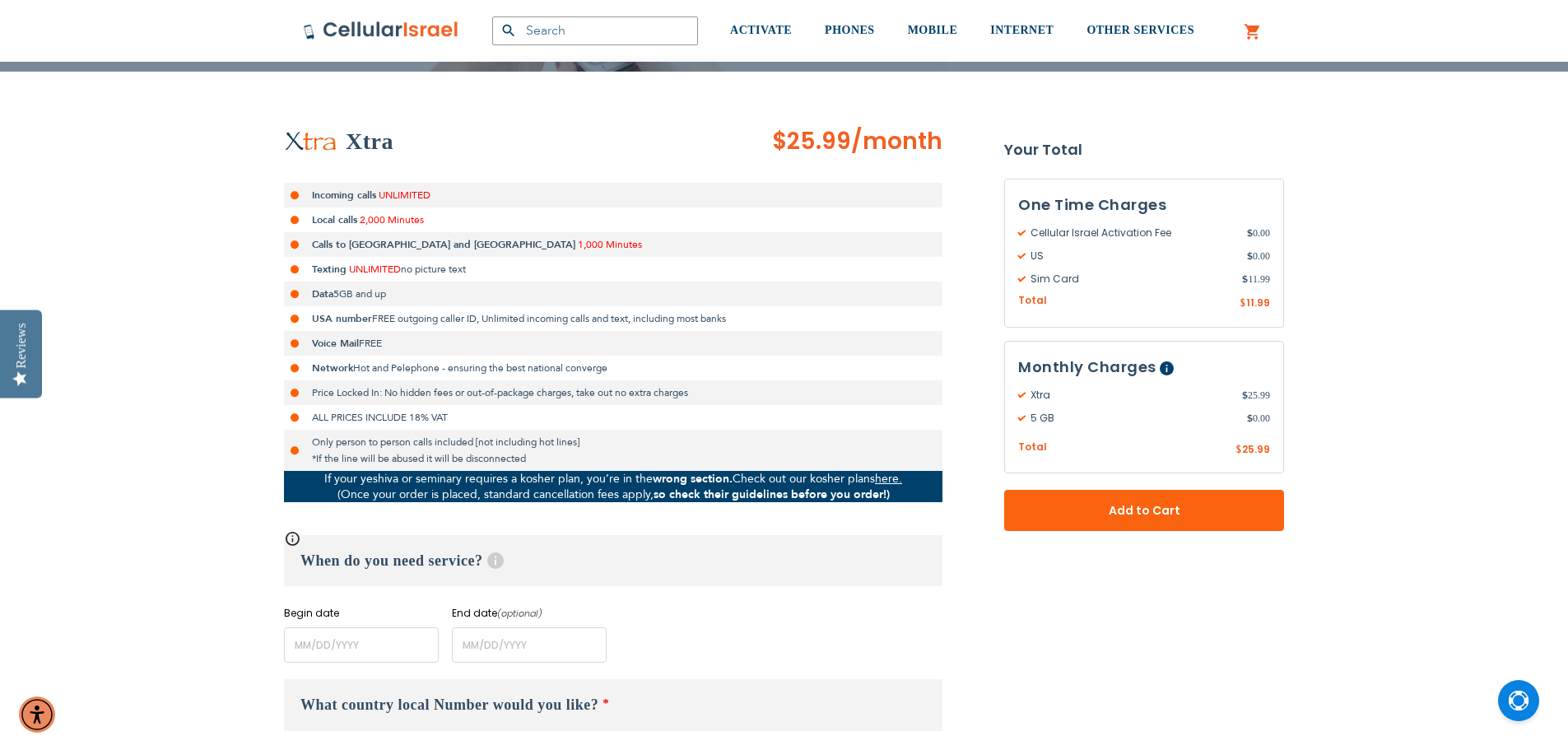
click at [895, 149] on span "$25.99 /month" at bounding box center [857, 142] width 170 height 33
click at [895, 149] on span "/month" at bounding box center [897, 142] width 91 height 33
click at [828, 139] on span "$25.99 /month" at bounding box center [857, 142] width 170 height 33
click at [828, 139] on span "$25.99" at bounding box center [812, 141] width 79 height 32
click at [907, 152] on span "$25.99 /month" at bounding box center [857, 142] width 170 height 33
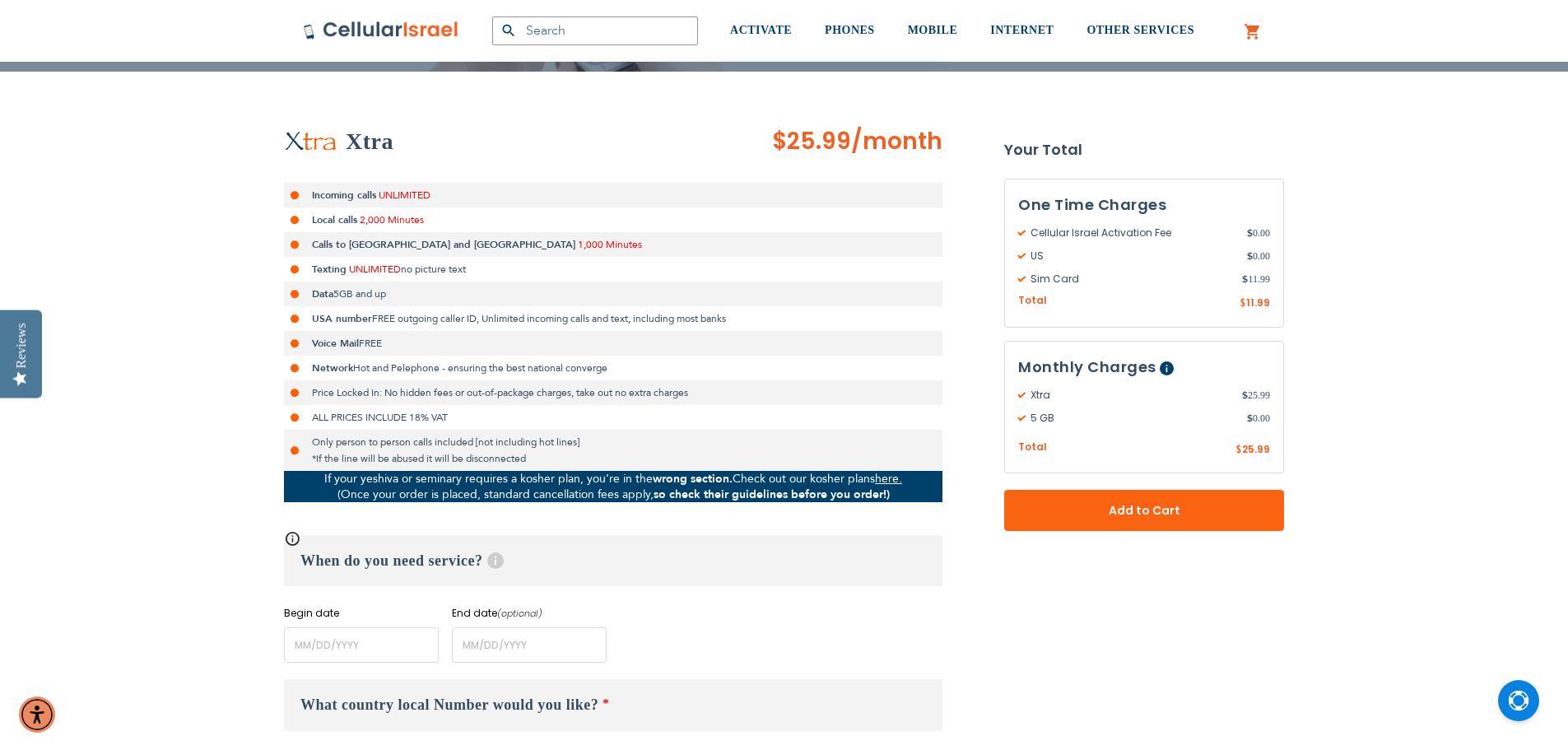
click at [907, 152] on span "/month" at bounding box center [897, 142] width 91 height 33
click at [823, 136] on span "$25.99 /month" at bounding box center [857, 142] width 170 height 33
click at [823, 136] on span "$25.99" at bounding box center [812, 141] width 79 height 32
click at [905, 146] on span "$25.99 /month" at bounding box center [857, 142] width 170 height 33
click at [905, 146] on span "/month" at bounding box center [897, 142] width 91 height 33
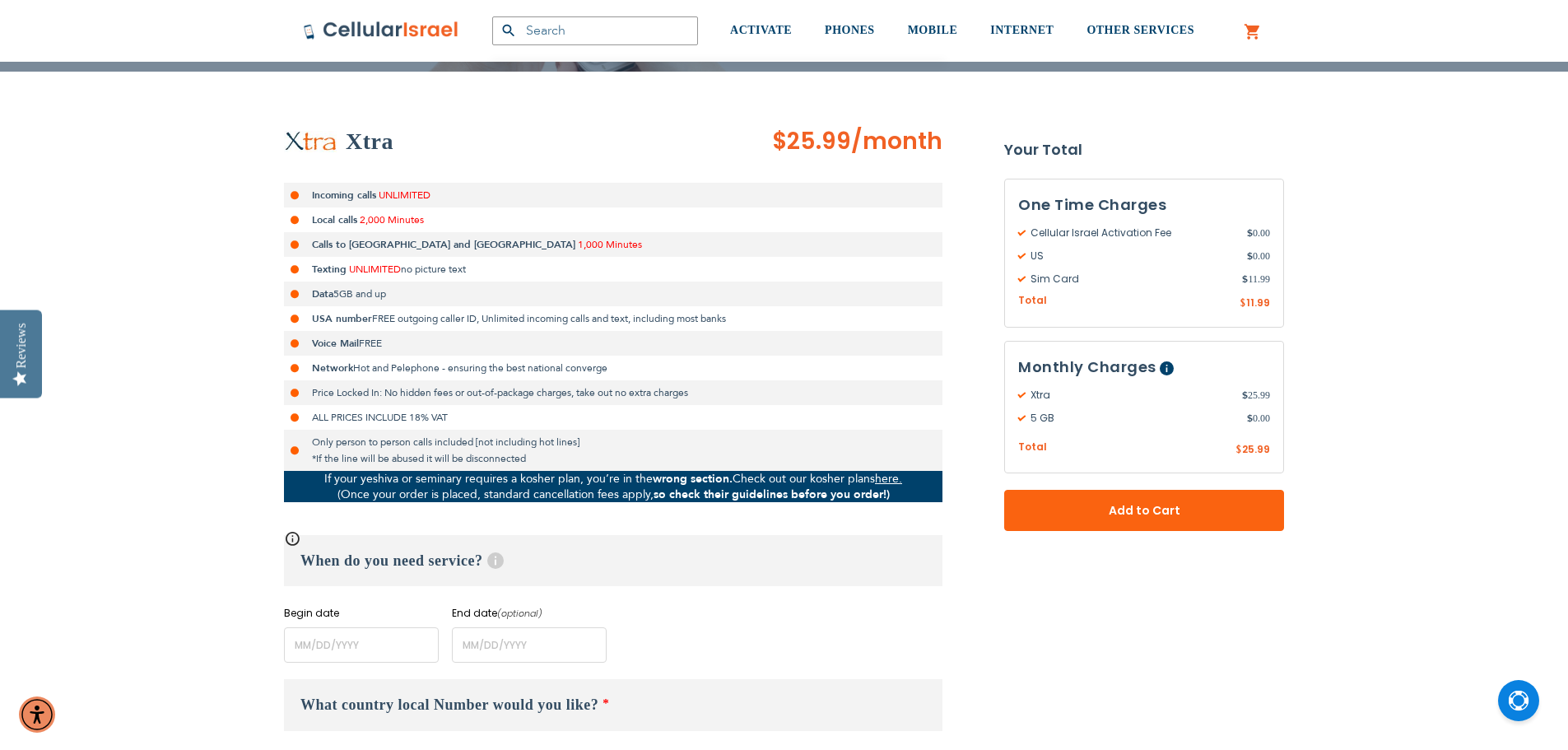
click at [843, 138] on span "$25.99 /month" at bounding box center [857, 142] width 170 height 33
click at [843, 138] on span "$25.99" at bounding box center [812, 141] width 79 height 32
click at [910, 146] on span "$25.99 /month" at bounding box center [857, 142] width 170 height 33
click at [910, 146] on span "/month" at bounding box center [897, 142] width 91 height 33
click at [815, 134] on span "$25.99 /month" at bounding box center [857, 142] width 170 height 33
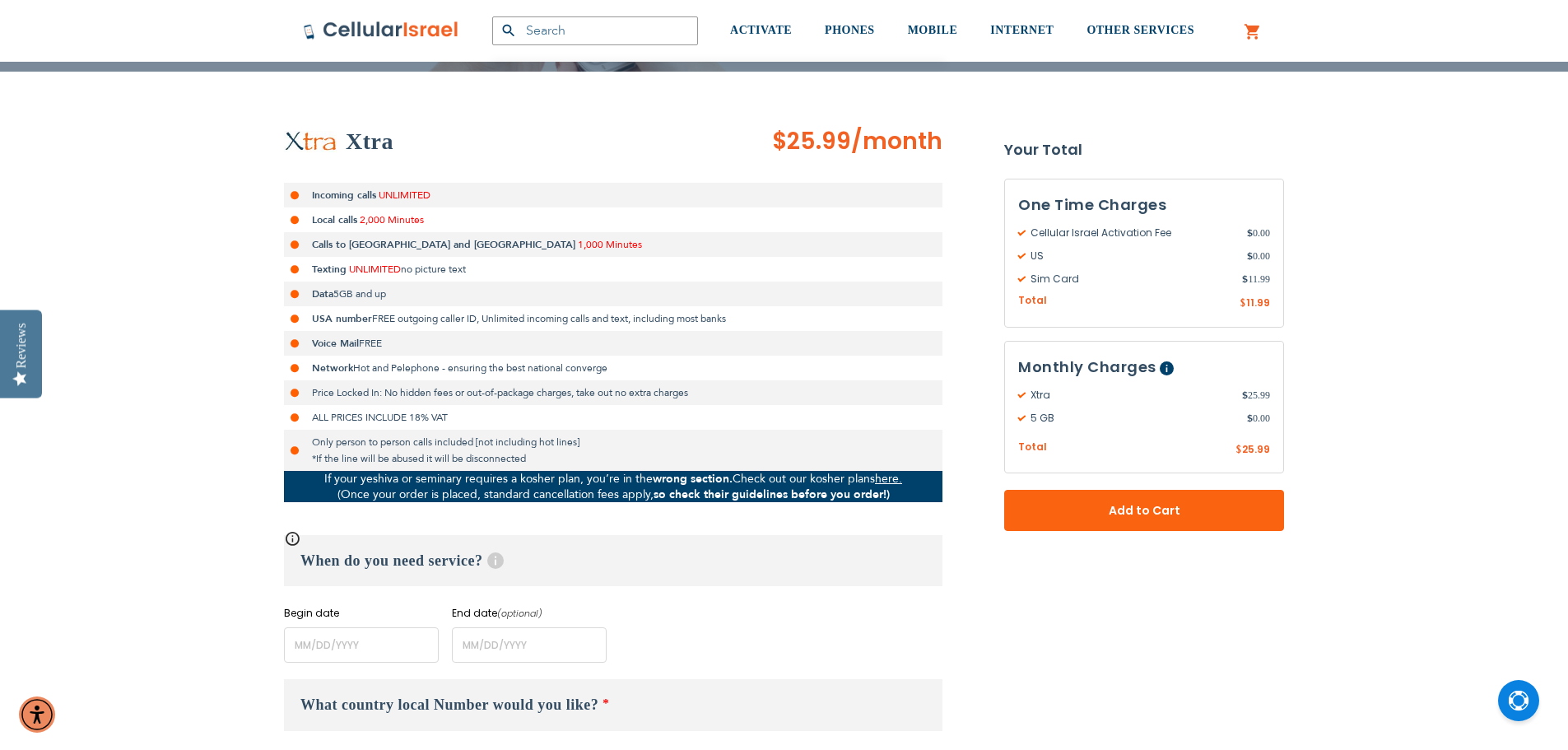
click at [815, 134] on span "$25.99" at bounding box center [812, 141] width 79 height 32
click at [890, 145] on span "$25.99 /month" at bounding box center [857, 142] width 170 height 33
click at [890, 145] on span "/month" at bounding box center [897, 142] width 91 height 33
click at [820, 136] on span "$25.99 /month" at bounding box center [857, 142] width 170 height 33
click at [820, 136] on span "$25.99" at bounding box center [812, 141] width 79 height 32
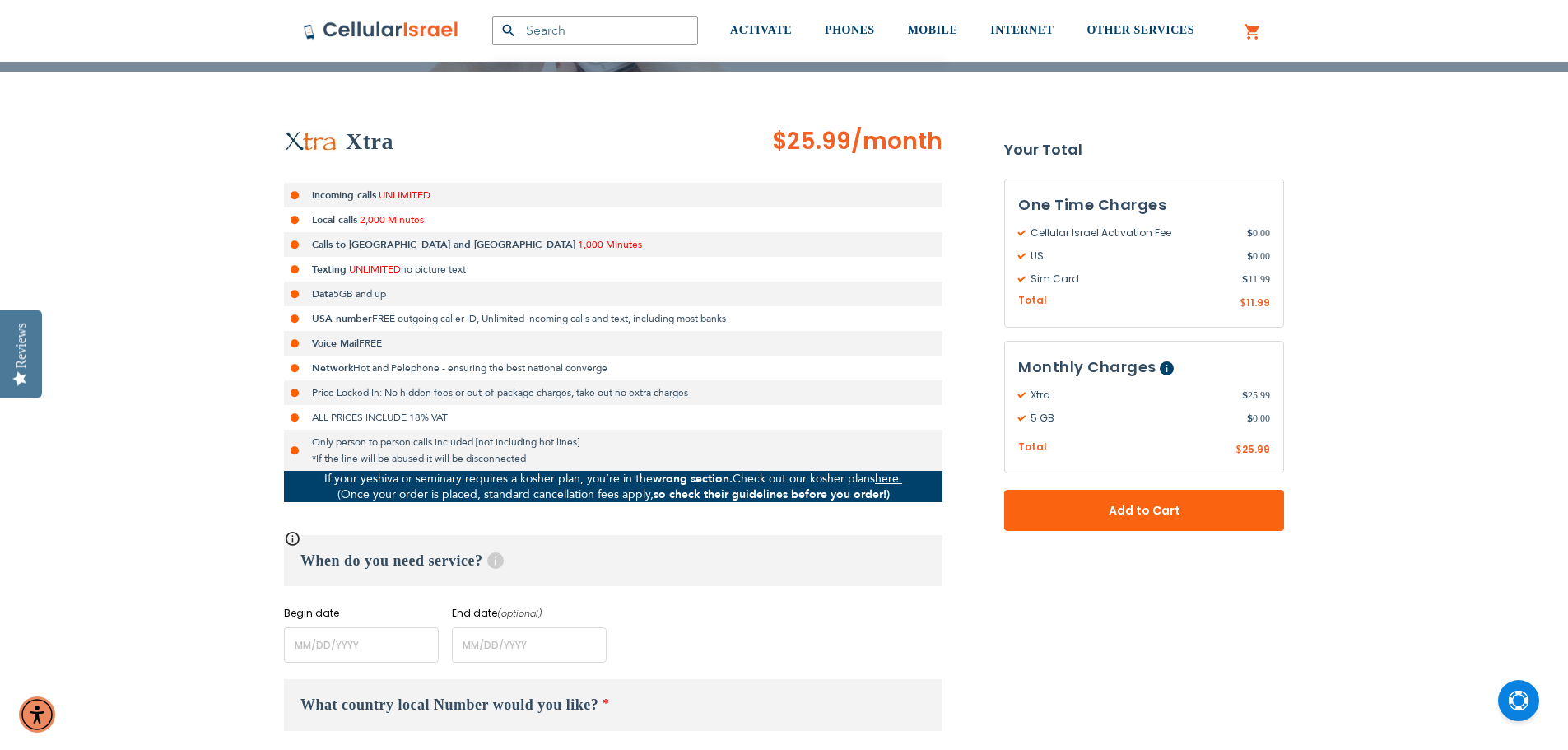
click at [889, 145] on span "$25.99 /month" at bounding box center [857, 142] width 170 height 33
click at [889, 145] on span "/month" at bounding box center [897, 142] width 91 height 33
click at [798, 131] on span "$25.99 /month" at bounding box center [857, 142] width 170 height 33
click at [798, 131] on span "$25.99" at bounding box center [812, 141] width 79 height 32
click at [851, 136] on span "$25.99" at bounding box center [812, 141] width 79 height 32
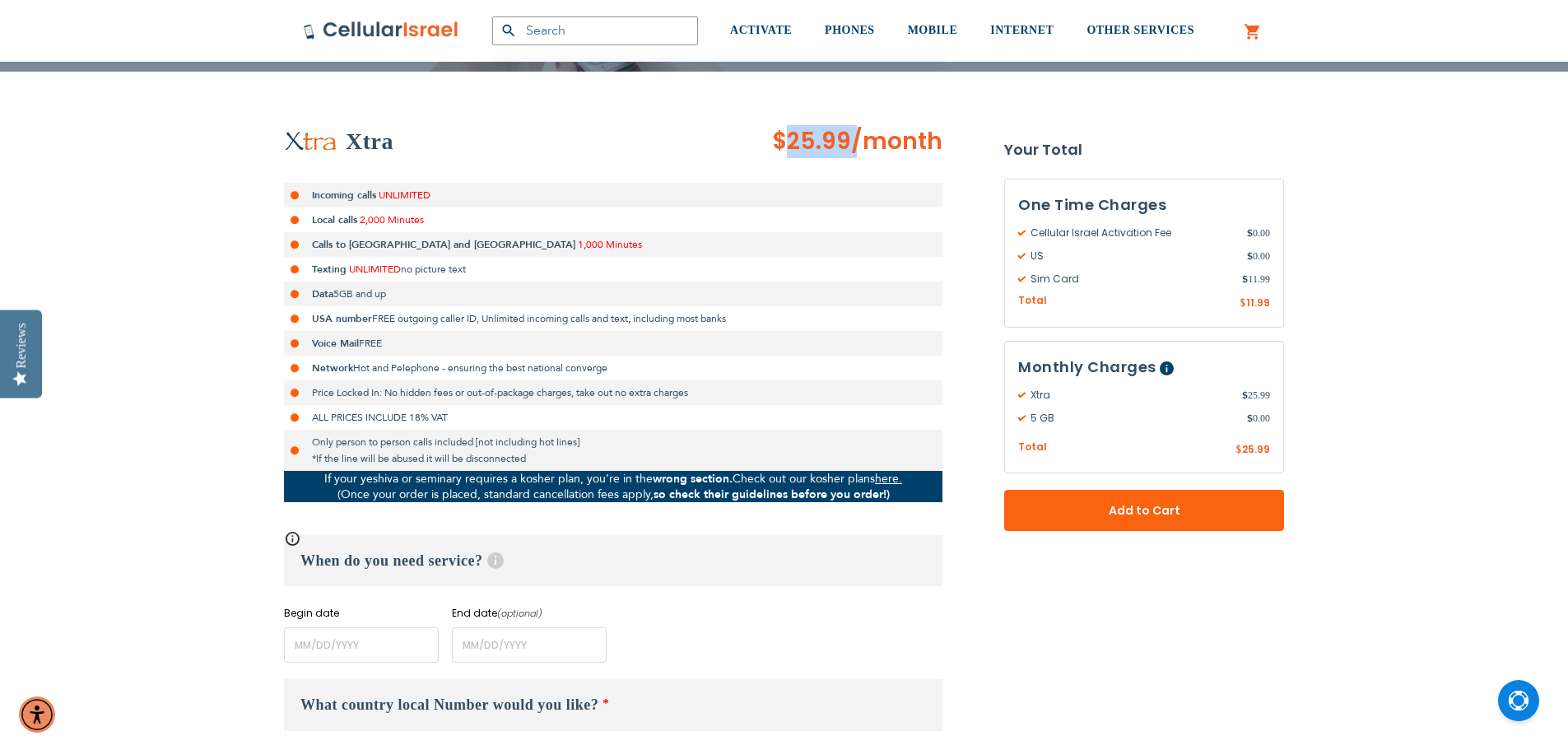
click at [851, 136] on span "$25.99" at bounding box center [812, 141] width 79 height 32
click at [910, 146] on span "$25.99 /month" at bounding box center [857, 142] width 170 height 33
click at [910, 146] on span "/month" at bounding box center [897, 142] width 91 height 33
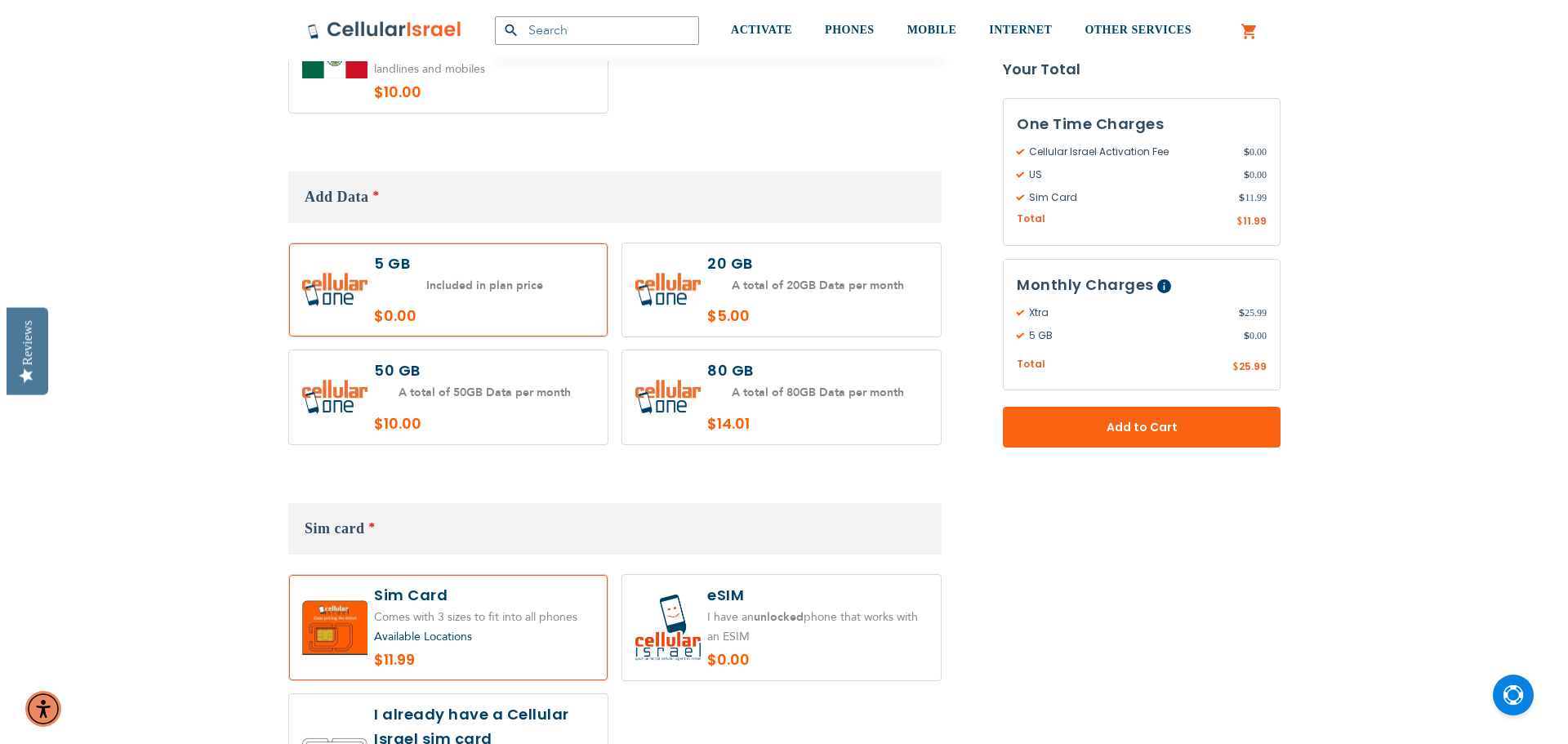
scroll to position [1878, 0]
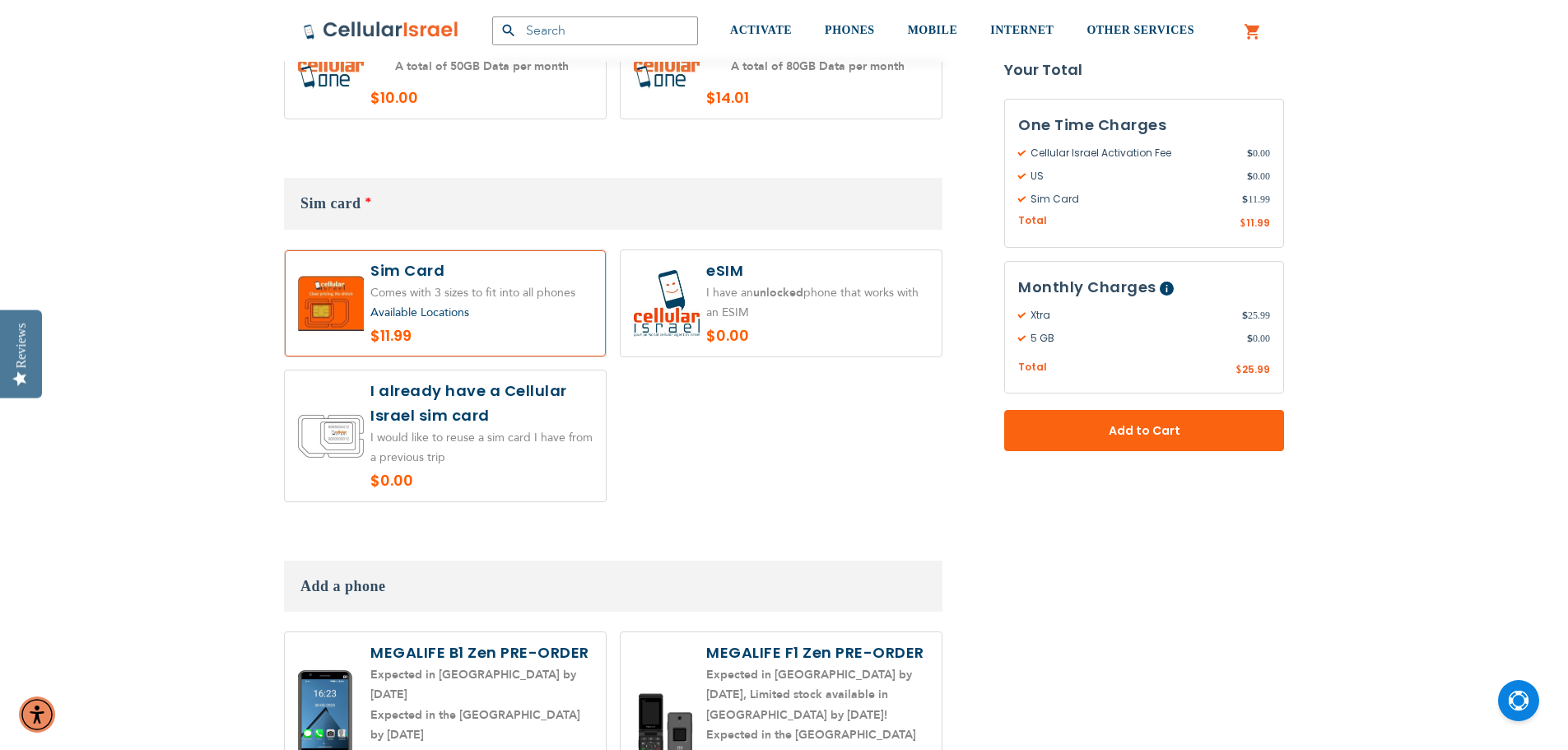
click at [452, 305] on span "Available Locations" at bounding box center [420, 313] width 99 height 16
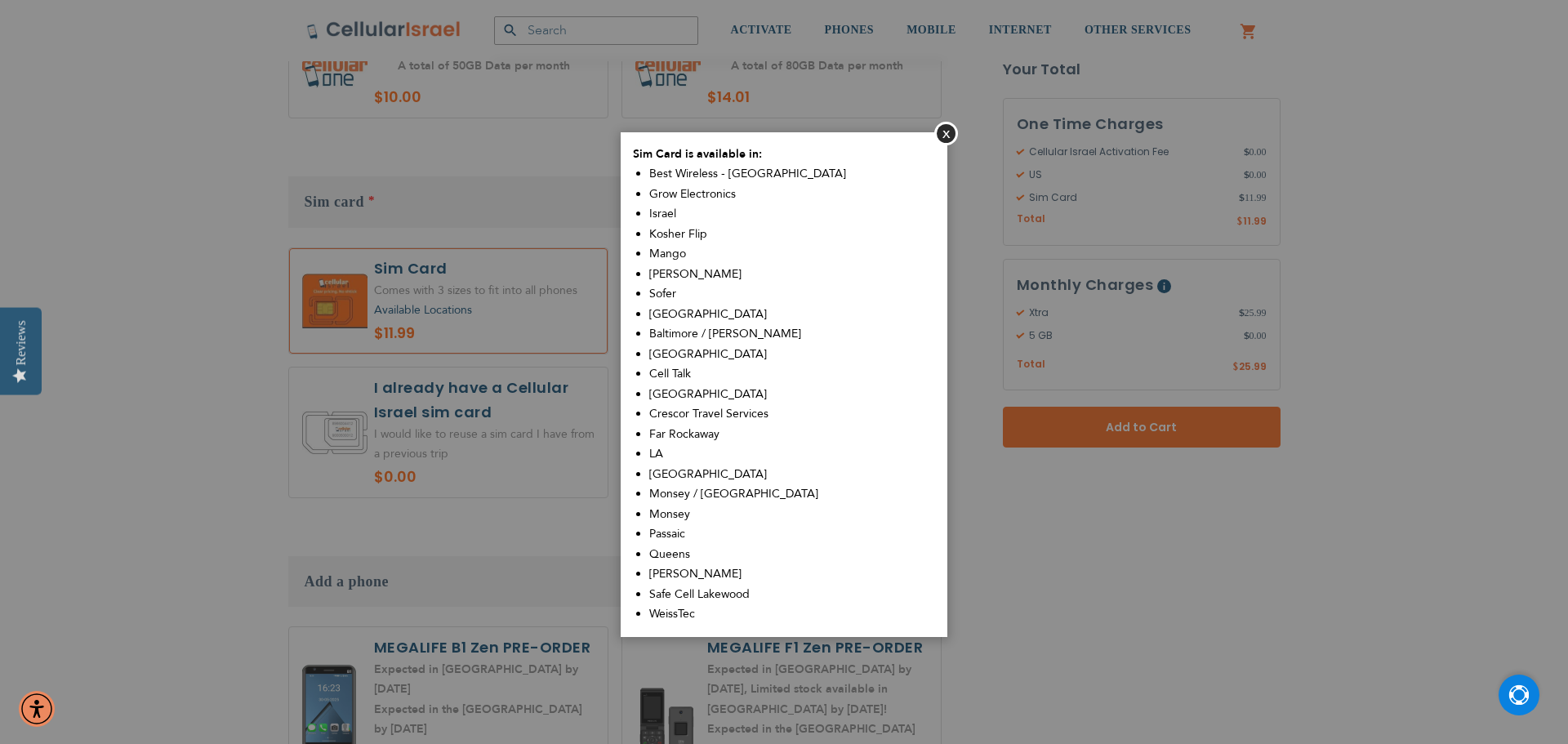
click at [1524, 696] on img "Open Chat" at bounding box center [1518, 694] width 20 height 20
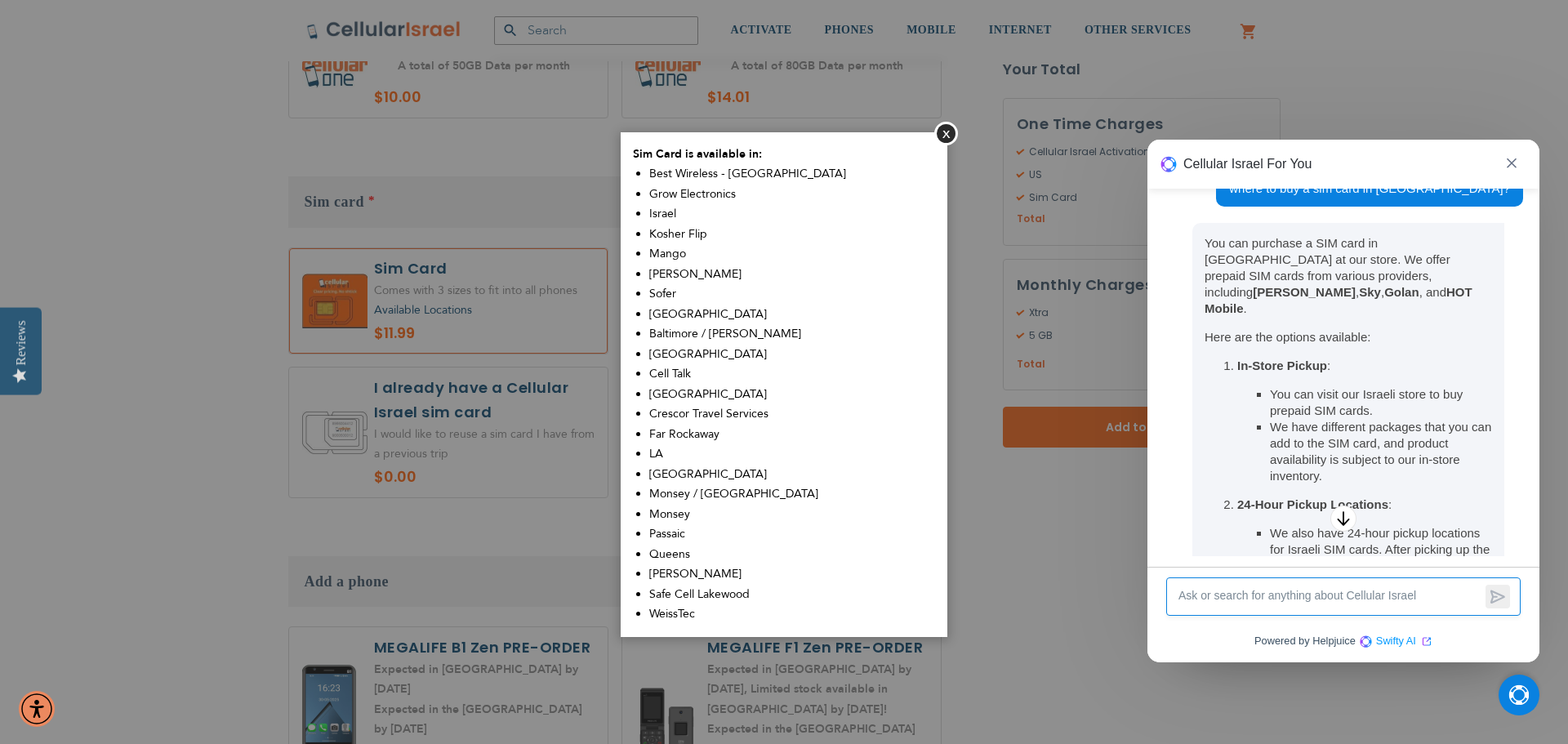
scroll to position [46, 0]
click at [1359, 286] on strong "Sky" at bounding box center [1369, 293] width 22 height 14
drag, startPoint x: 1326, startPoint y: 273, endPoint x: 1279, endPoint y: 248, distance: 53.2
click at [1279, 248] on p "You can purchase a SIM card in [GEOGRAPHIC_DATA] at our store. We offer prepaid…" at bounding box center [1348, 276] width 288 height 82
click at [1284, 244] on p "You can purchase a SIM card in [GEOGRAPHIC_DATA] at our store. We offer prepaid…" at bounding box center [1348, 276] width 288 height 82
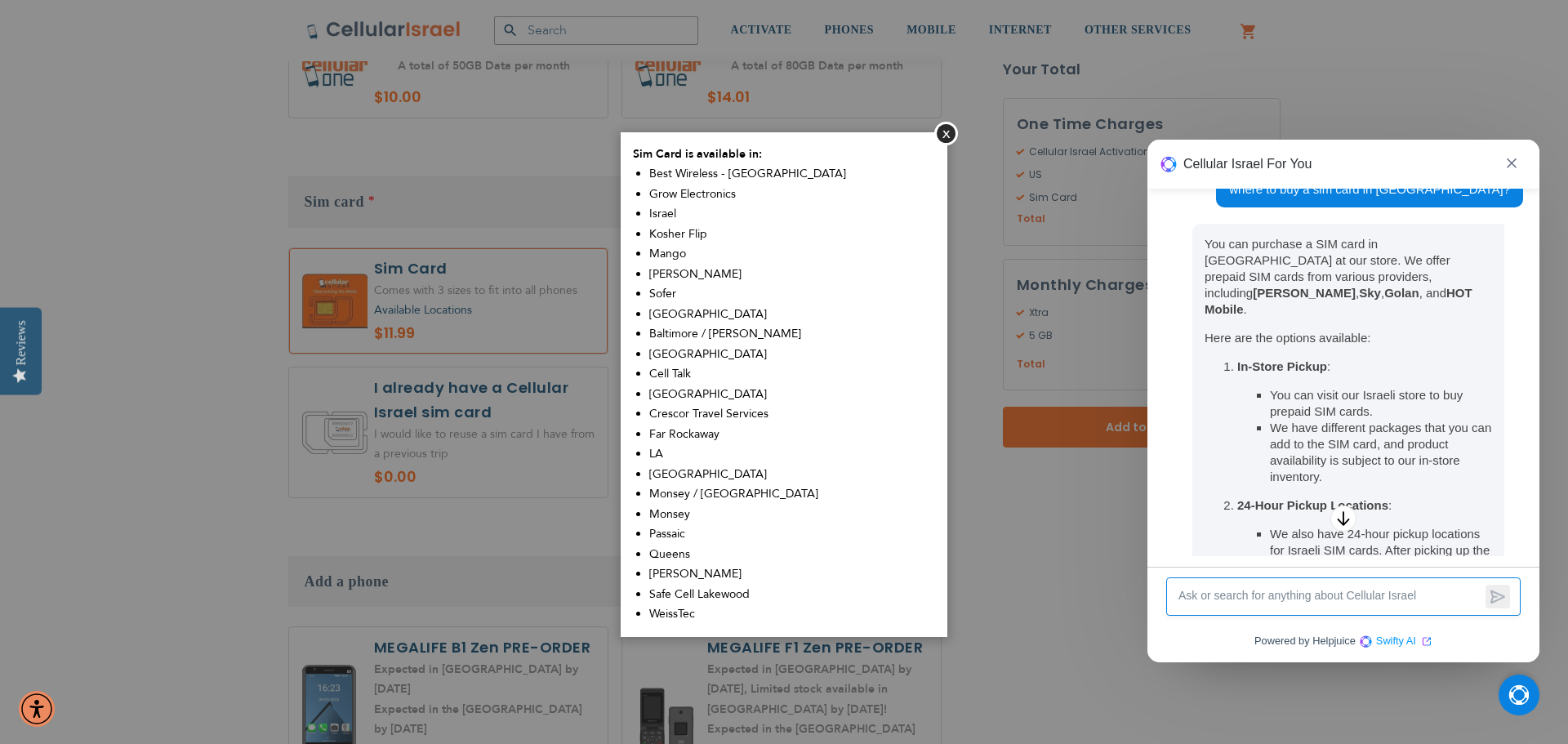
drag, startPoint x: 1300, startPoint y: 244, endPoint x: 1344, endPoint y: 279, distance: 56.2
click at [1344, 279] on p "You can purchase a SIM card in [GEOGRAPHIC_DATA] at our store. We offer prepaid…" at bounding box center [1348, 276] width 288 height 82
drag, startPoint x: 1344, startPoint y: 279, endPoint x: 1299, endPoint y: 233, distance: 64.4
click at [1299, 233] on p "You can purchase a SIM card in [GEOGRAPHIC_DATA] at our store. We offer prepaid…" at bounding box center [1347, 496] width 312 height 547
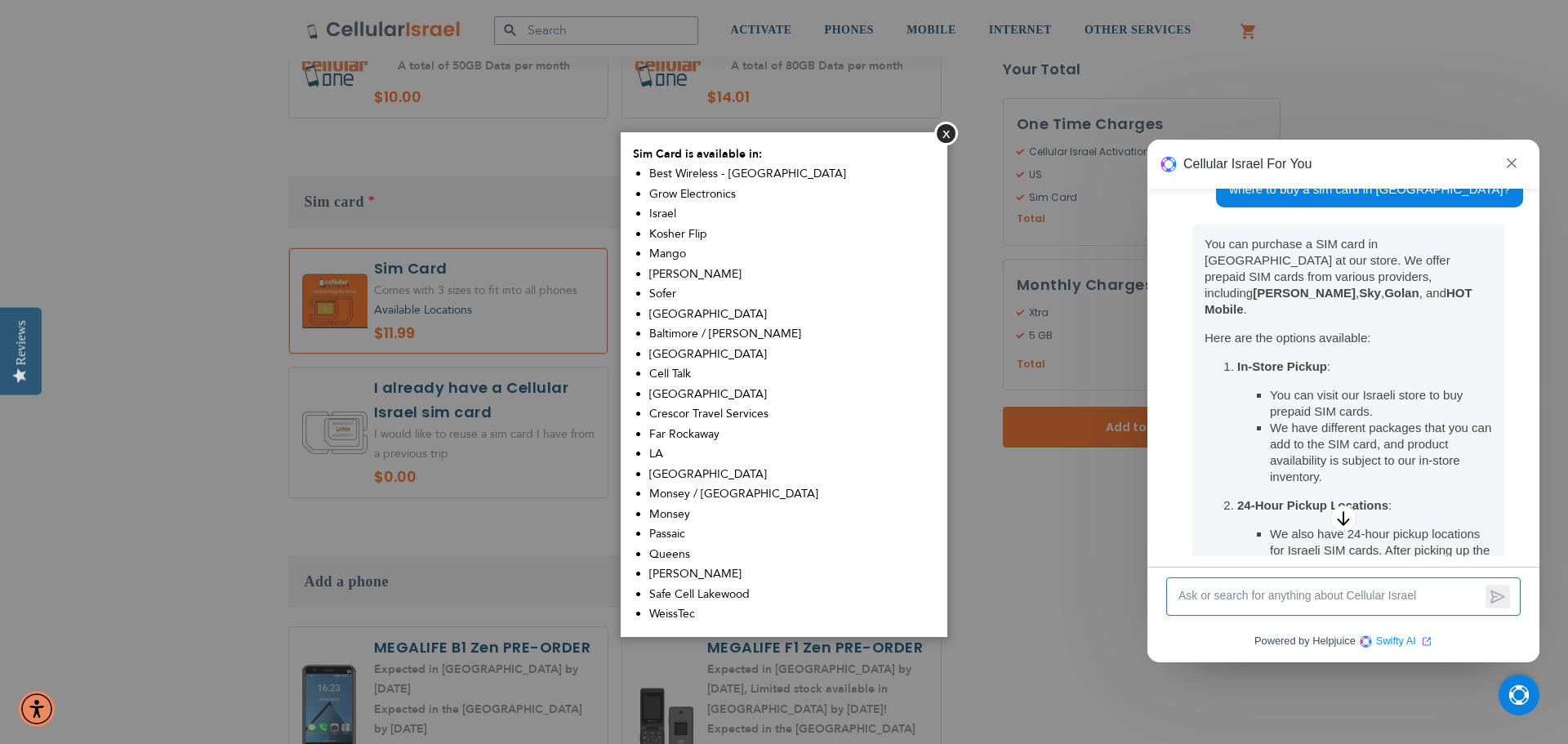
click at [1299, 233] on p "You can purchase a SIM card in [GEOGRAPHIC_DATA] at our store. We offer prepaid…" at bounding box center [1347, 496] width 312 height 547
drag, startPoint x: 1299, startPoint y: 233, endPoint x: 1302, endPoint y: 269, distance: 36.1
click at [1302, 269] on p "You can purchase a SIM card in [GEOGRAPHIC_DATA] at our store. We offer prepaid…" at bounding box center [1347, 496] width 312 height 547
click at [1302, 286] on strong "[PERSON_NAME]" at bounding box center [1304, 293] width 103 height 14
drag, startPoint x: 1302, startPoint y: 269, endPoint x: 1278, endPoint y: 245, distance: 33.9
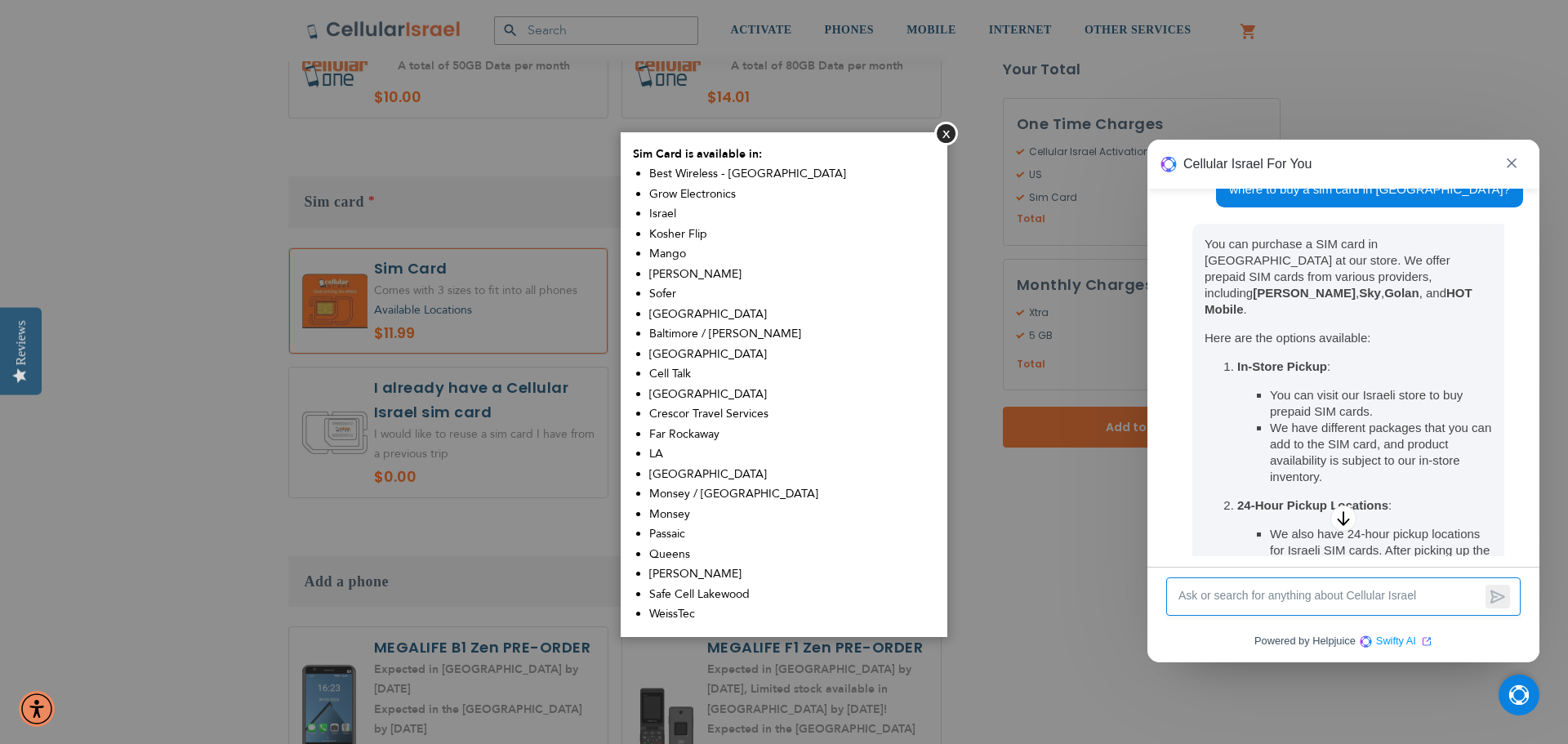
click at [1278, 245] on p "You can purchase a SIM card in [GEOGRAPHIC_DATA] at our store. We offer prepaid…" at bounding box center [1348, 276] width 288 height 82
drag, startPoint x: 1332, startPoint y: 395, endPoint x: 1362, endPoint y: 422, distance: 40.4
click at [1362, 422] on li "We have different packages that you can add to the SIM card, and product availa…" at bounding box center [1381, 452] width 223 height 65
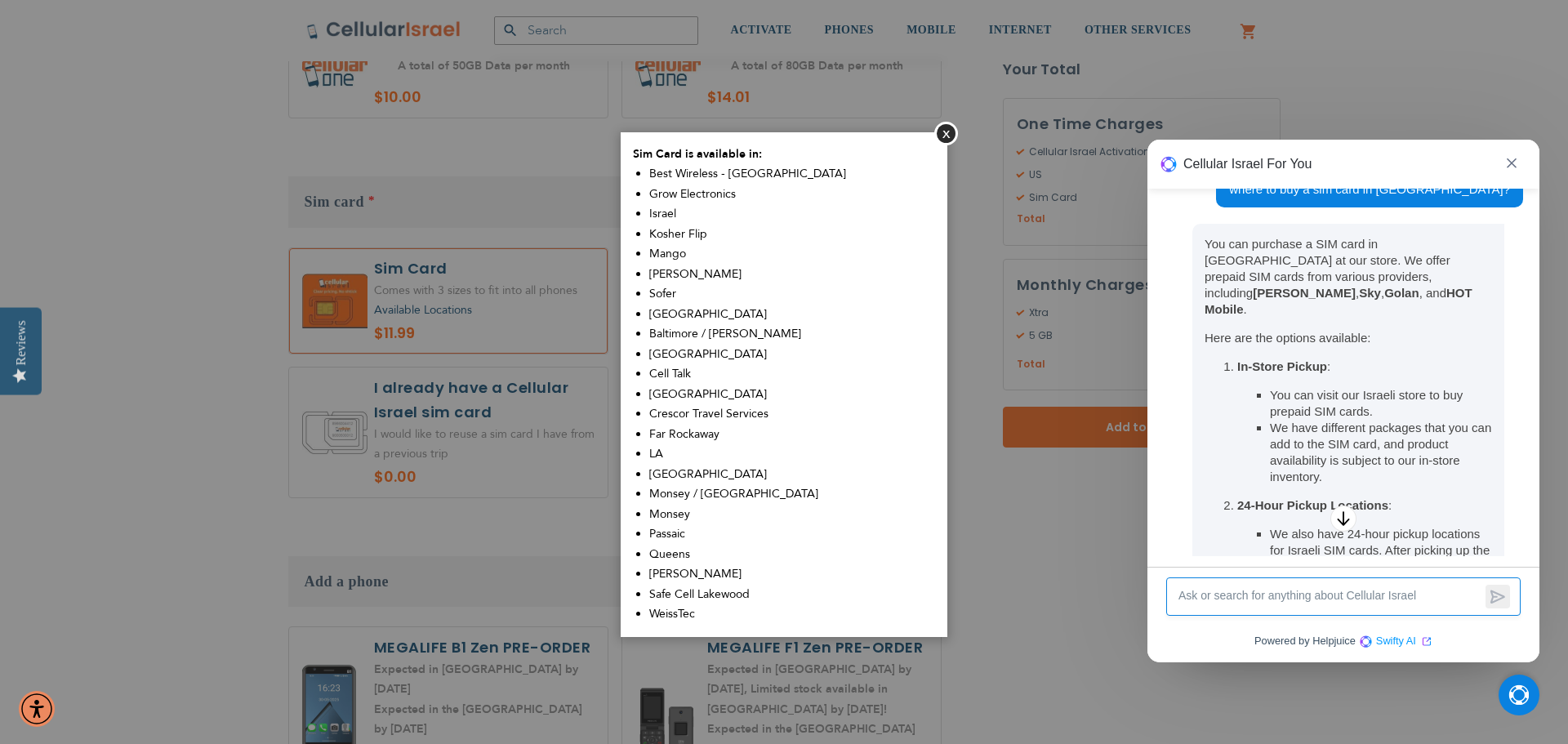
drag, startPoint x: 1362, startPoint y: 422, endPoint x: 1339, endPoint y: 404, distance: 29.2
click at [1339, 420] on li "We have different packages that you can add to the SIM card, and product availa…" at bounding box center [1381, 452] width 223 height 65
click at [1331, 420] on li "We have different packages that you can add to the SIM card, and product availa…" at bounding box center [1381, 452] width 223 height 65
drag, startPoint x: 1331, startPoint y: 395, endPoint x: 1363, endPoint y: 422, distance: 41.9
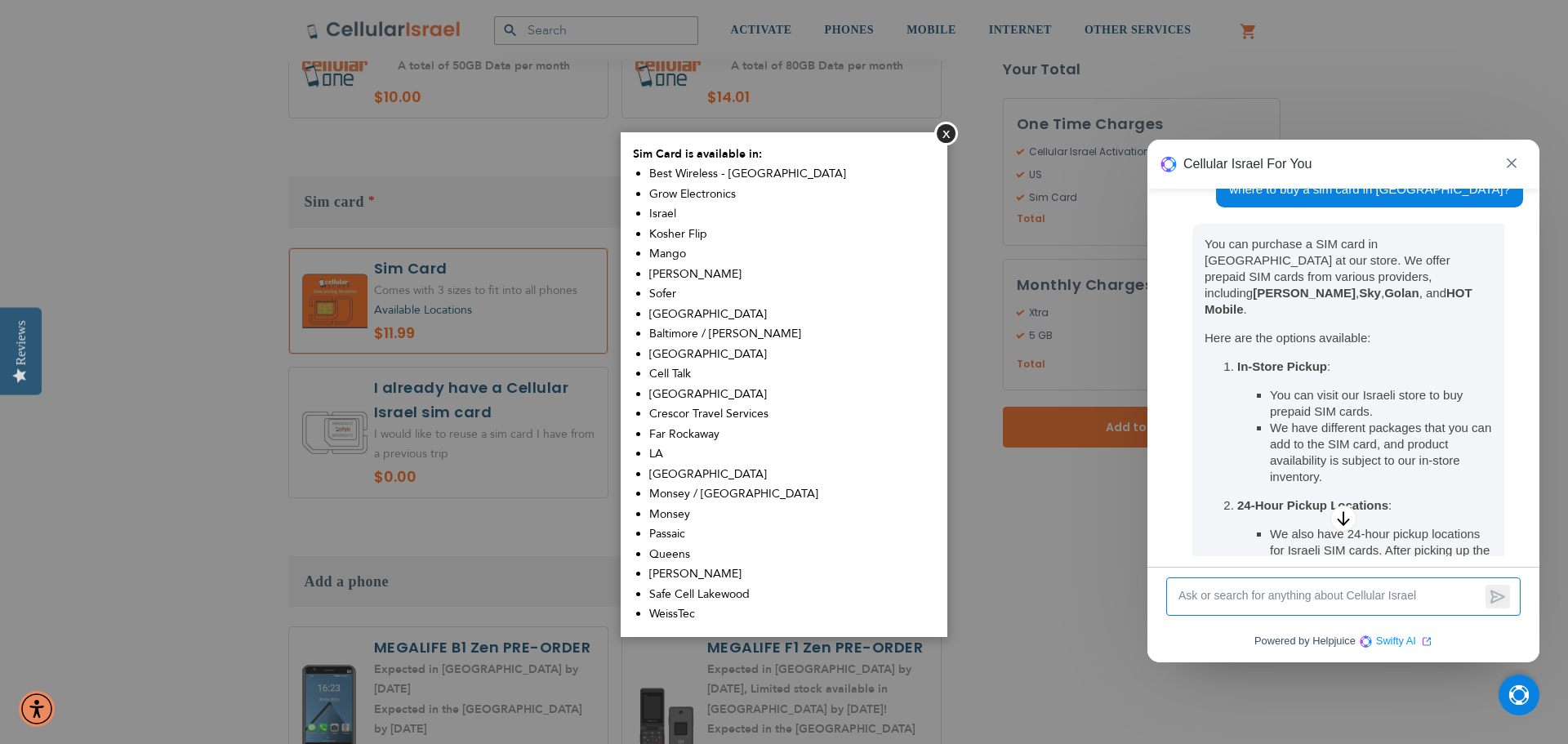
click at [1363, 422] on li "We have different packages that you can add to the SIM card, and product availa…" at bounding box center [1381, 452] width 223 height 65
drag, startPoint x: 1363, startPoint y: 422, endPoint x: 1333, endPoint y: 399, distance: 37.8
click at [1333, 420] on li "We have different packages that you can add to the SIM card, and product availa…" at bounding box center [1381, 452] width 223 height 65
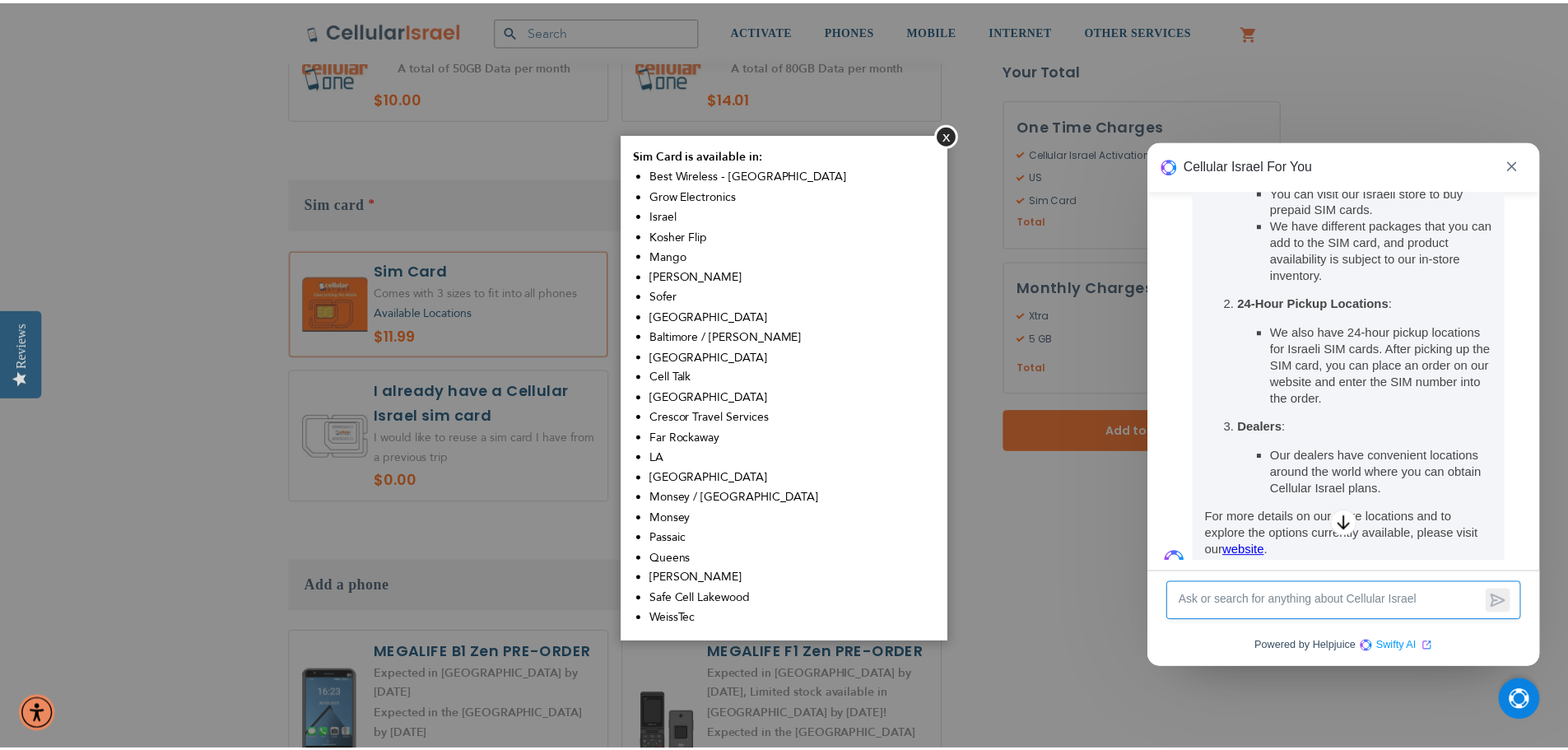
scroll to position [293, 0]
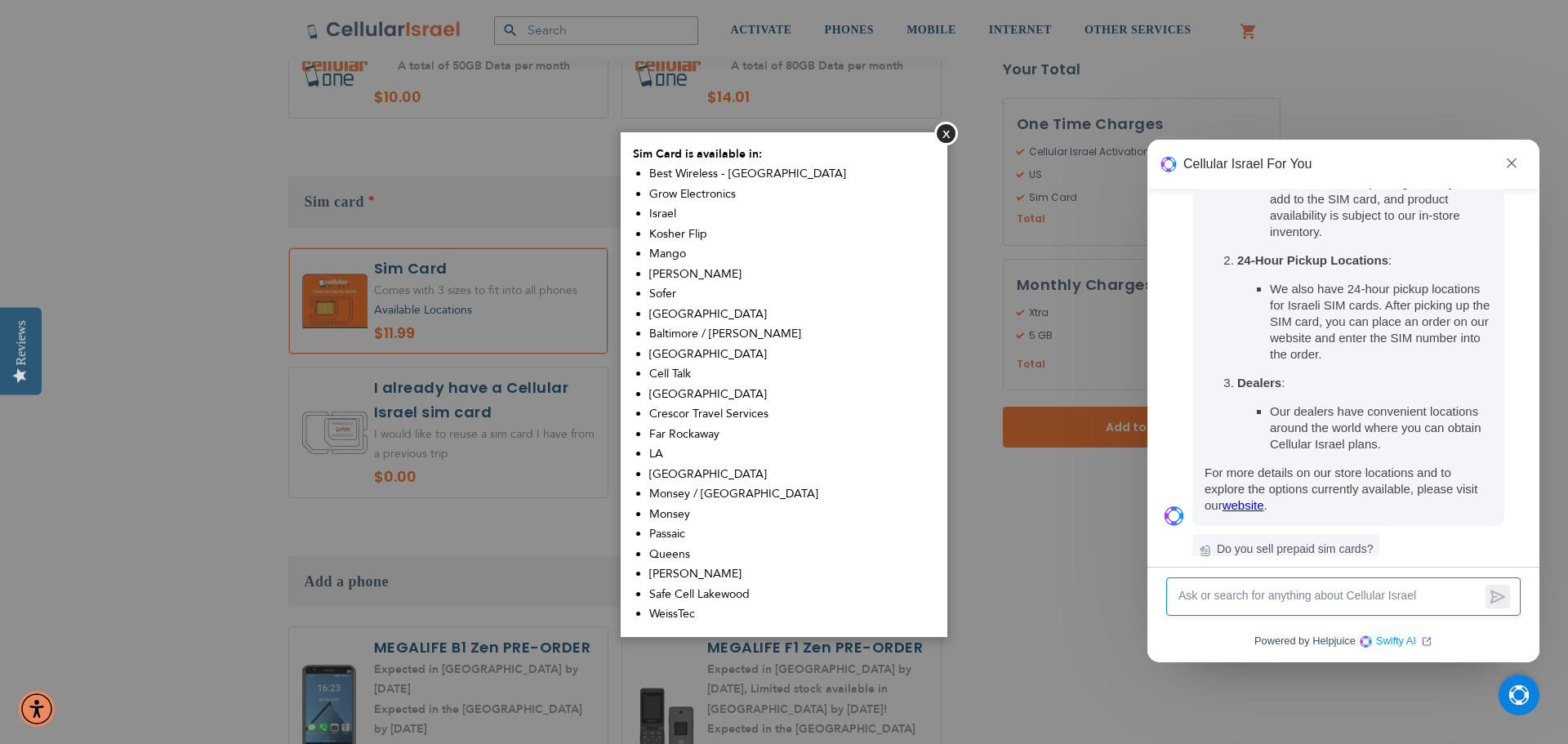
drag, startPoint x: 1279, startPoint y: 446, endPoint x: 1350, endPoint y: 461, distance: 72.6
click at [1350, 464] on p "For more details on our store locations and to explore the options currently av…" at bounding box center [1348, 488] width 288 height 49
drag, startPoint x: 1350, startPoint y: 461, endPoint x: 1319, endPoint y: 440, distance: 37.4
click at [1319, 464] on p "For more details on our store locations and to explore the options currently av…" at bounding box center [1348, 488] width 288 height 49
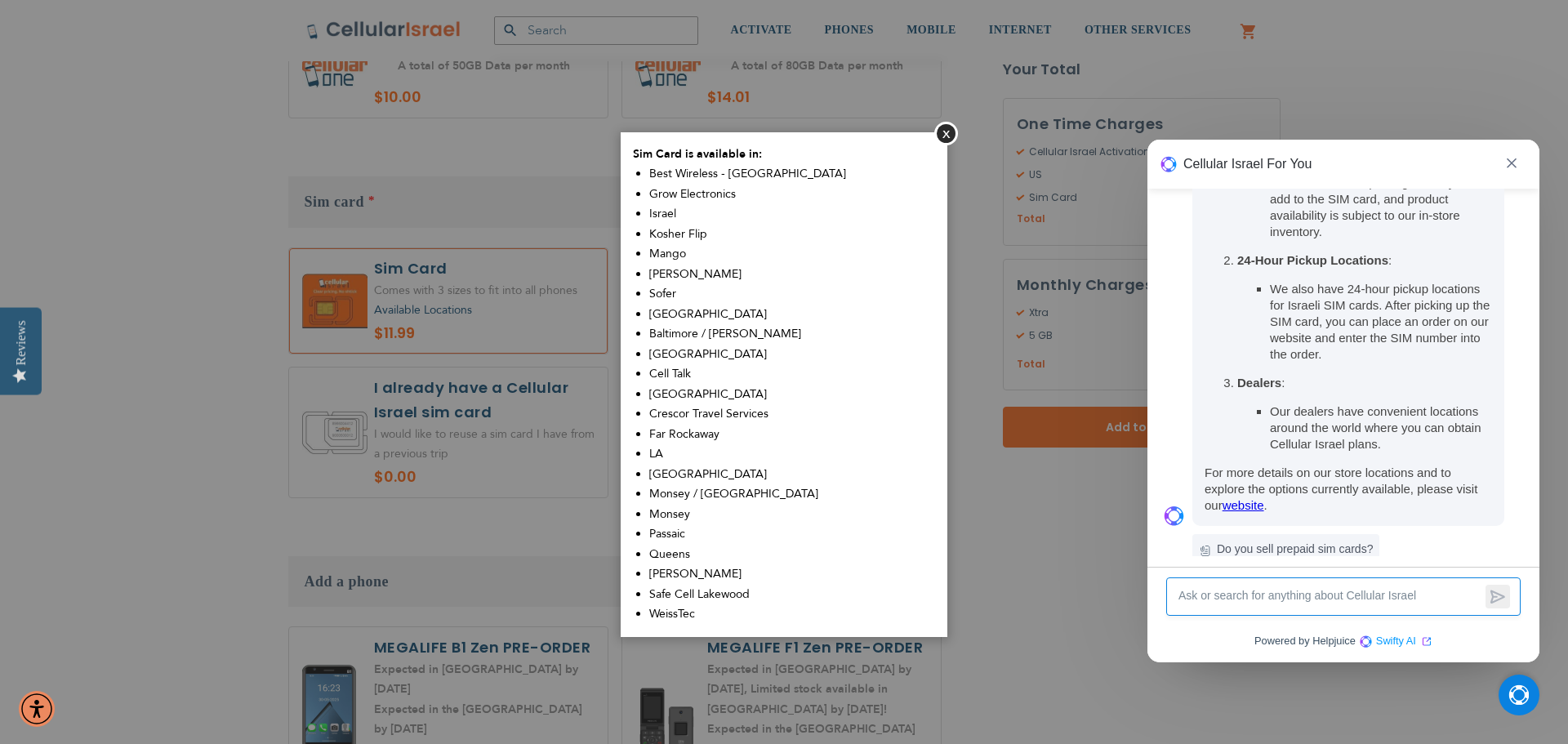
click at [1318, 464] on p "For more details on our store locations and to explore the options currently av…" at bounding box center [1348, 488] width 288 height 49
click at [1290, 464] on p "For more details on our store locations and to explore the options currently av…" at bounding box center [1348, 488] width 288 height 49
click at [668, 295] on span "Sofer" at bounding box center [662, 294] width 27 height 16
click at [660, 447] on span "LA" at bounding box center [656, 454] width 14 height 16
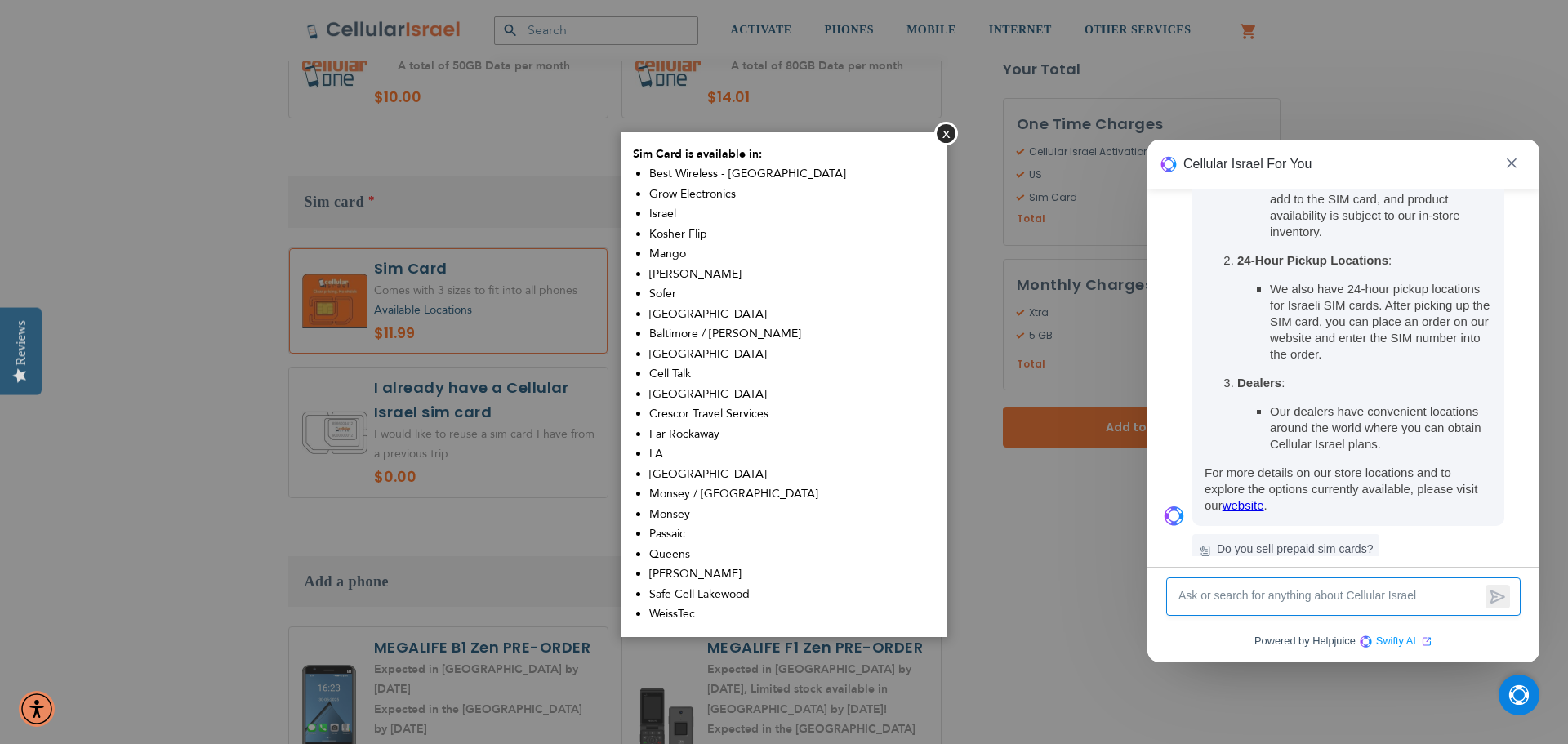
click at [660, 447] on span "LA" at bounding box center [656, 454] width 14 height 16
click at [659, 448] on span "LA" at bounding box center [656, 454] width 14 height 16
click at [658, 449] on span "LA" at bounding box center [656, 454] width 14 height 16
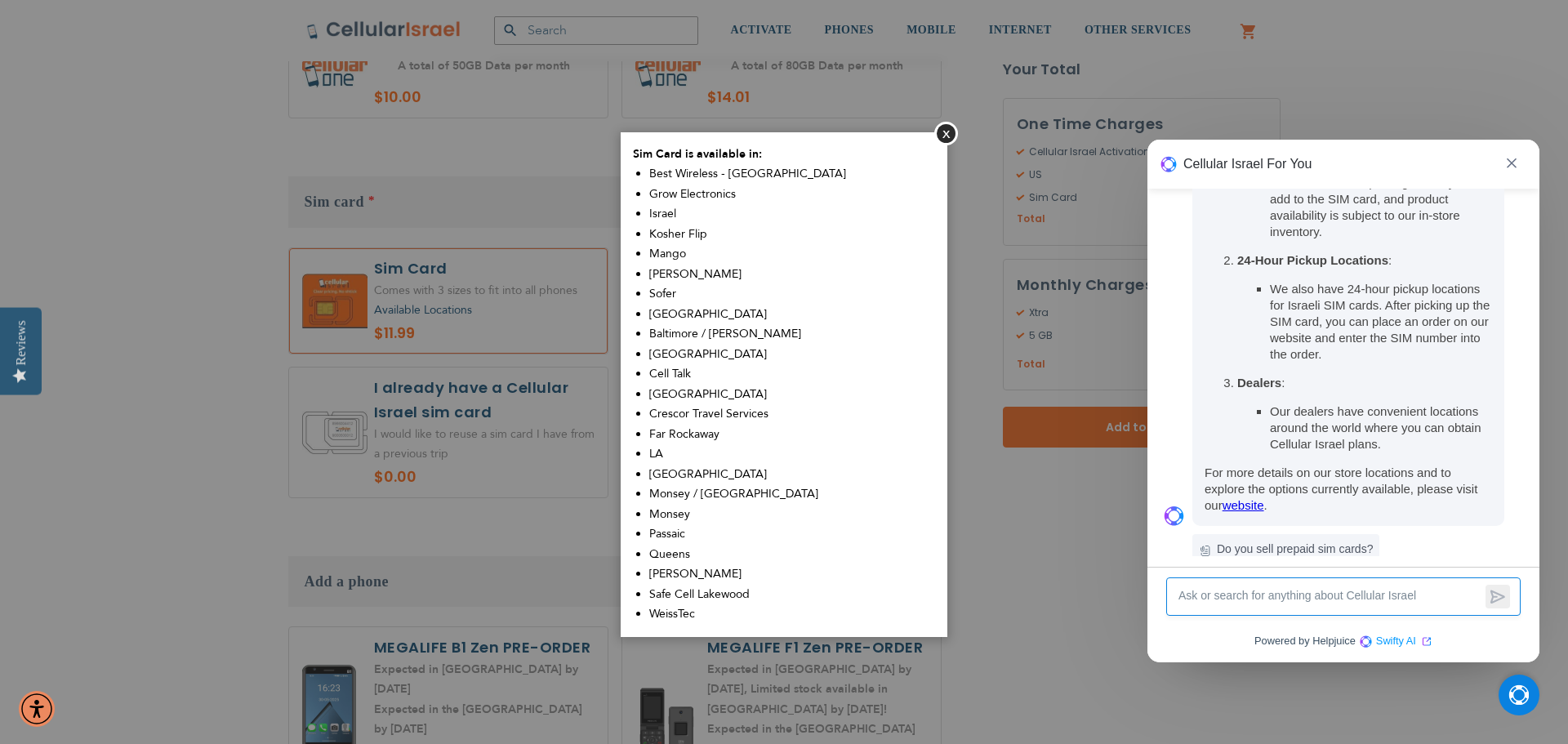
click at [692, 236] on span "Kosher Flip" at bounding box center [678, 234] width 58 height 16
drag, startPoint x: 692, startPoint y: 236, endPoint x: 670, endPoint y: 237, distance: 22.0
click at [670, 237] on span "Kosher Flip" at bounding box center [678, 234] width 58 height 16
drag, startPoint x: 670, startPoint y: 237, endPoint x: 708, endPoint y: 237, distance: 38.0
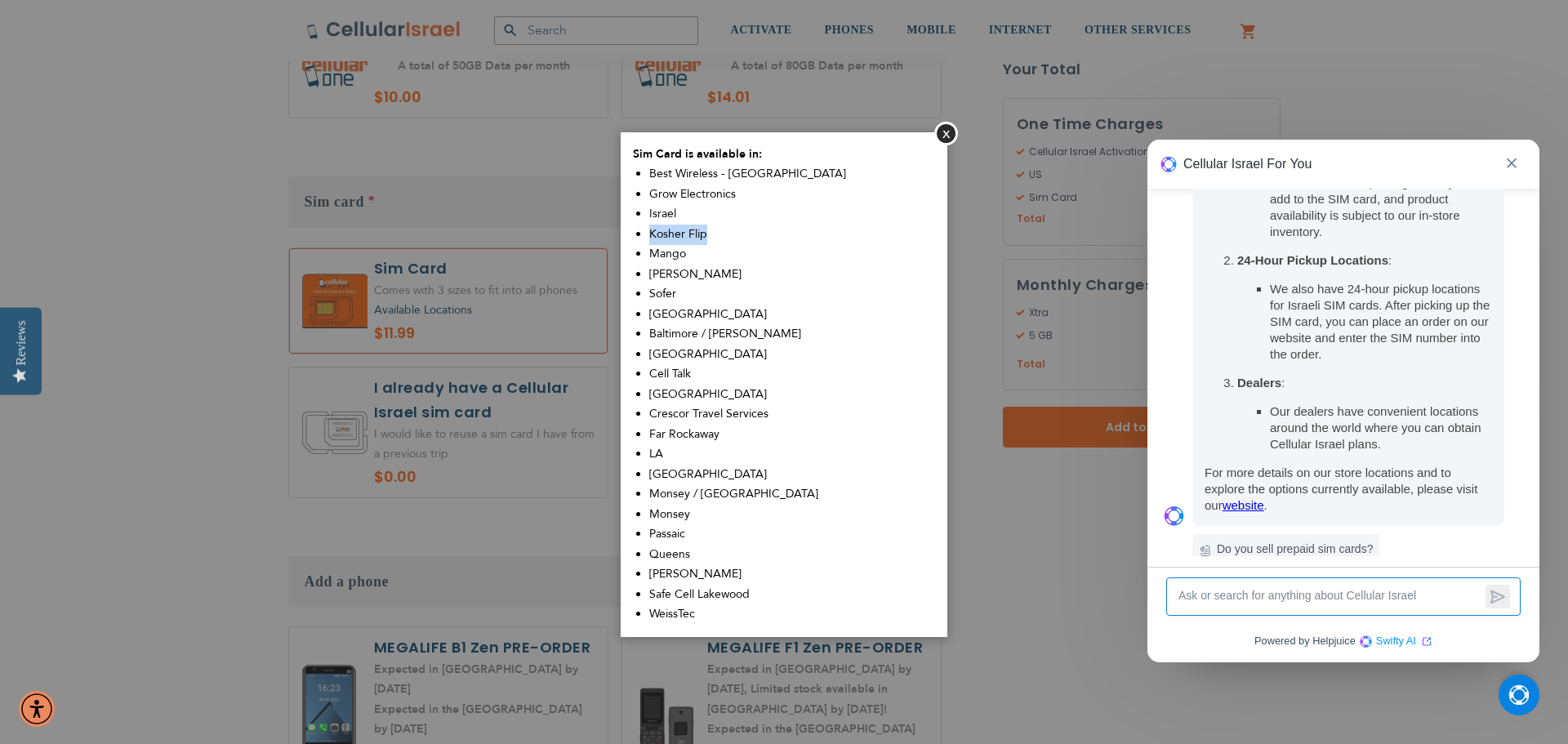
click at [708, 237] on li "Kosher Flip" at bounding box center [792, 234] width 286 height 20
click at [673, 270] on span "[PERSON_NAME]" at bounding box center [695, 274] width 92 height 16
drag, startPoint x: 673, startPoint y: 270, endPoint x: 662, endPoint y: 275, distance: 12.1
click at [662, 275] on span "[PERSON_NAME]" at bounding box center [695, 274] width 92 height 16
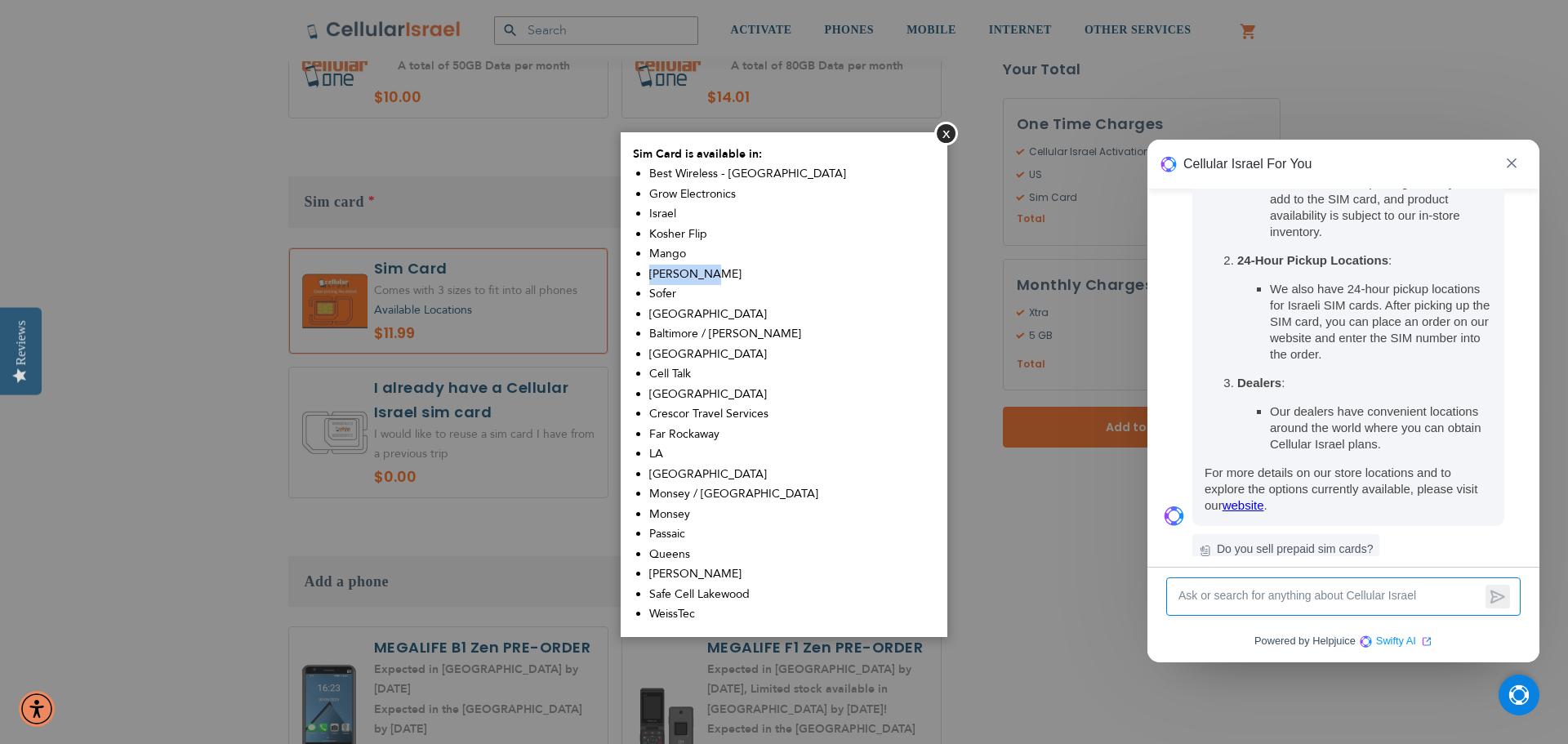
click at [662, 275] on span "[PERSON_NAME]" at bounding box center [695, 274] width 92 height 16
drag, startPoint x: 662, startPoint y: 275, endPoint x: 684, endPoint y: 273, distance: 22.1
click at [684, 273] on span "[PERSON_NAME]" at bounding box center [695, 274] width 92 height 16
drag, startPoint x: 684, startPoint y: 273, endPoint x: 672, endPoint y: 273, distance: 12.0
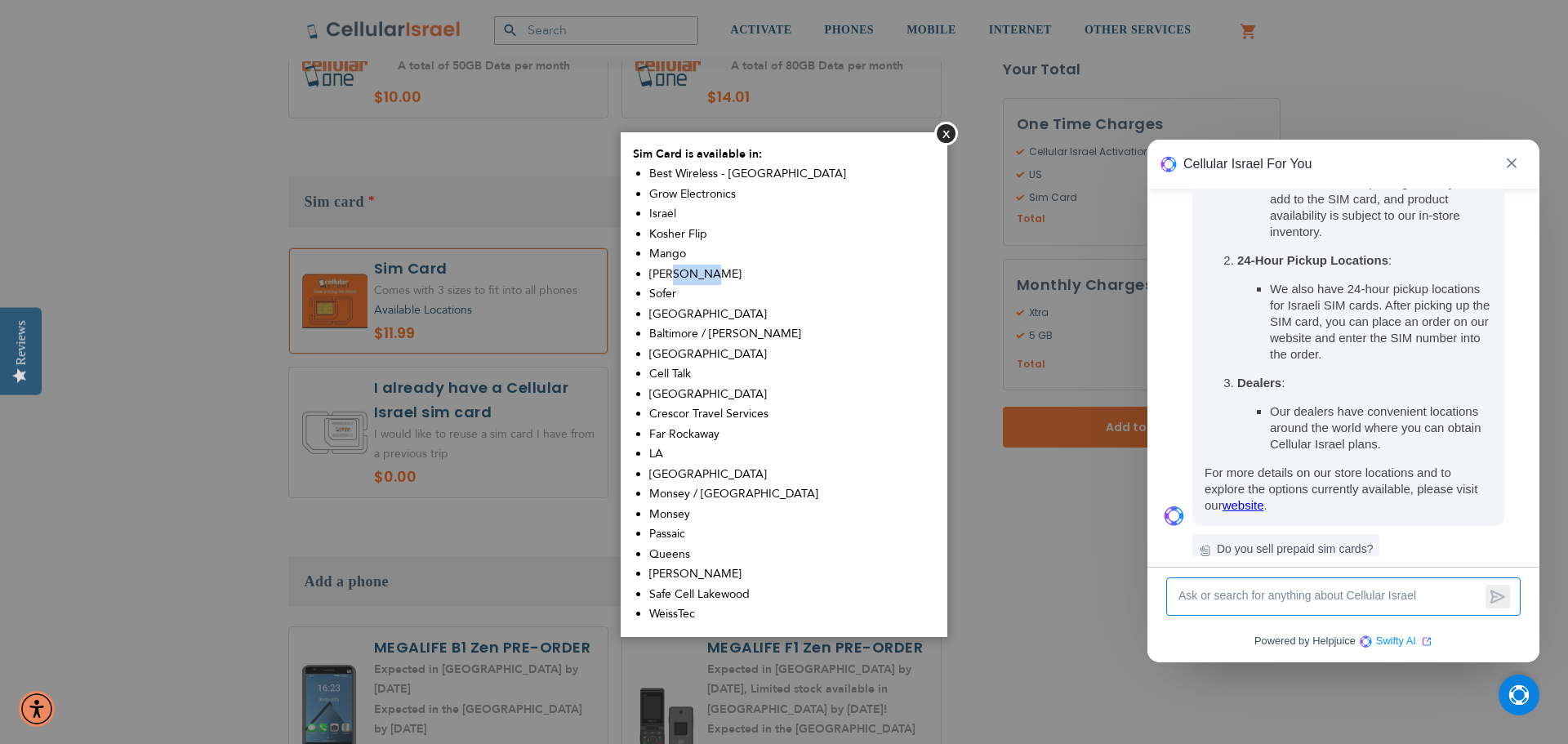
click at [672, 273] on span "[PERSON_NAME]" at bounding box center [695, 274] width 92 height 16
click at [947, 135] on button "Close" at bounding box center [946, 133] width 23 height 23
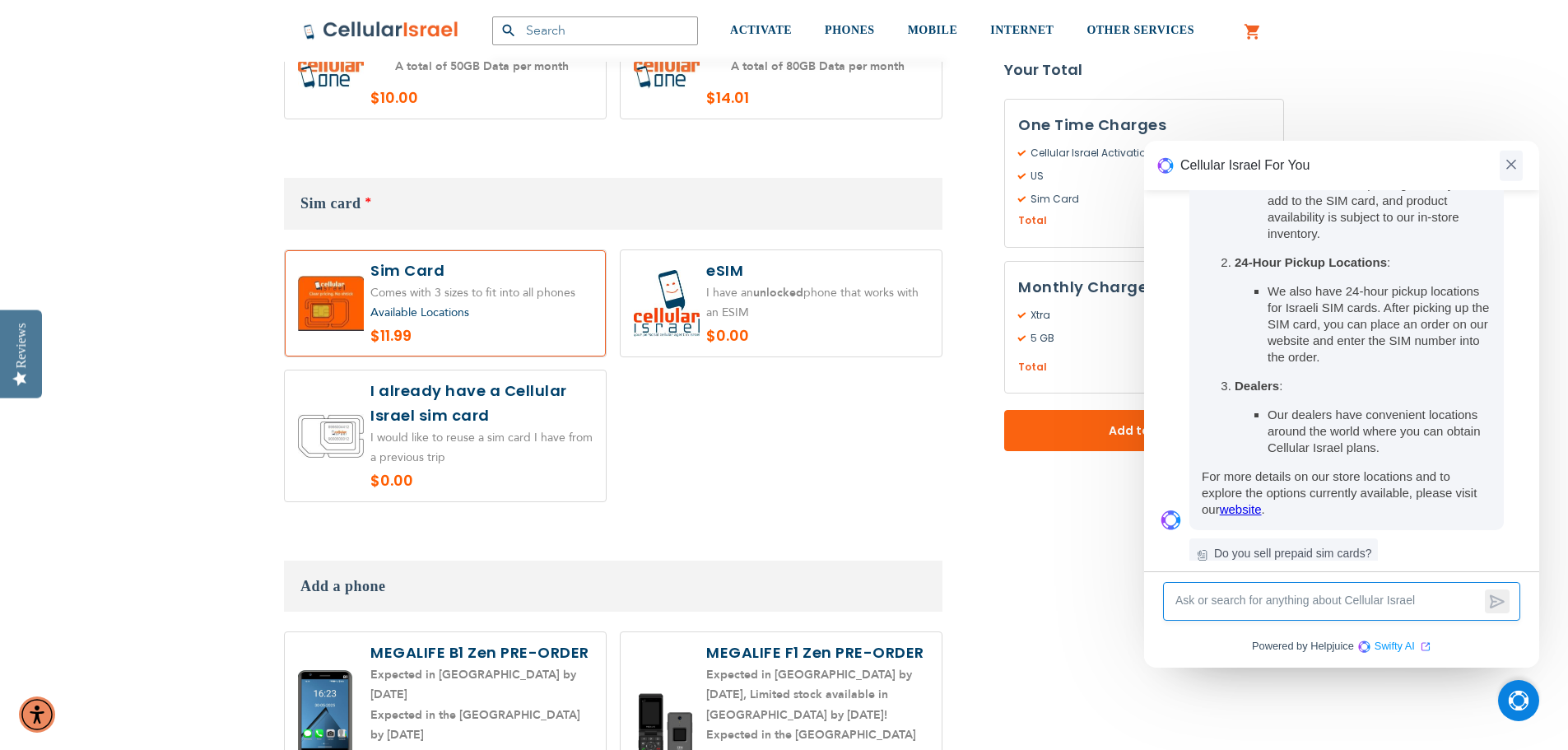
click at [1508, 159] on img at bounding box center [1511, 164] width 10 height 10
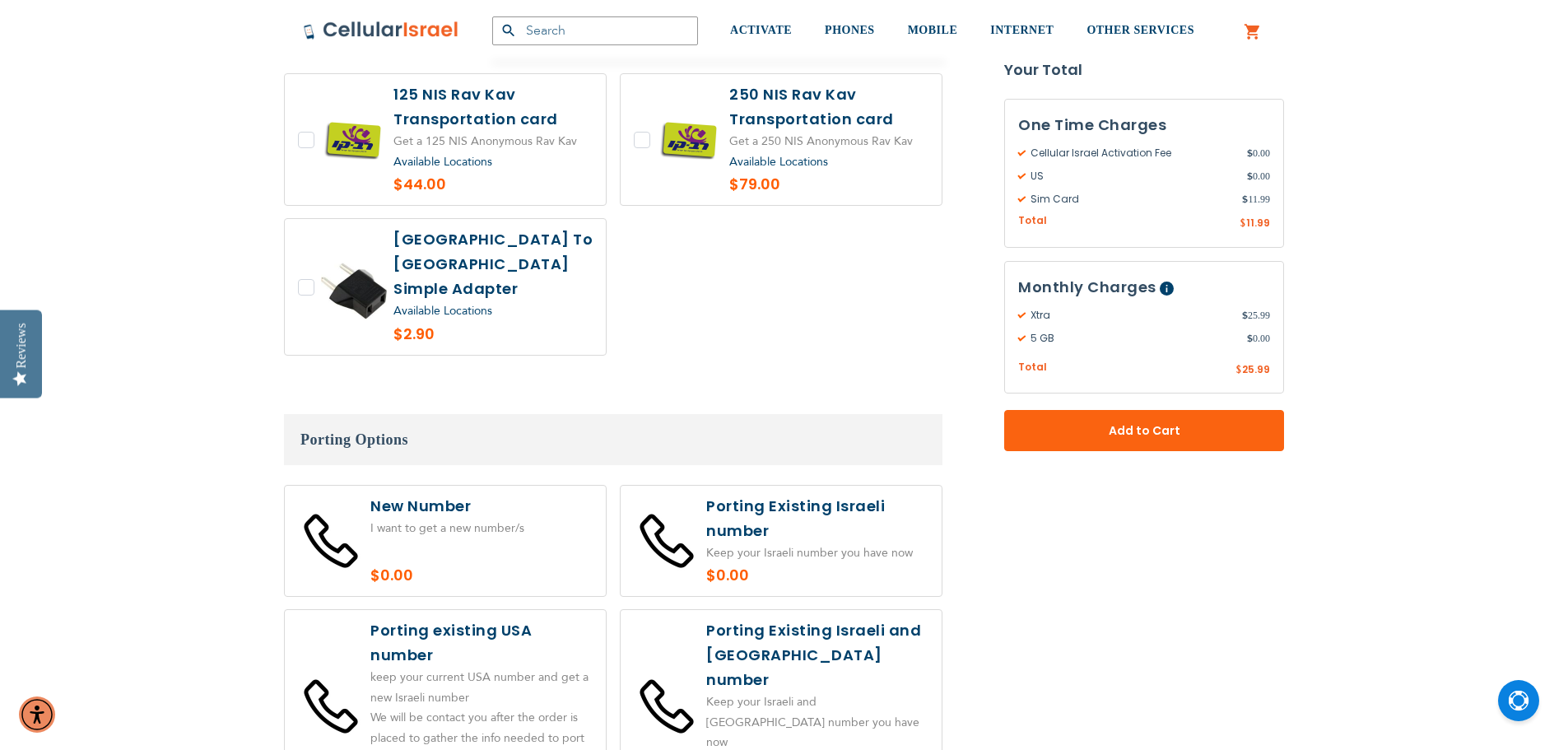
scroll to position [2881, 0]
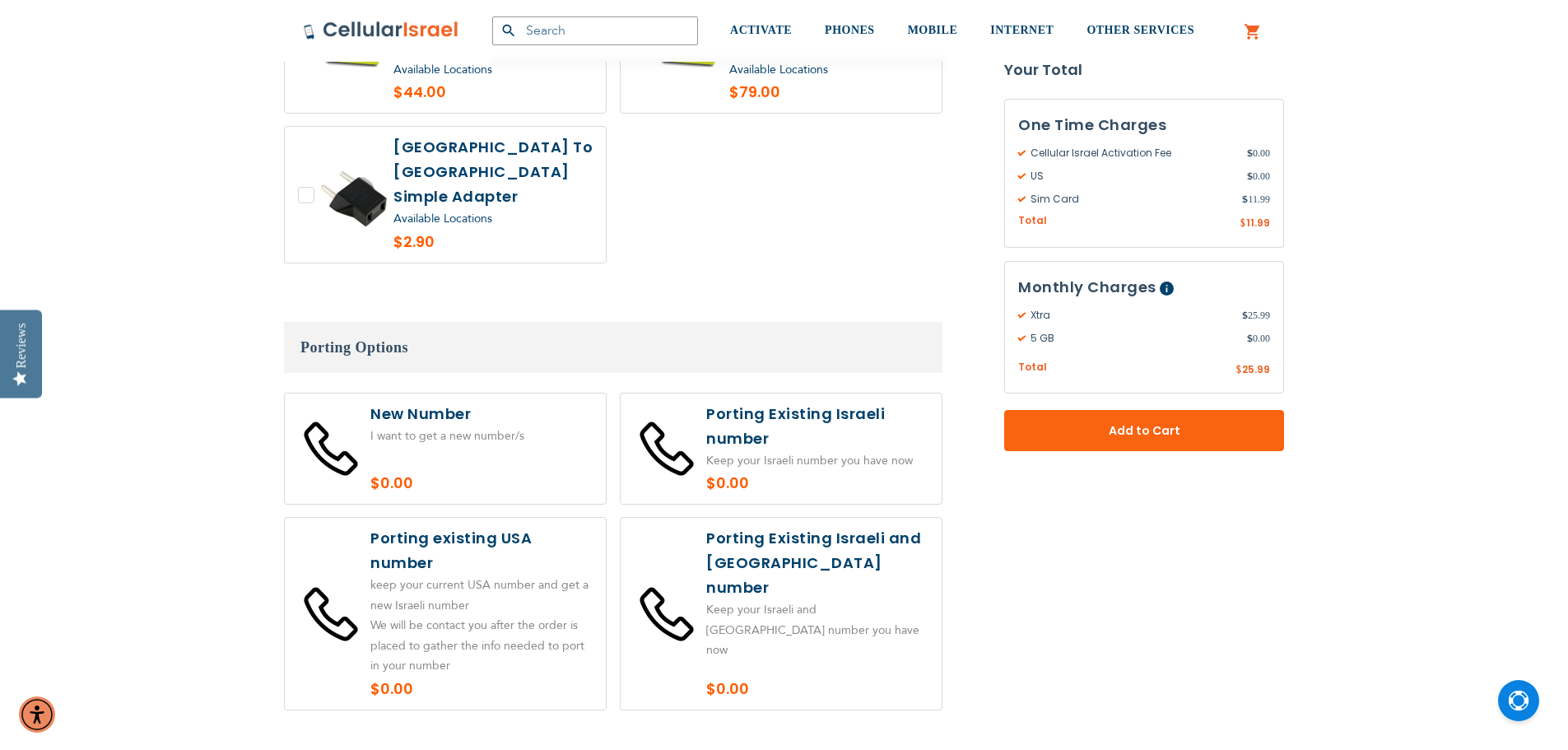
click at [552, 398] on label at bounding box center [445, 449] width 321 height 111
radio input "true"
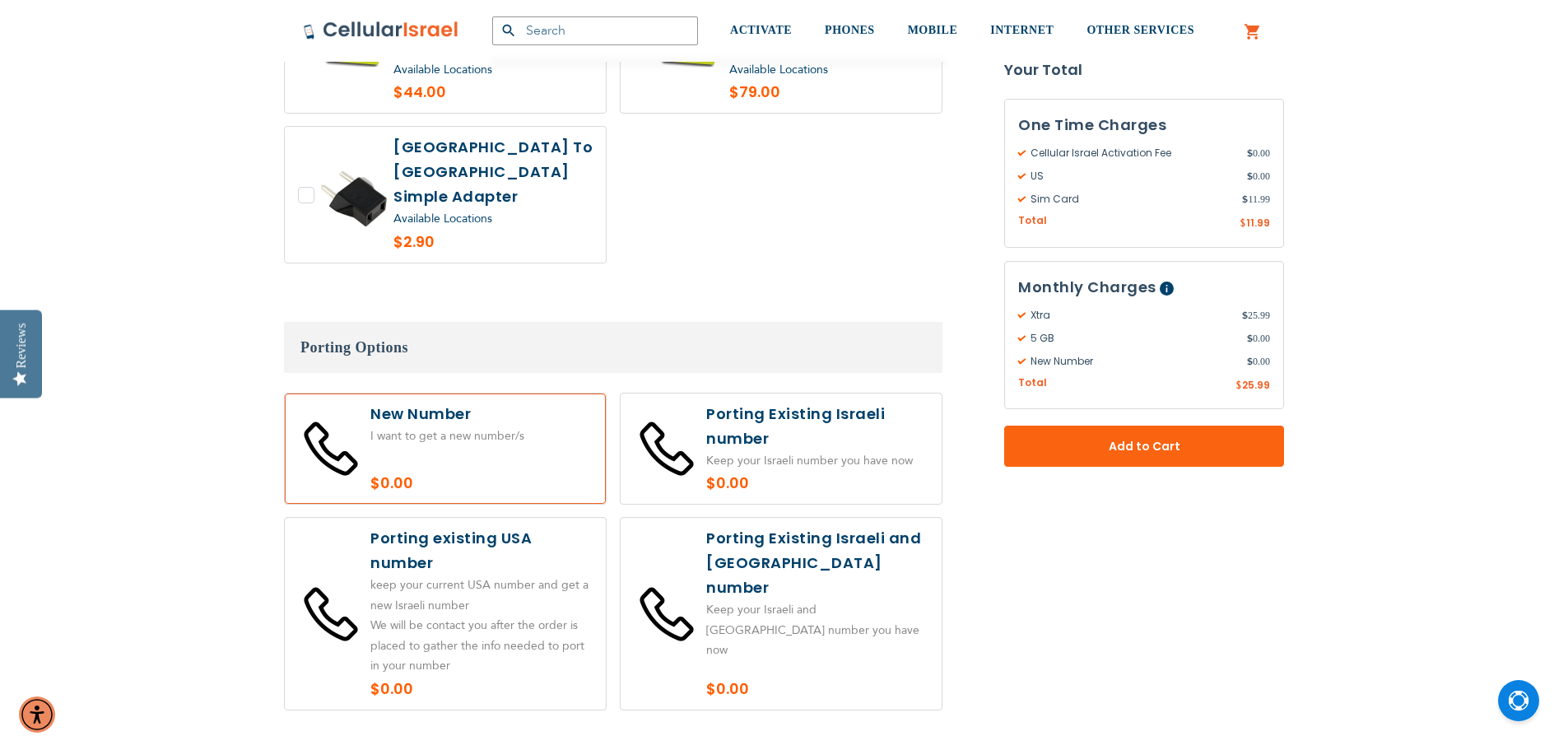
click at [532, 518] on label at bounding box center [445, 613] width 321 height 192
radio input "true"
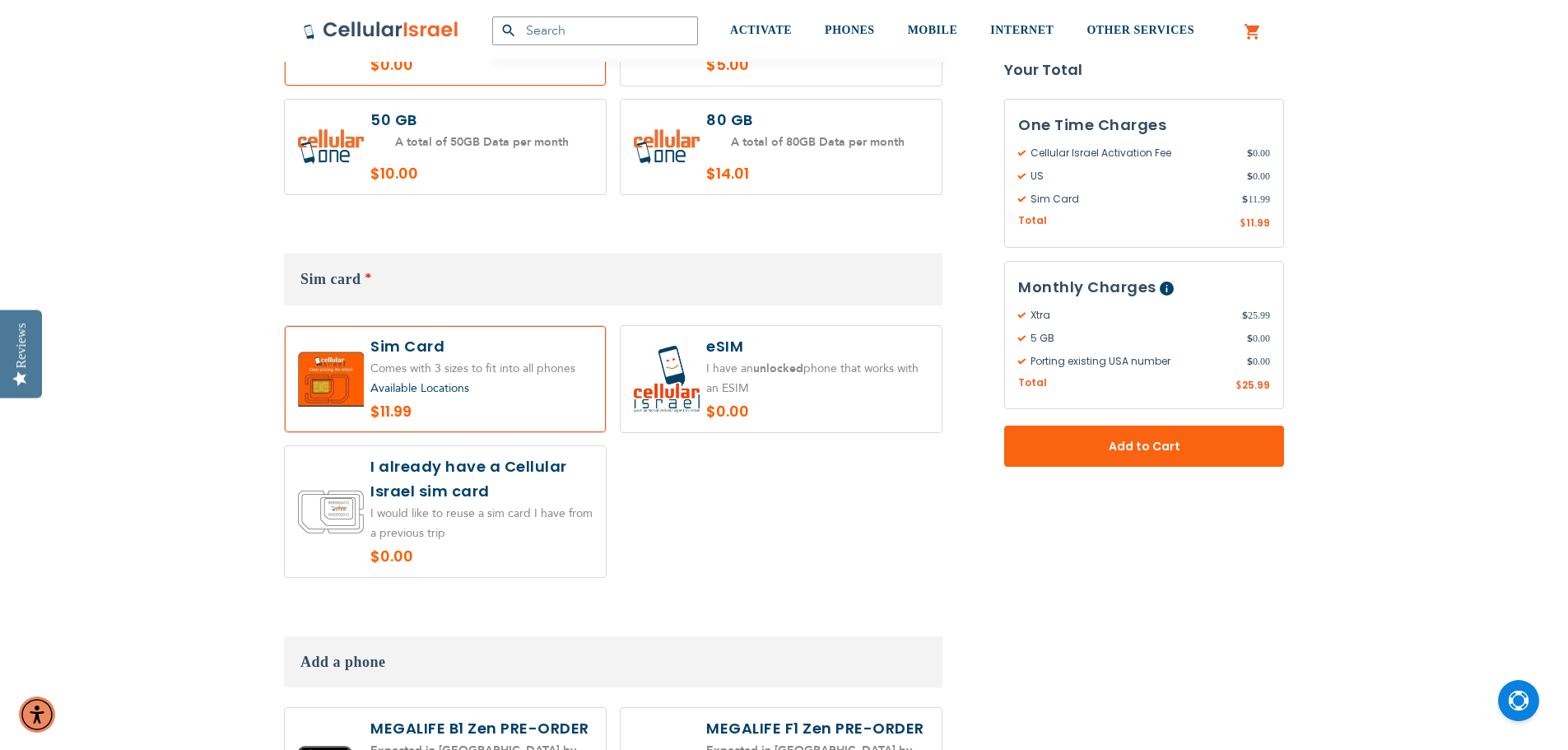
scroll to position [1811, 0]
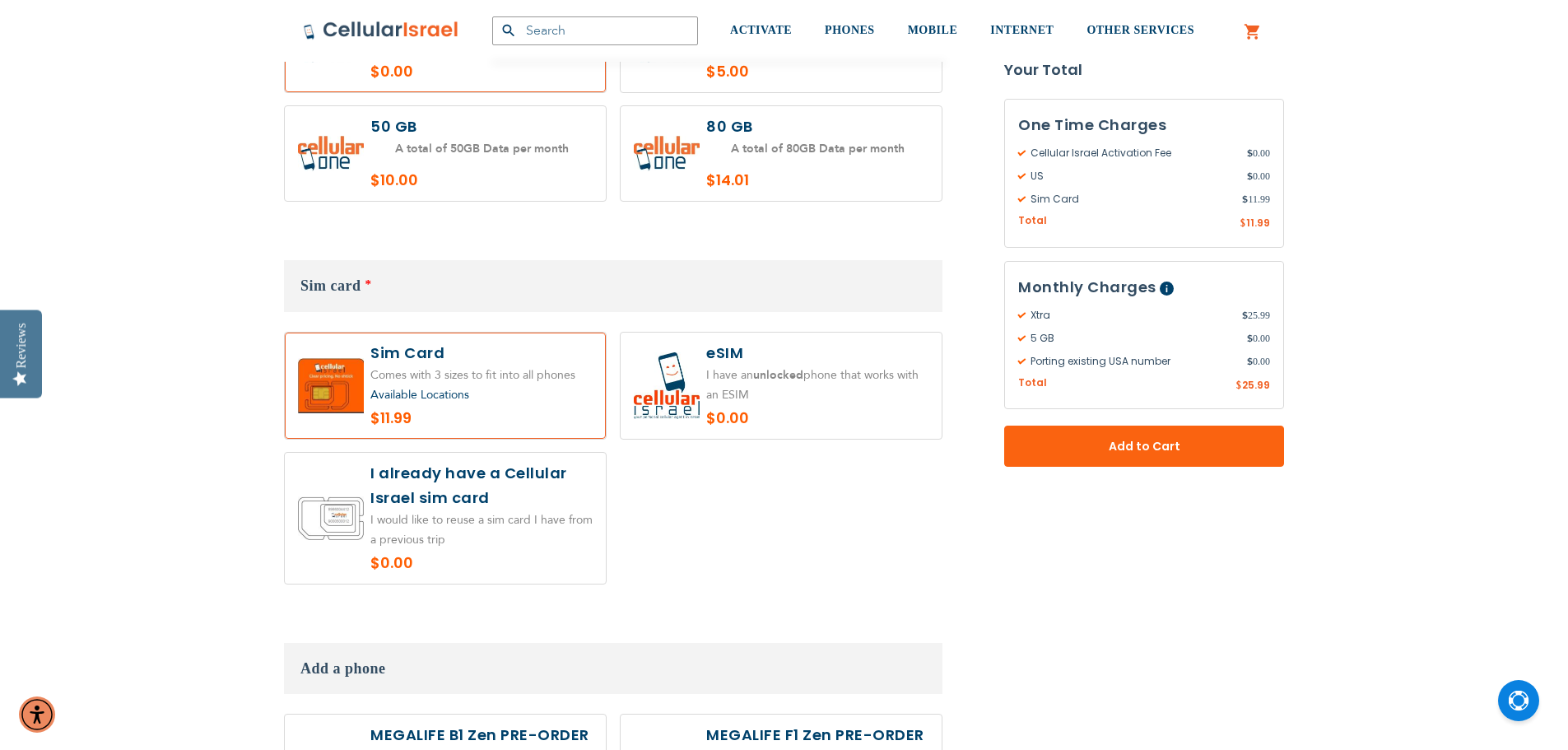
click at [638, 449] on div "Available Locations $11.99" at bounding box center [613, 464] width 658 height 265
click at [557, 386] on div "Available Locations" at bounding box center [482, 395] width 223 height 20
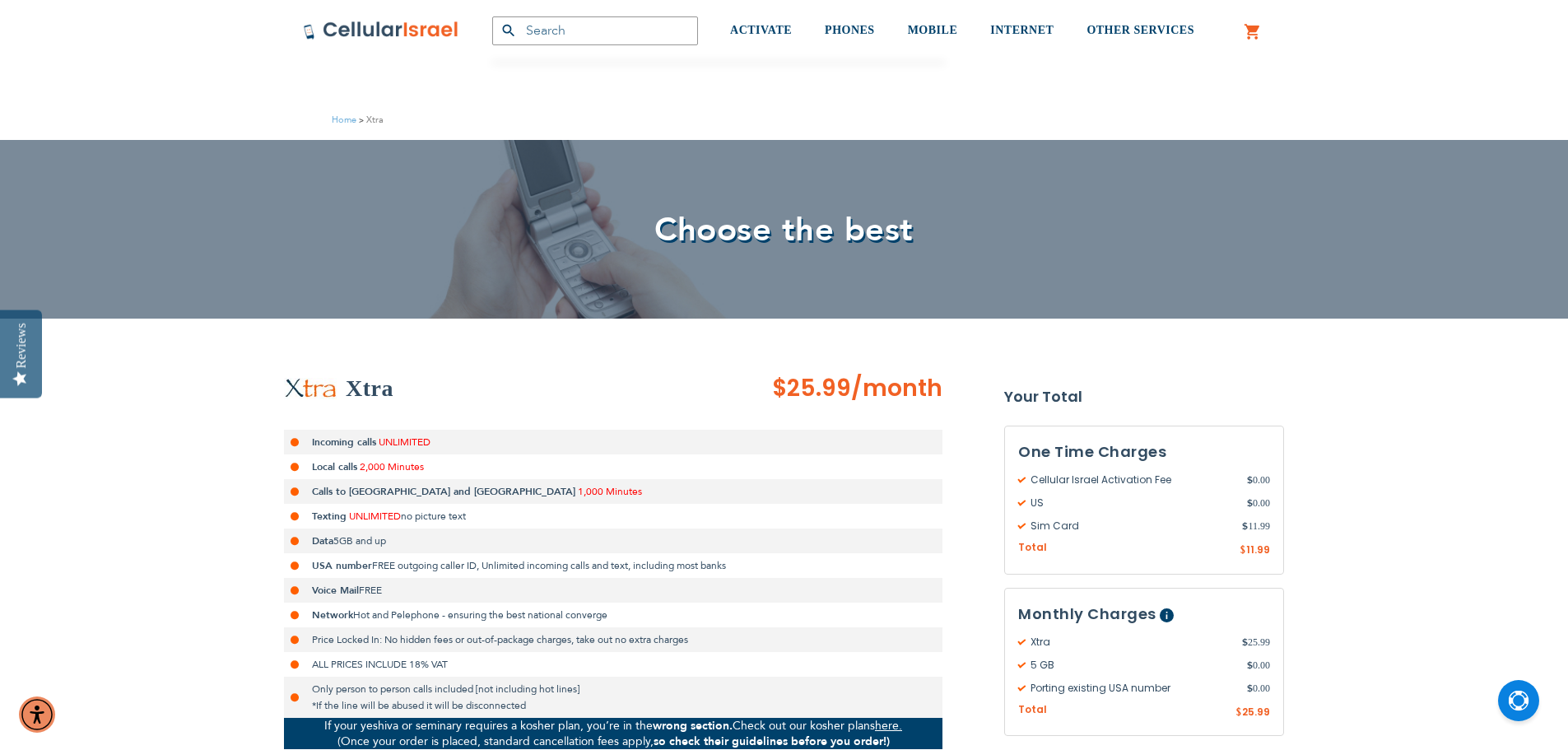
scroll to position [247, 0]
